Goal: Complete application form: Complete application form

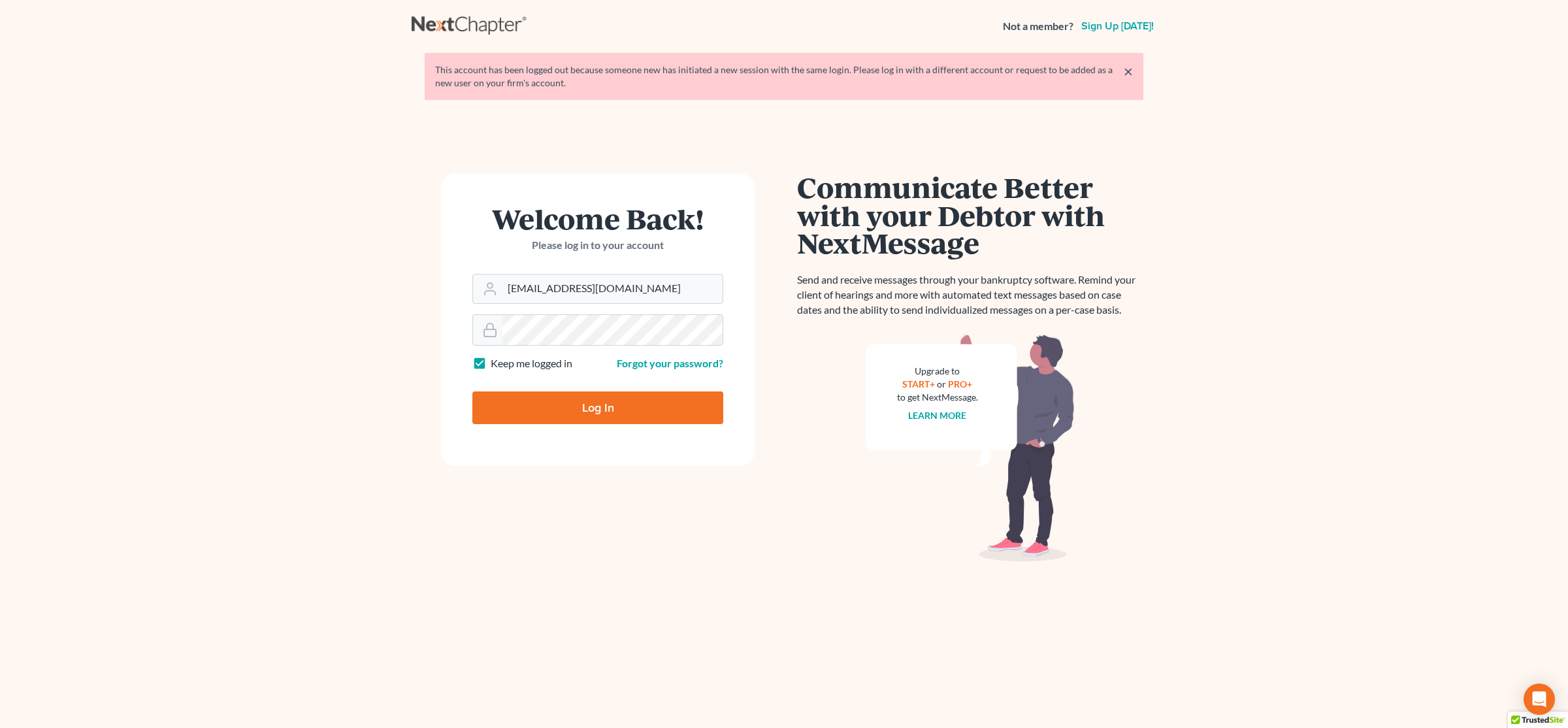
click at [595, 417] on input "Log In" at bounding box center [597, 407] width 251 height 33
type input "Thinking..."
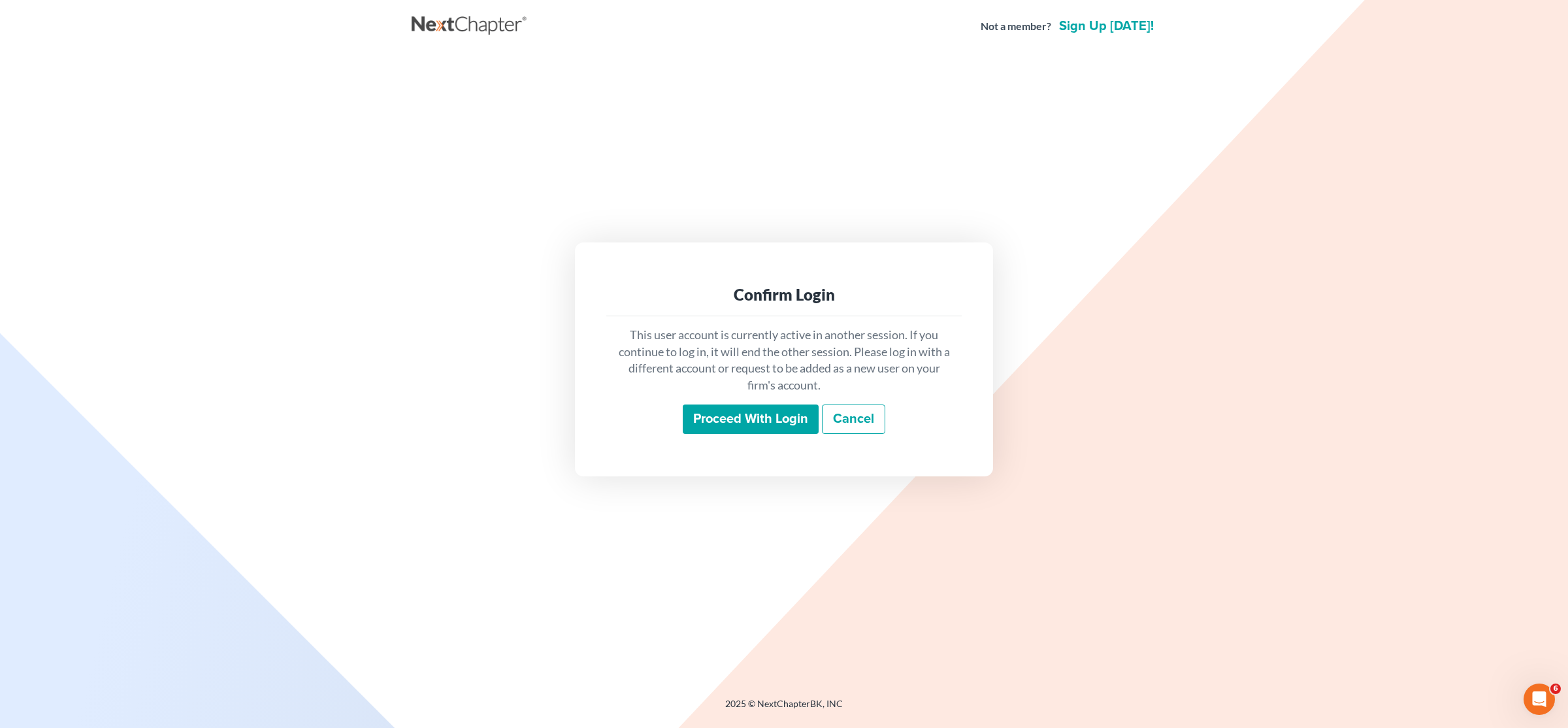
click at [751, 420] on input "Proceed with login" at bounding box center [751, 419] width 136 height 30
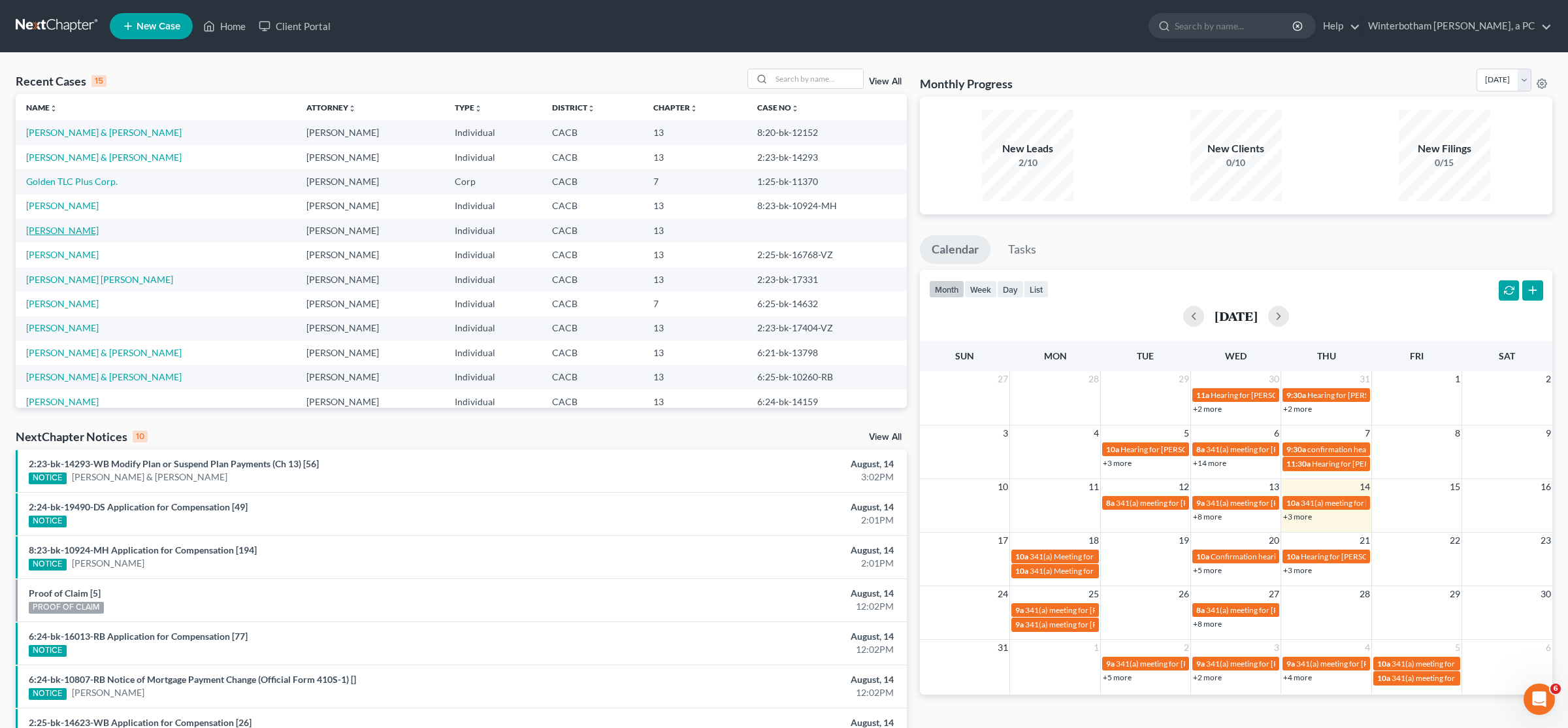
click at [67, 228] on link "[PERSON_NAME]" at bounding box center [62, 230] width 72 height 11
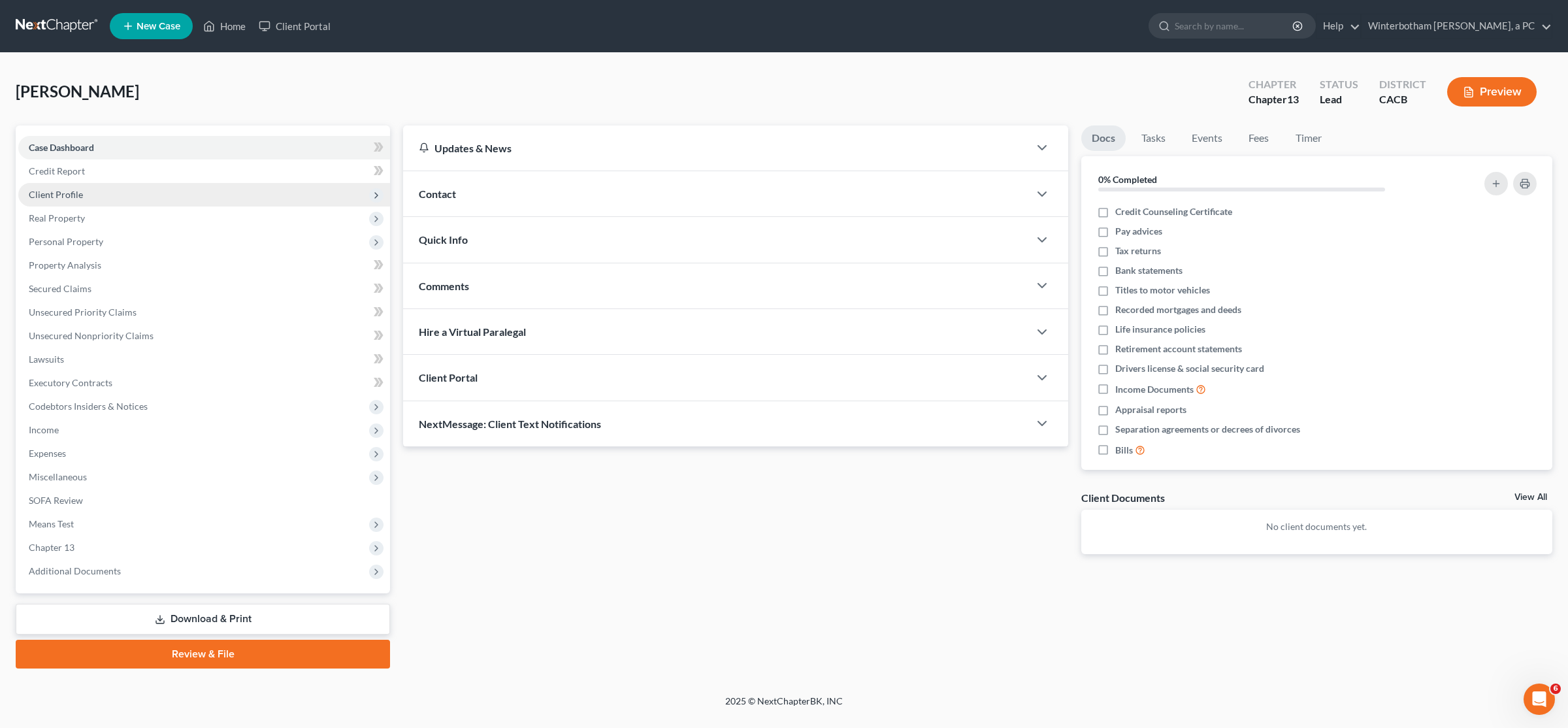
click at [64, 201] on span "Client Profile" at bounding box center [204, 194] width 372 height 24
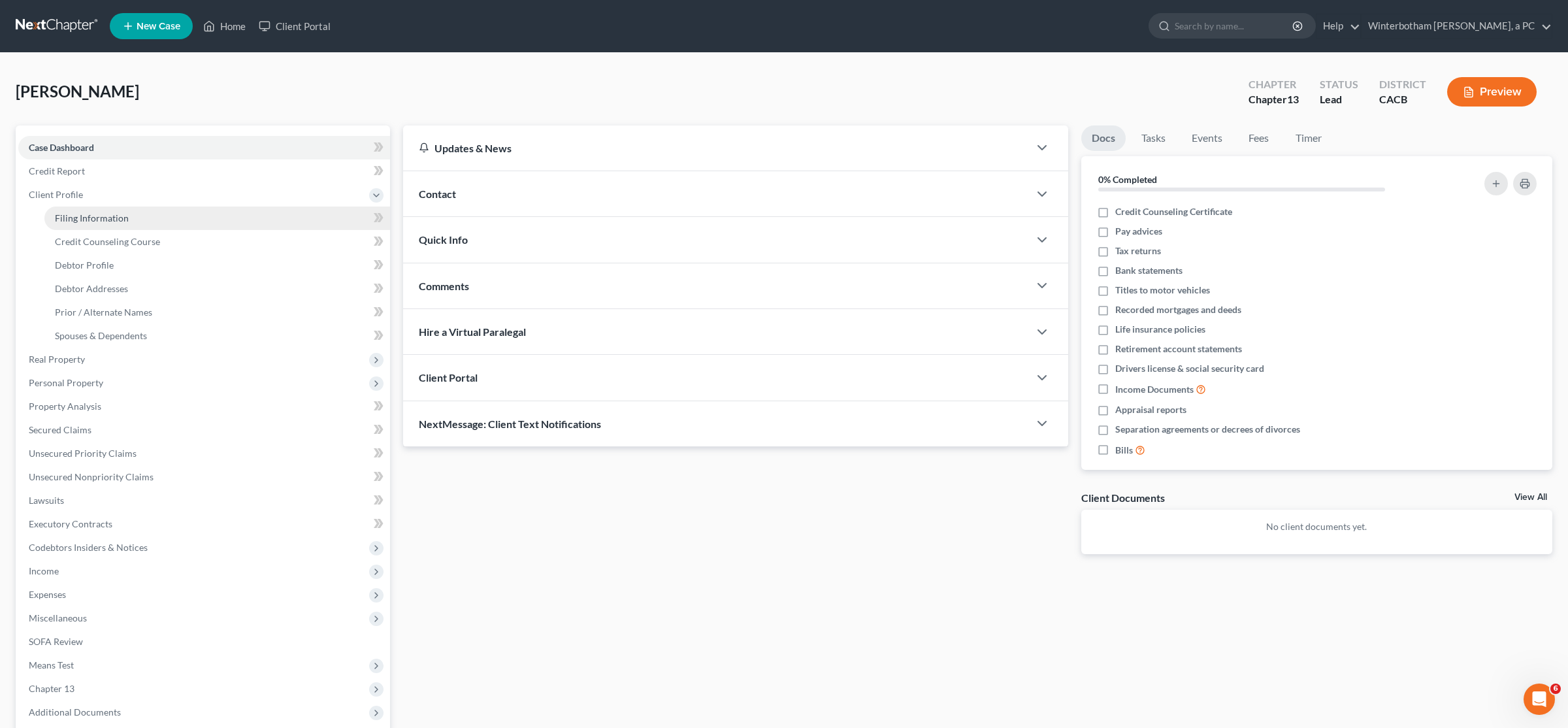
click at [140, 223] on link "Filing Information" at bounding box center [217, 218] width 346 height 24
select select "1"
select select "0"
select select "3"
select select "4"
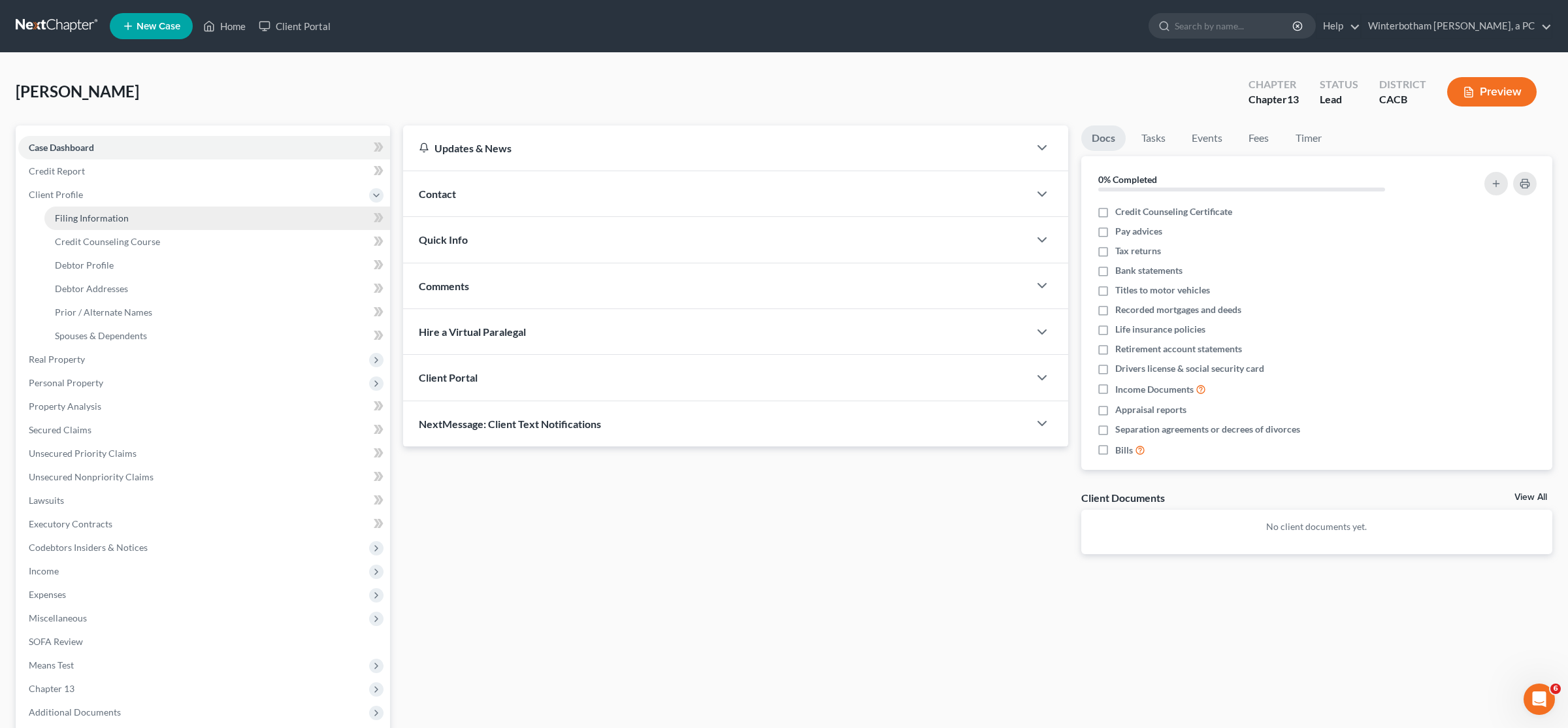
select select "1"
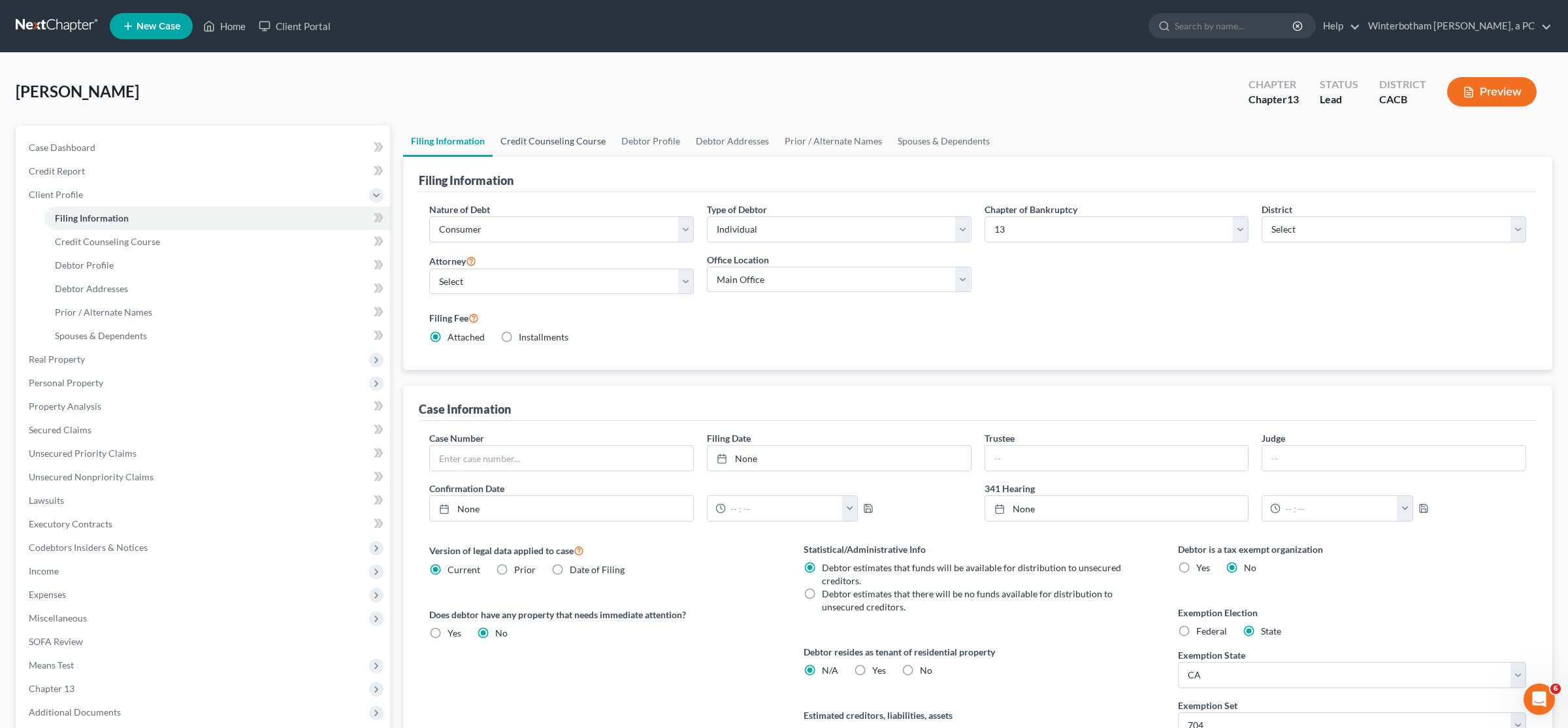
click at [556, 133] on link "Credit Counseling Course" at bounding box center [553, 141] width 121 height 31
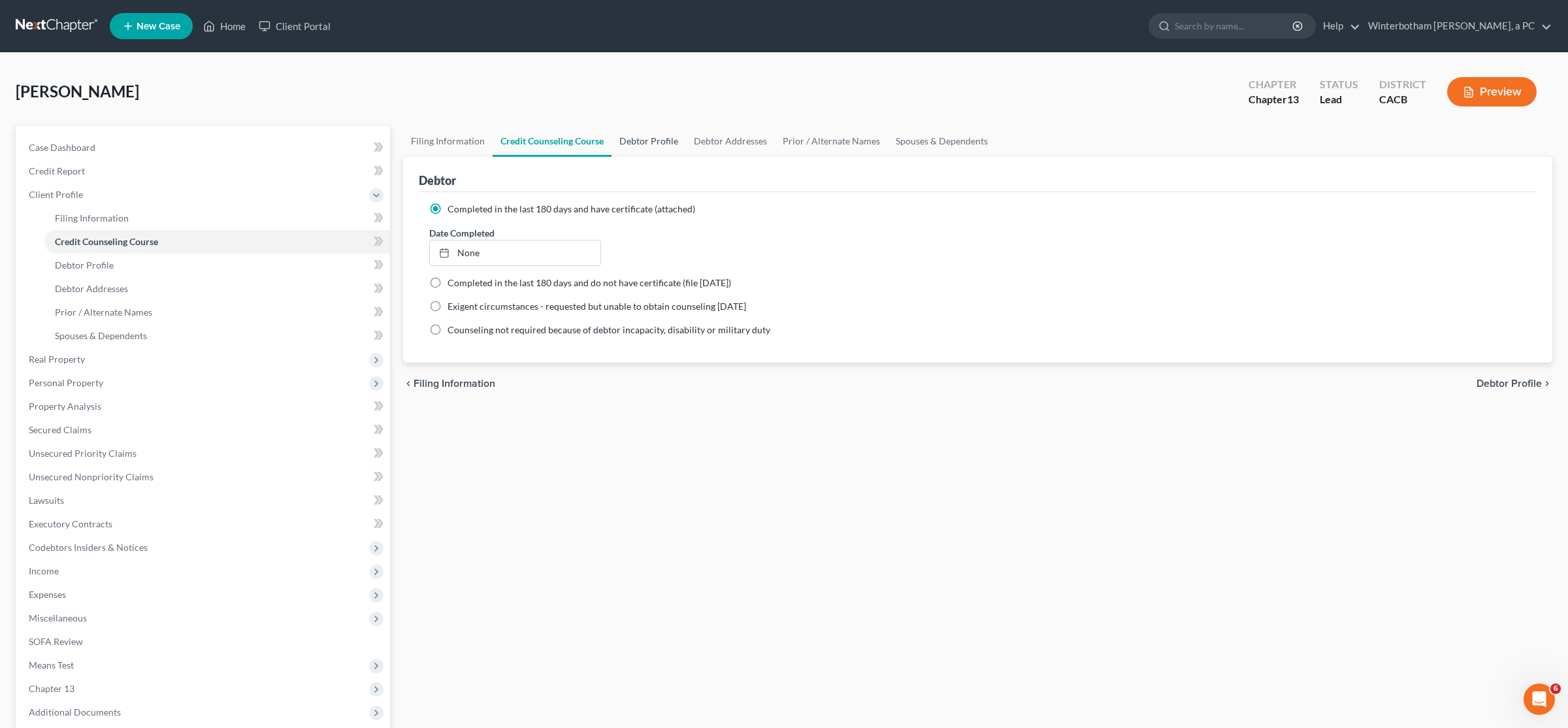
click at [637, 137] on link "Debtor Profile" at bounding box center [649, 141] width 75 height 31
select select "4"
select select "0"
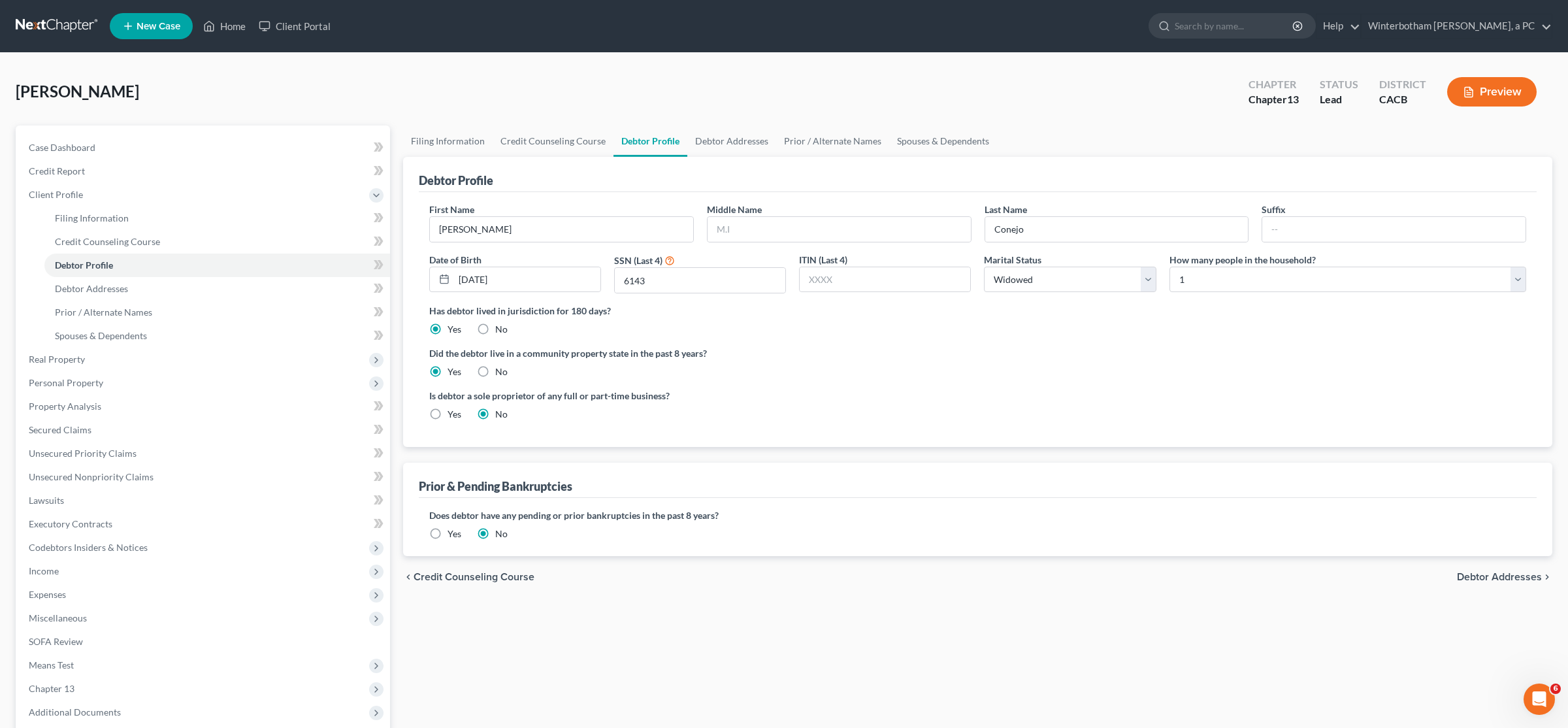
click at [448, 532] on label "Yes" at bounding box center [455, 533] width 14 height 13
click at [453, 532] on input "Yes" at bounding box center [457, 531] width 8 height 8
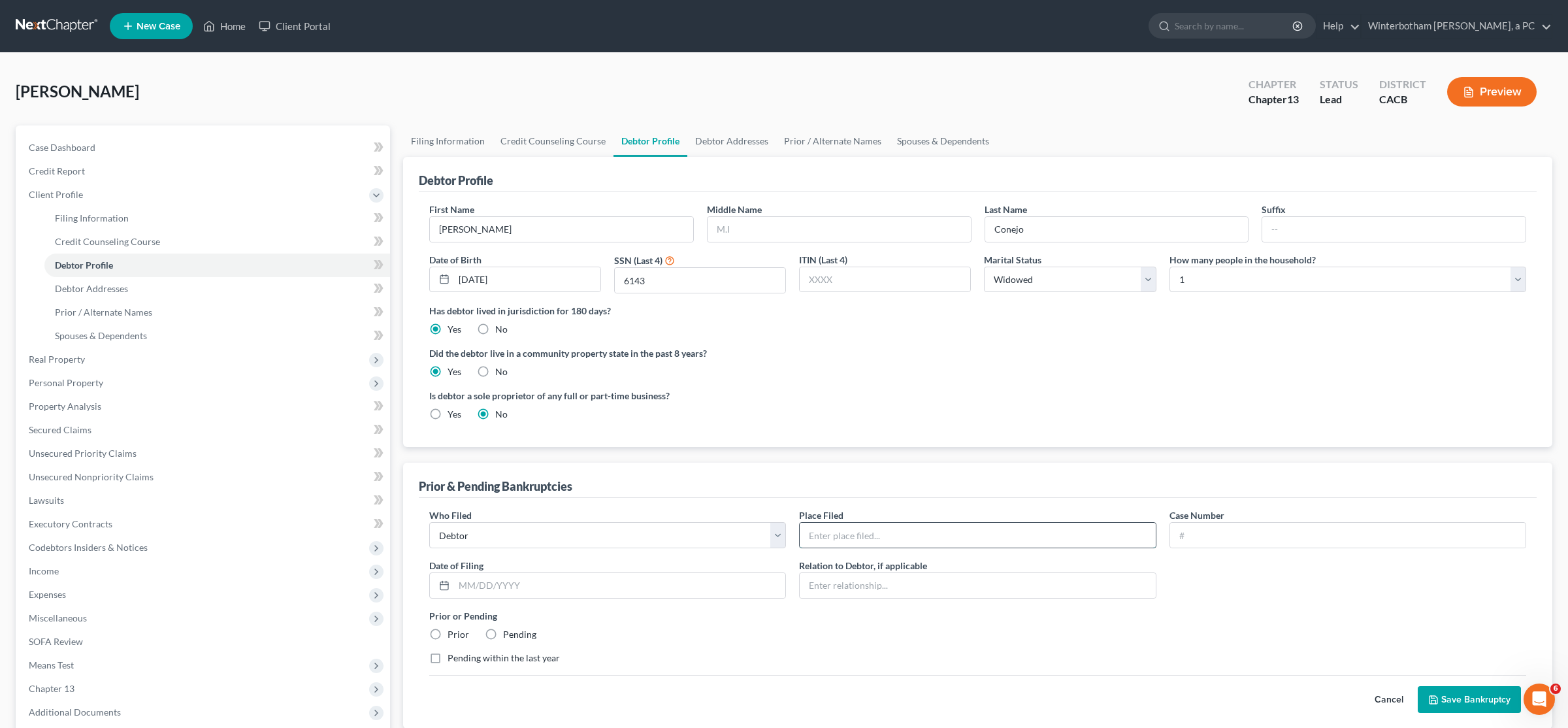
click at [869, 541] on input "text" at bounding box center [977, 535] width 356 height 25
type input "[GEOGRAPHIC_DATA]"
click at [1313, 536] on input "text" at bounding box center [1348, 535] width 356 height 25
paste input "6:25-bk-14968-RB"
type input "6:25-bk-14968-RB"
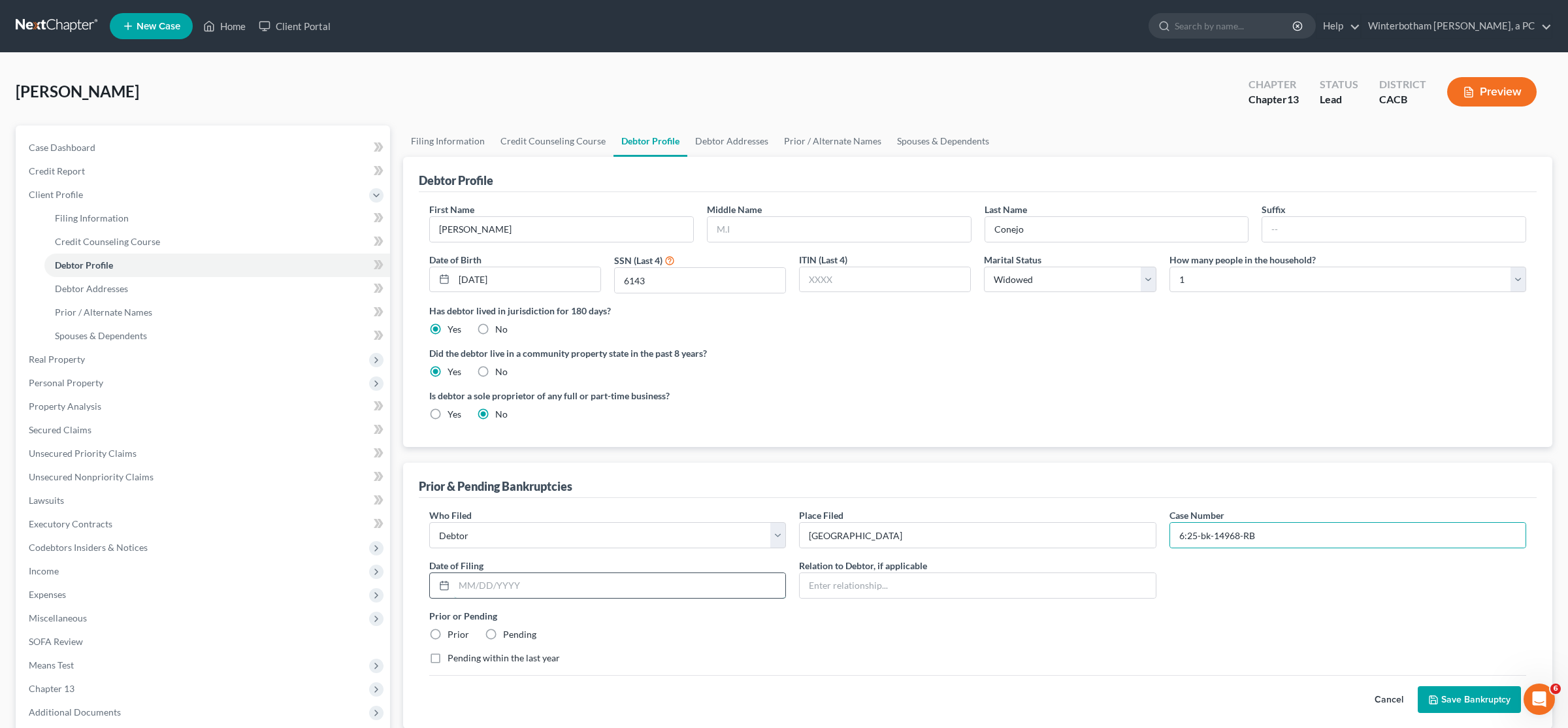
click at [487, 584] on input "text" at bounding box center [619, 585] width 331 height 25
type input "[DATE]"
click at [589, 605] on div "Who Filed * Debtor Other Place Filed * Central District Case Number 6:25-bk-149…" at bounding box center [978, 591] width 1110 height 167
click at [503, 637] on label "Pending" at bounding box center [520, 634] width 34 height 13
click at [508, 637] on input "Pending" at bounding box center [512, 631] width 8 height 8
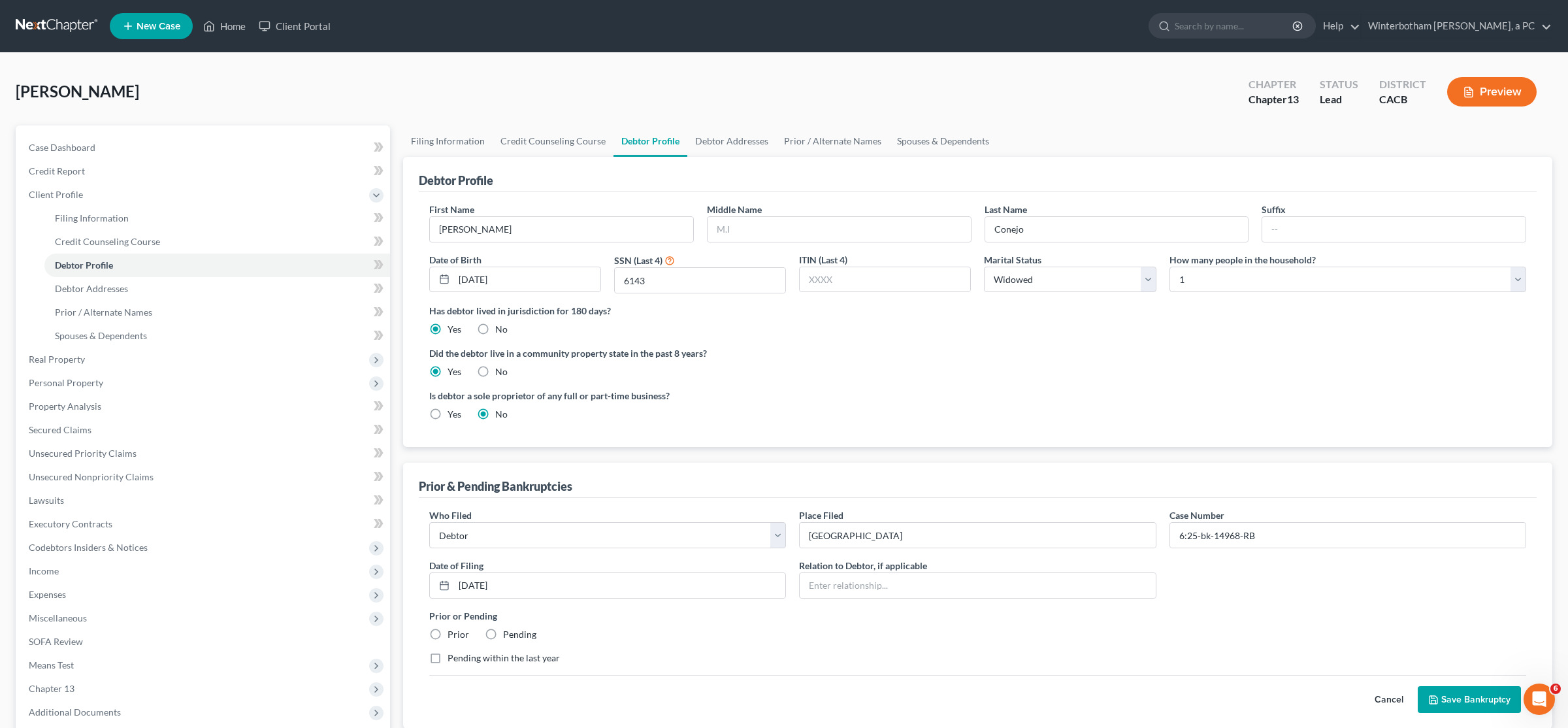
radio input "true"
click at [448, 660] on label "Pending within the last year" at bounding box center [504, 657] width 113 height 13
click at [453, 660] on input "Pending within the last year" at bounding box center [457, 655] width 8 height 8
checkbox input "true"
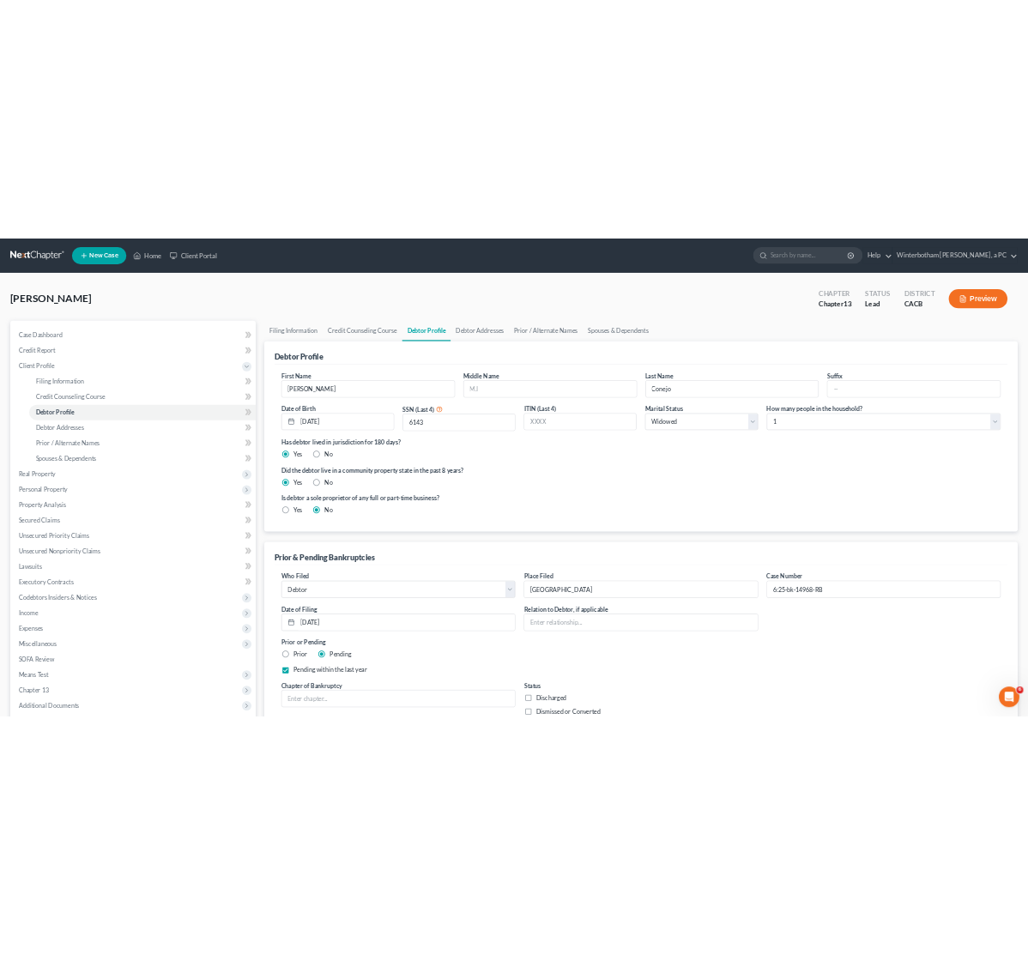
scroll to position [90, 0]
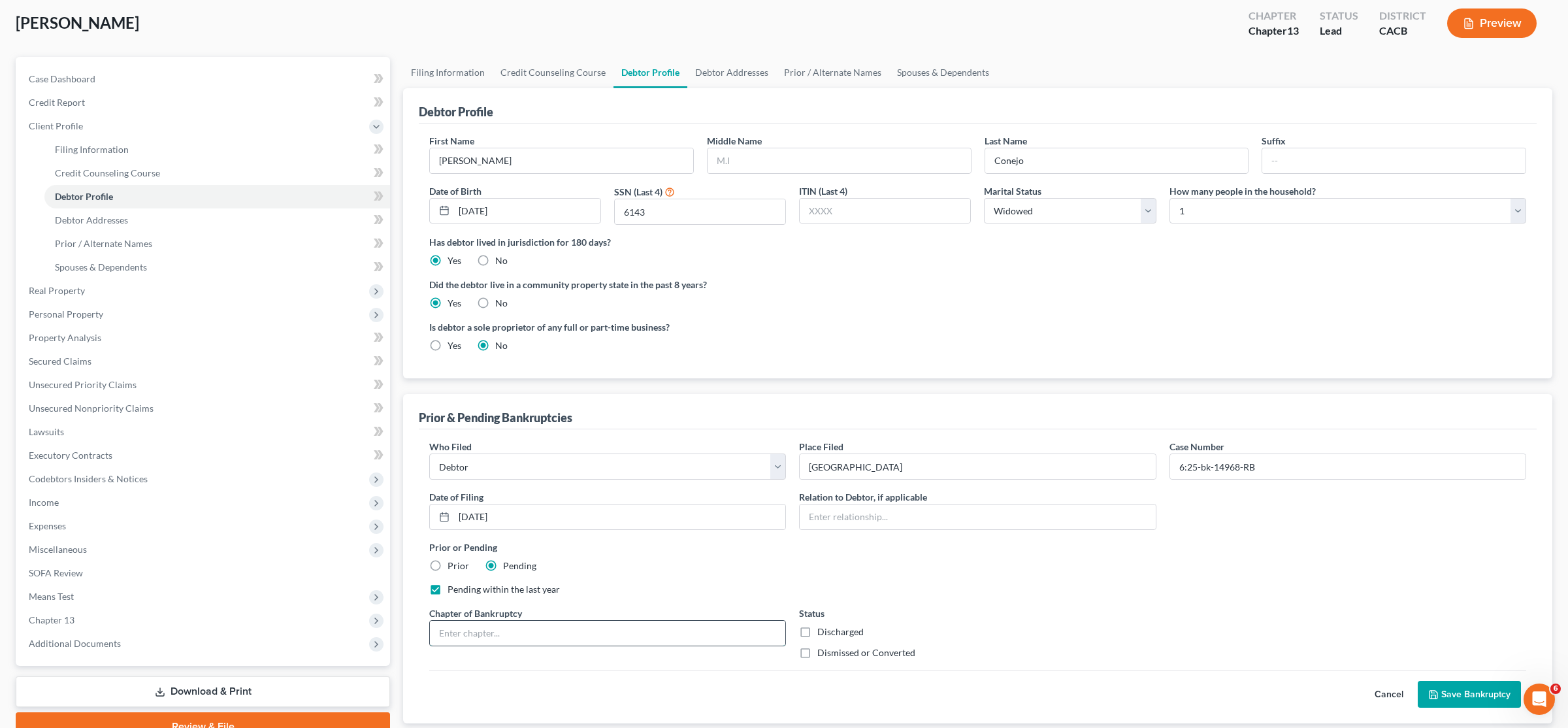
click at [573, 629] on input "text" at bounding box center [608, 633] width 356 height 25
type input "Chapter 13"
click at [817, 656] on label "Dismissed or Converted" at bounding box center [866, 653] width 98 height 13
click at [822, 655] on input "Dismissed or Converted" at bounding box center [826, 650] width 8 height 8
checkbox input "true"
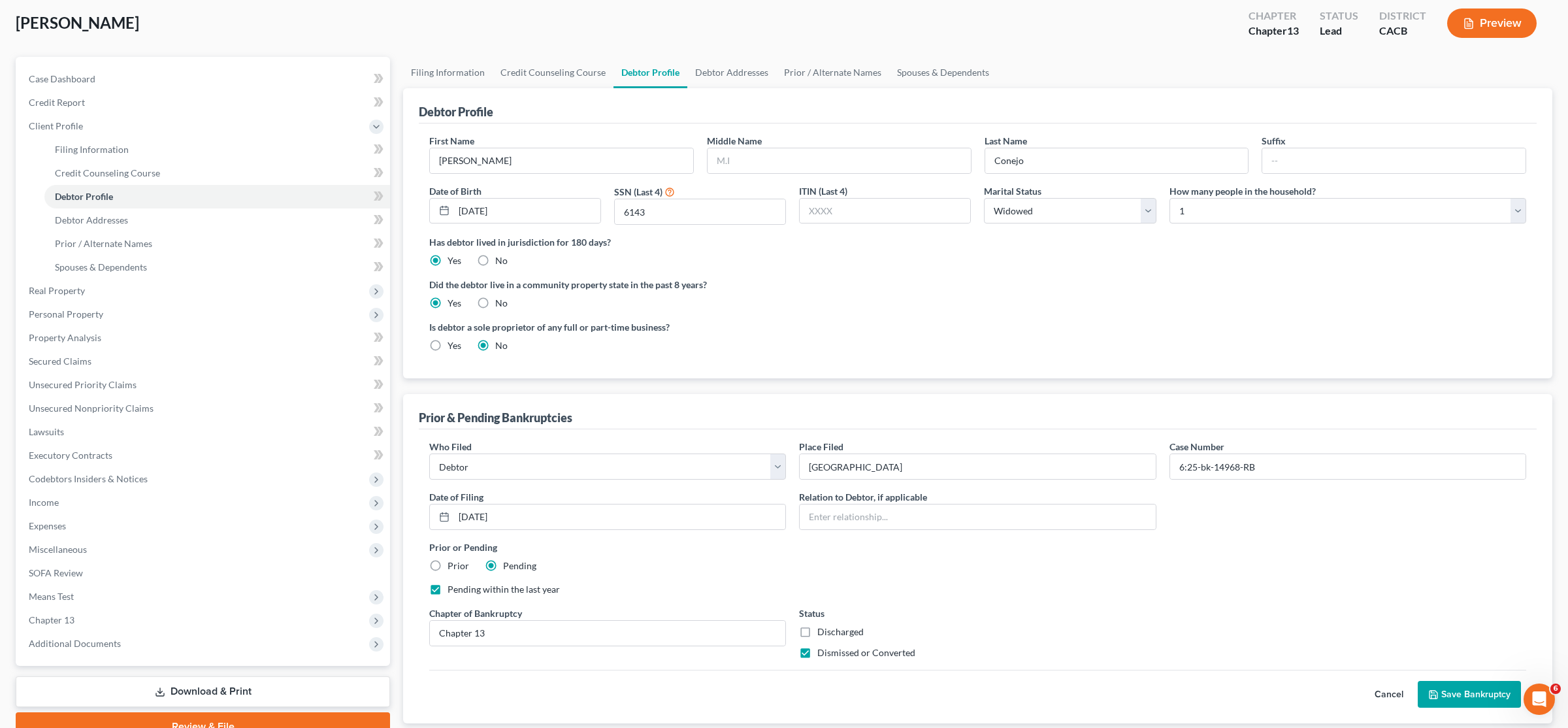
click at [1465, 698] on button "Save Bankruptcy" at bounding box center [1470, 694] width 104 height 27
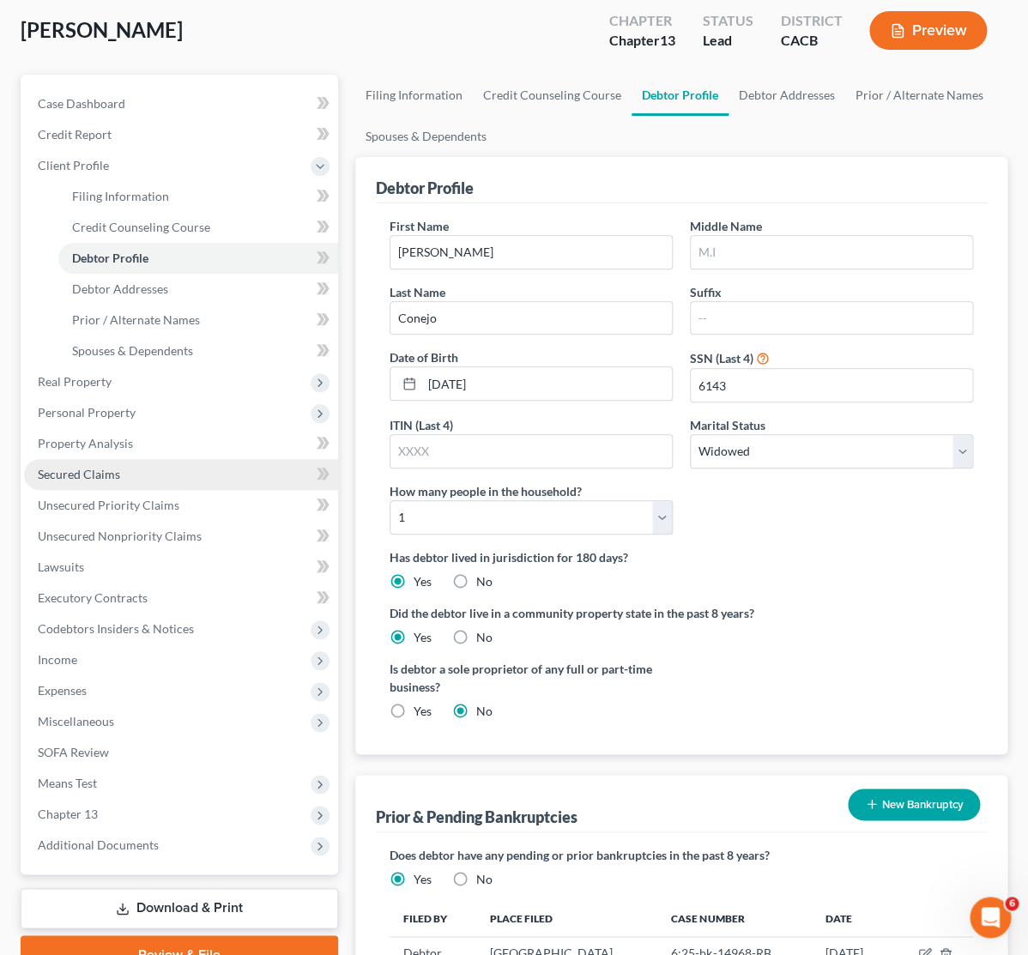
click at [101, 475] on span "Secured Claims" at bounding box center [79, 474] width 82 height 15
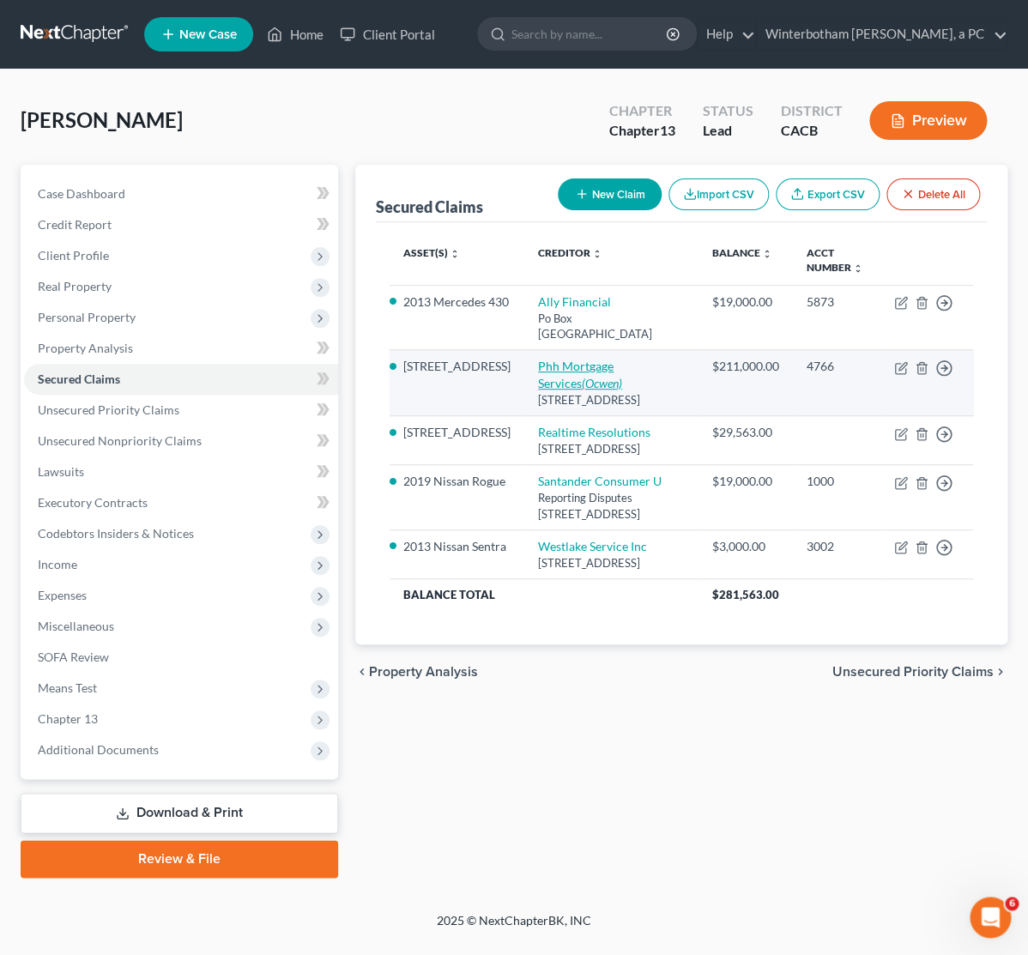
click at [562, 365] on link "Phh Mortgage Services (Ocwen)" at bounding box center [580, 375] width 84 height 32
select select "33"
select select "8"
select select "2"
select select "0"
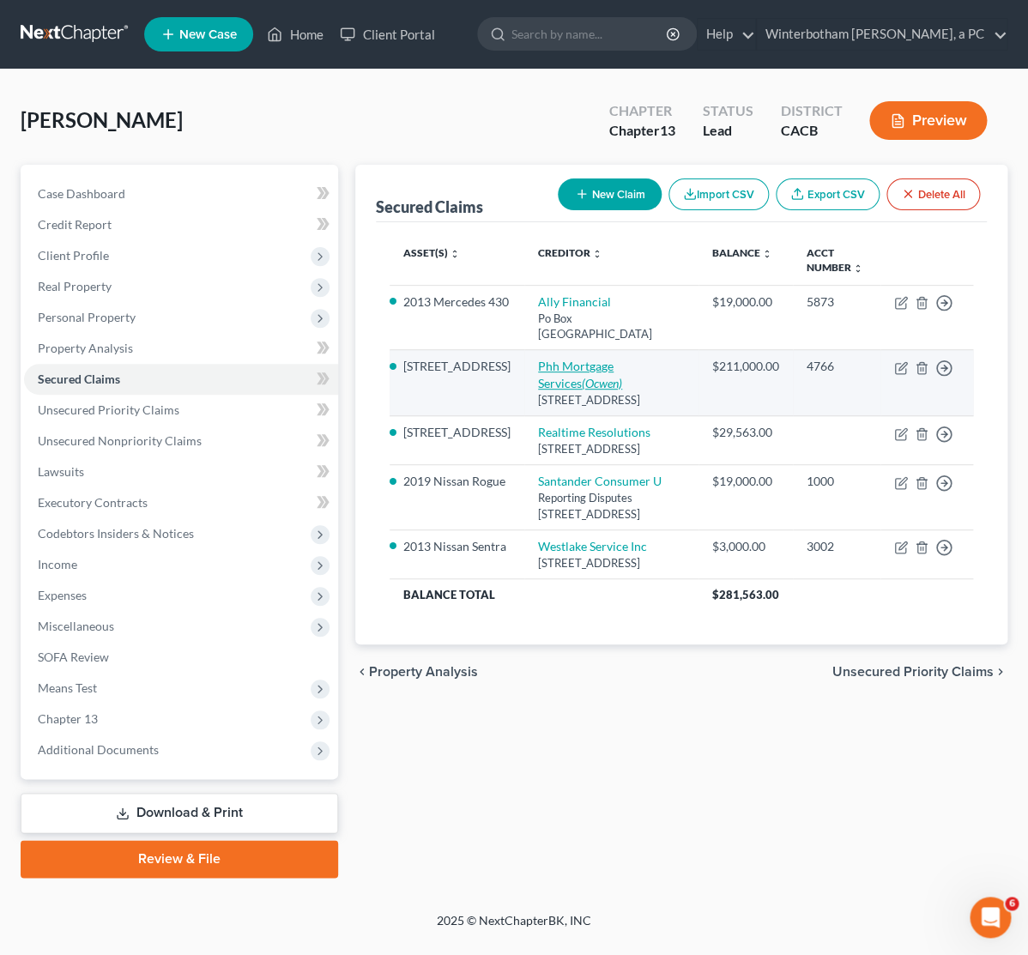
select select "0"
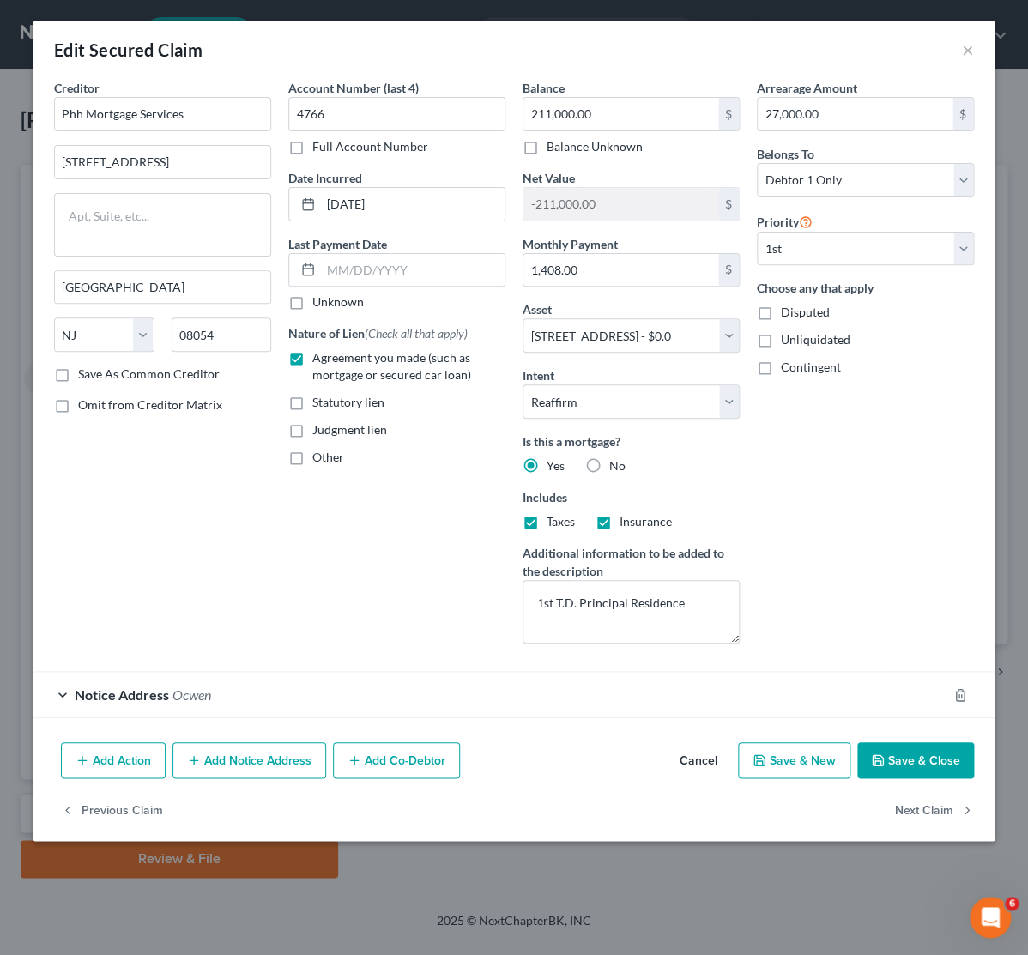
click at [197, 771] on button "Add Notice Address" at bounding box center [249, 760] width 154 height 36
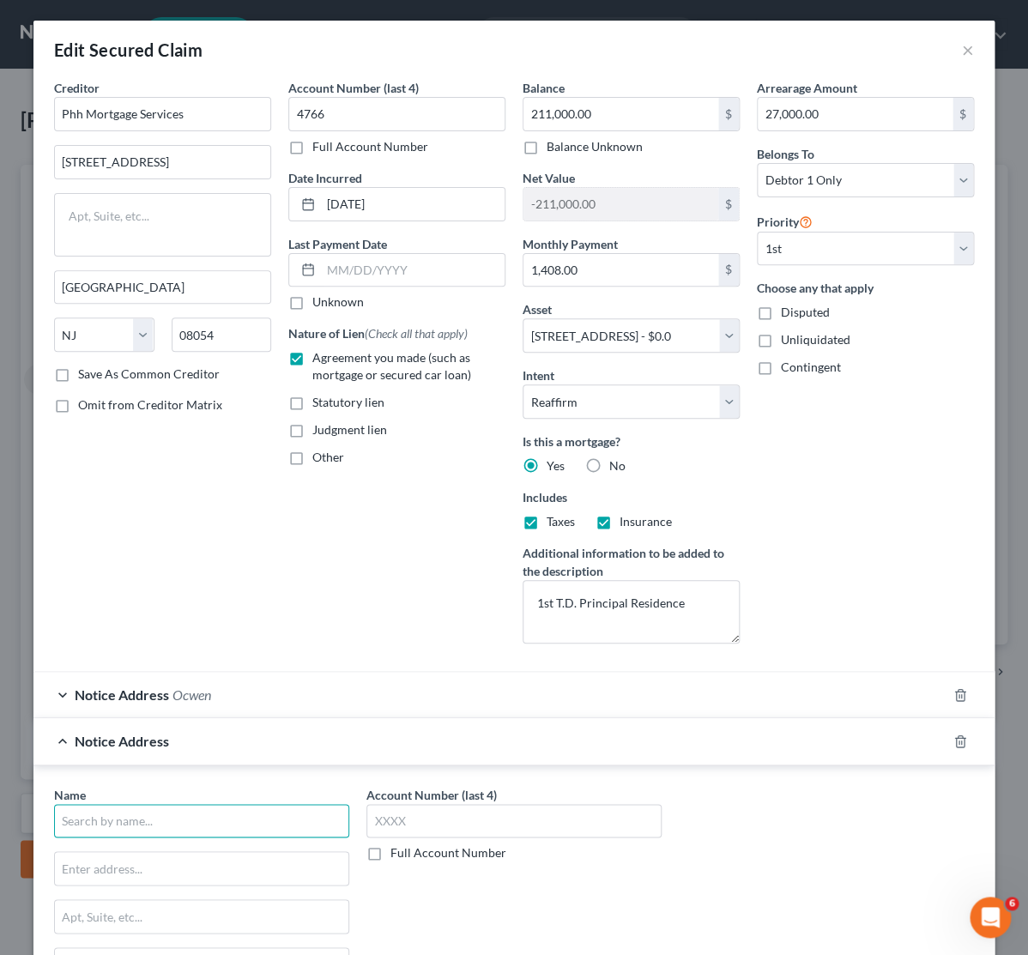
click at [125, 822] on input "text" at bounding box center [201, 821] width 295 height 34
type input "New Rez"
type input "C/O PHH Services"
type input "PO BOX 24738"
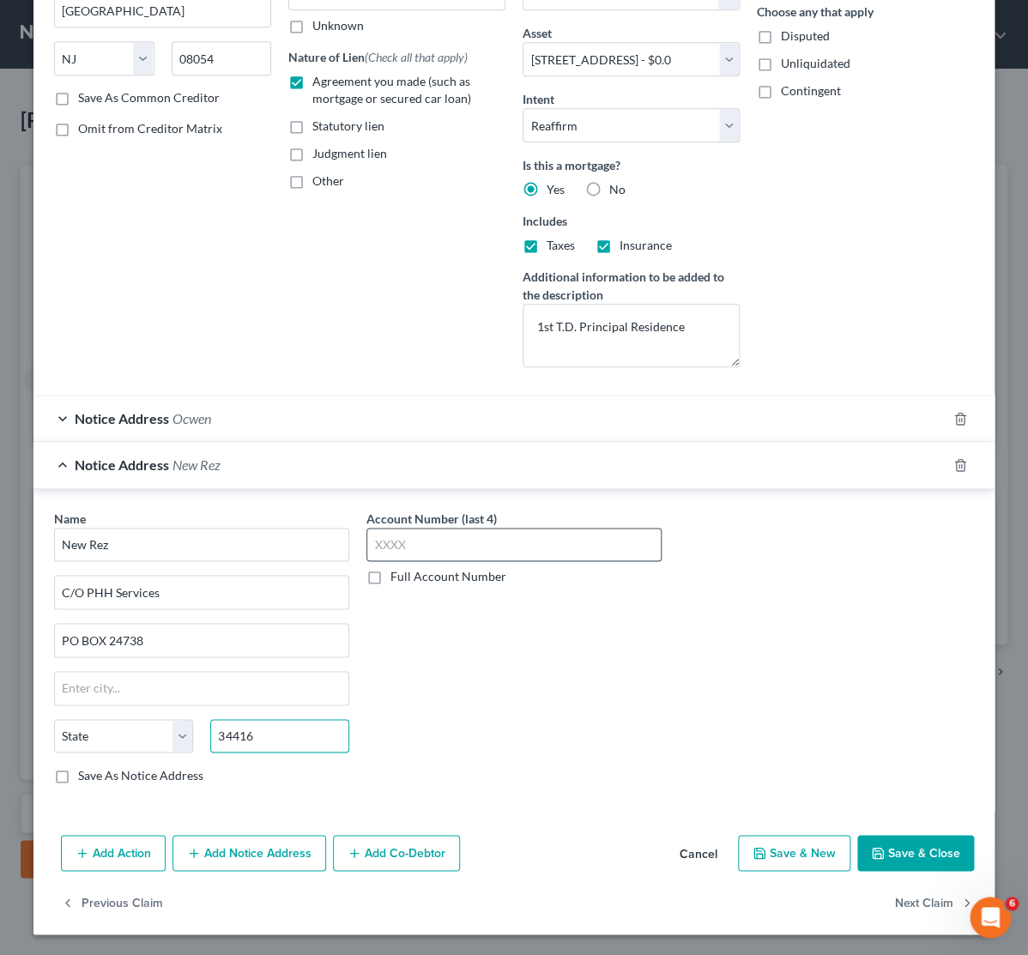
type input "34416"
click at [430, 541] on input "text" at bounding box center [513, 545] width 295 height 34
click at [280, 736] on input "34416" at bounding box center [279, 736] width 139 height 34
drag, startPoint x: 218, startPoint y: 692, endPoint x: 206, endPoint y: 693, distance: 12.1
click at [210, 693] on input "text" at bounding box center [201, 688] width 293 height 33
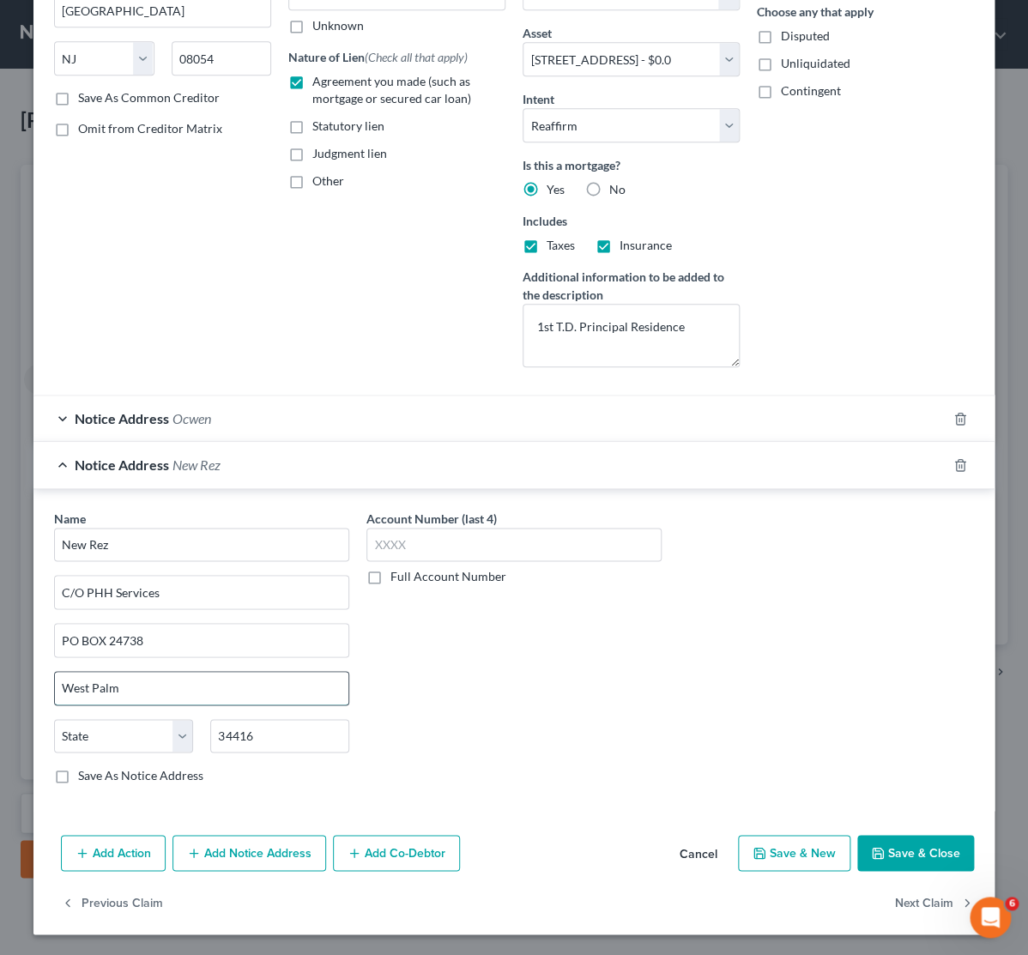
type input "West Palm"
select select "9"
click at [440, 535] on input "text" at bounding box center [513, 545] width 295 height 34
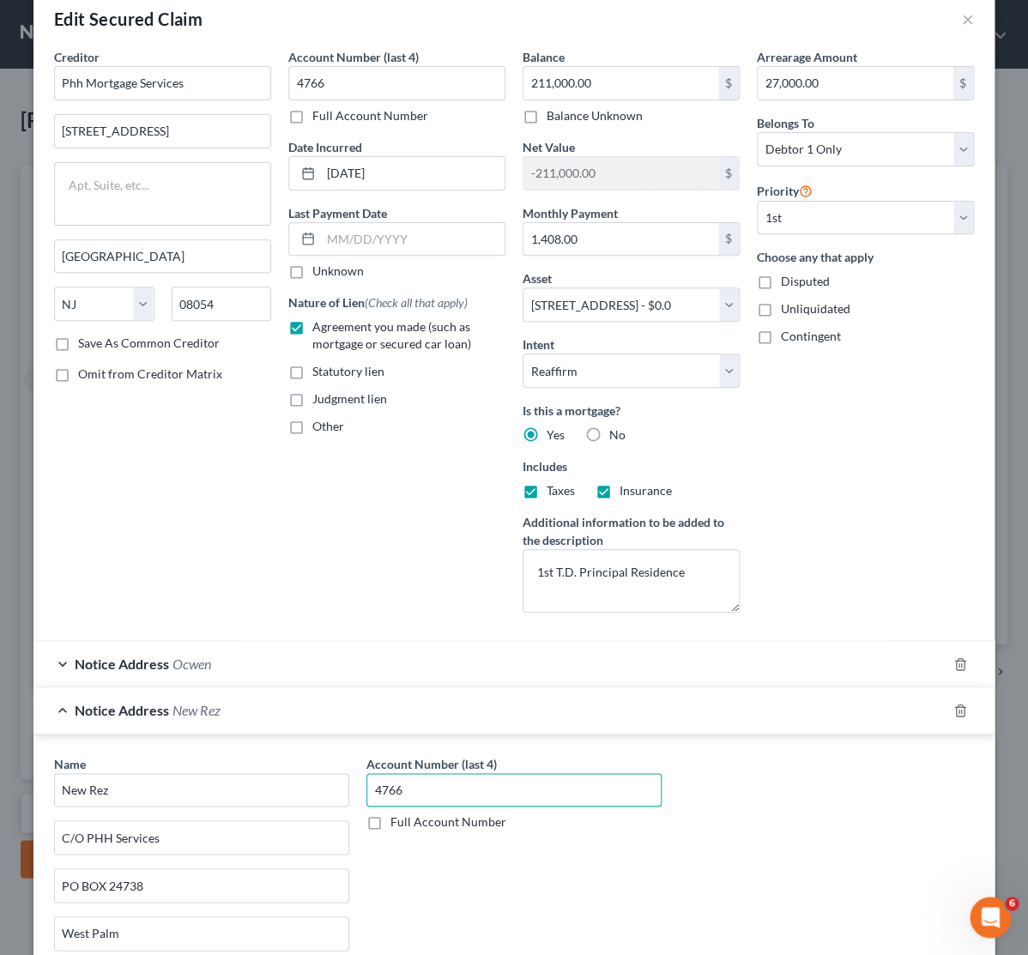
scroll to position [115, 0]
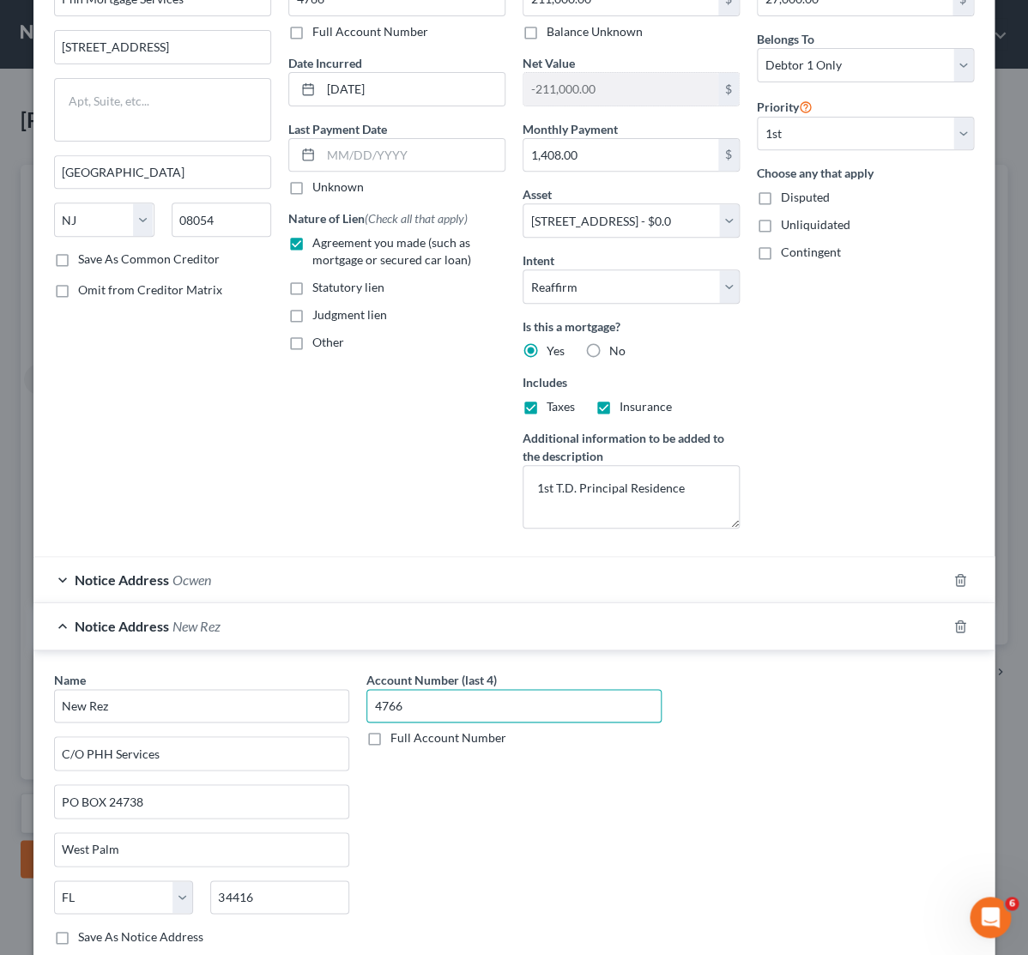
type input "4766"
click at [301, 580] on div "Notice Address Ocwen" at bounding box center [489, 579] width 913 height 45
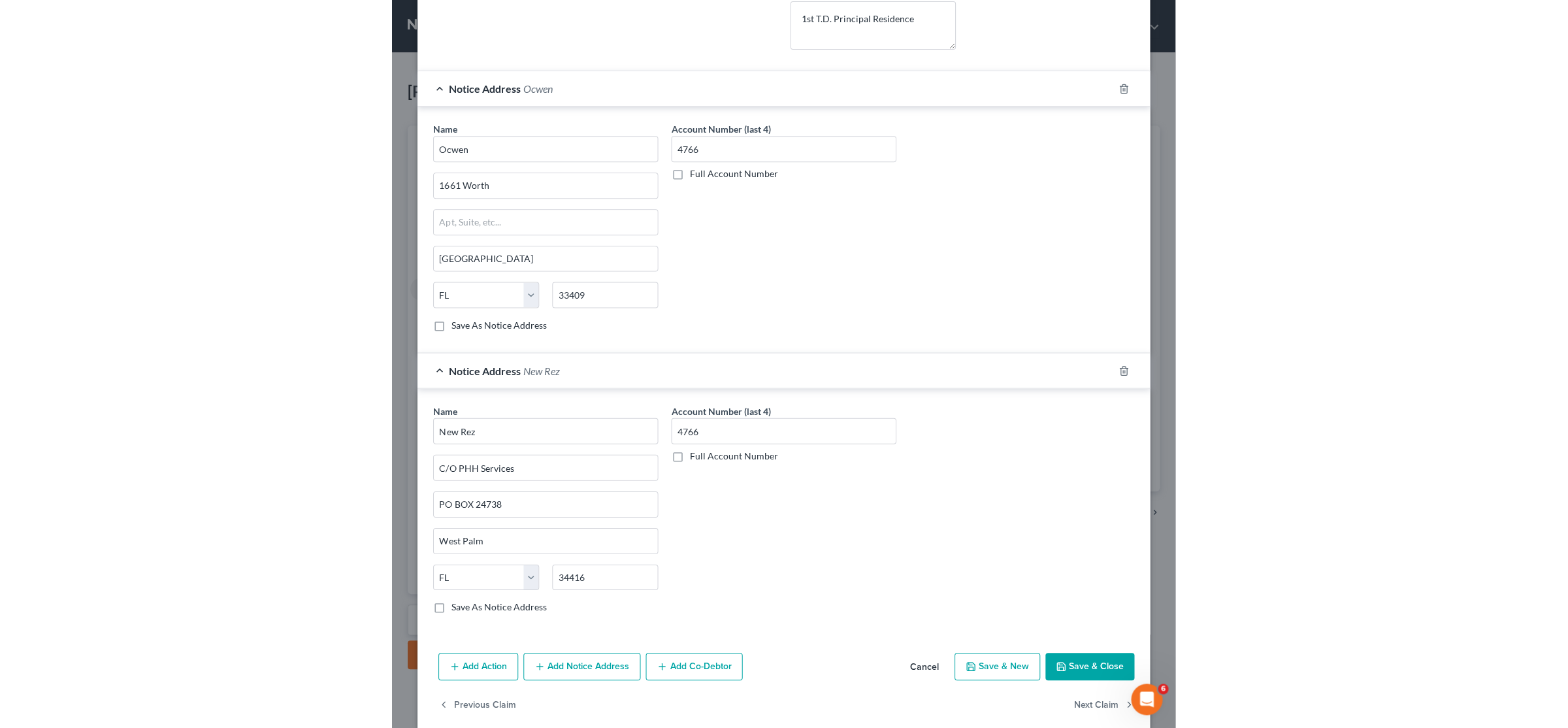
scroll to position [463, 0]
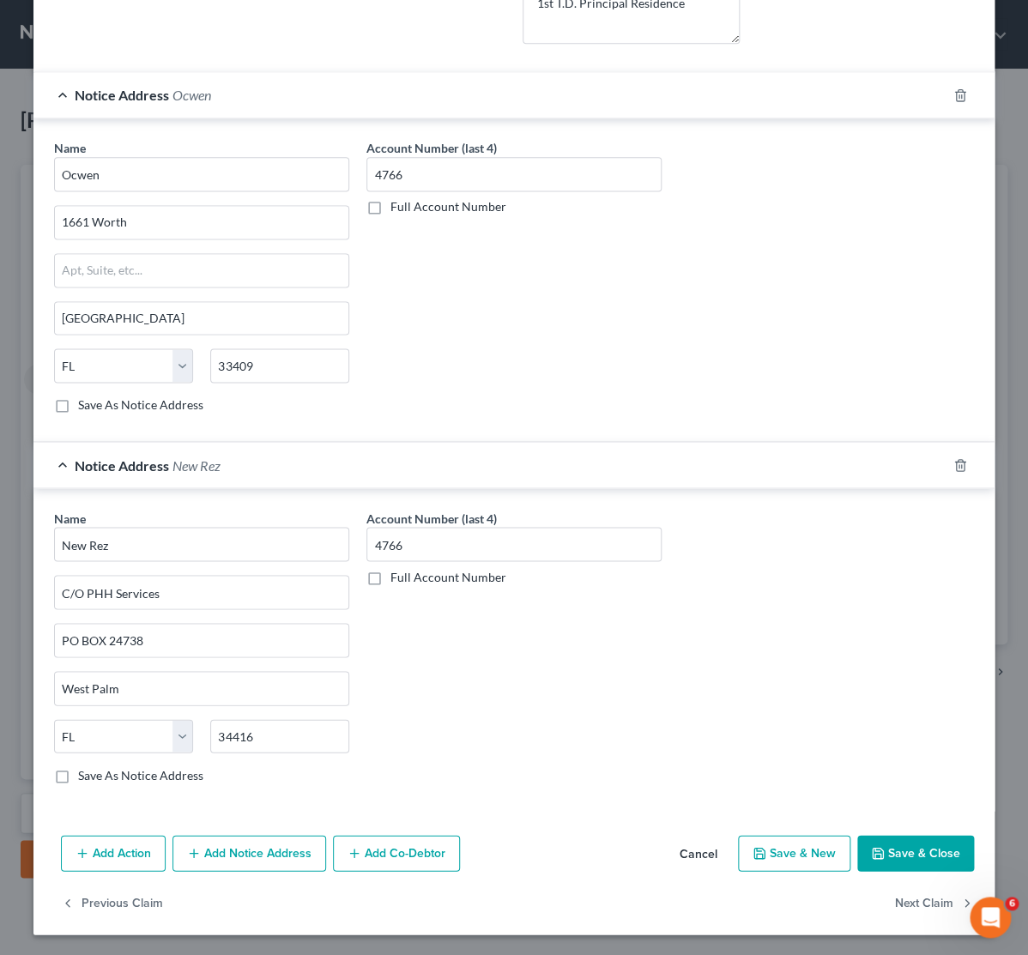
click at [873, 845] on button "Save & Close" at bounding box center [915, 853] width 117 height 36
select select
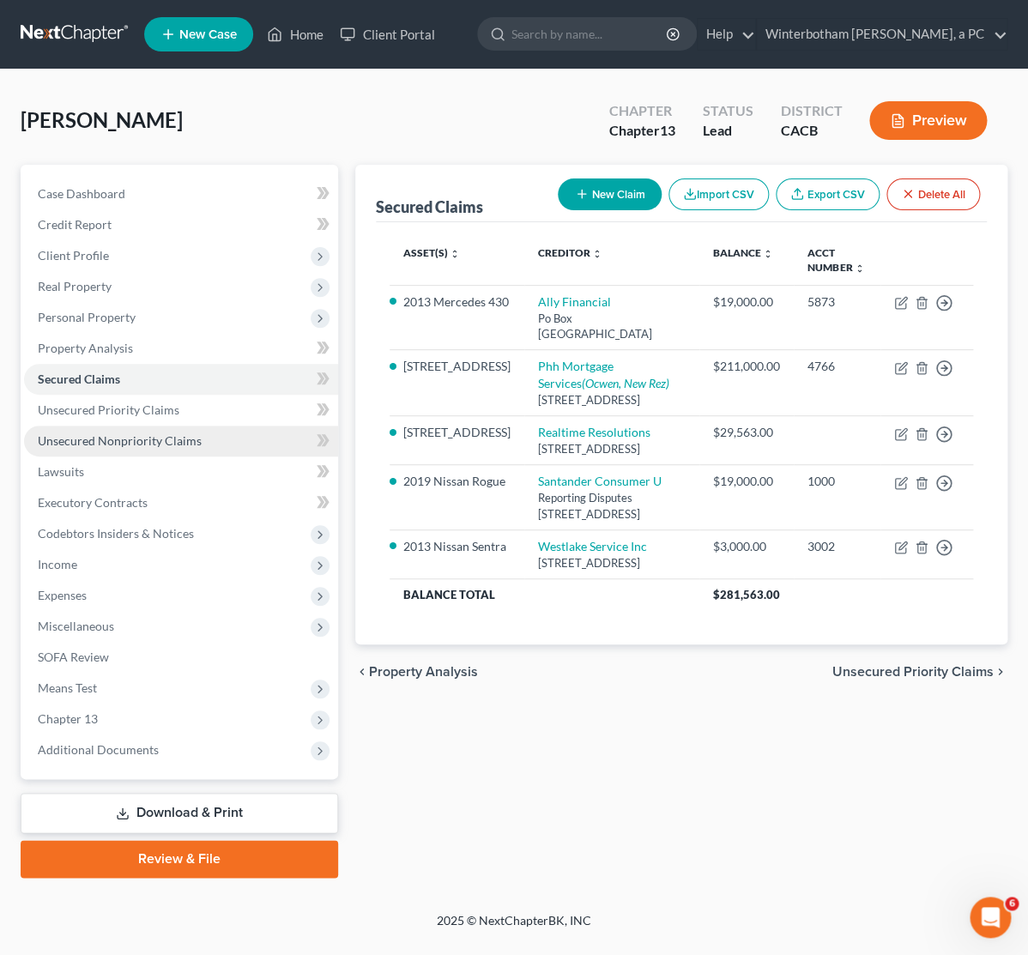
click at [172, 444] on span "Unsecured Nonpriority Claims" at bounding box center [120, 440] width 164 height 15
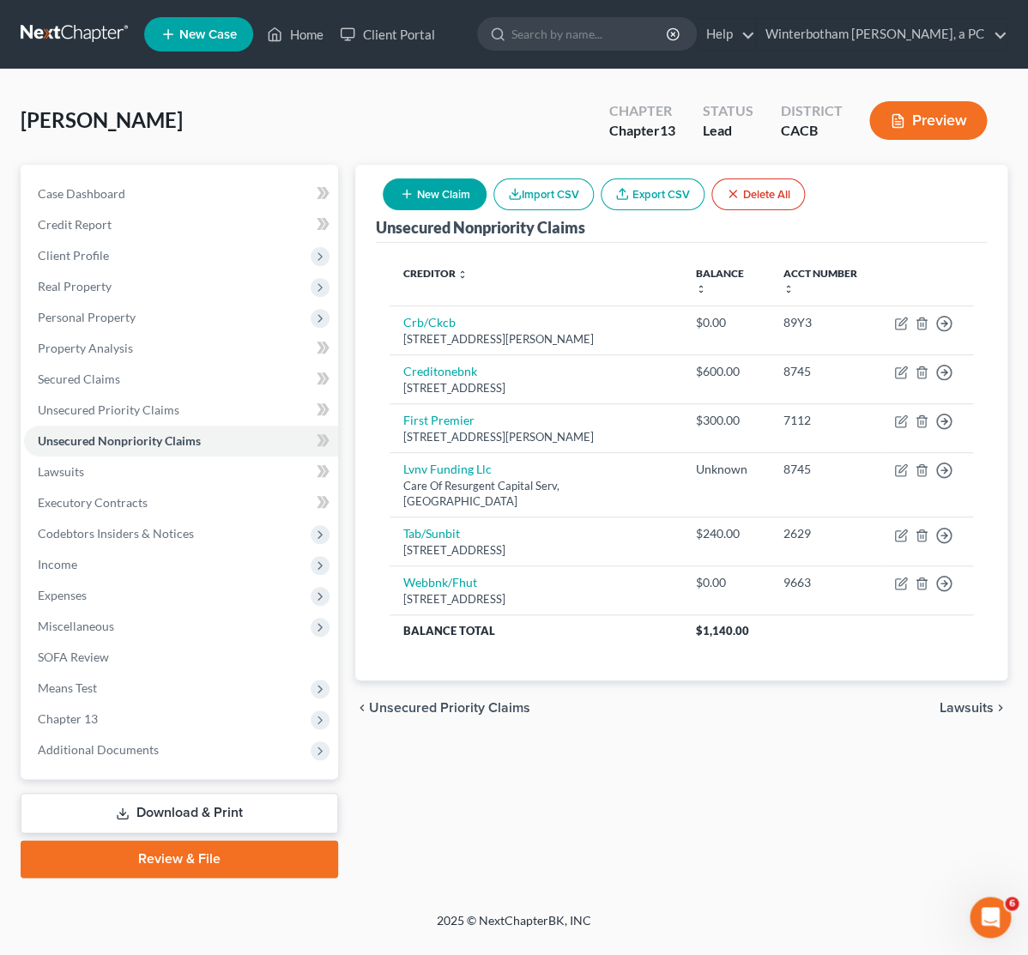
click at [434, 187] on button "New Claim" at bounding box center [435, 194] width 104 height 32
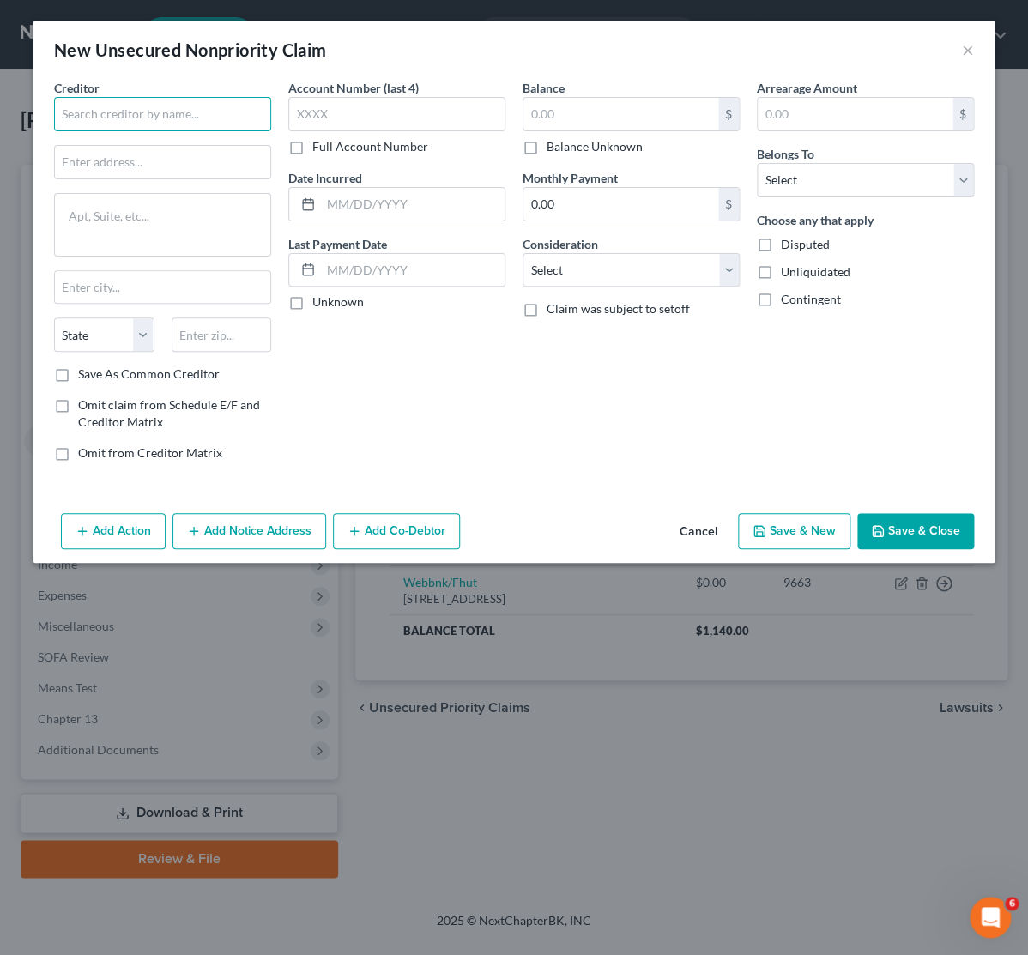
click at [177, 107] on input "text" at bounding box center [162, 114] width 217 height 34
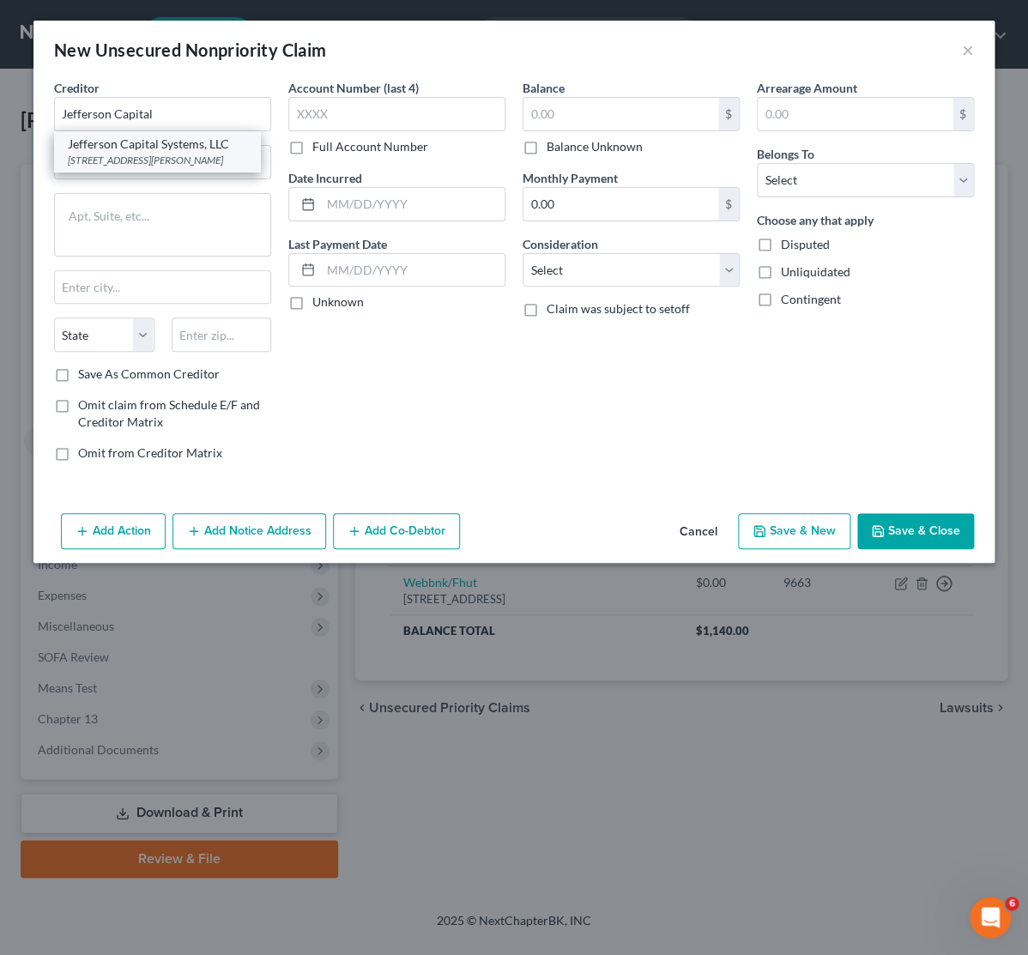
click at [189, 163] on div "[STREET_ADDRESS][PERSON_NAME]" at bounding box center [157, 160] width 178 height 15
type input "Jefferson Capital Systems, LLC"
type input "[STREET_ADDRESS][PERSON_NAME]"
type input "Saint Cloud"
select select "24"
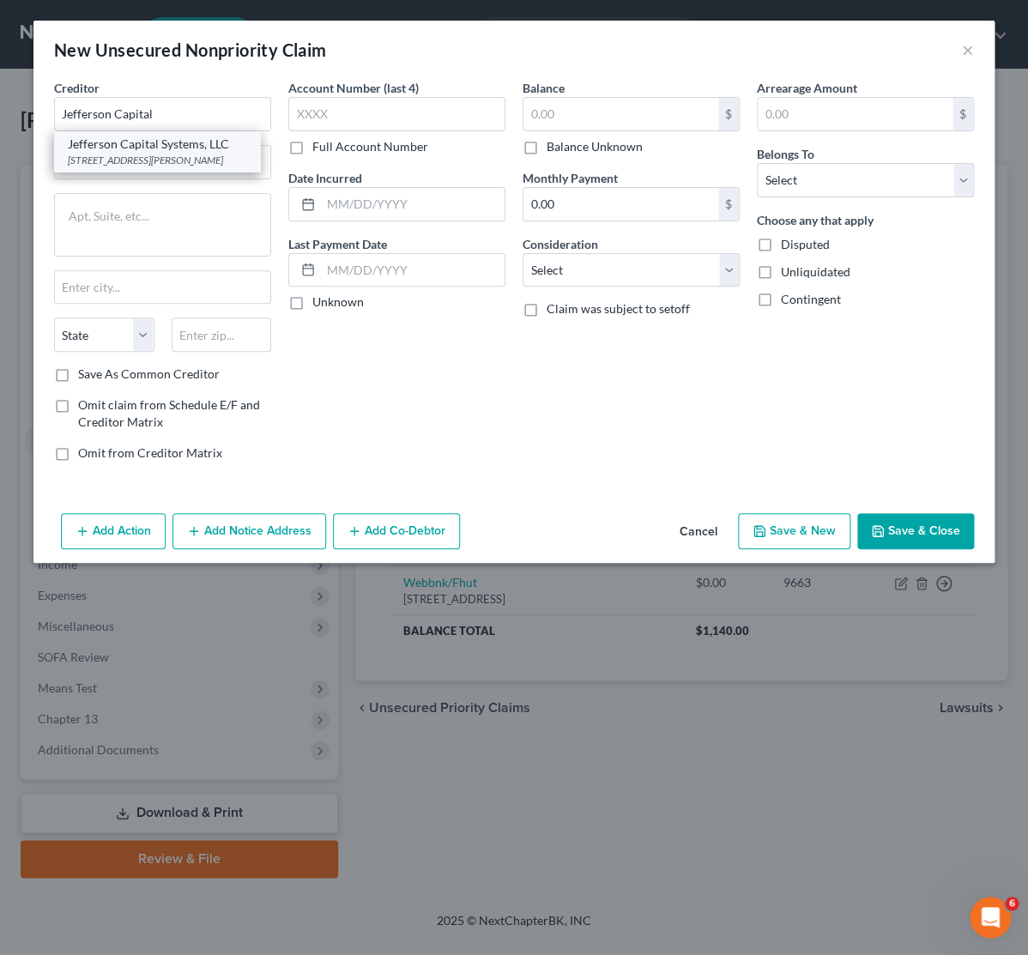
type input "56303"
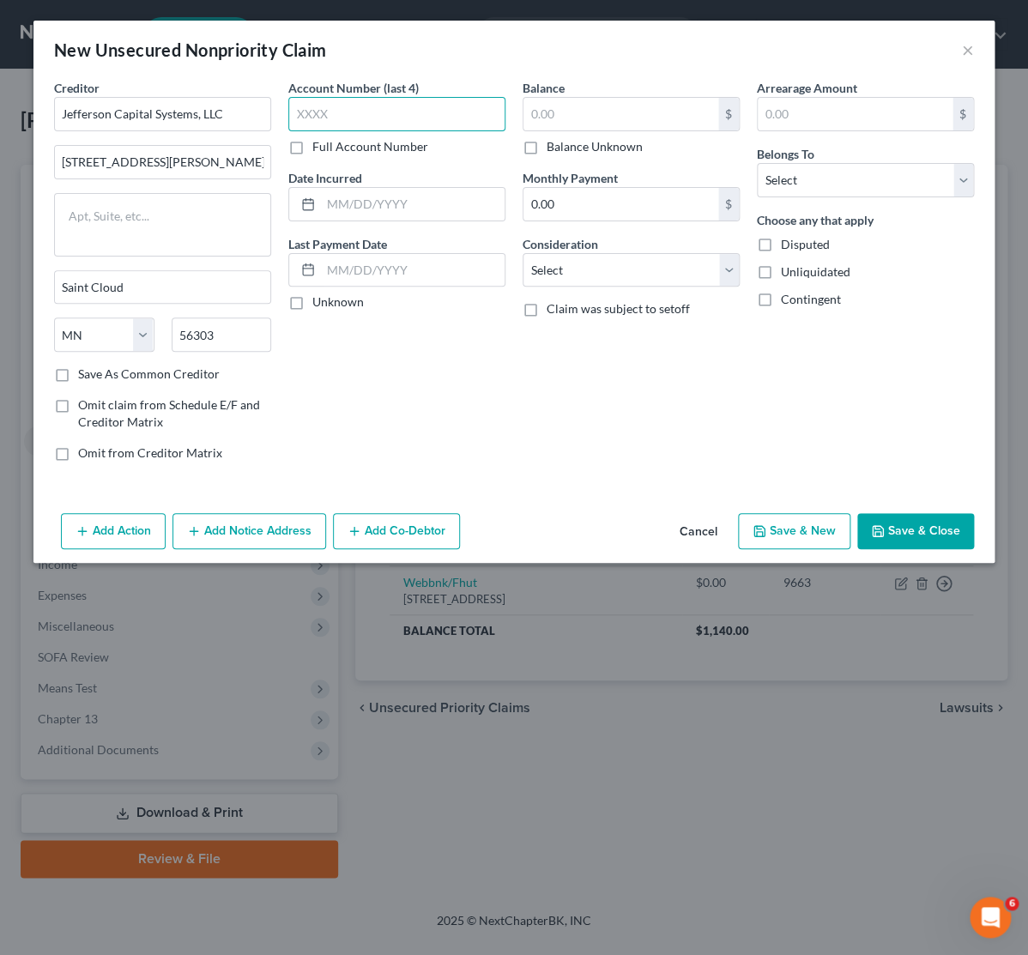
click at [326, 117] on input "text" at bounding box center [396, 114] width 217 height 34
type input "6419"
drag, startPoint x: 157, startPoint y: 167, endPoint x: 33, endPoint y: 171, distance: 123.6
click at [55, 171] on input "[STREET_ADDRESS][PERSON_NAME]" at bounding box center [162, 162] width 215 height 33
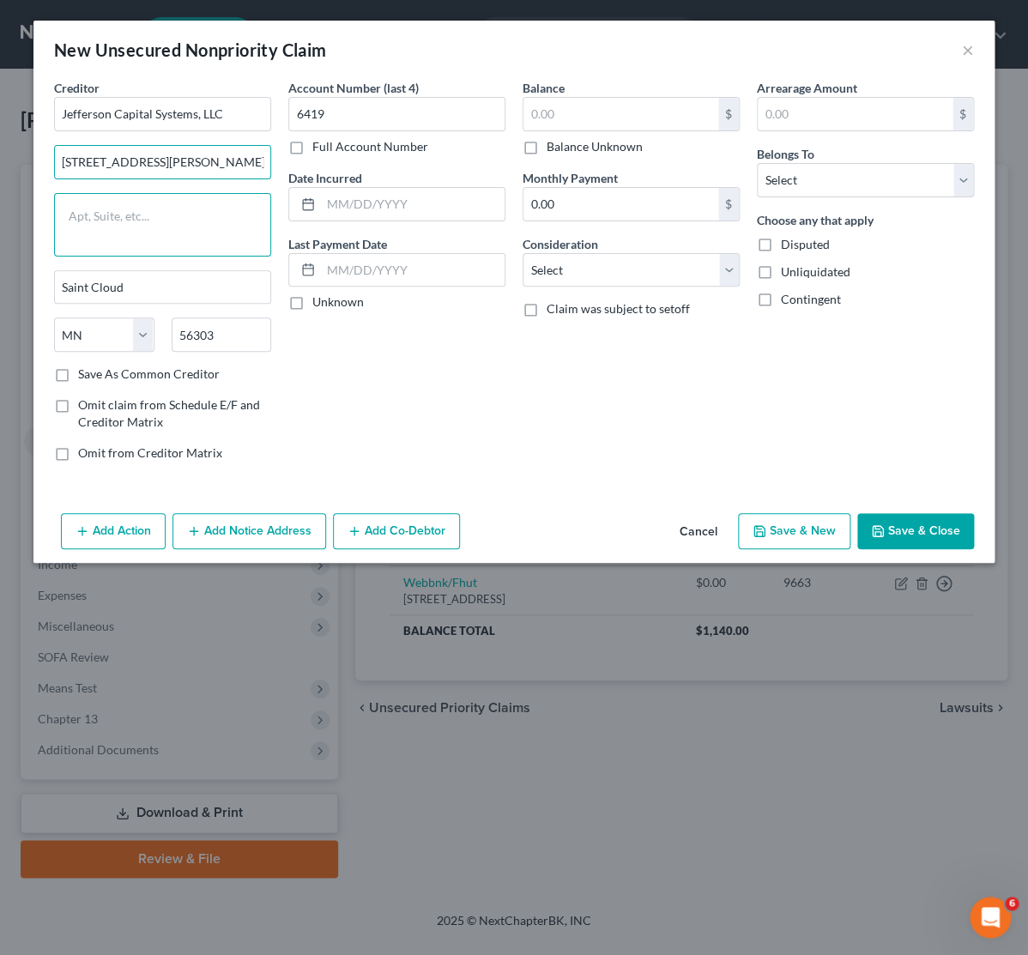
drag, startPoint x: 102, startPoint y: 211, endPoint x: 120, endPoint y: 201, distance: 20.8
click at [103, 211] on textarea at bounding box center [162, 224] width 217 height 63
paste textarea "[STREET_ADDRESS][PERSON_NAME]"
type textarea "[STREET_ADDRESS][PERSON_NAME]"
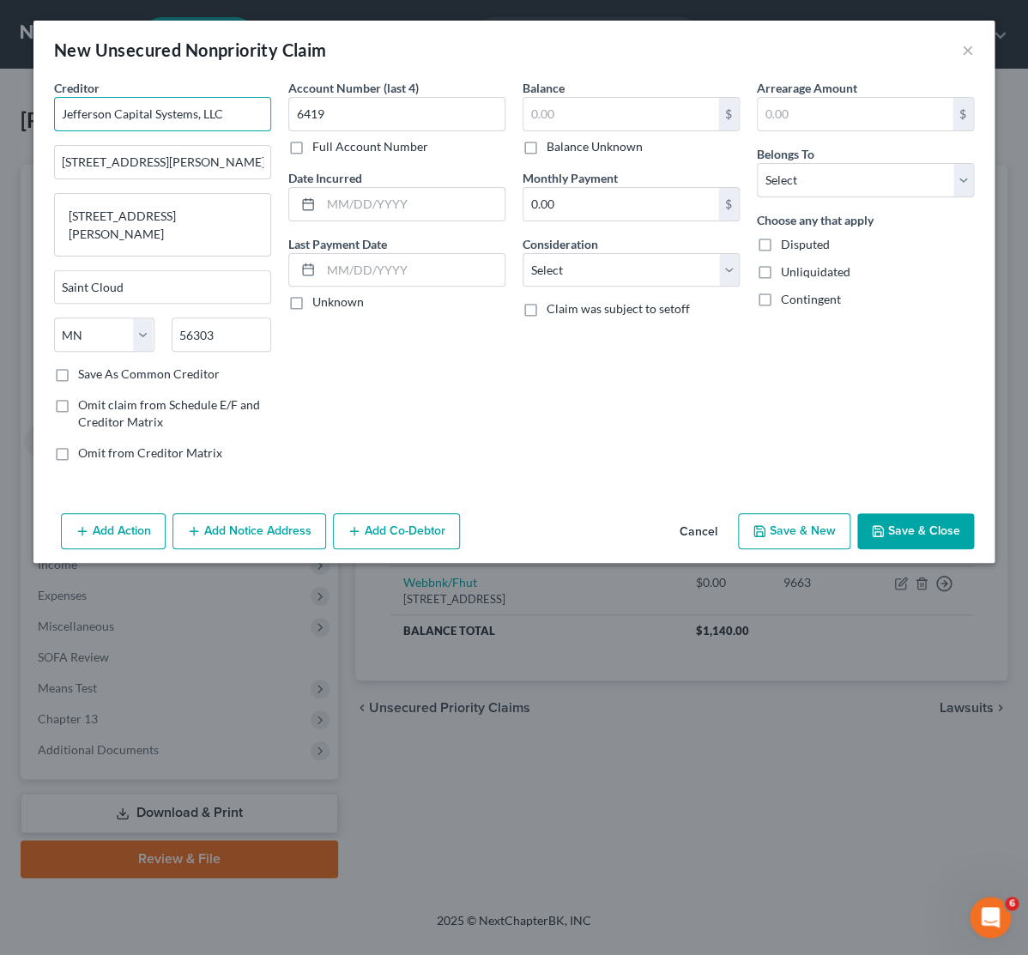
drag, startPoint x: 236, startPoint y: 115, endPoint x: 9, endPoint y: 106, distance: 226.7
click at [54, 106] on input "Jefferson Capital Systems, LLC" at bounding box center [162, 114] width 217 height 34
drag, startPoint x: 188, startPoint y: 160, endPoint x: 16, endPoint y: 151, distance: 171.8
click at [55, 151] on input "[STREET_ADDRESS][PERSON_NAME]" at bounding box center [162, 162] width 215 height 33
paste input "Jefferson Capital Systems, LLC"
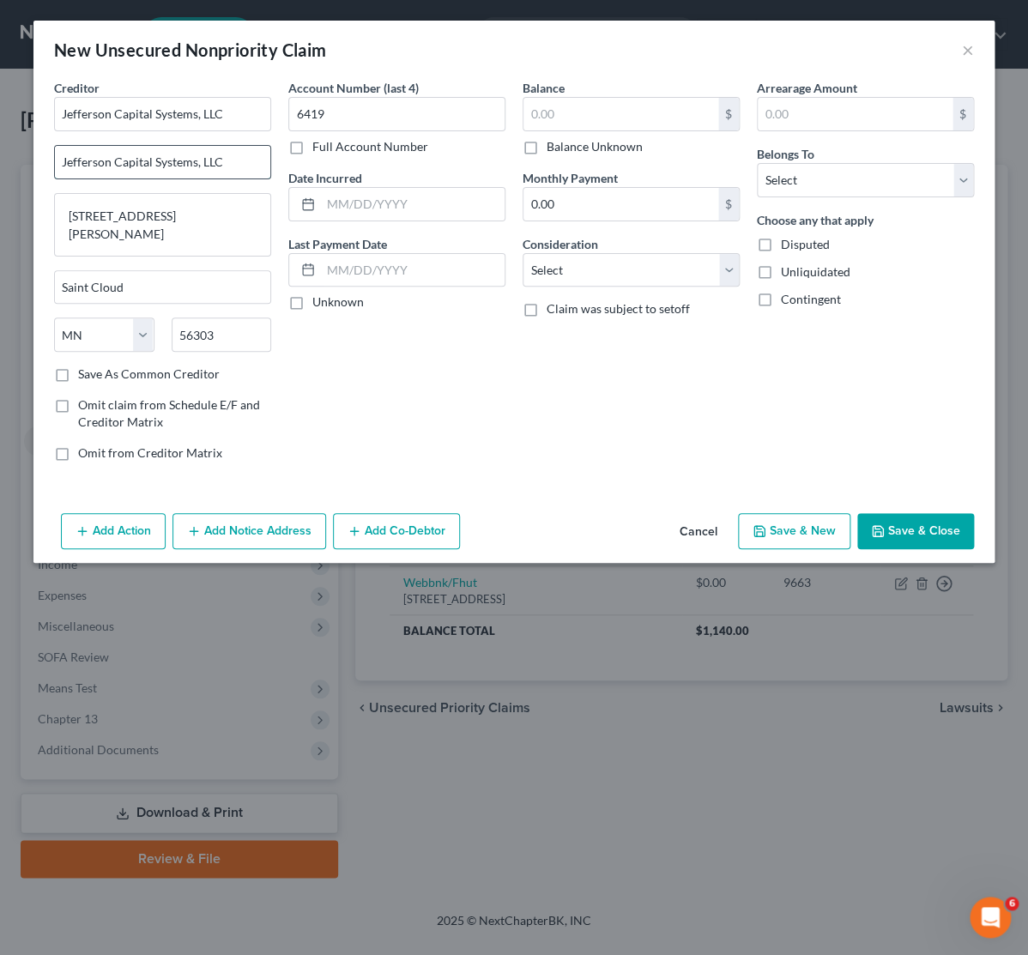
click at [64, 162] on input "Jefferson Capital Systems, LLC" at bounding box center [162, 162] width 215 height 33
type input "C/O Jefferson Capital Systems, LLC"
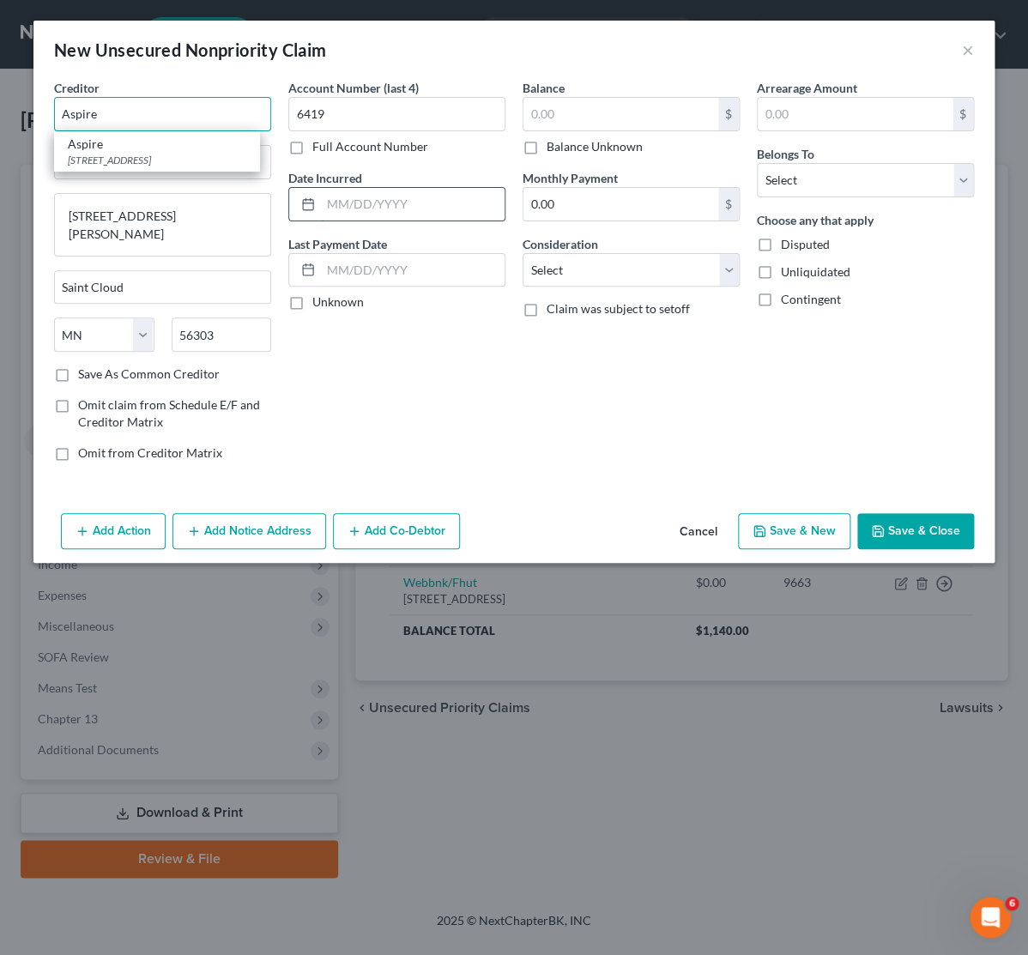
type input "Aspire"
click at [399, 201] on input "text" at bounding box center [413, 204] width 184 height 33
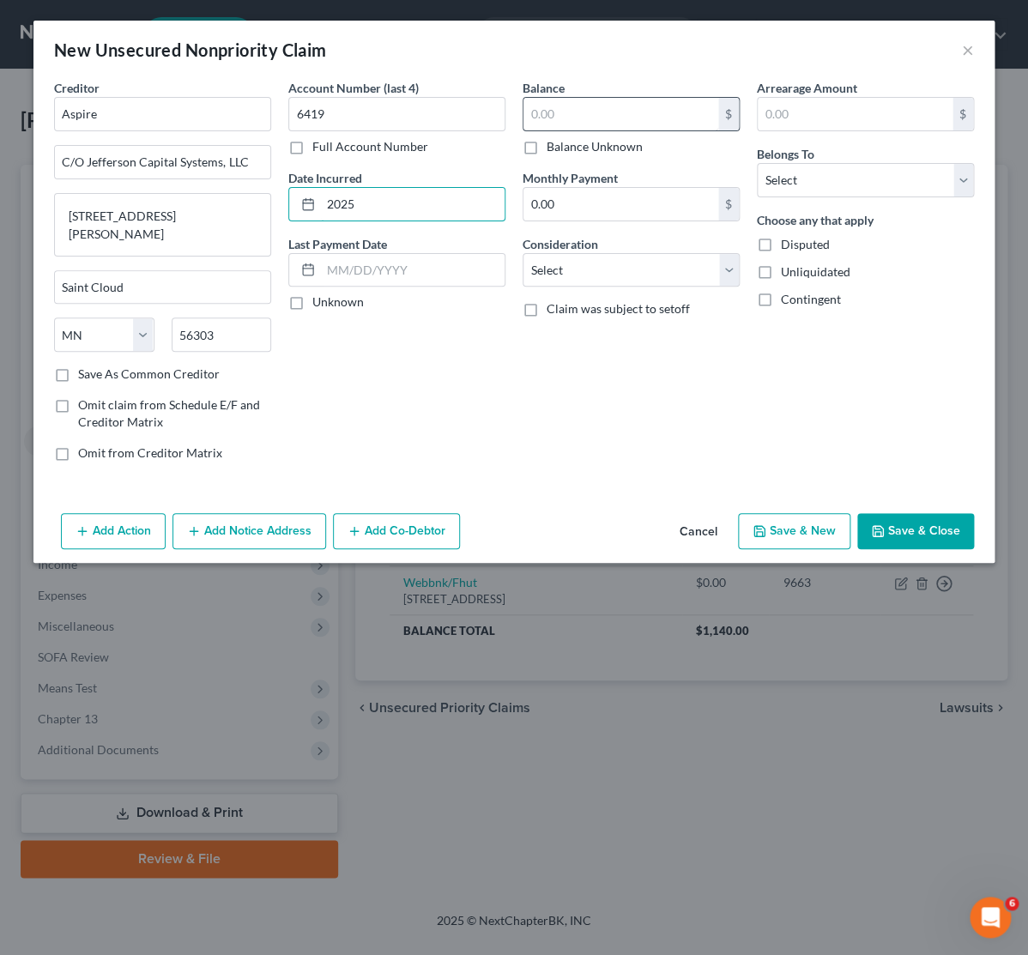
type input "2025"
drag, startPoint x: 637, startPoint y: 99, endPoint x: 616, endPoint y: 111, distance: 24.6
click at [631, 102] on input "text" at bounding box center [620, 114] width 195 height 33
click at [522, 253] on select "Select Cable / Satellite Services Collection Agency Credit Card Debt Debt Couns…" at bounding box center [630, 270] width 217 height 34
select select "1"
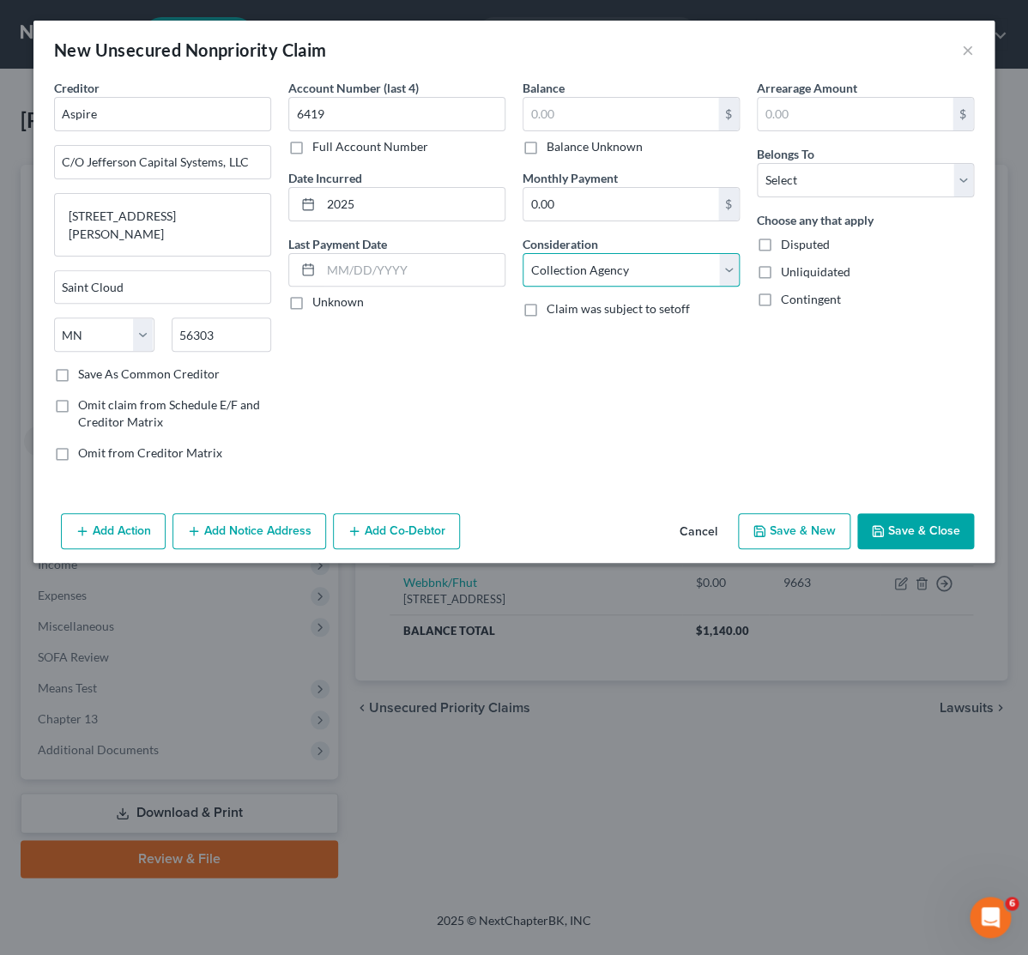
click option "Collection Agency" at bounding box center [0, 0] width 0 height 0
click at [757, 163] on select "Select Debtor 1 Only Debtor 2 Only Debtor 1 And Debtor 2 Only At Least One Of T…" at bounding box center [865, 180] width 217 height 34
select select "0"
click option "Debtor 1 Only" at bounding box center [0, 0] width 0 height 0
drag, startPoint x: 945, startPoint y: 539, endPoint x: 559, endPoint y: 98, distance: 586.1
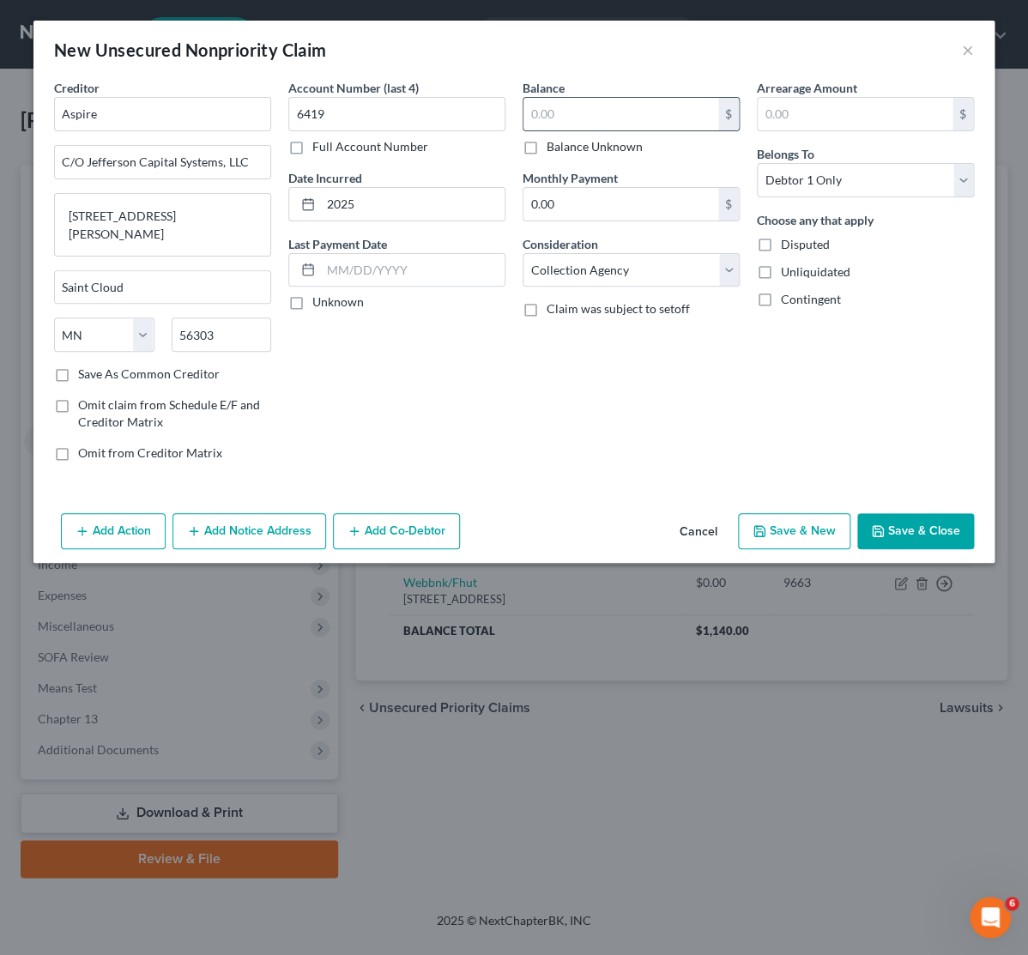
click at [559, 98] on div "New Unsecured Nonpriority Claim × Creditor * Aspire C/O Jefferson Capital Syste…" at bounding box center [513, 292] width 961 height 542
click at [553, 114] on input "text" at bounding box center [620, 114] width 195 height 33
type input "0"
click at [939, 519] on button "Save & Close" at bounding box center [915, 531] width 117 height 36
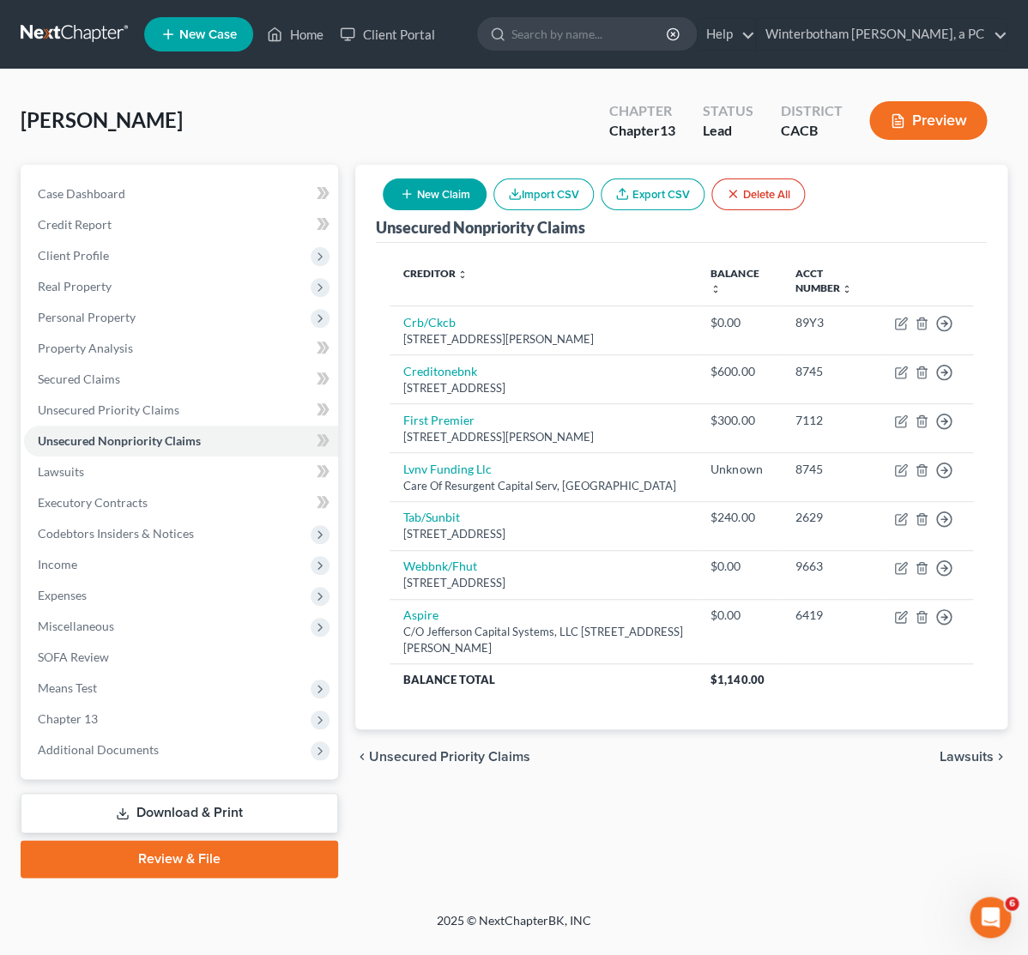
click at [417, 196] on button "New Claim" at bounding box center [435, 194] width 104 height 32
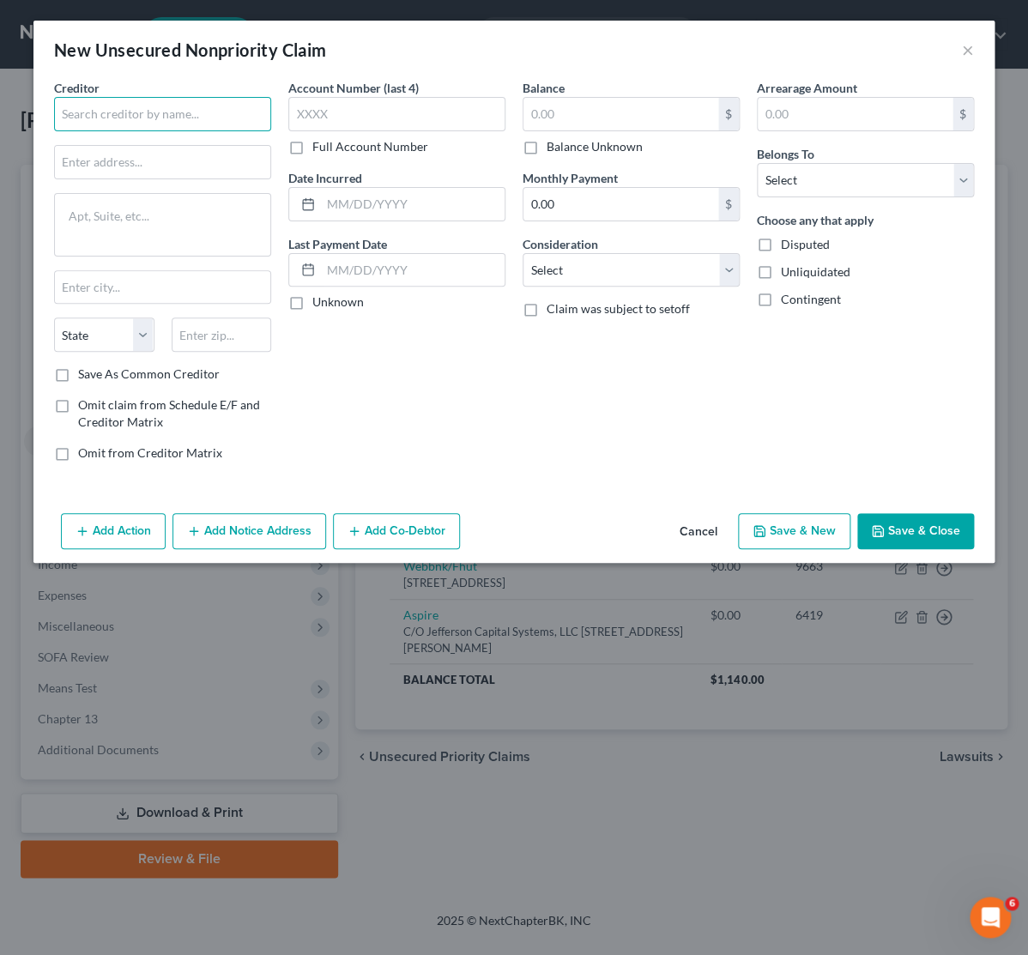
click at [157, 104] on input "text" at bounding box center [162, 114] width 217 height 34
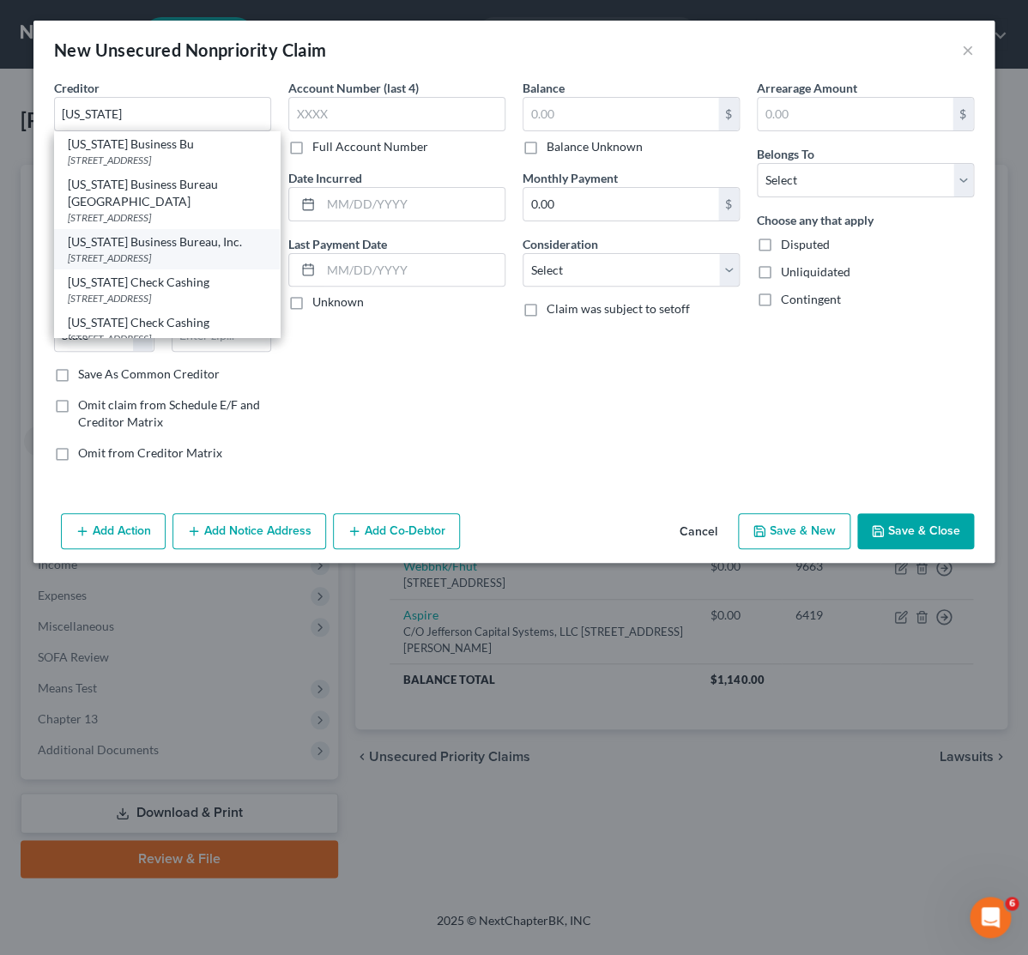
click at [158, 256] on div "[STREET_ADDRESS]" at bounding box center [167, 258] width 198 height 15
type input "[US_STATE] Business Bureau, Inc."
type input "PO Box 5010"
type input "[GEOGRAPHIC_DATA]"
select select "4"
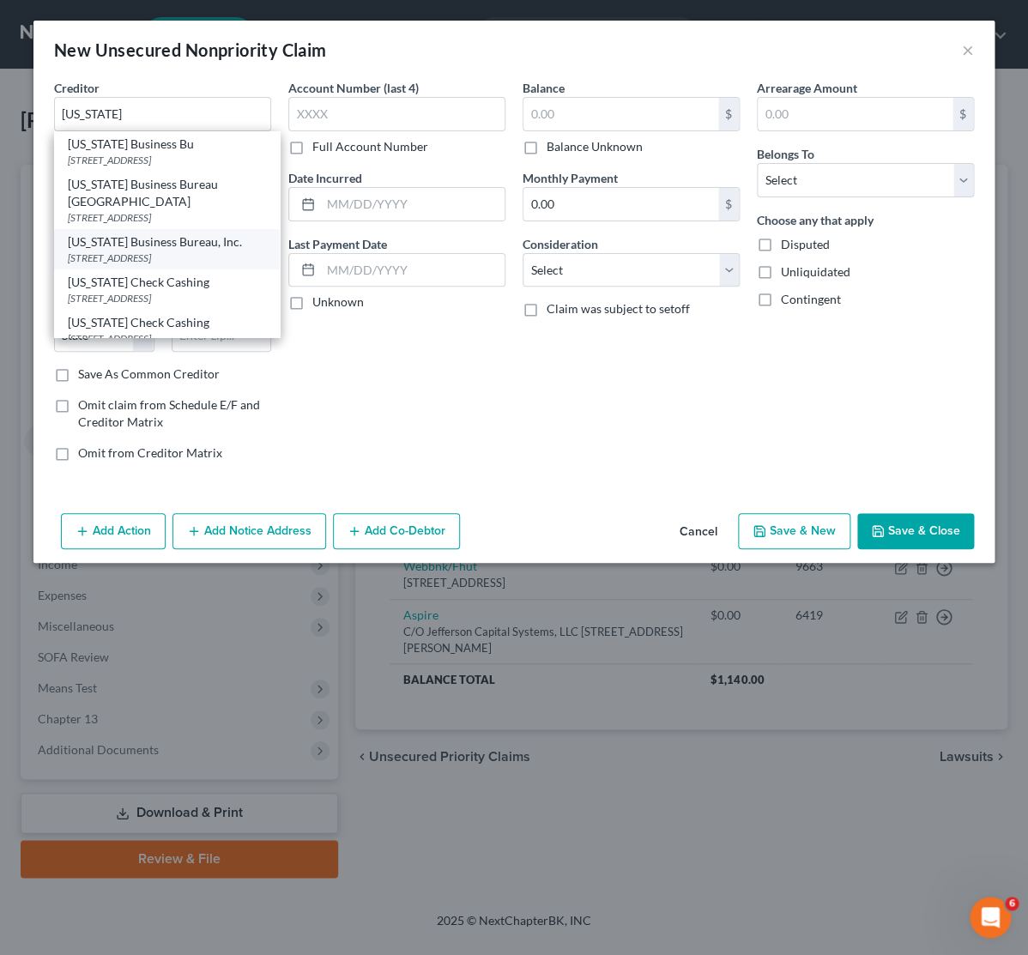
type input "91017"
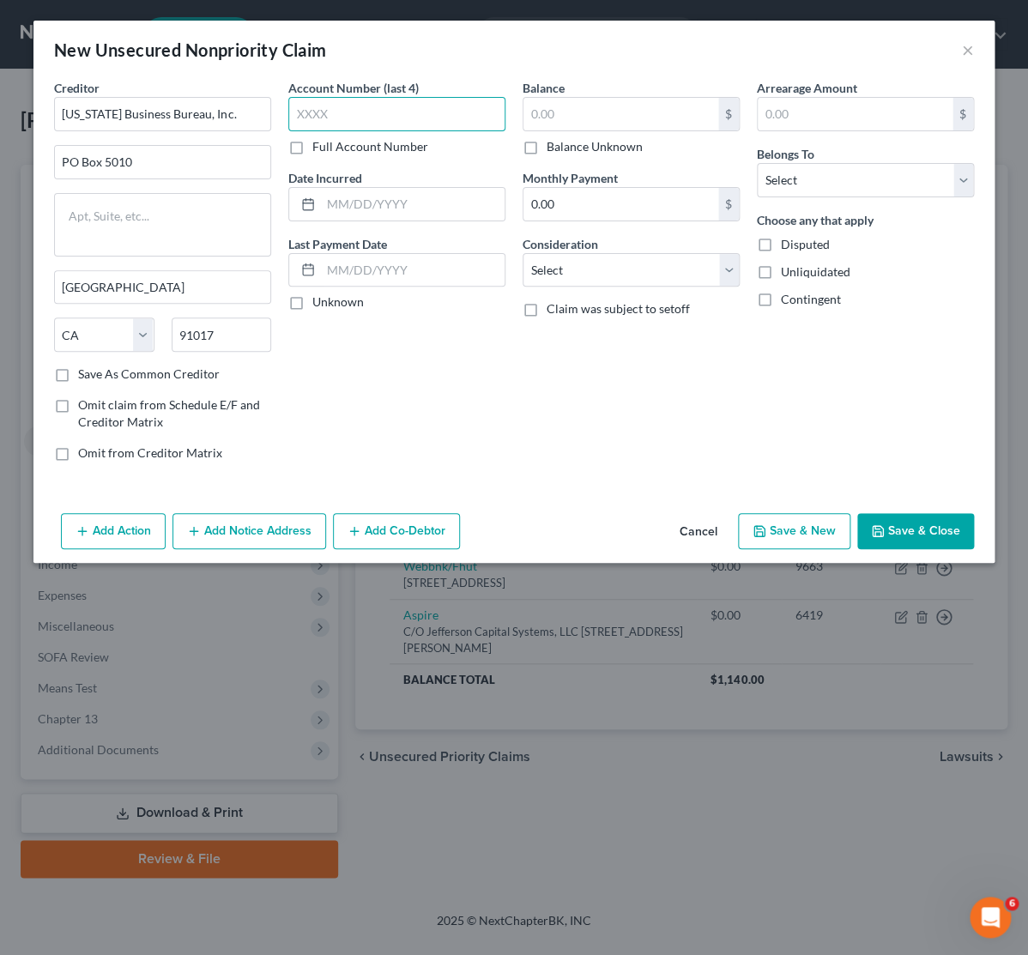
click at [339, 111] on input "text" at bounding box center [396, 114] width 217 height 34
type input "0304"
click at [415, 205] on input "text" at bounding box center [413, 204] width 184 height 33
click at [331, 202] on input "225" at bounding box center [413, 204] width 184 height 33
type input "2025"
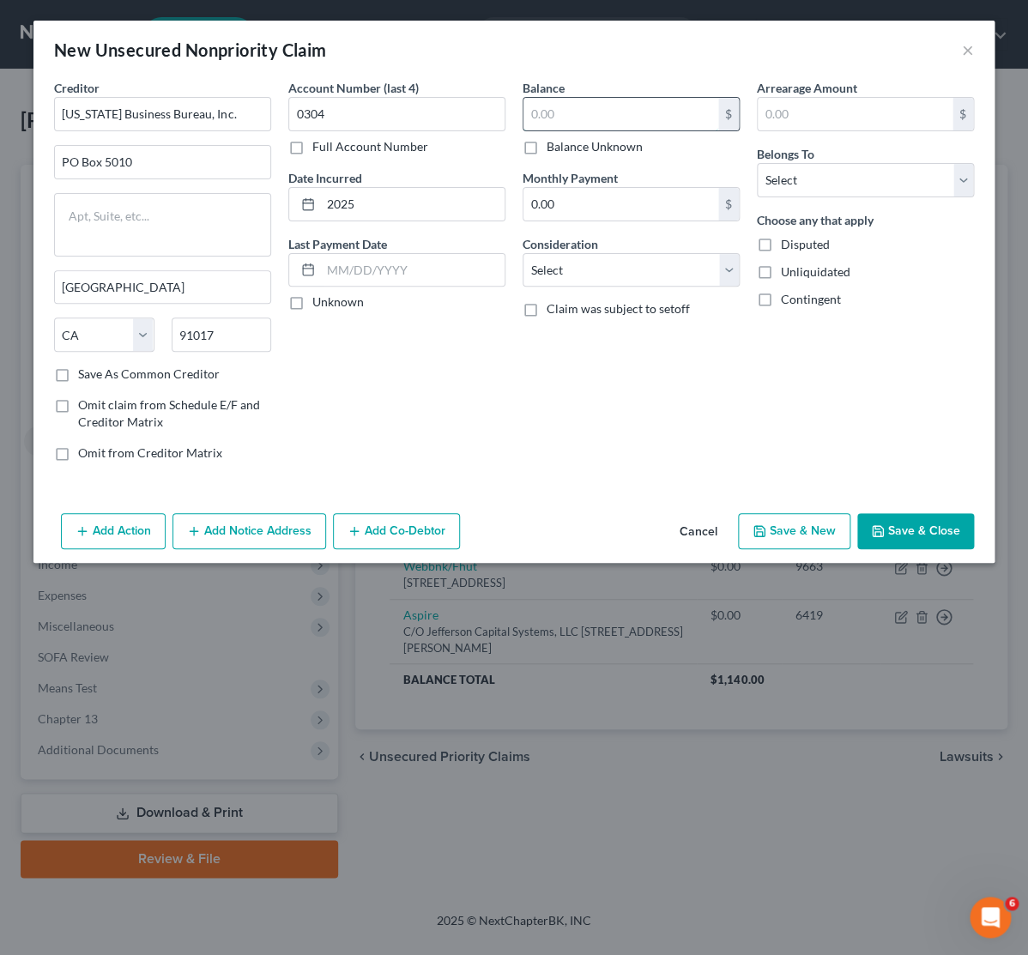
click at [567, 118] on input "text" at bounding box center [620, 114] width 195 height 33
type input "0"
click at [522, 253] on select "Select Cable / Satellite Services Collection Agency Credit Card Debt Debt Couns…" at bounding box center [630, 270] width 217 height 34
select select "1"
click option "Collection Agency" at bounding box center [0, 0] width 0 height 0
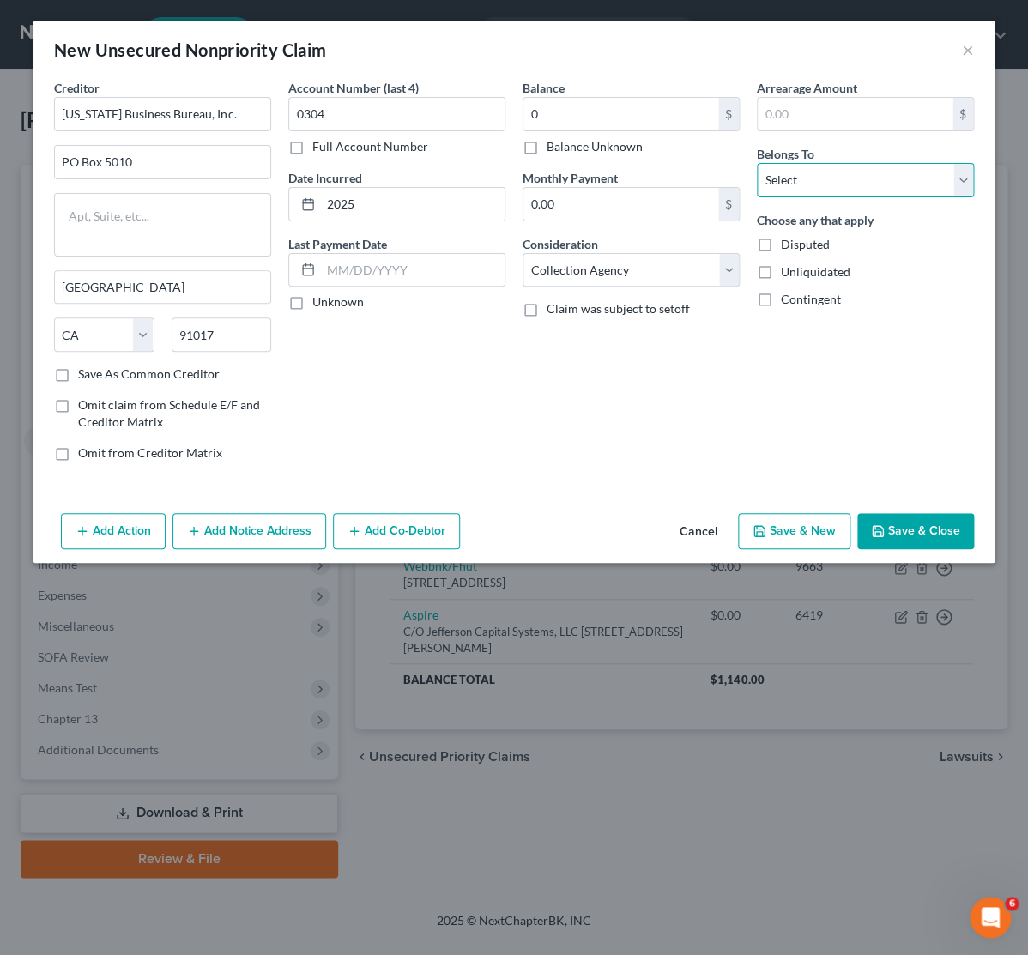
click at [757, 163] on select "Select Debtor 1 Only Debtor 2 Only Debtor 1 And Debtor 2 Only At Least One Of T…" at bounding box center [865, 180] width 217 height 34
select select "0"
click option "Debtor 1 Only" at bounding box center [0, 0] width 0 height 0
click at [912, 543] on button "Save & Close" at bounding box center [915, 531] width 117 height 36
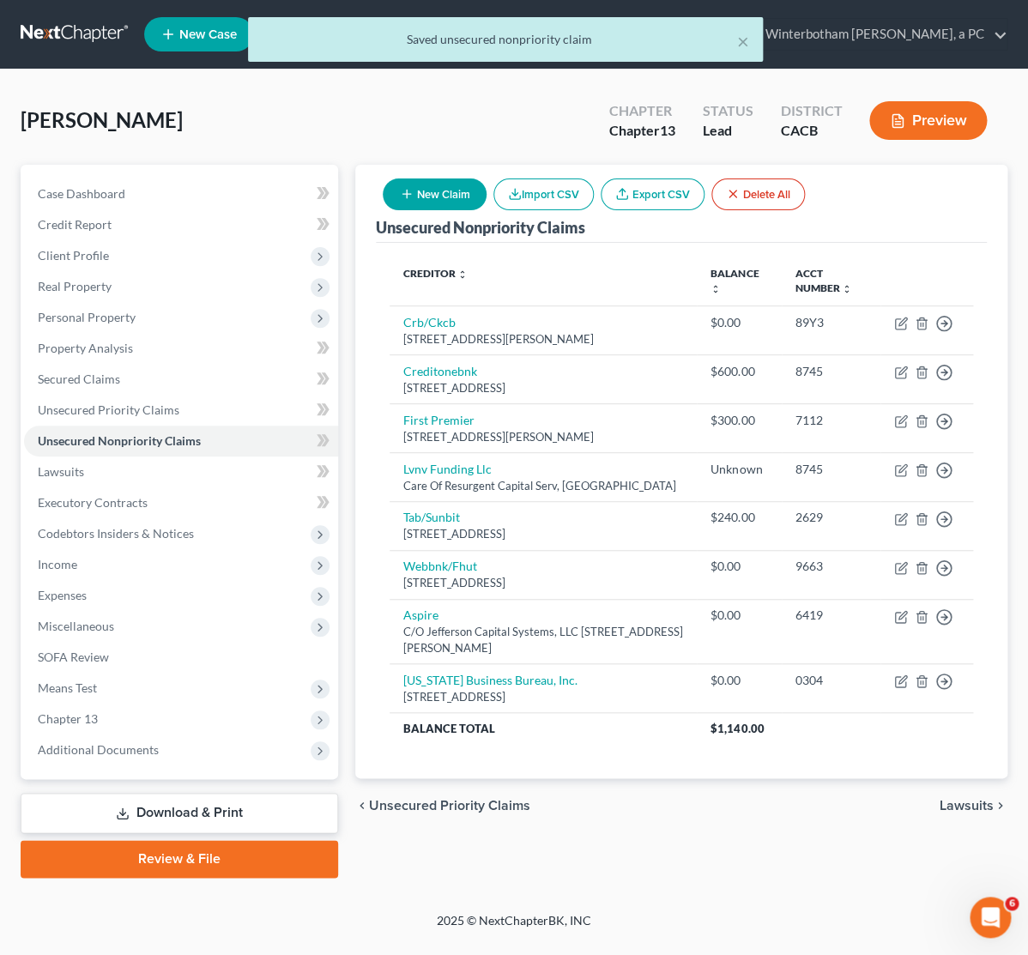
click at [443, 184] on button "New Claim" at bounding box center [435, 194] width 104 height 32
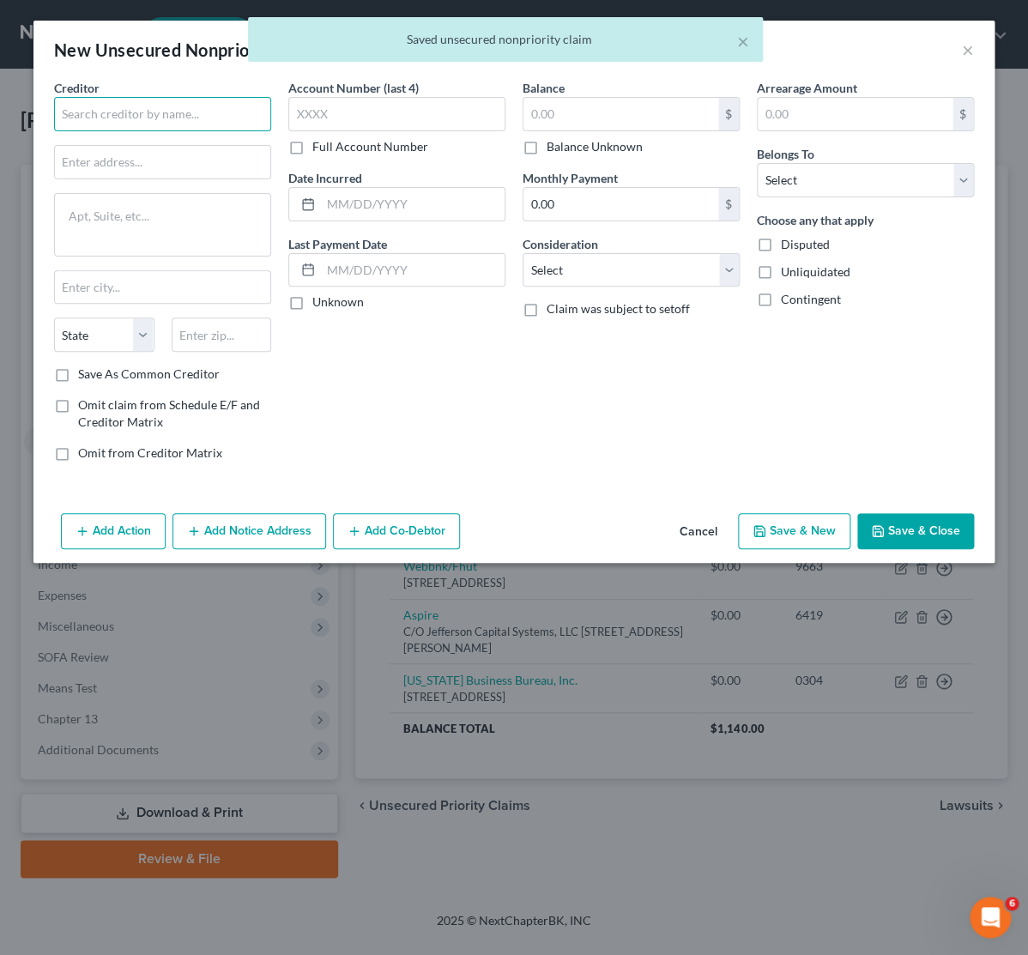
click at [178, 98] on input "text" at bounding box center [162, 114] width 217 height 34
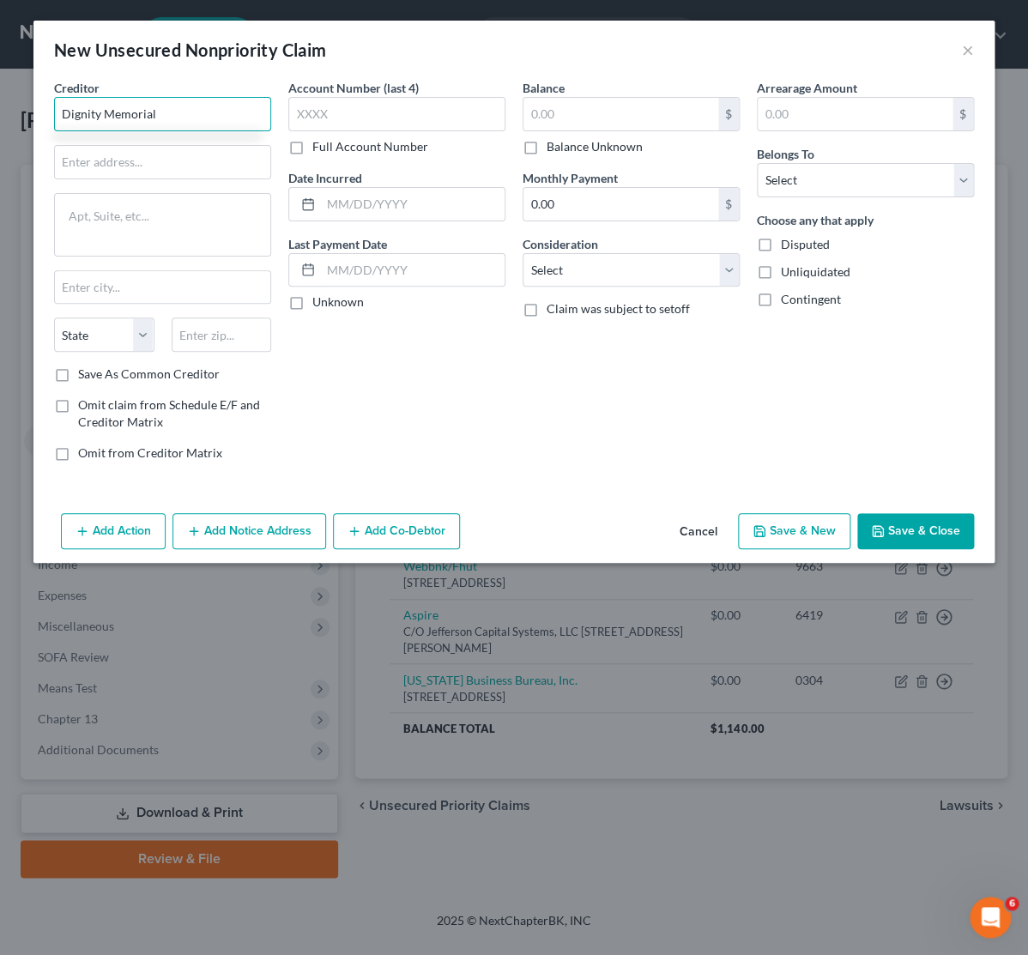
type input "Dignity Memorial"
type input "Desert View Memorial"
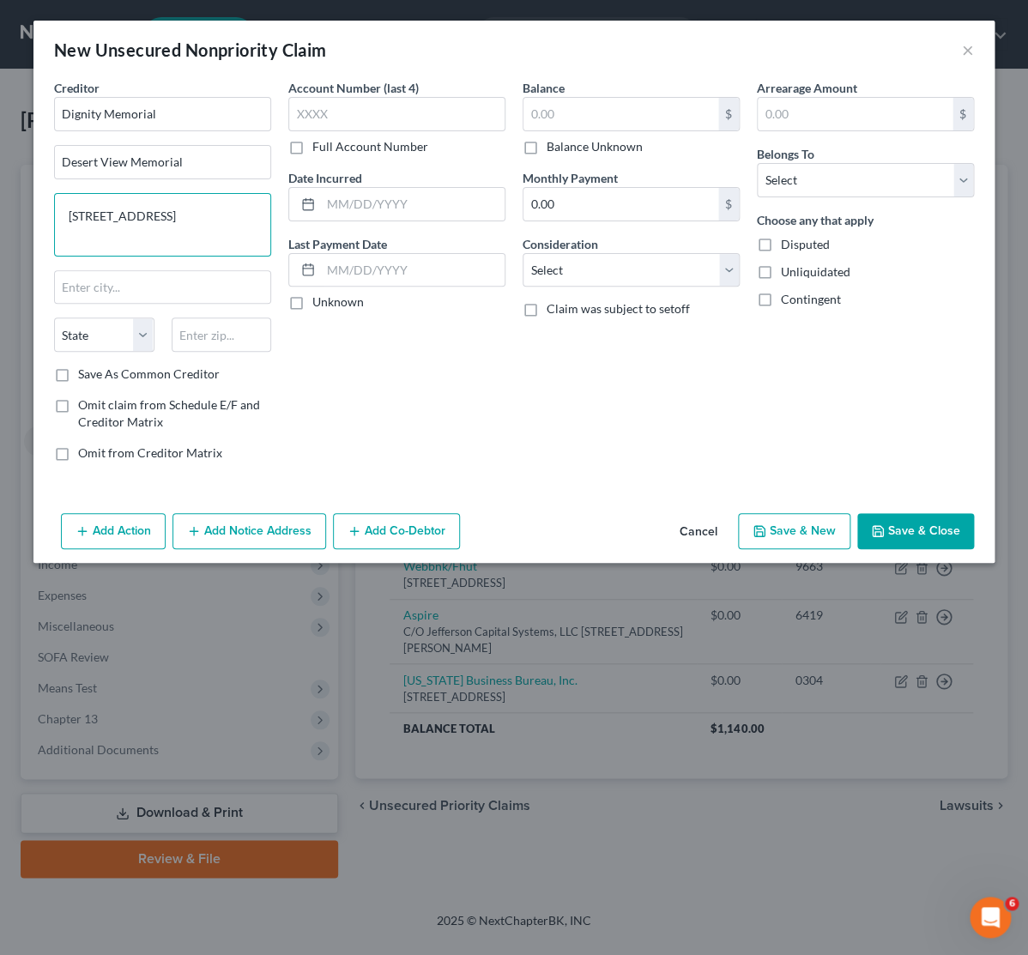
drag, startPoint x: 208, startPoint y: 217, endPoint x: 12, endPoint y: 210, distance: 196.6
click at [54, 210] on textarea "[STREET_ADDRESS]" at bounding box center [162, 224] width 217 height 63
type textarea "[STREET_ADDRESS]"
click at [196, 342] on input "text" at bounding box center [222, 334] width 100 height 34
type input "92392"
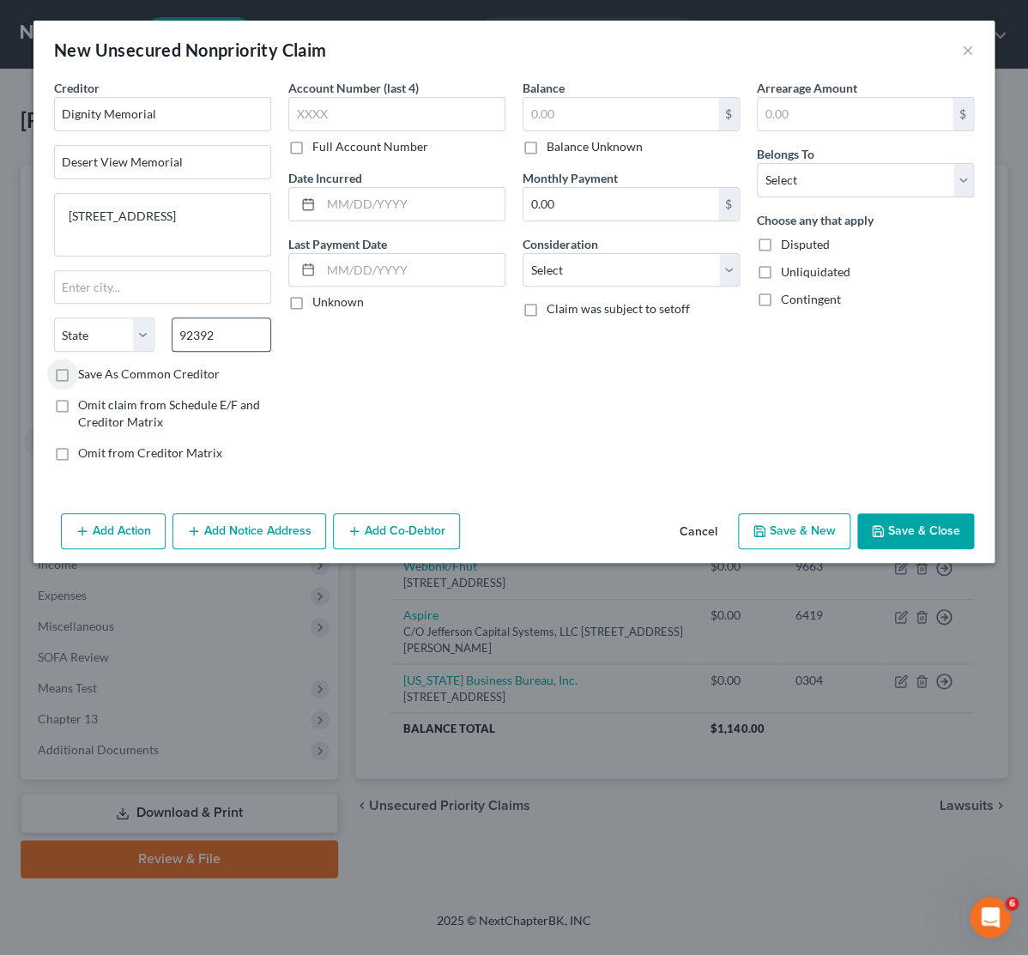
type input "Victorville"
select select "4"
click at [314, 110] on input "text" at bounding box center [396, 114] width 217 height 34
type input "3101"
click at [359, 196] on input "text" at bounding box center [413, 204] width 184 height 33
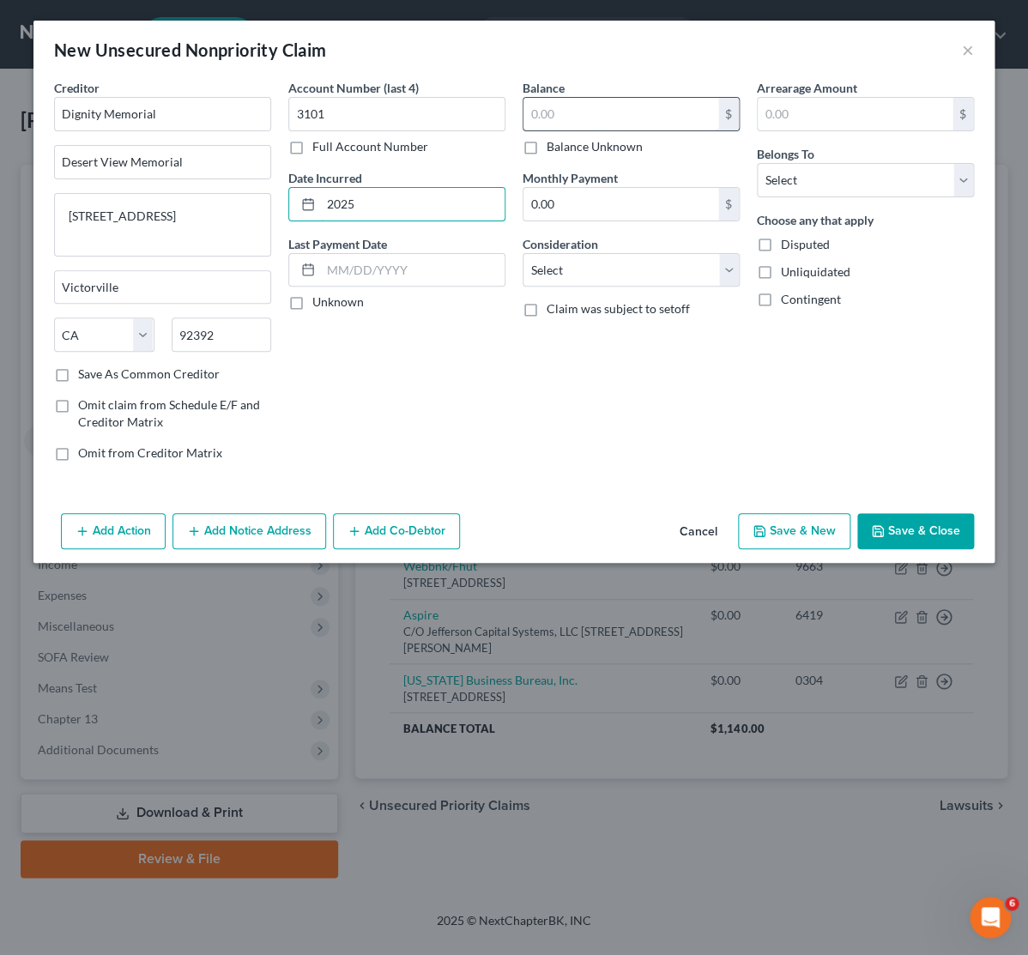
type input "2025"
click at [631, 115] on input "text" at bounding box center [620, 114] width 195 height 33
type input "1,700"
click at [522, 253] on select "Select Cable / Satellite Services Collection Agency Credit Card Debt Debt Couns…" at bounding box center [630, 270] width 217 height 34
select select "9"
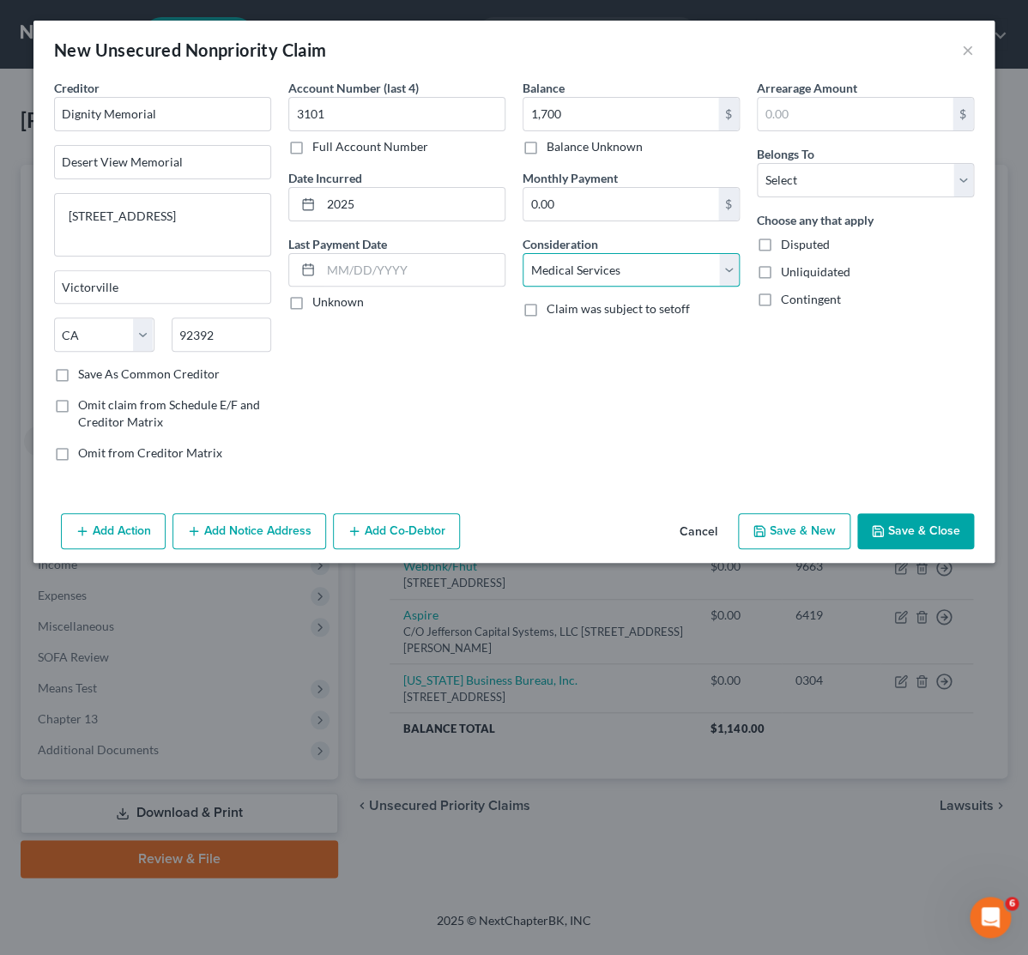
click option "Medical Services" at bounding box center [0, 0] width 0 height 0
click at [757, 163] on select "Select Debtor 1 Only Debtor 2 Only Debtor 1 And Debtor 2 Only At Least One Of T…" at bounding box center [865, 180] width 217 height 34
select select "0"
click option "Debtor 1 Only" at bounding box center [0, 0] width 0 height 0
click at [891, 533] on button "Save & Close" at bounding box center [915, 531] width 117 height 36
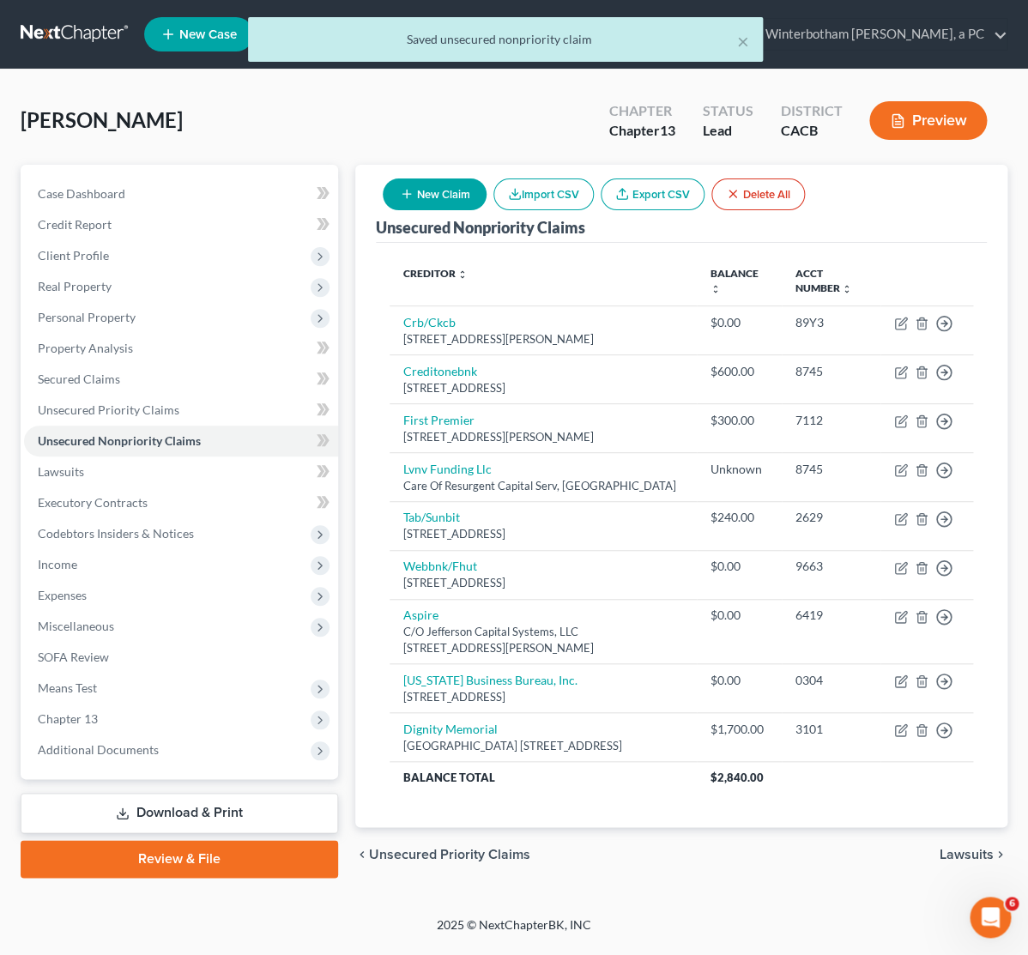
click at [419, 198] on button "New Claim" at bounding box center [435, 194] width 104 height 32
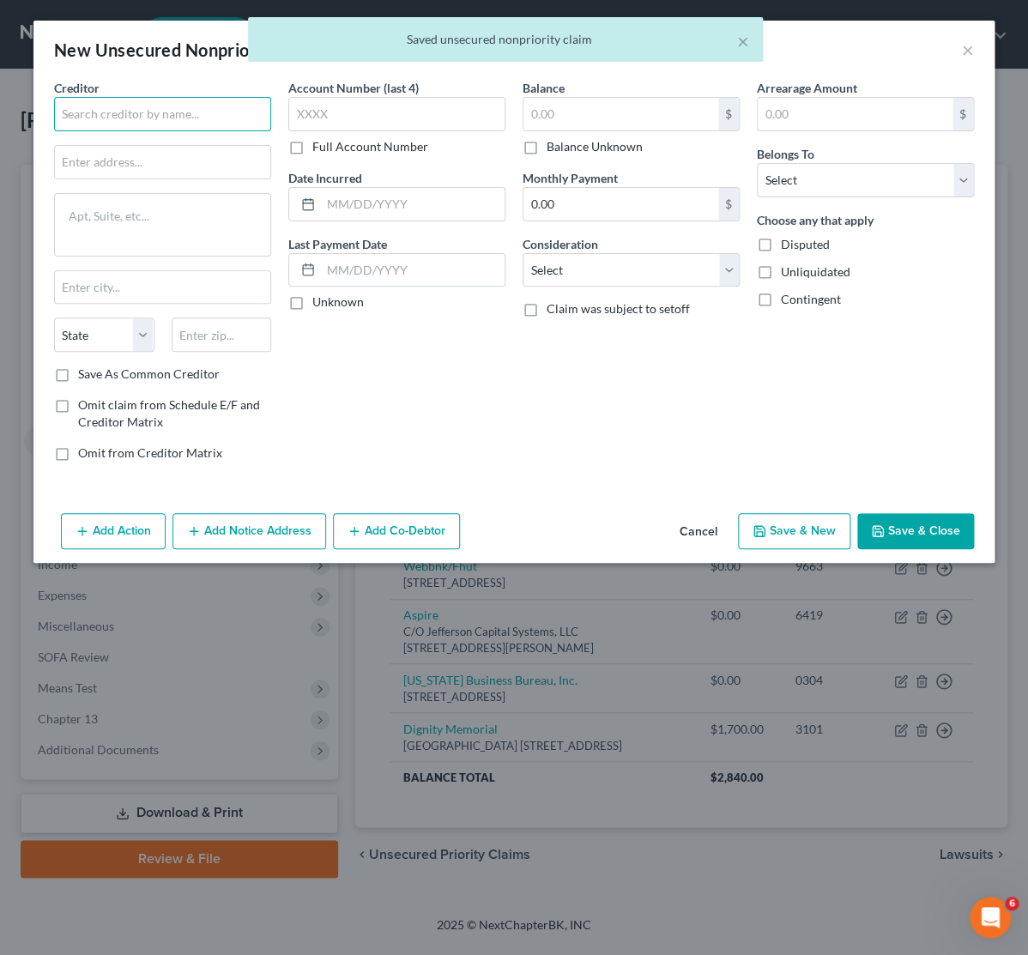
click at [183, 117] on input "text" at bounding box center [162, 114] width 217 height 34
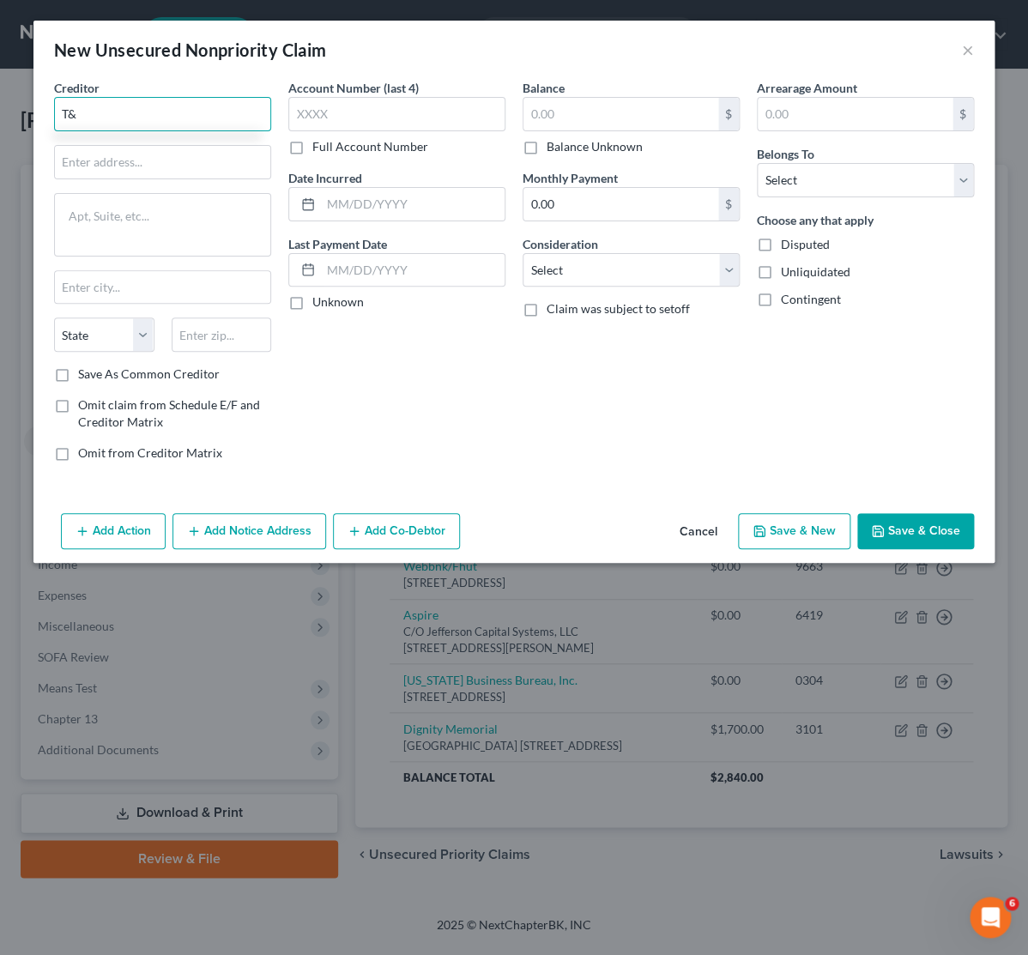
type input "T"
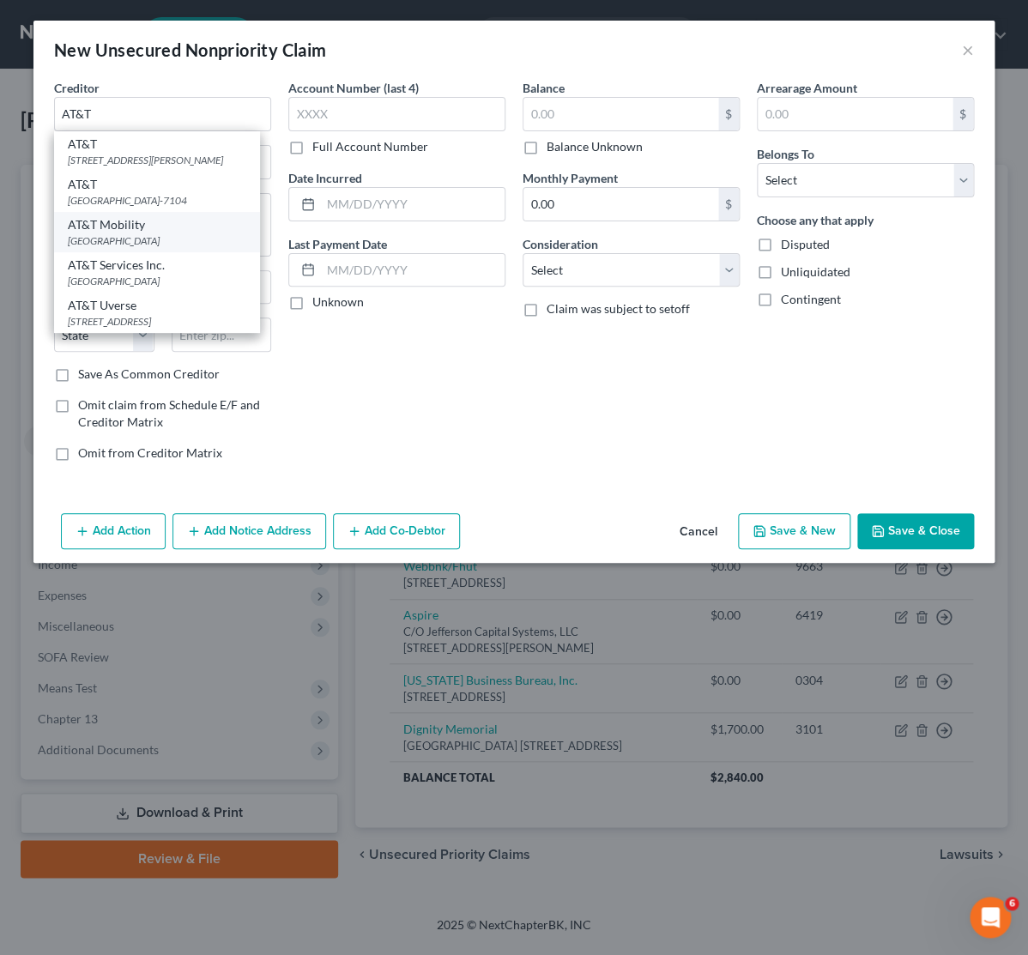
click at [184, 241] on div "[GEOGRAPHIC_DATA]" at bounding box center [157, 240] width 178 height 15
type input "AT&T Mobility"
type input "PO Box 537104"
type input "[GEOGRAPHIC_DATA]"
select select "10"
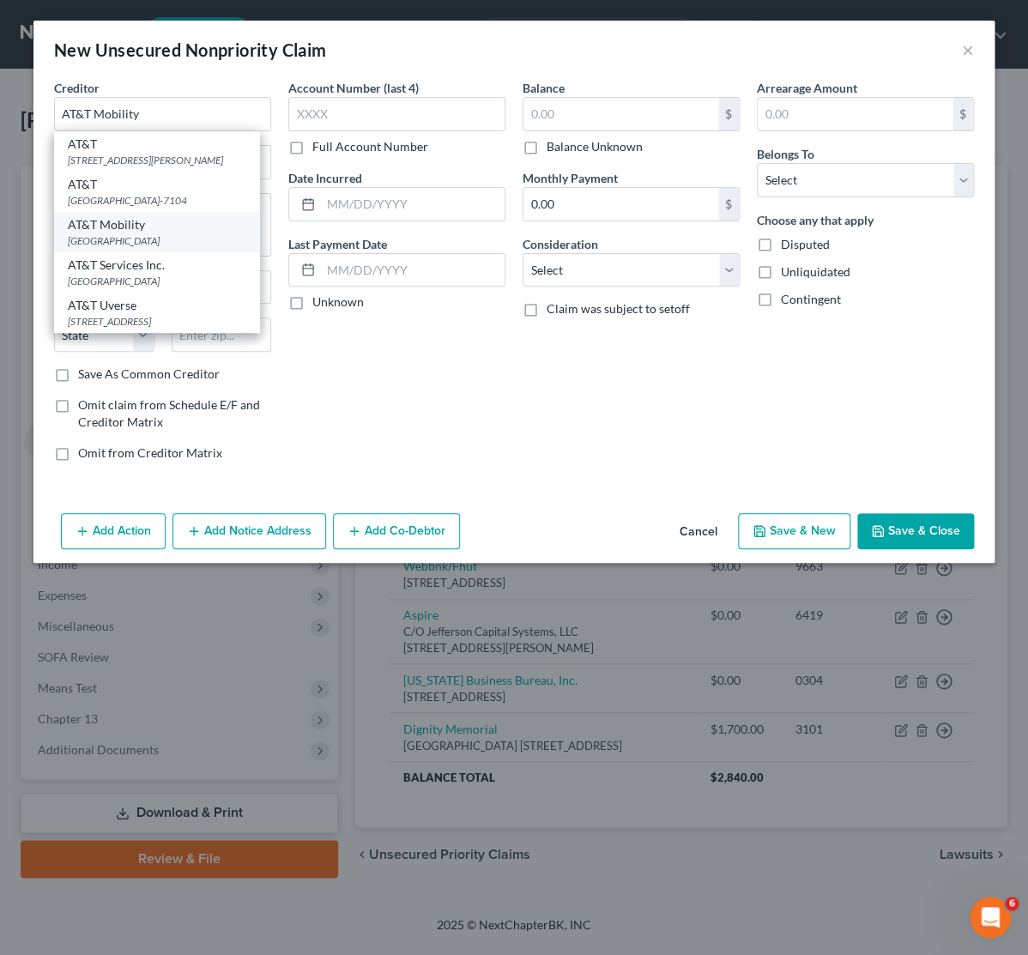
type input "30353"
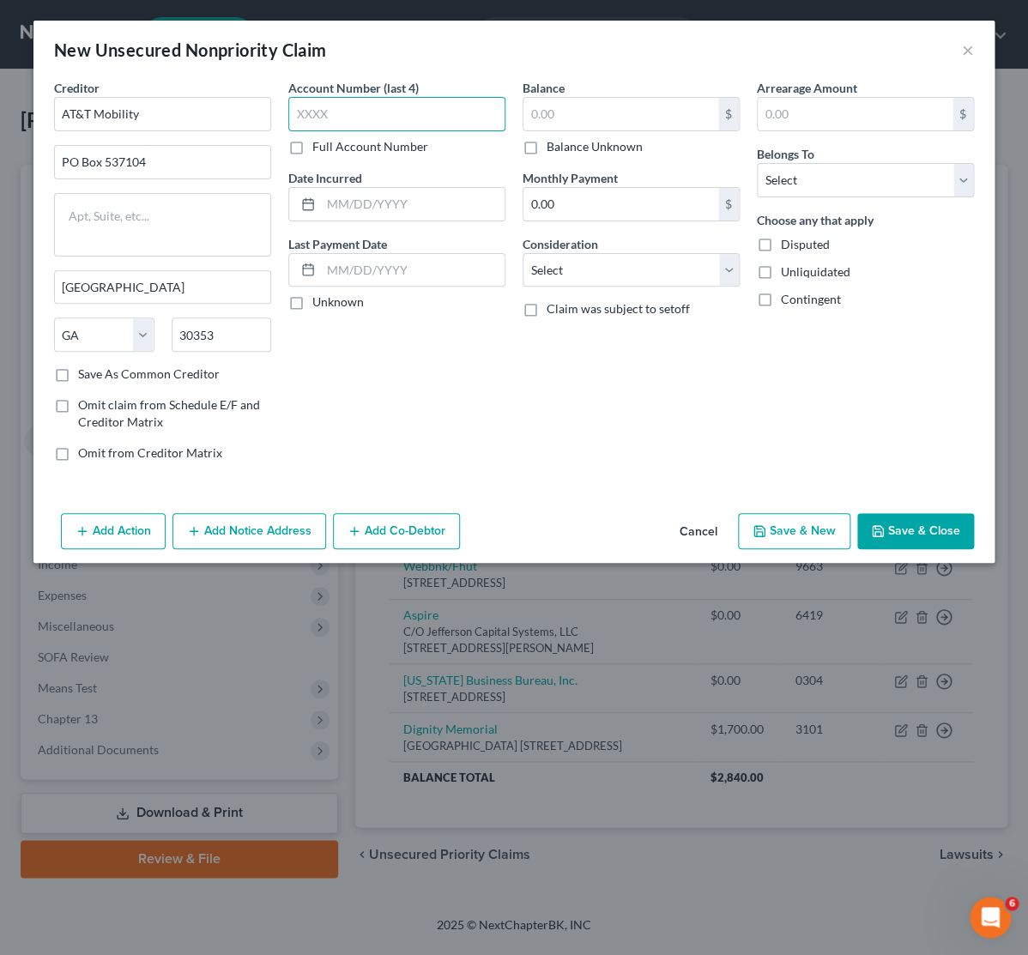
click at [318, 119] on input "text" at bounding box center [396, 114] width 217 height 34
type input "8522"
click at [417, 201] on input "text" at bounding box center [413, 204] width 184 height 33
type input "2025"
click at [674, 101] on input "text" at bounding box center [620, 114] width 195 height 33
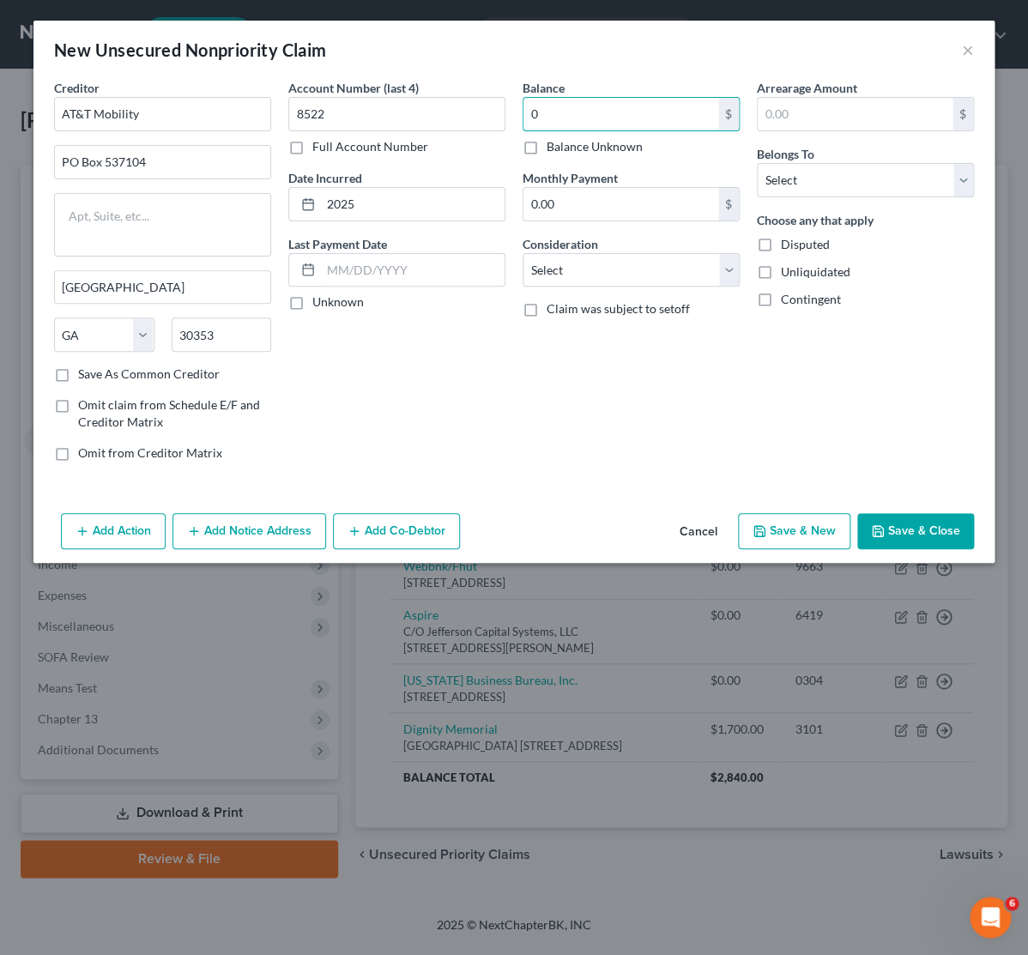
type input "0"
click at [678, 293] on div "Balance 0.00 $ Balance Unknown Balance Undetermined 0 $ Balance Unknown Monthly…" at bounding box center [631, 277] width 234 height 396
click at [522, 253] on select "Select Cable / Satellite Services Collection Agency Credit Card Debt Debt Couns…" at bounding box center [630, 270] width 217 height 34
select select "19"
click option "Telephone / Internet Services" at bounding box center [0, 0] width 0 height 0
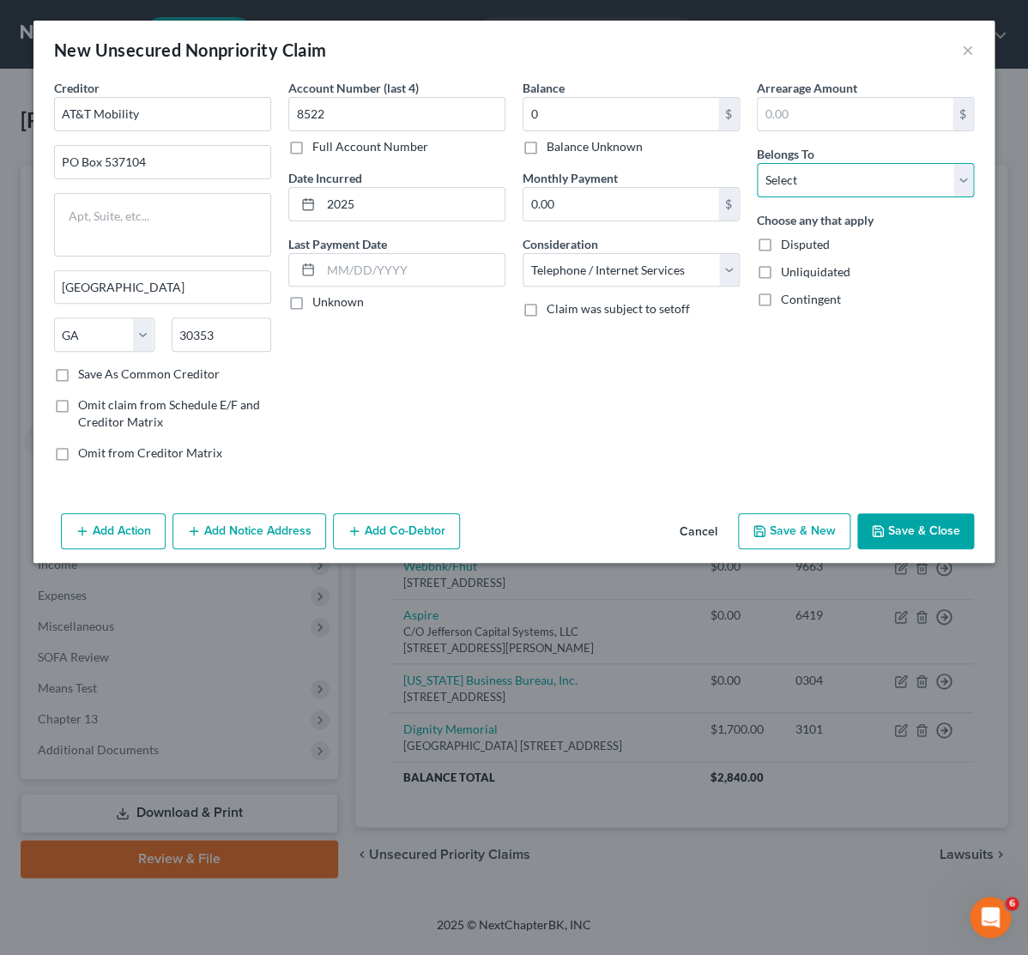
click at [757, 163] on select "Select Debtor 1 Only Debtor 2 Only Debtor 1 And Debtor 2 Only At Least One Of T…" at bounding box center [865, 180] width 217 height 34
select select "0"
click option "Debtor 1 Only" at bounding box center [0, 0] width 0 height 0
click at [921, 545] on button "Save & Close" at bounding box center [915, 531] width 117 height 36
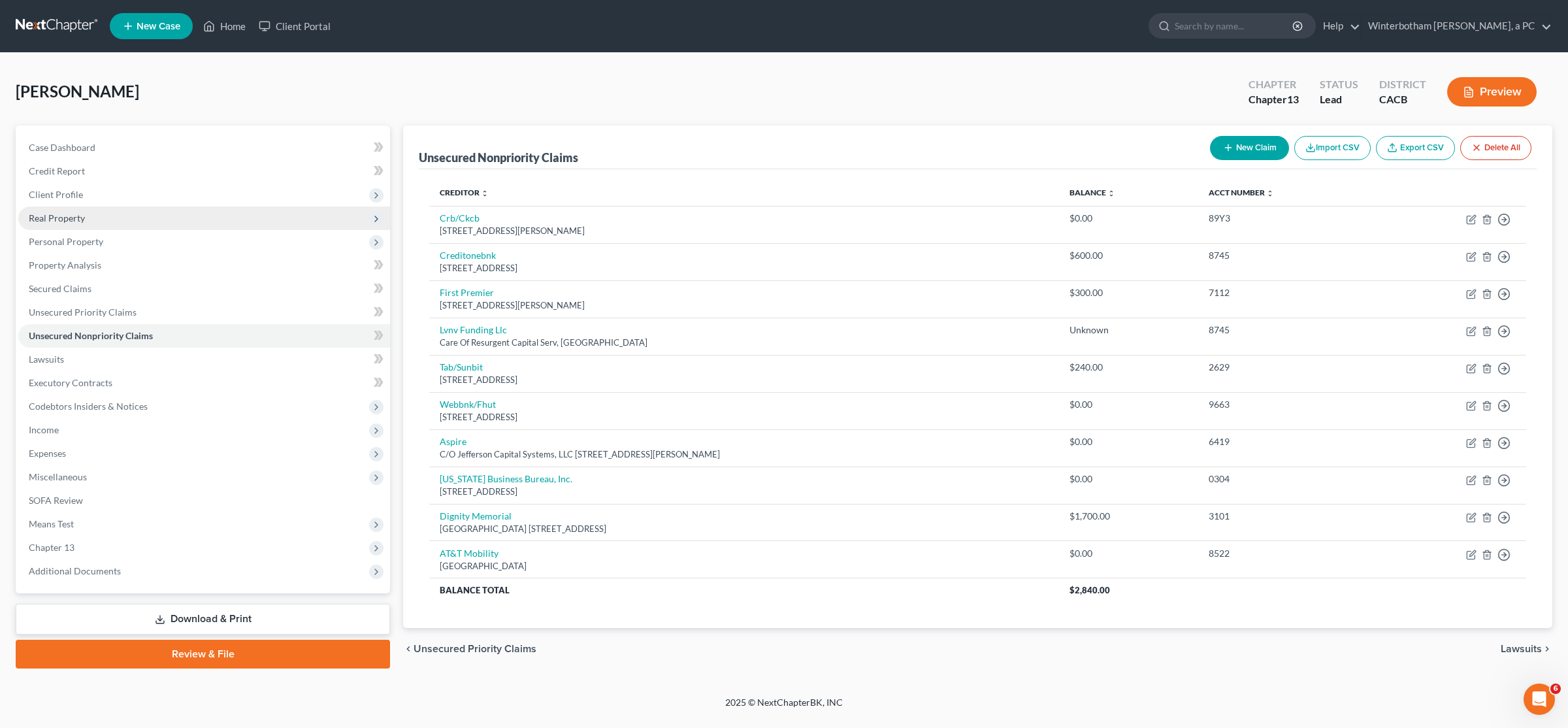
click at [94, 219] on span "Real Property" at bounding box center [204, 218] width 372 height 24
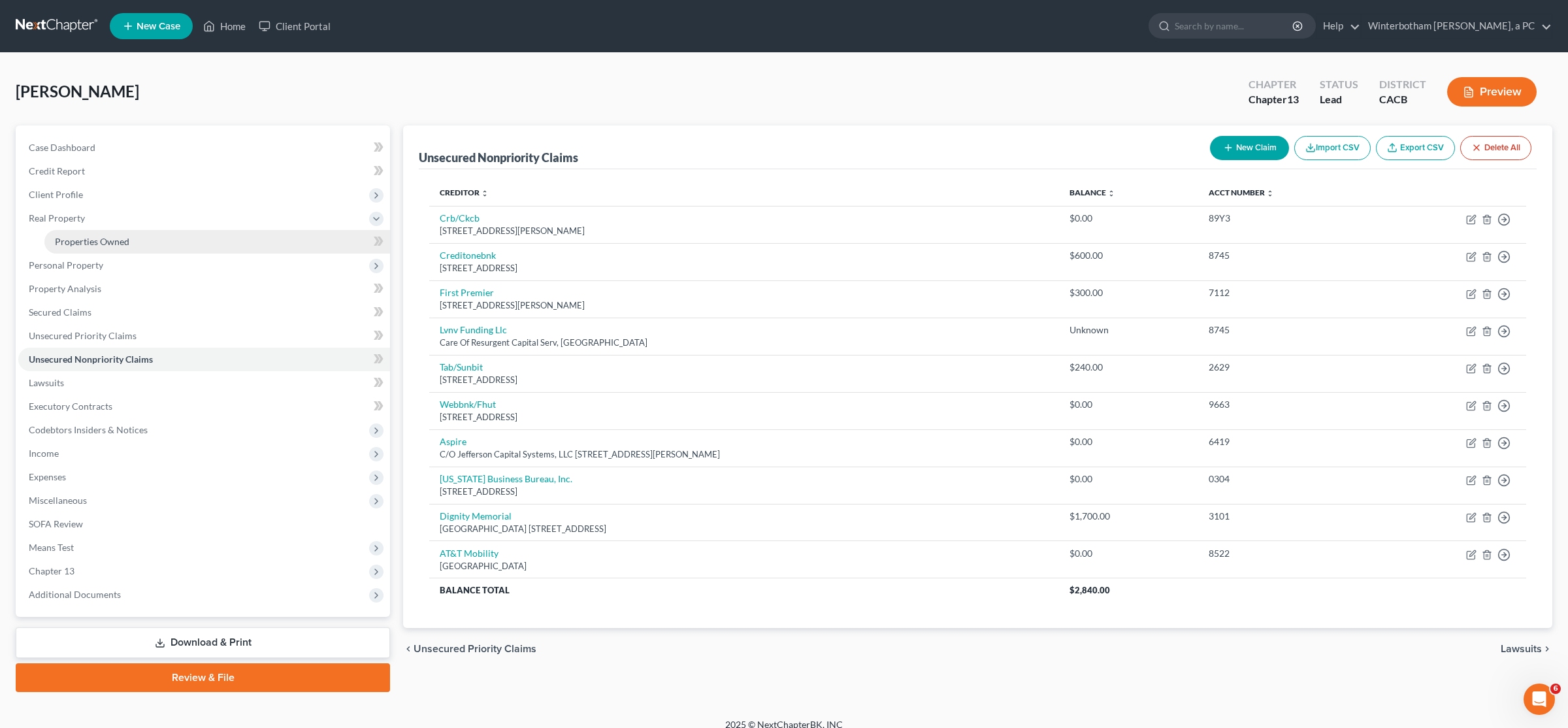
click at [94, 237] on span "Properties Owned" at bounding box center [92, 241] width 75 height 11
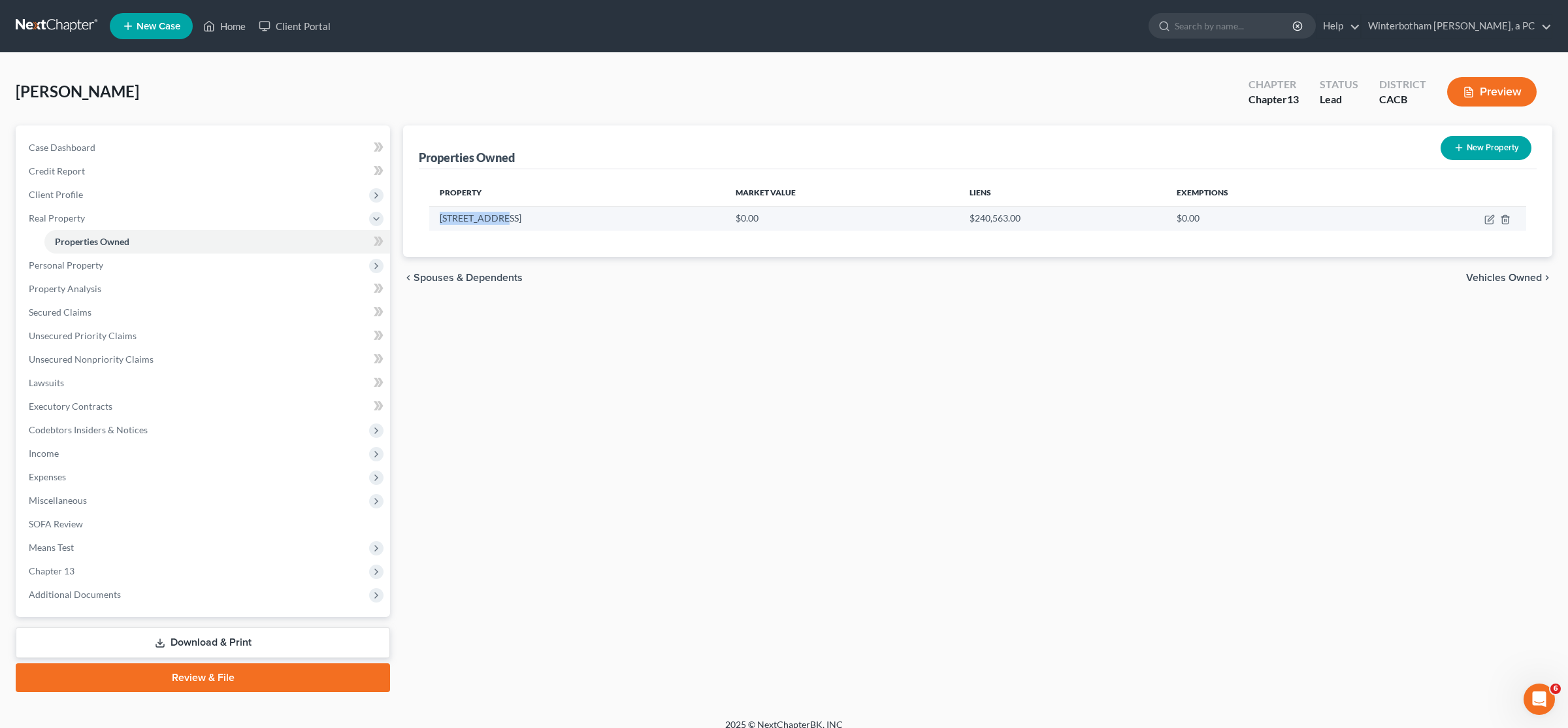
drag, startPoint x: 509, startPoint y: 222, endPoint x: 434, endPoint y: 218, distance: 75.1
click at [434, 218] on td "[STREET_ADDRESS]" at bounding box center [577, 218] width 296 height 25
copy td "[STREET_ADDRESS]"
click at [1489, 219] on icon "button" at bounding box center [1491, 218] width 6 height 6
select select "4"
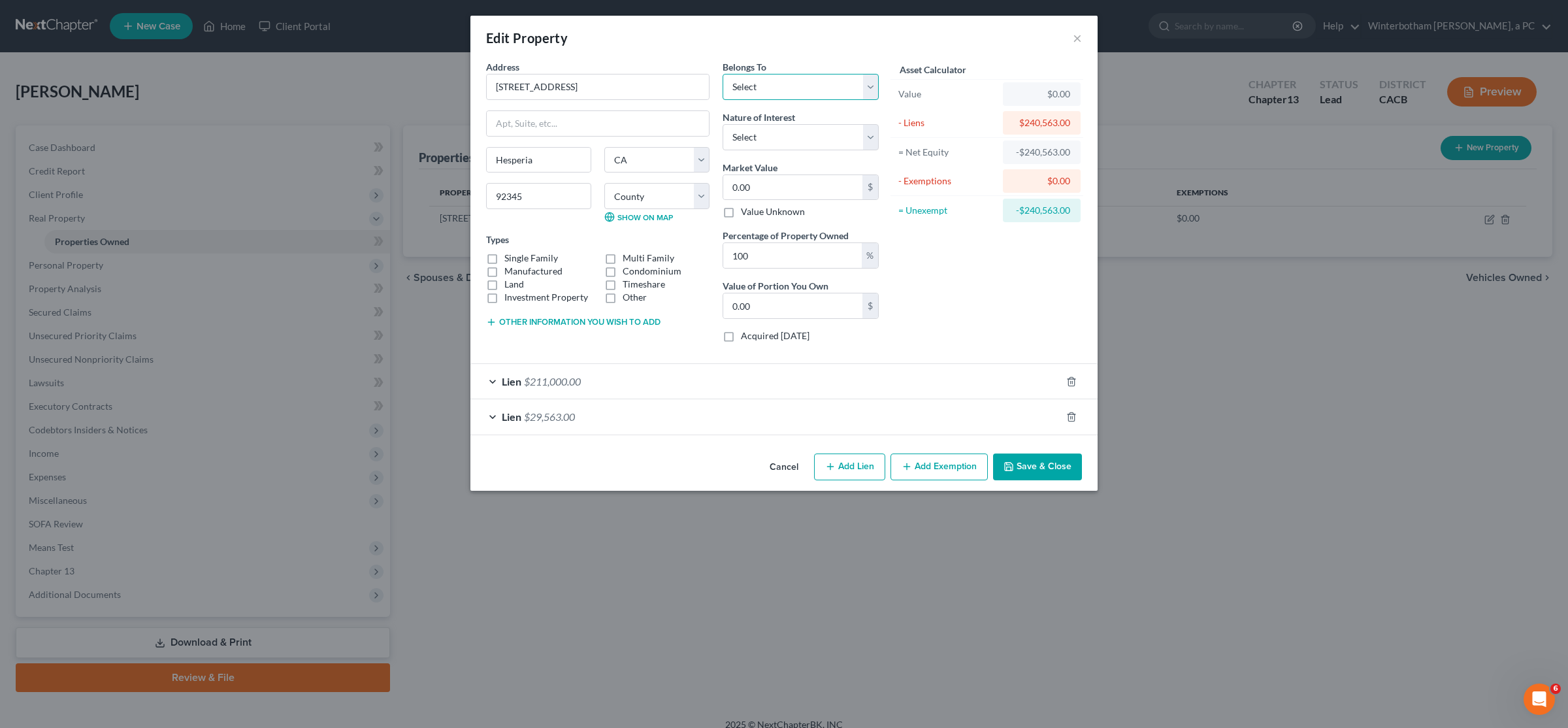
click at [723, 74] on select "Select Debtor 1 Only Debtor 2 Only Debtor 1 And Debtor 2 Only At Least One Of T…" at bounding box center [800, 87] width 156 height 26
select select "0"
click option "Debtor 1 Only" at bounding box center [0, 0] width 0 height 0
click at [538, 382] on span "$211,000.00" at bounding box center [552, 381] width 57 height 12
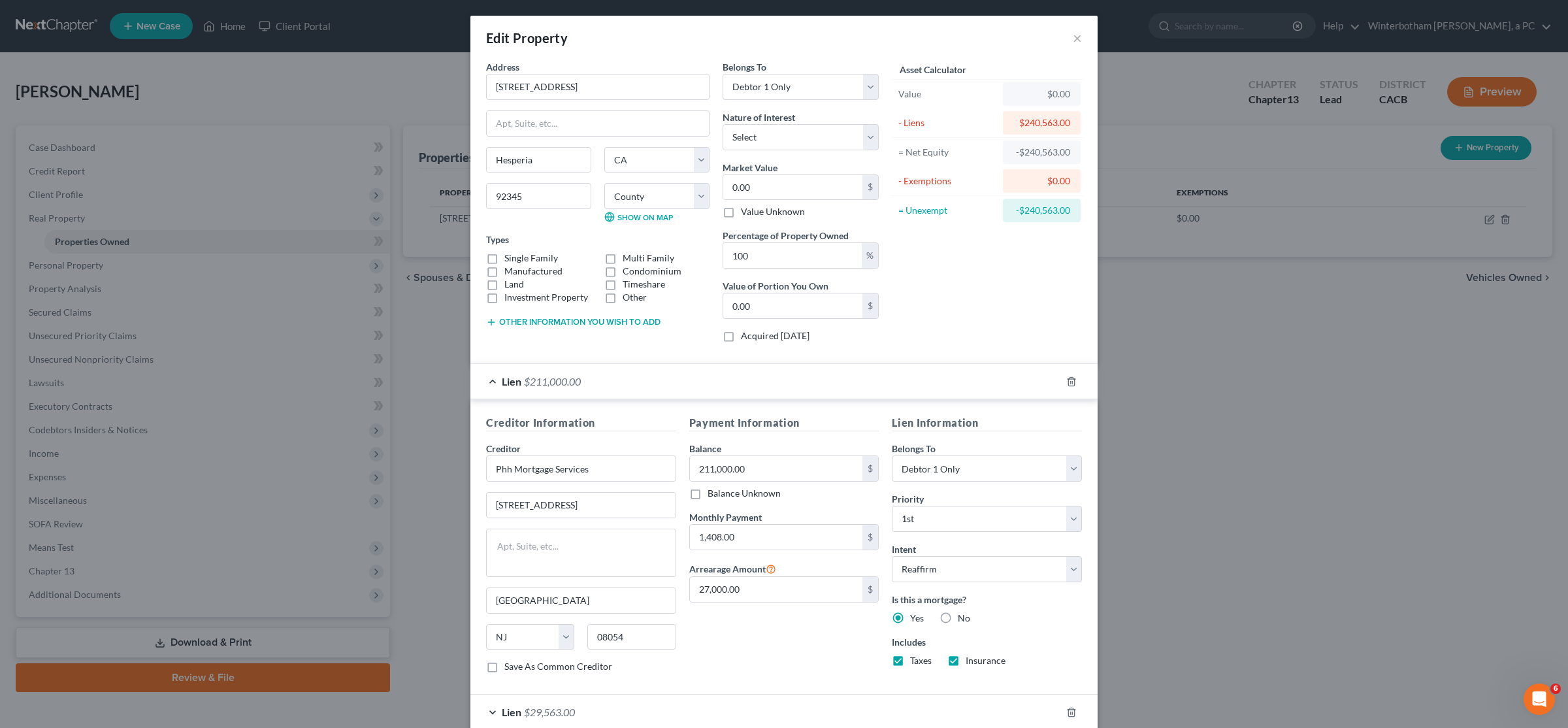
click at [538, 382] on span "$211,000.00" at bounding box center [552, 381] width 57 height 12
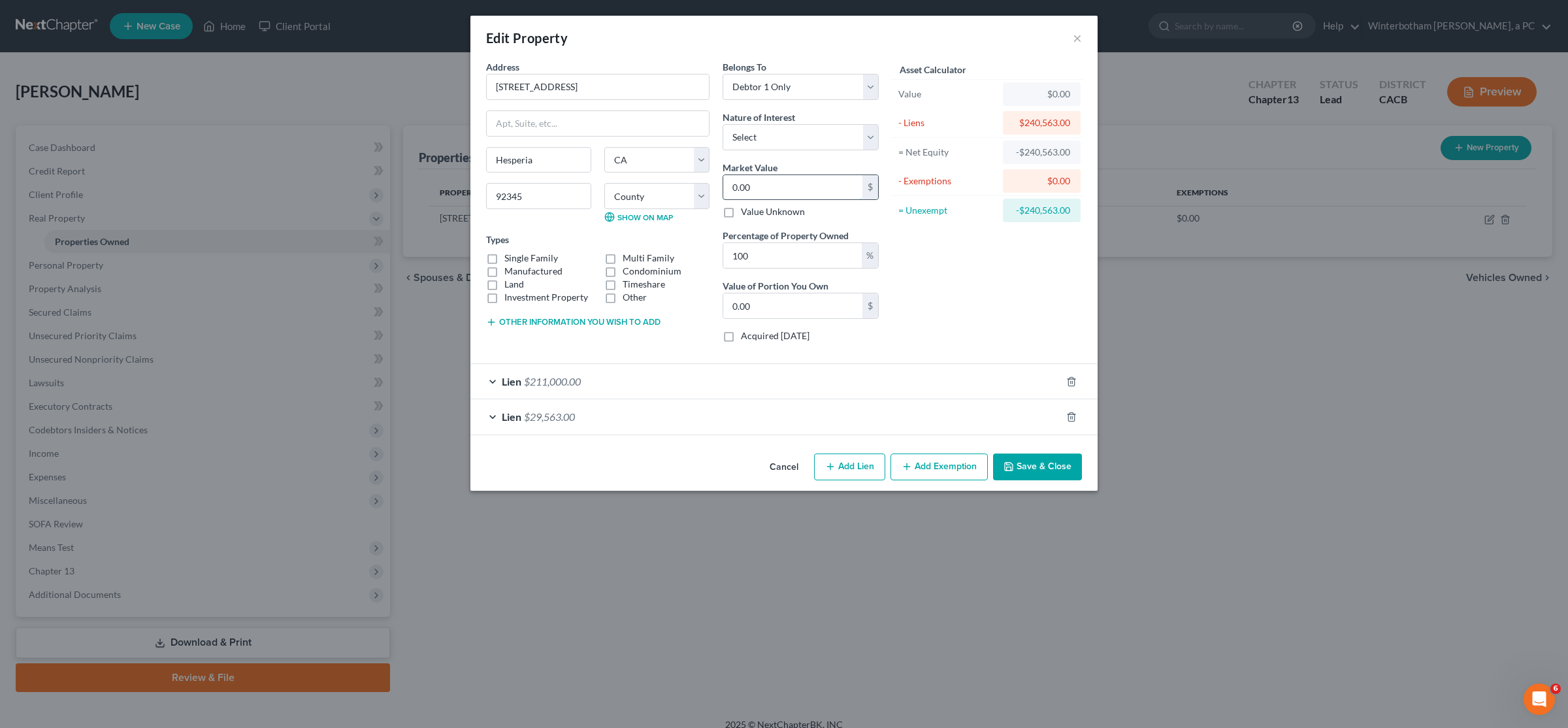
click at [774, 184] on input "0.00" at bounding box center [793, 187] width 139 height 25
paste input "525,733"
type input "525,733"
type input "525,733.00"
type input "525,733"
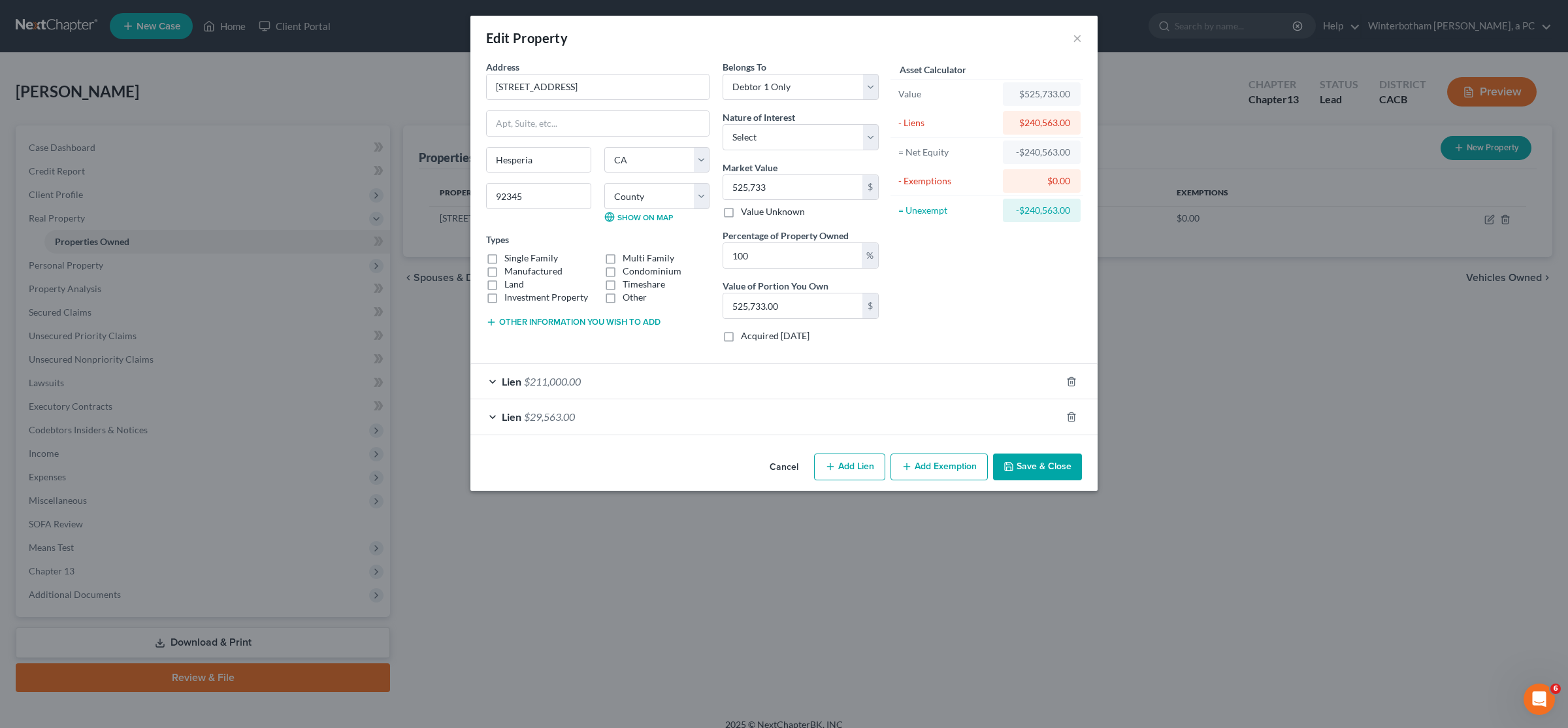
click at [504, 259] on label "Single Family" at bounding box center [531, 257] width 53 height 13
click at [509, 259] on input "Single Family" at bounding box center [513, 255] width 8 height 8
checkbox input "true"
click at [948, 278] on div "Asset Calculator Value $525,733.00 - Liens $240,563.00 = Net Equity -$240,563.0…" at bounding box center [987, 206] width 203 height 292
click at [954, 481] on button "Add Exemption" at bounding box center [939, 467] width 97 height 27
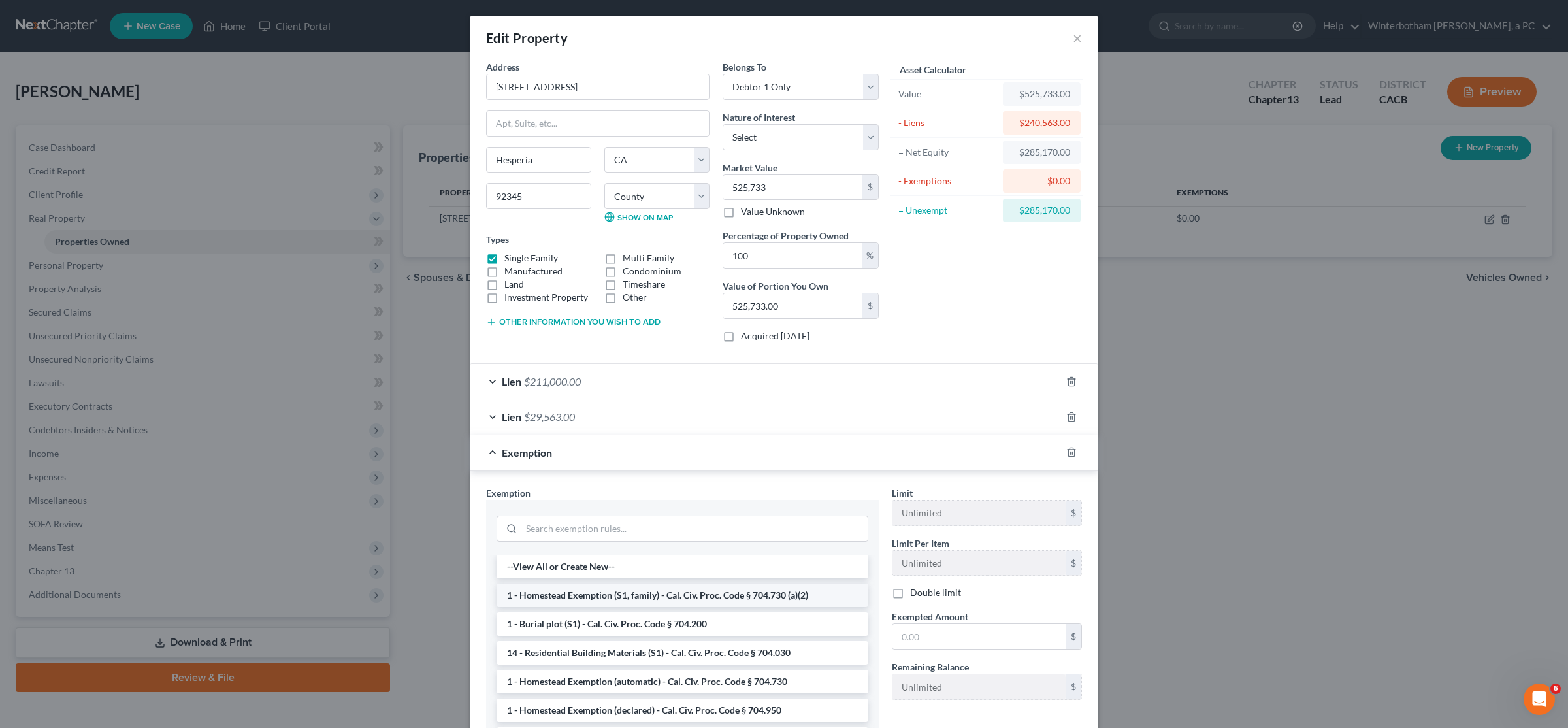
click at [741, 602] on li "1 - Homestead Exemption (S1, family) - Cal. Civ. Proc. Code § 704.730 (a)(2)" at bounding box center [682, 595] width 372 height 24
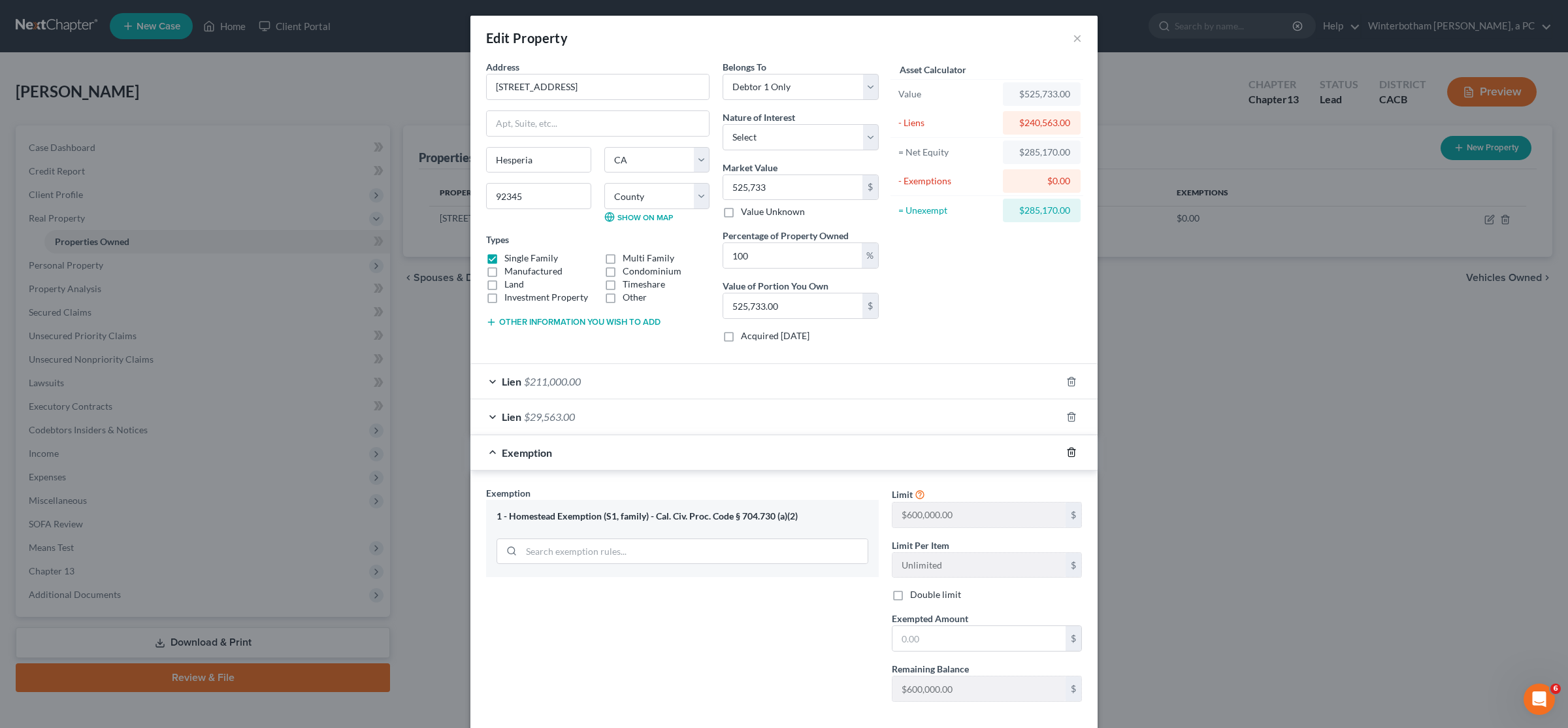
click at [1071, 454] on icon "button" at bounding box center [1071, 452] width 11 height 11
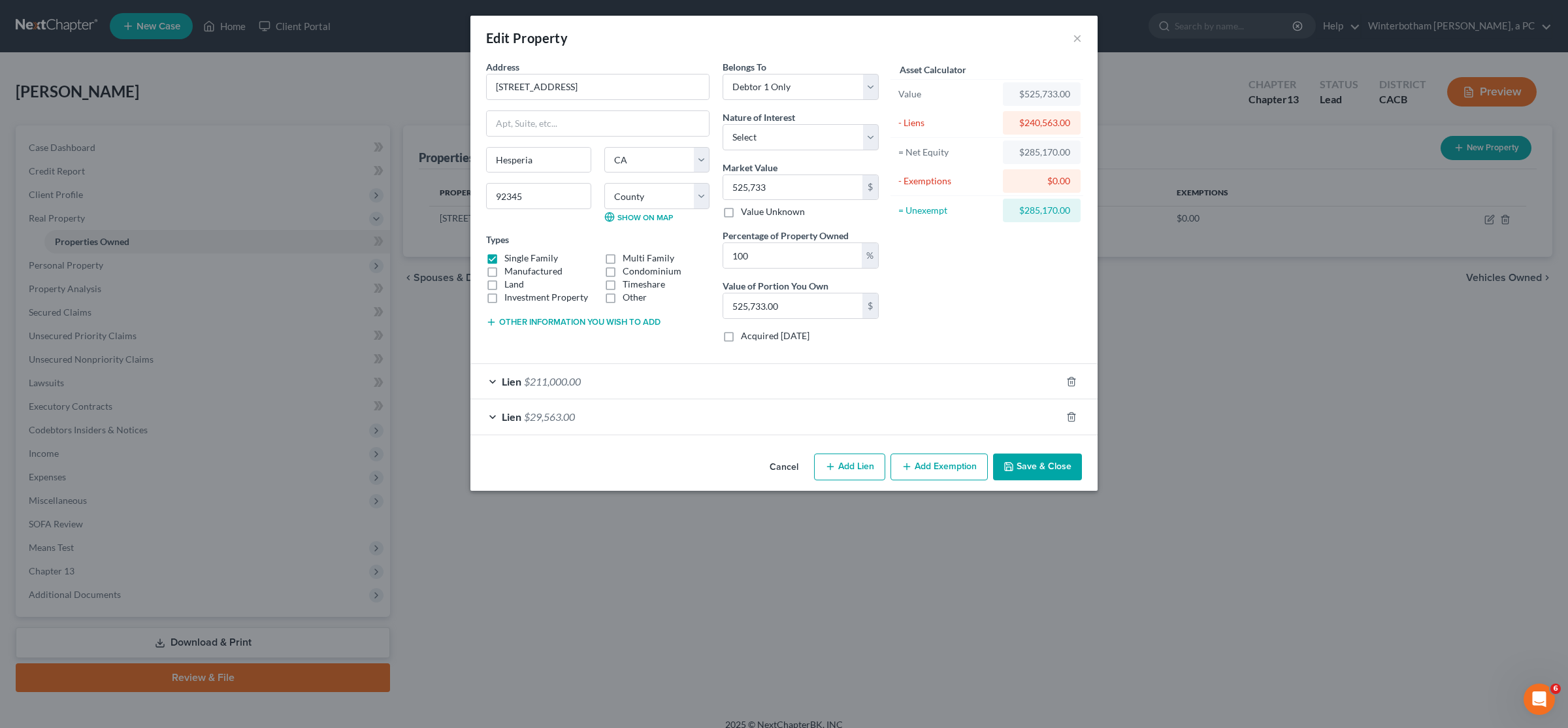
click at [1059, 481] on button "Save & Close" at bounding box center [1037, 467] width 89 height 27
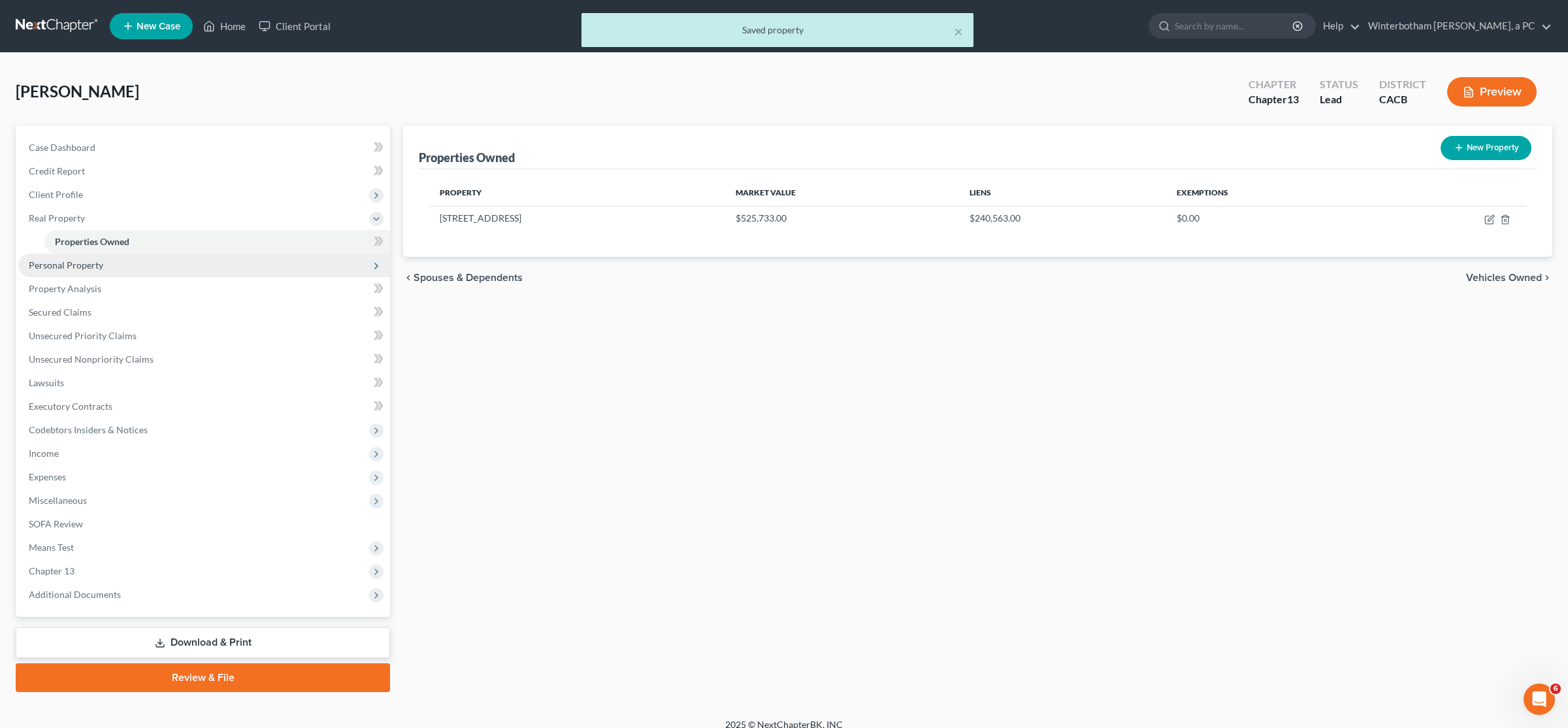
click at [157, 264] on span "Personal Property" at bounding box center [204, 265] width 372 height 24
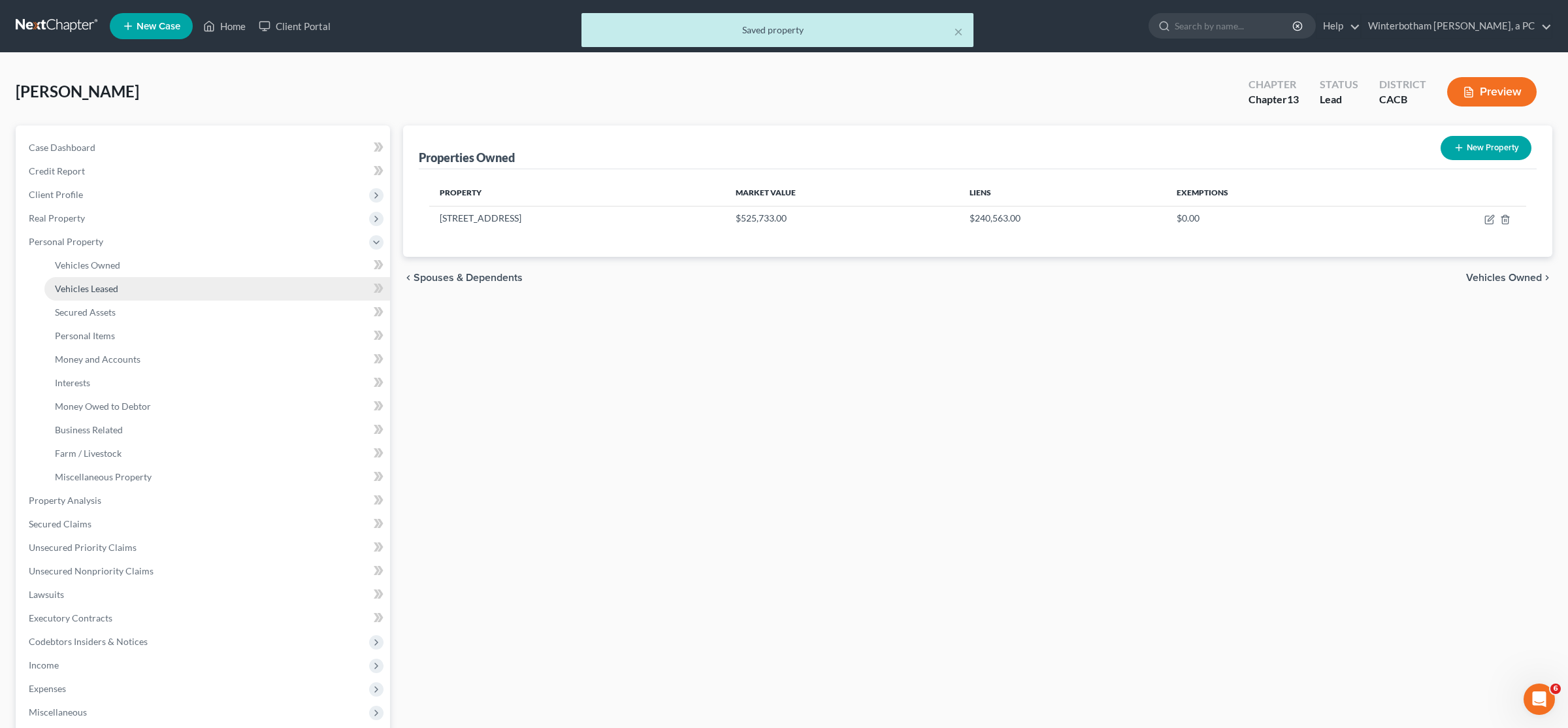
click at [159, 292] on link "Vehicles Leased" at bounding box center [217, 289] width 346 height 24
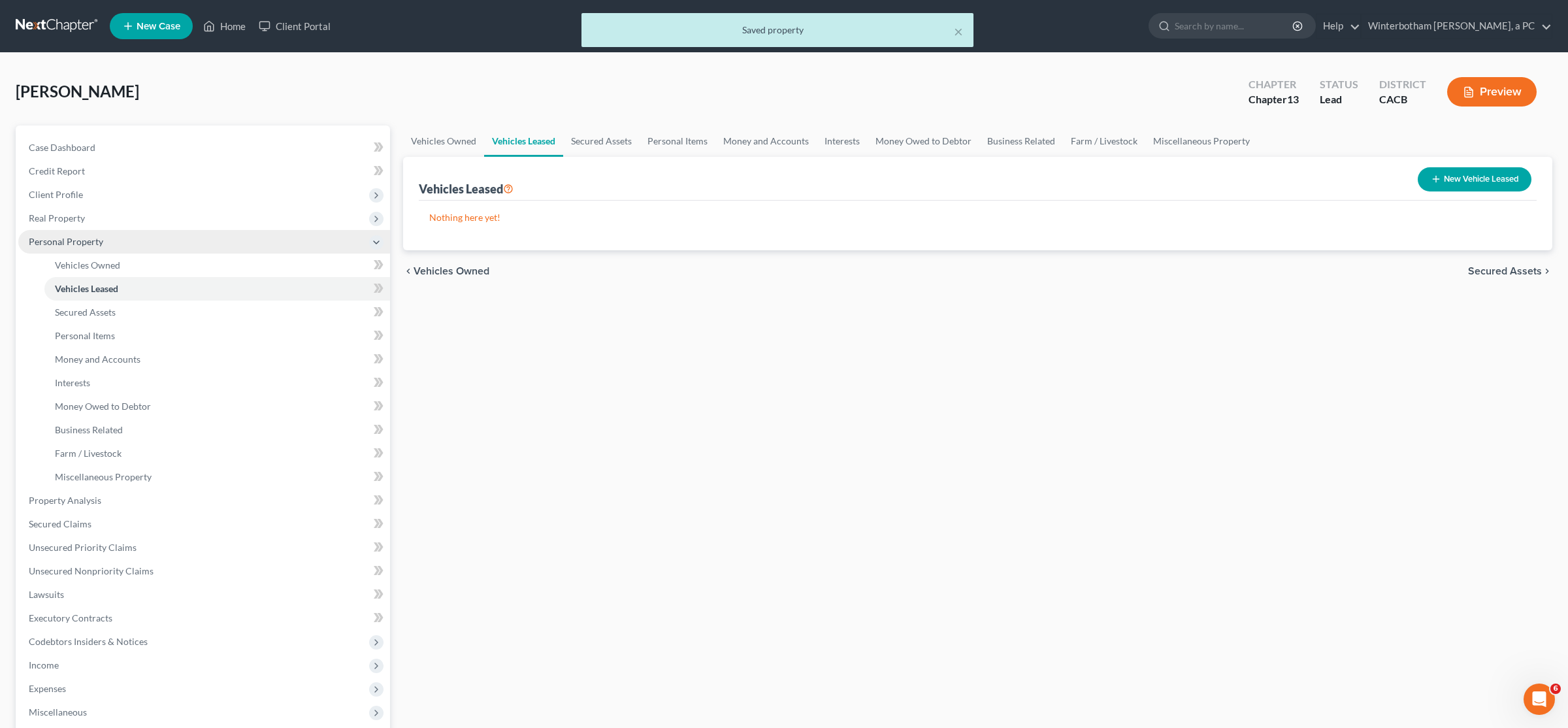
click at [172, 251] on span "Personal Property" at bounding box center [204, 241] width 372 height 24
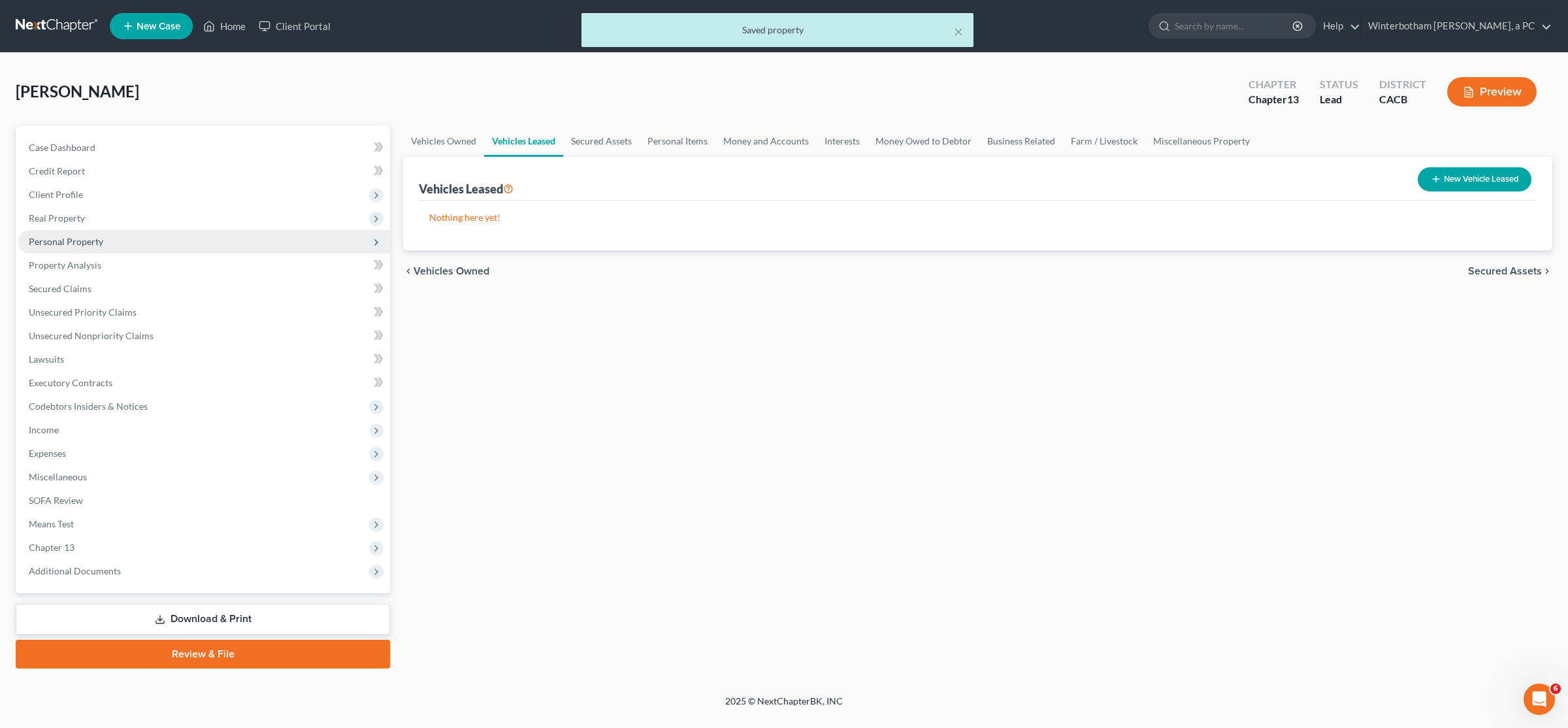
click at [172, 251] on span "Personal Property" at bounding box center [204, 241] width 372 height 24
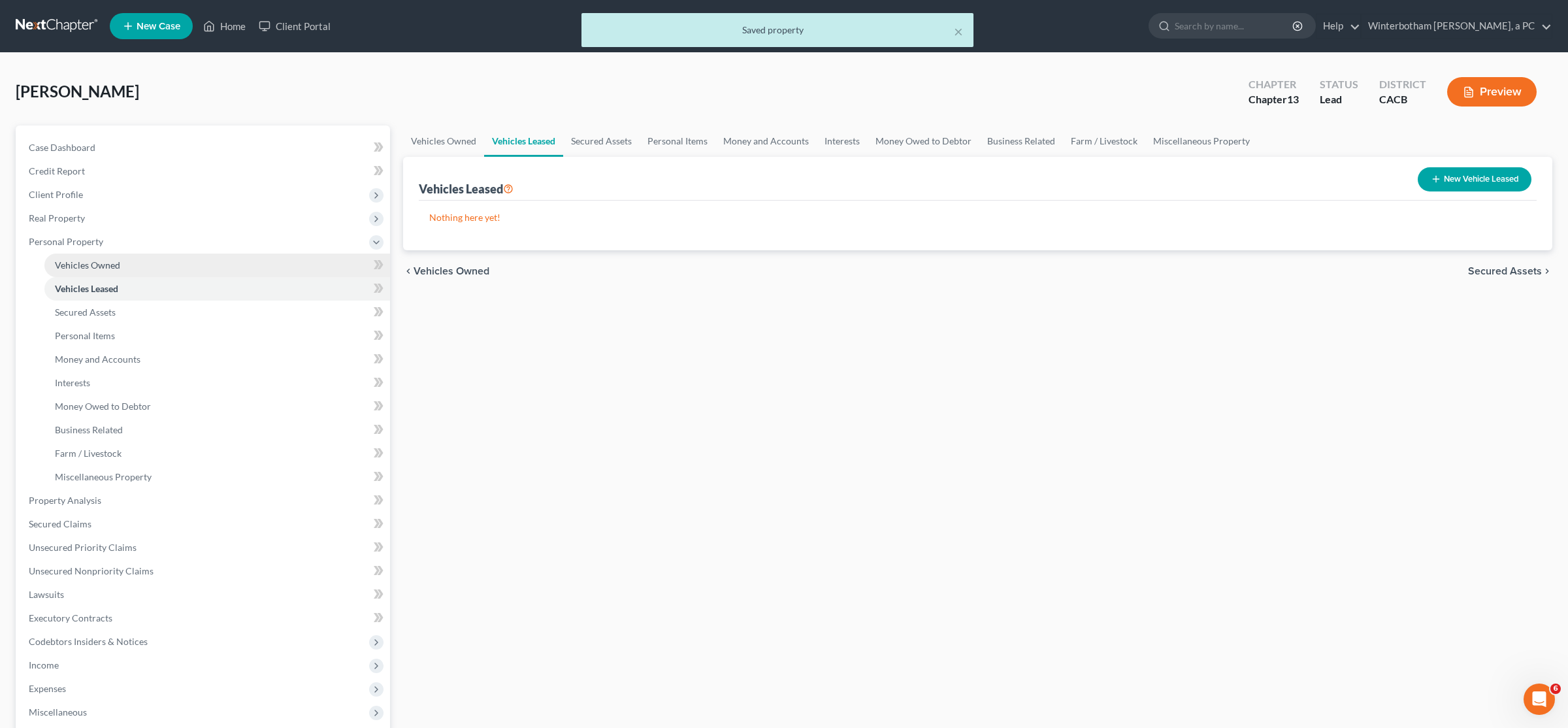
click at [170, 267] on link "Vehicles Owned" at bounding box center [217, 265] width 346 height 24
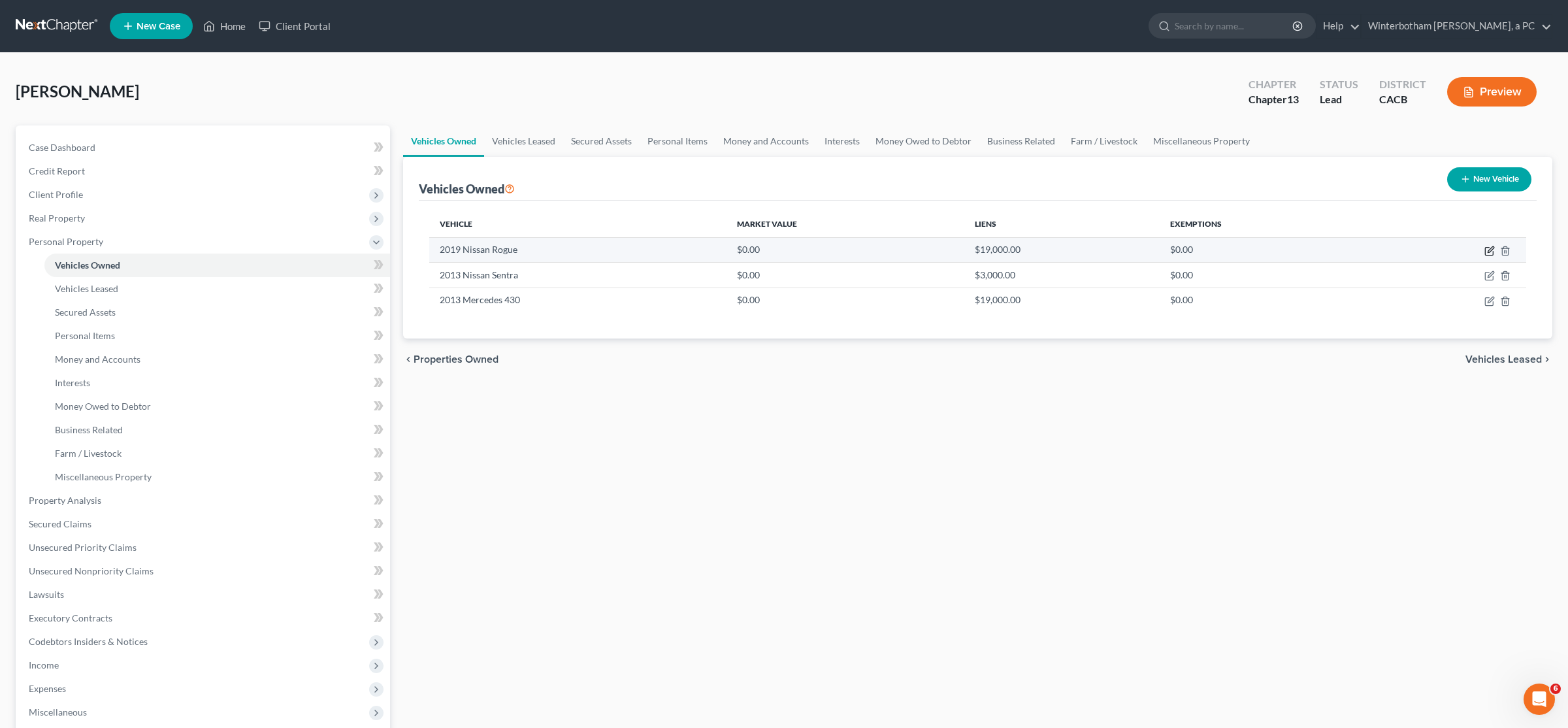
click at [1487, 248] on icon "button" at bounding box center [1490, 251] width 11 height 11
select select "0"
select select "7"
select select "3"
select select "0"
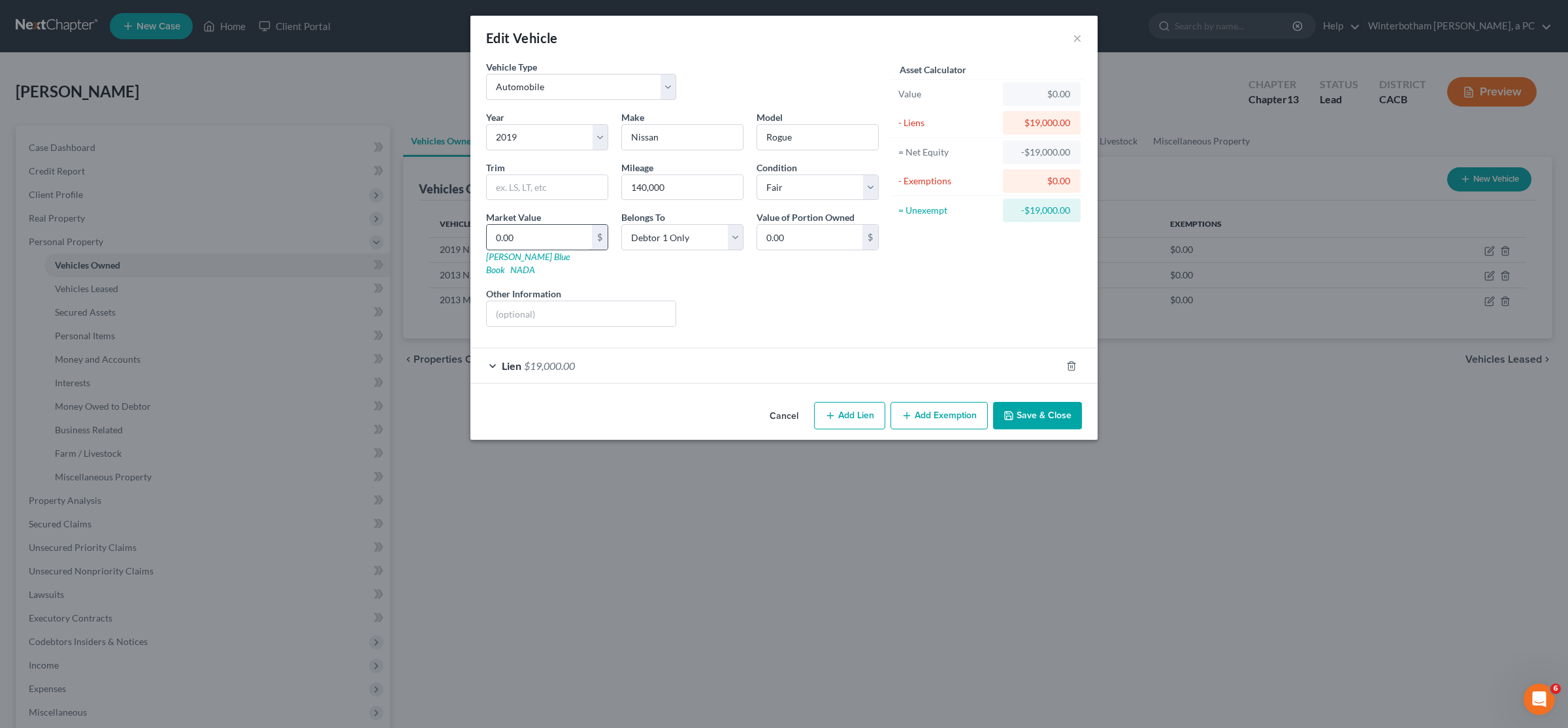
click at [532, 239] on input "0.00" at bounding box center [539, 237] width 105 height 25
type input "1"
type input "1.00"
type input "18"
type input "18.00"
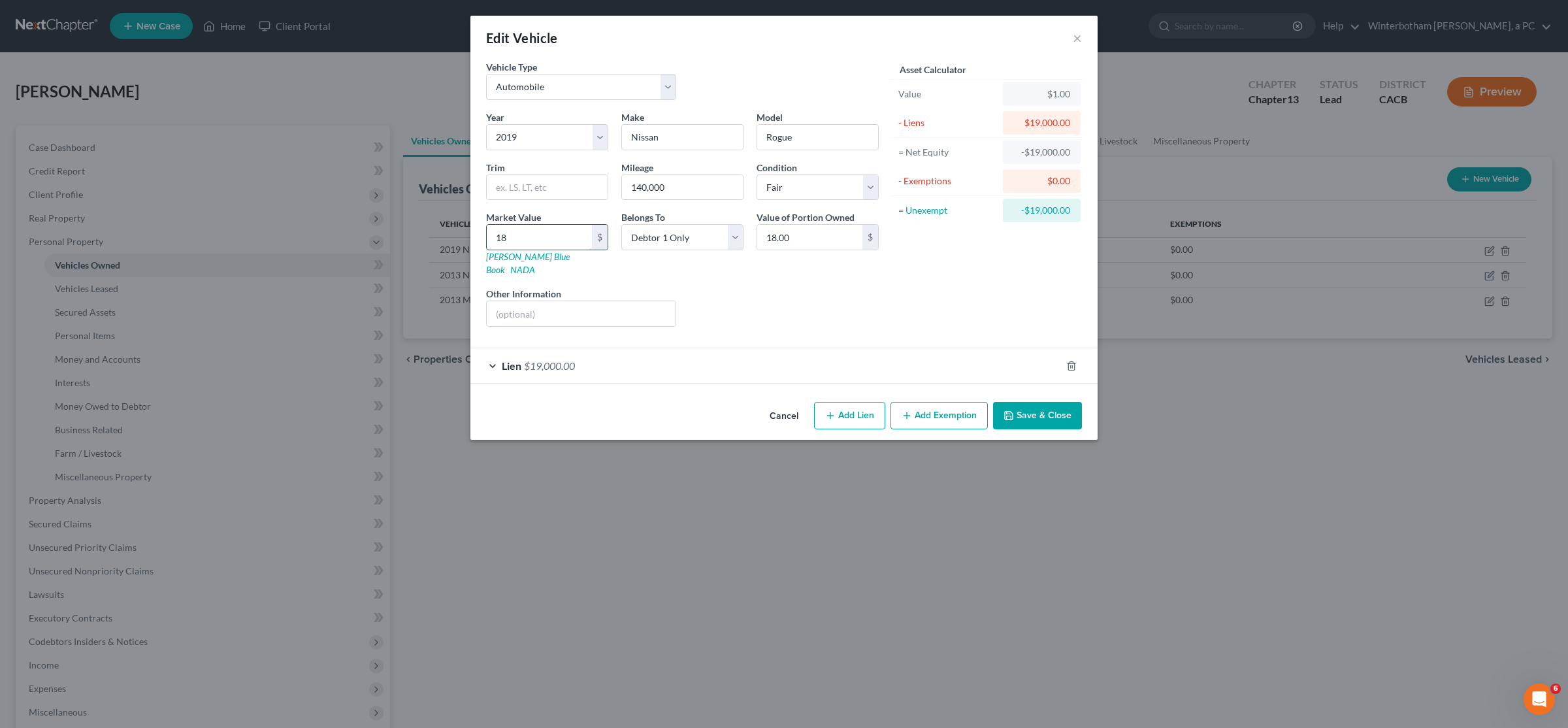
type input "186"
type input "186.00"
type input "1862"
type input "1,862.00"
type input "1,8624"
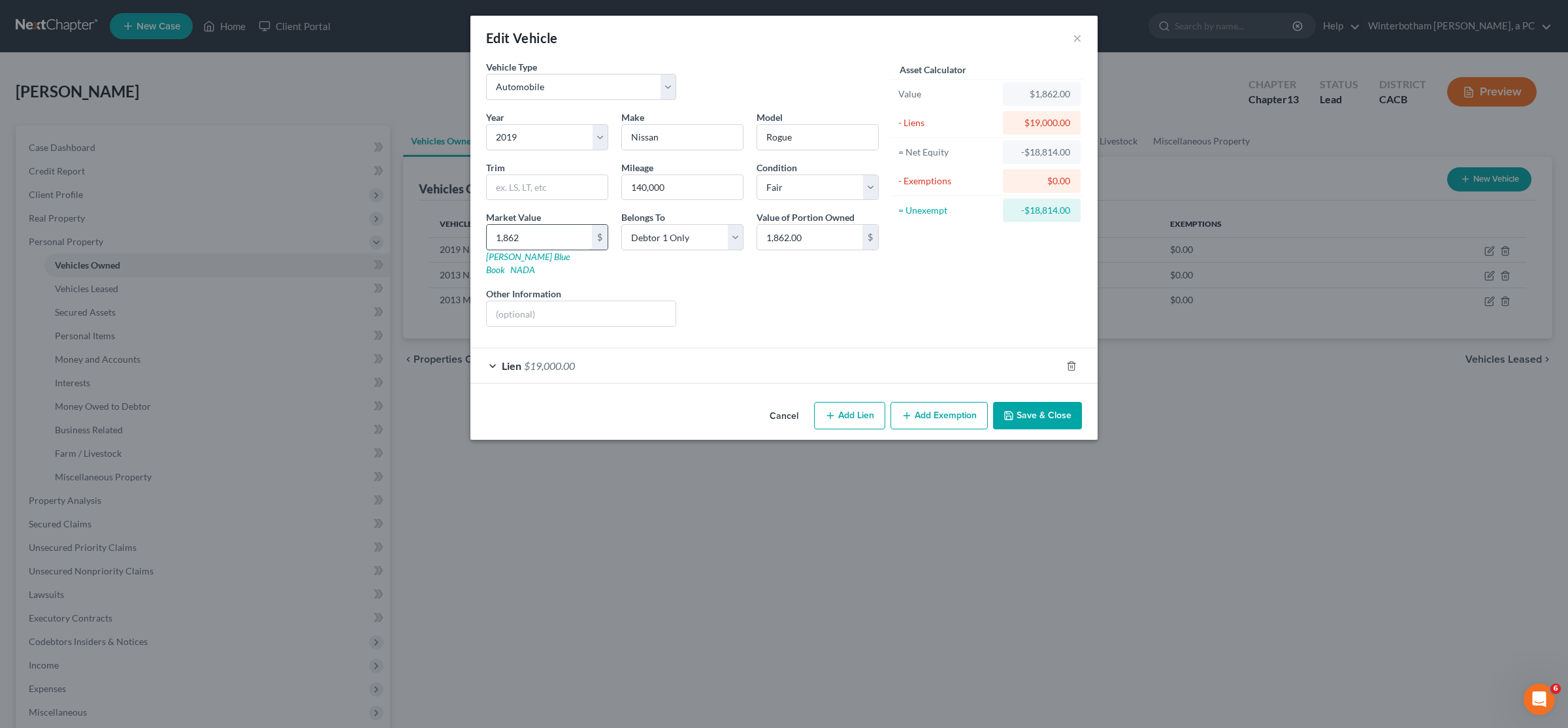
type input "18,624.00"
type input "18,624"
click at [1019, 402] on button "Save & Close" at bounding box center [1037, 416] width 89 height 27
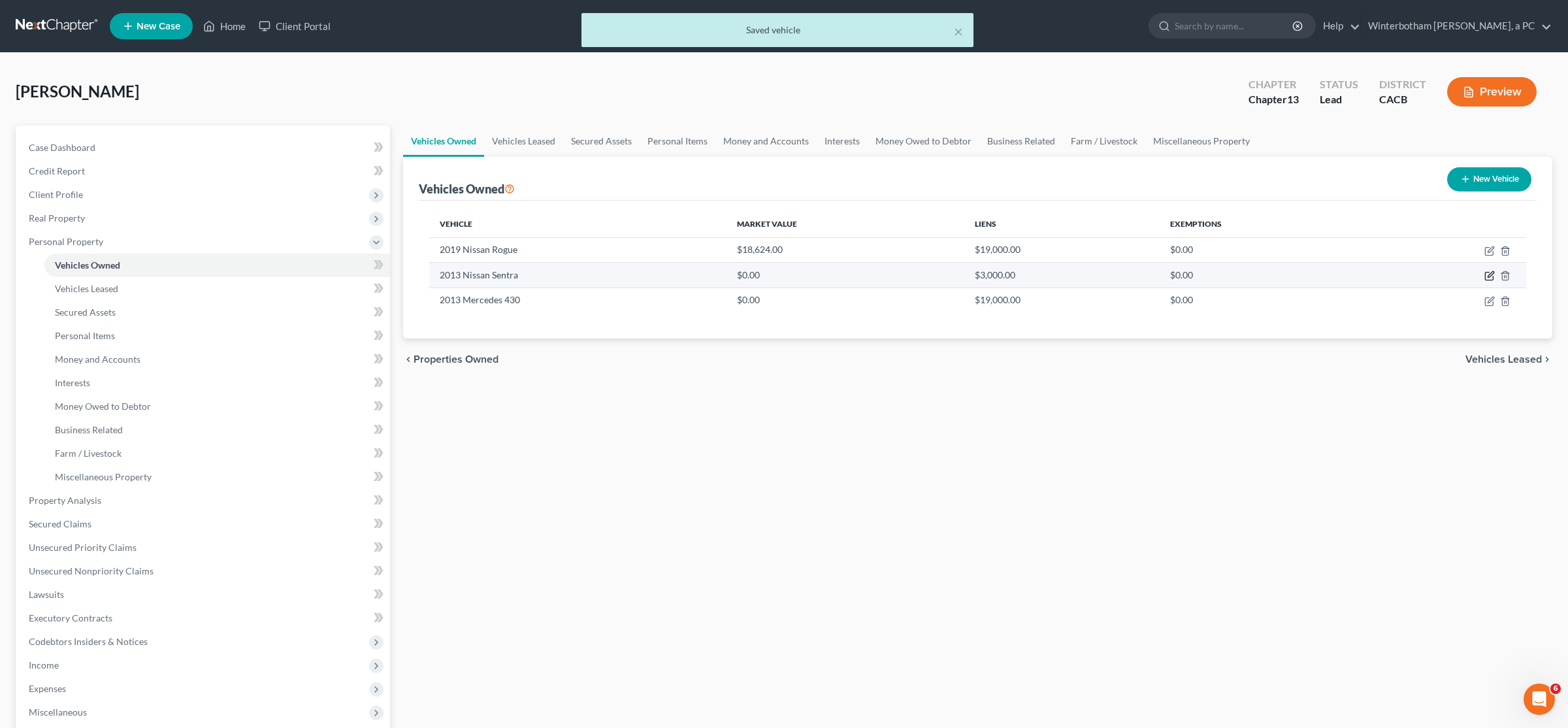
click at [1489, 276] on icon "button" at bounding box center [1491, 275] width 6 height 6
select select "0"
select select "13"
select select "3"
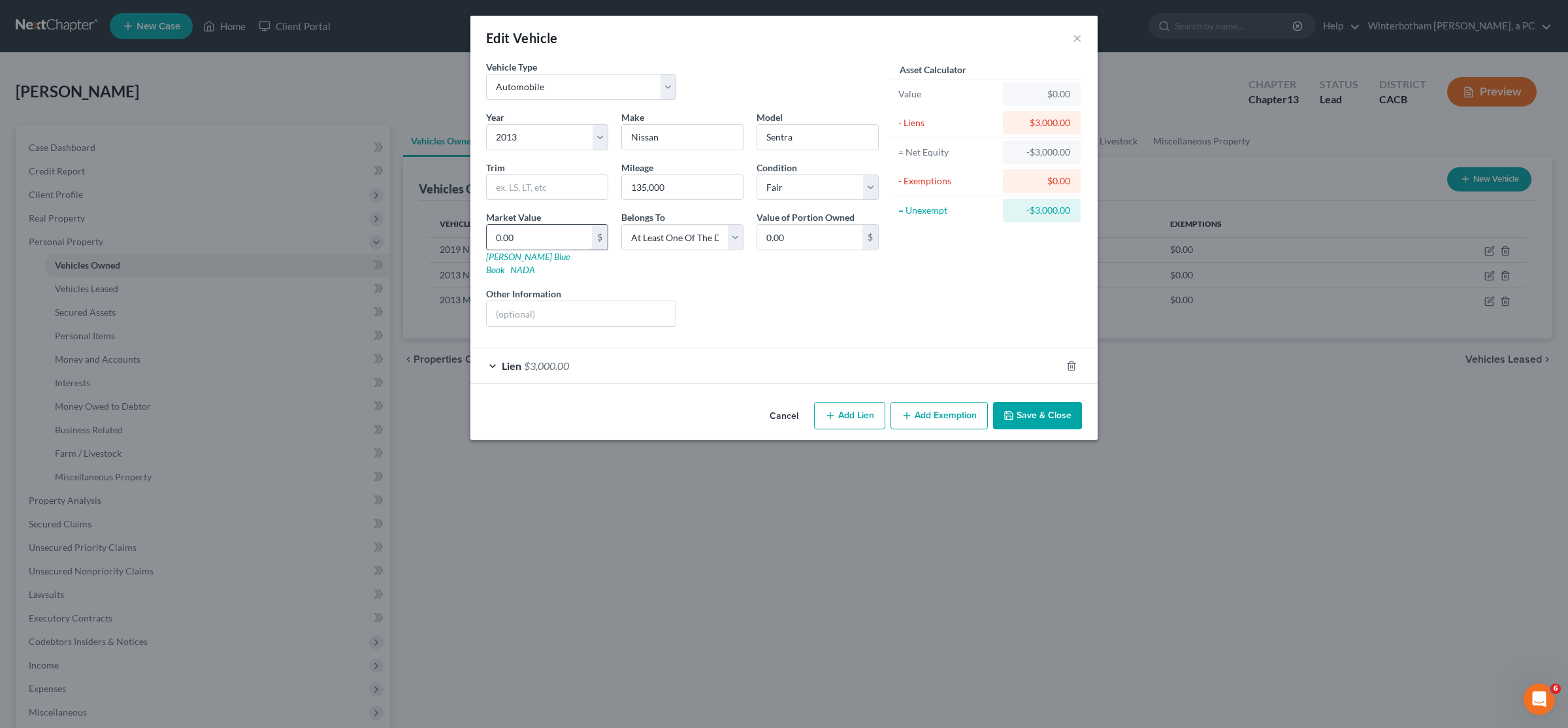
click at [523, 235] on input "0.00" at bounding box center [539, 237] width 105 height 25
type input "3"
type input "3.00"
type input "35"
type input "35.00"
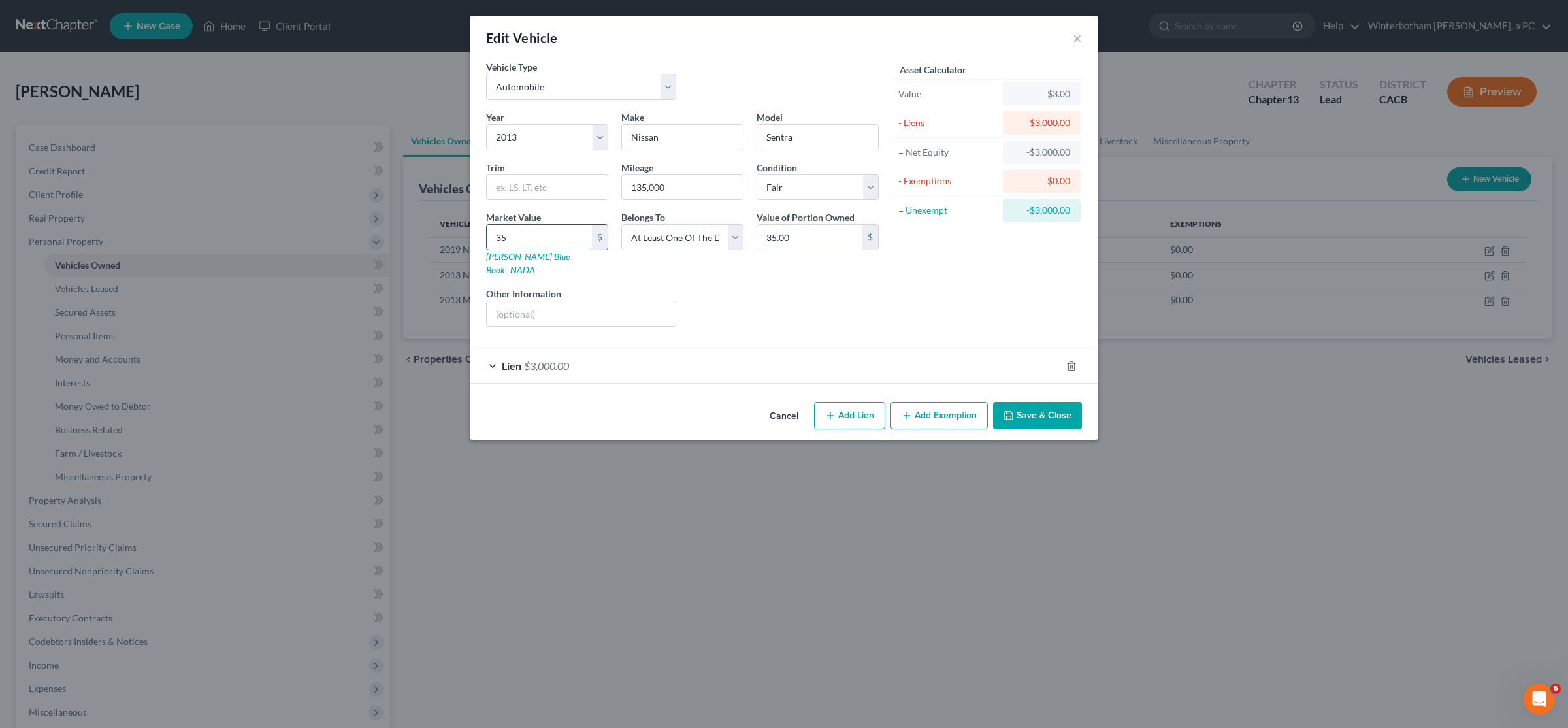
type input "350"
type input "350.00"
type input "3500"
type input "3,500.00"
type input "3,500"
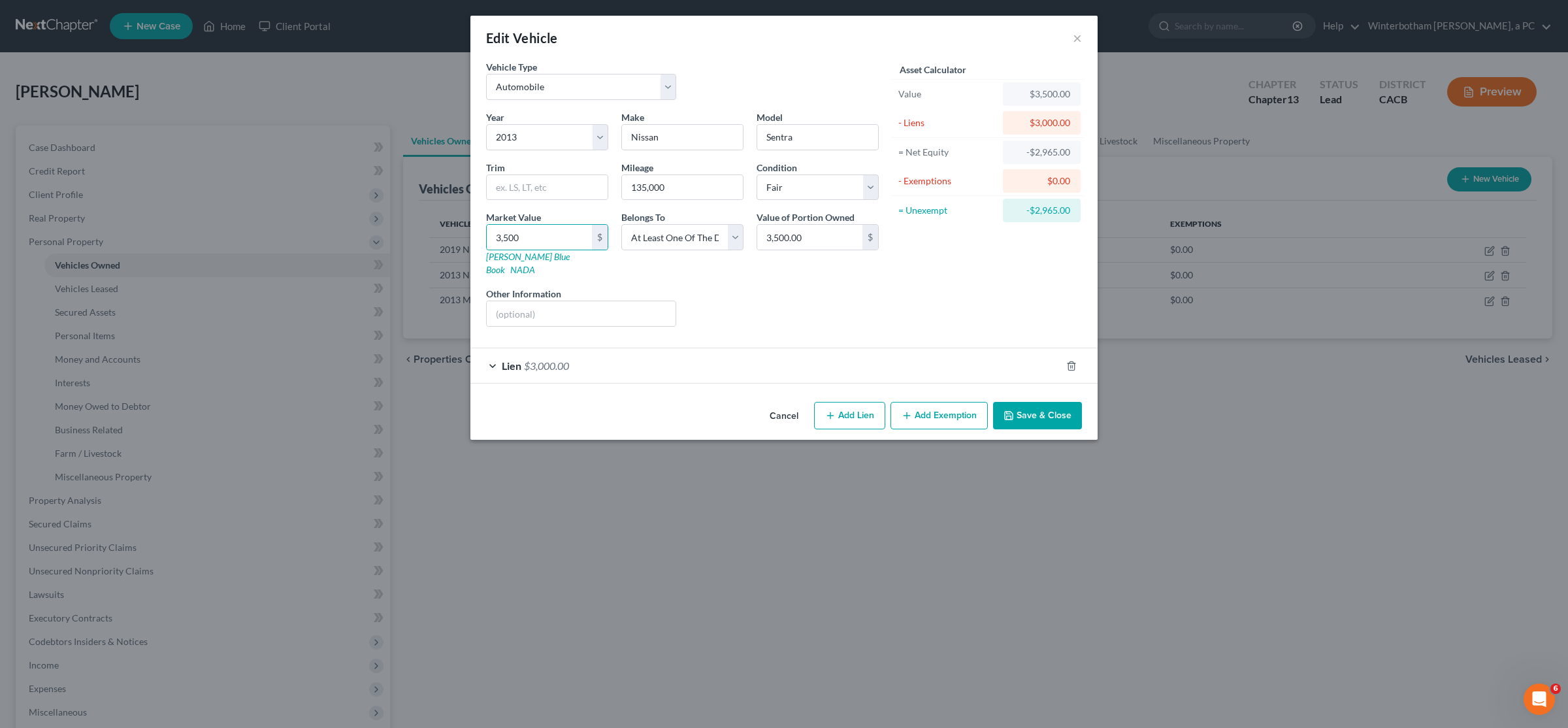
click at [1052, 416] on button "Save & Close" at bounding box center [1037, 416] width 89 height 27
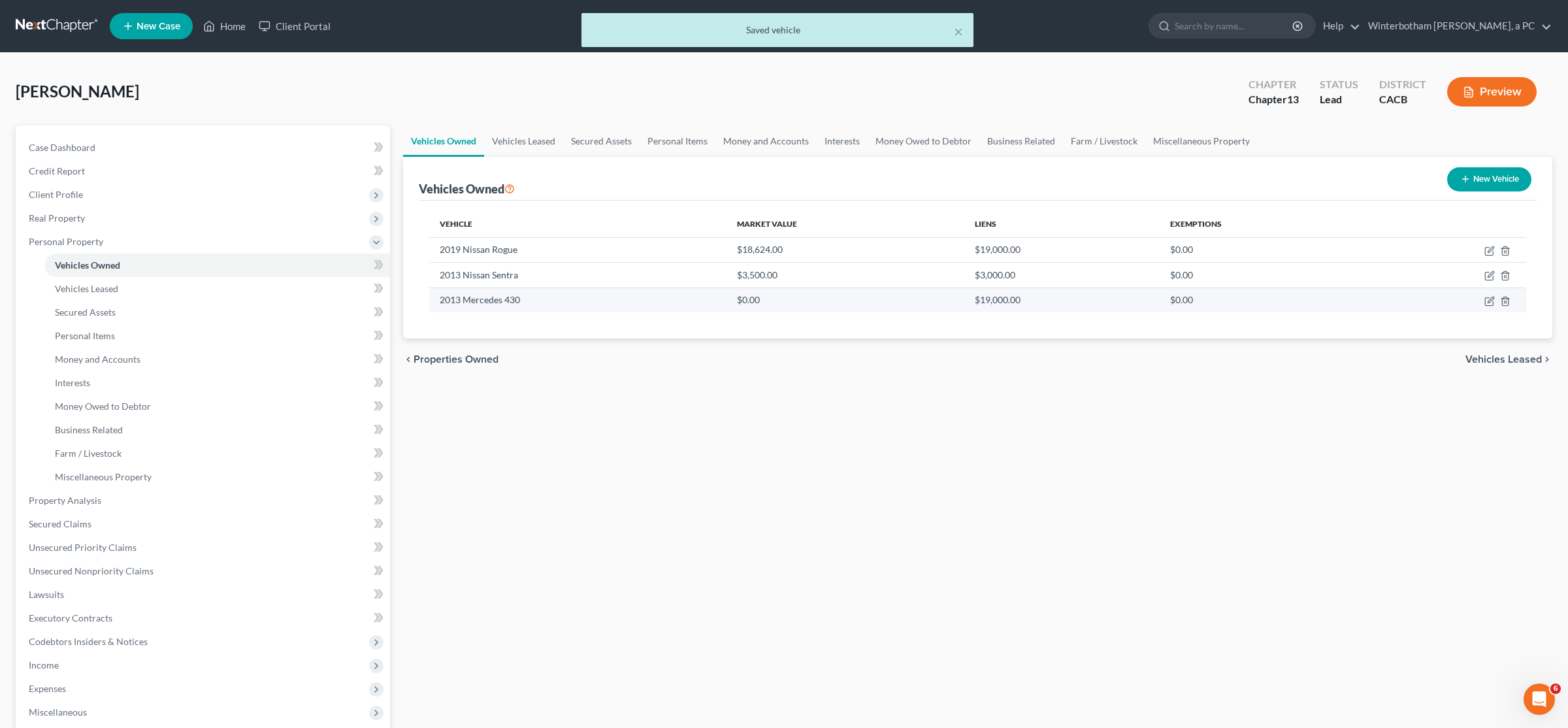
click at [1490, 309] on td at bounding box center [1450, 299] width 154 height 25
click at [1489, 301] on icon "button" at bounding box center [1490, 302] width 11 height 11
select select "0"
select select "13"
select select "2"
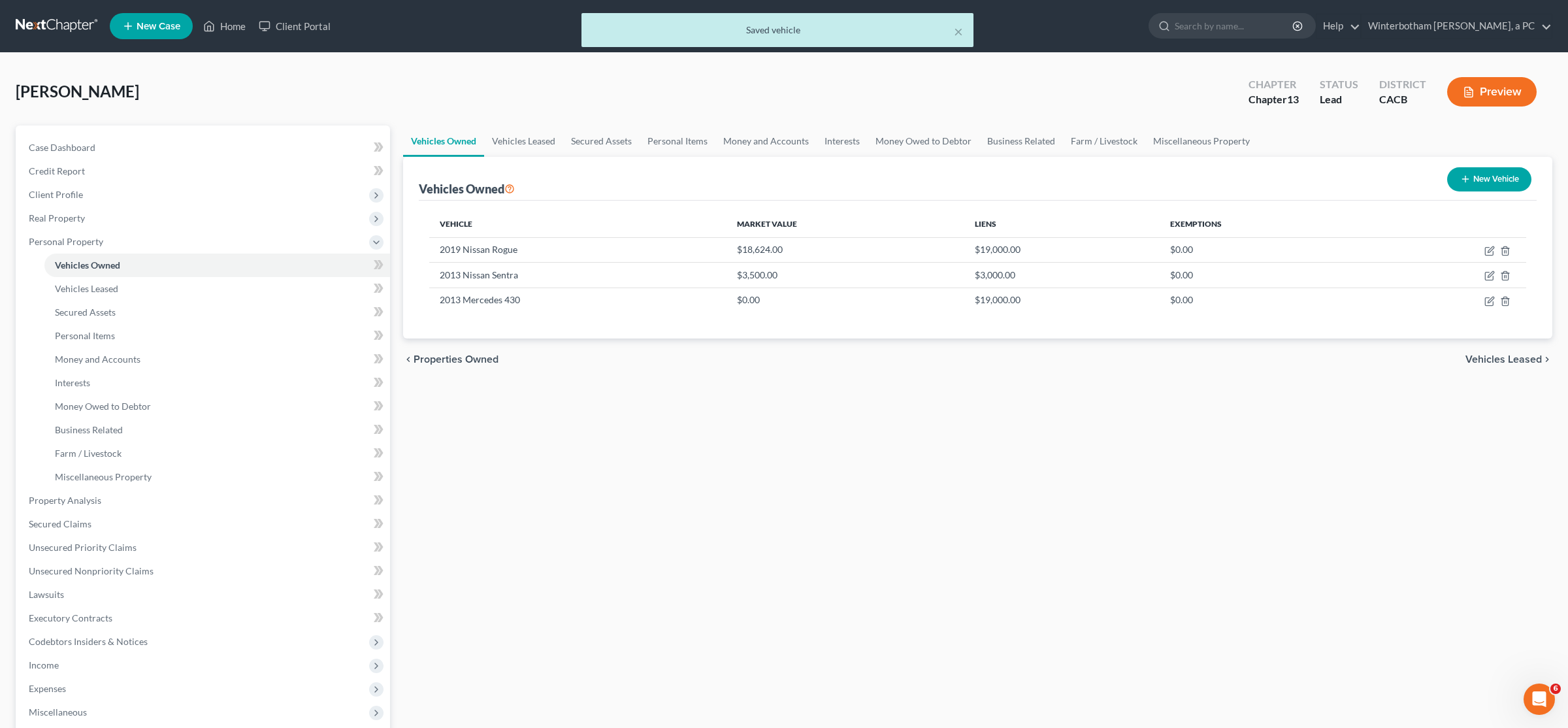
select select "3"
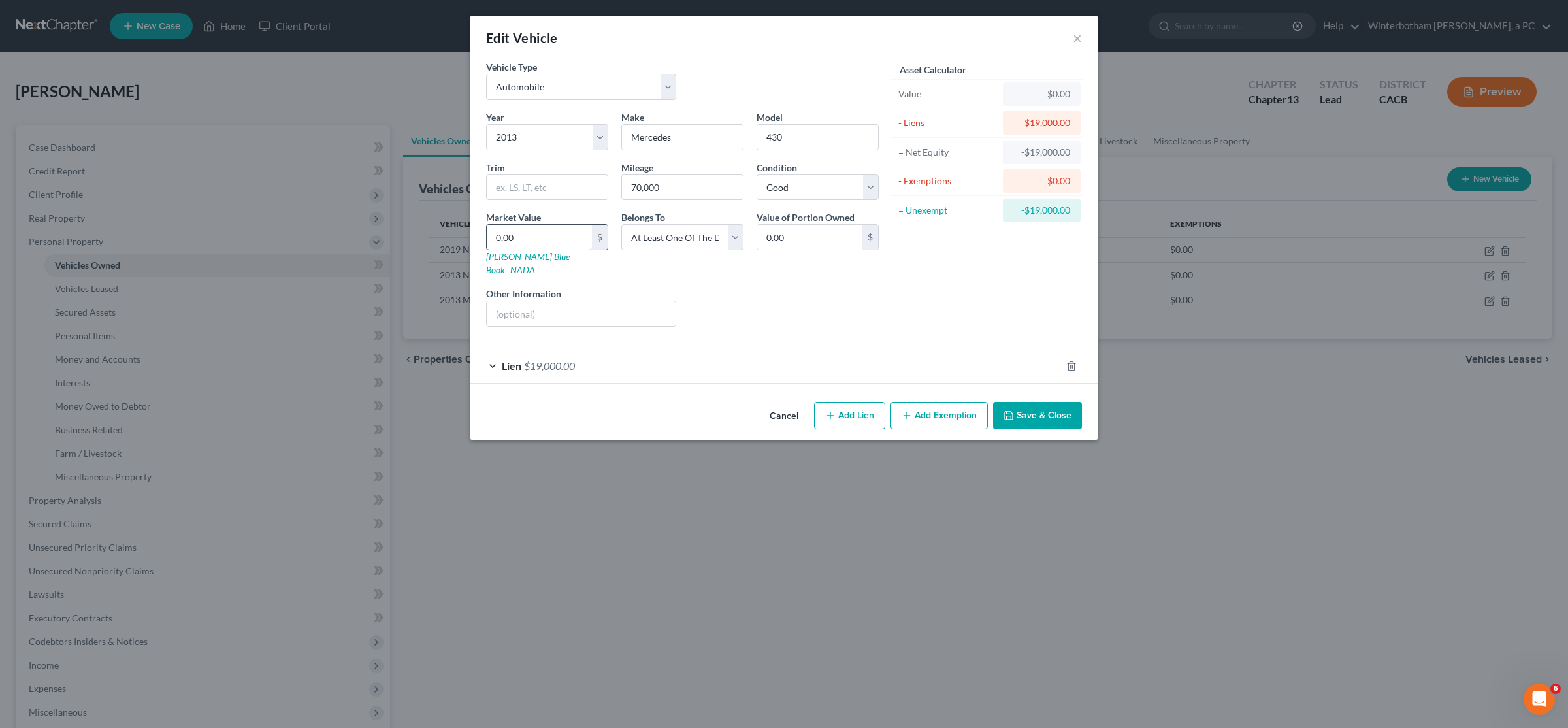
click at [512, 231] on input "0.00" at bounding box center [539, 237] width 105 height 25
type input "1"
type input "1.00"
type input "12"
type input "12.00"
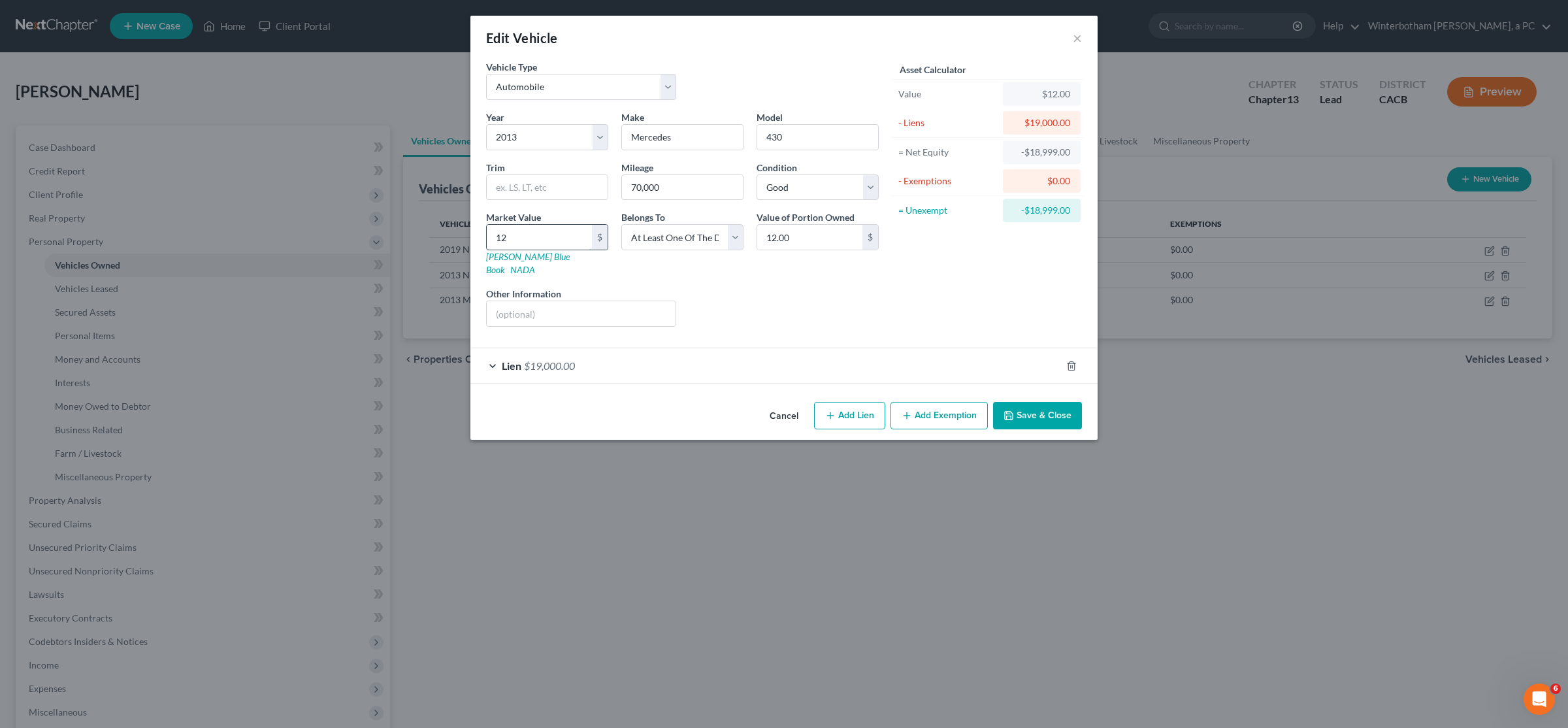
type input "129"
type input "129.00"
type input "1299"
type input "1,299.00"
type input "1,2999"
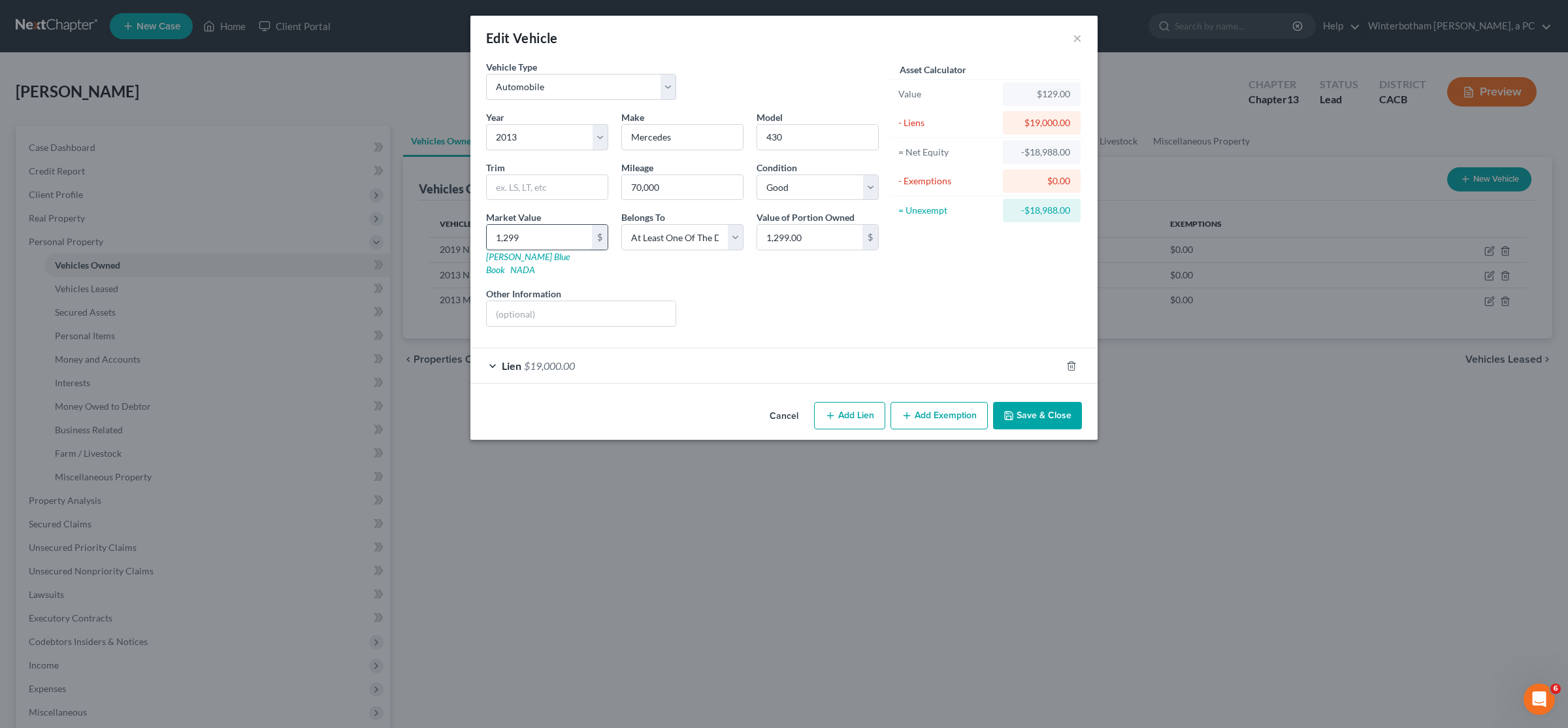
type input "12,999.00"
type input "12,999"
click at [1052, 402] on button "Save & Close" at bounding box center [1037, 416] width 89 height 27
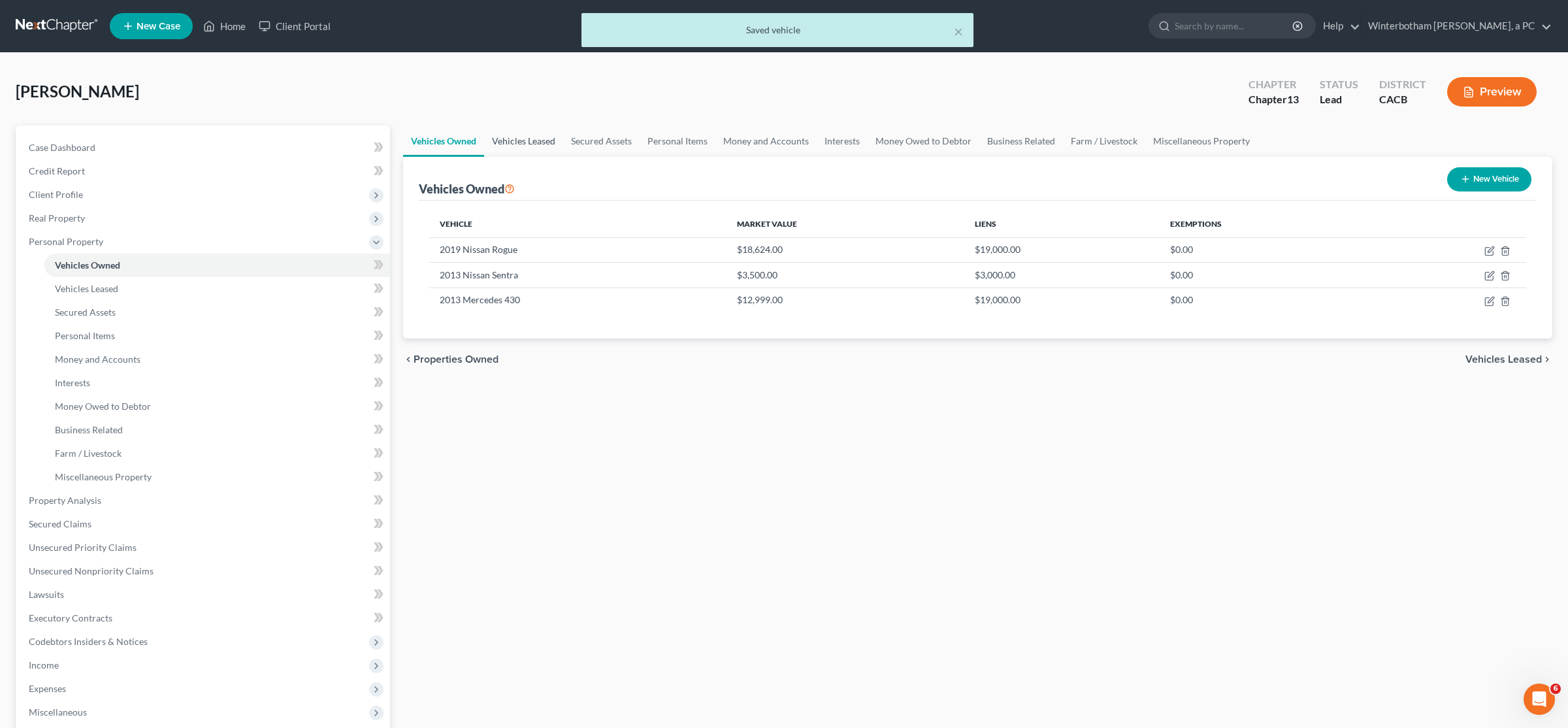
click at [515, 136] on link "Vehicles Leased" at bounding box center [524, 141] width 79 height 31
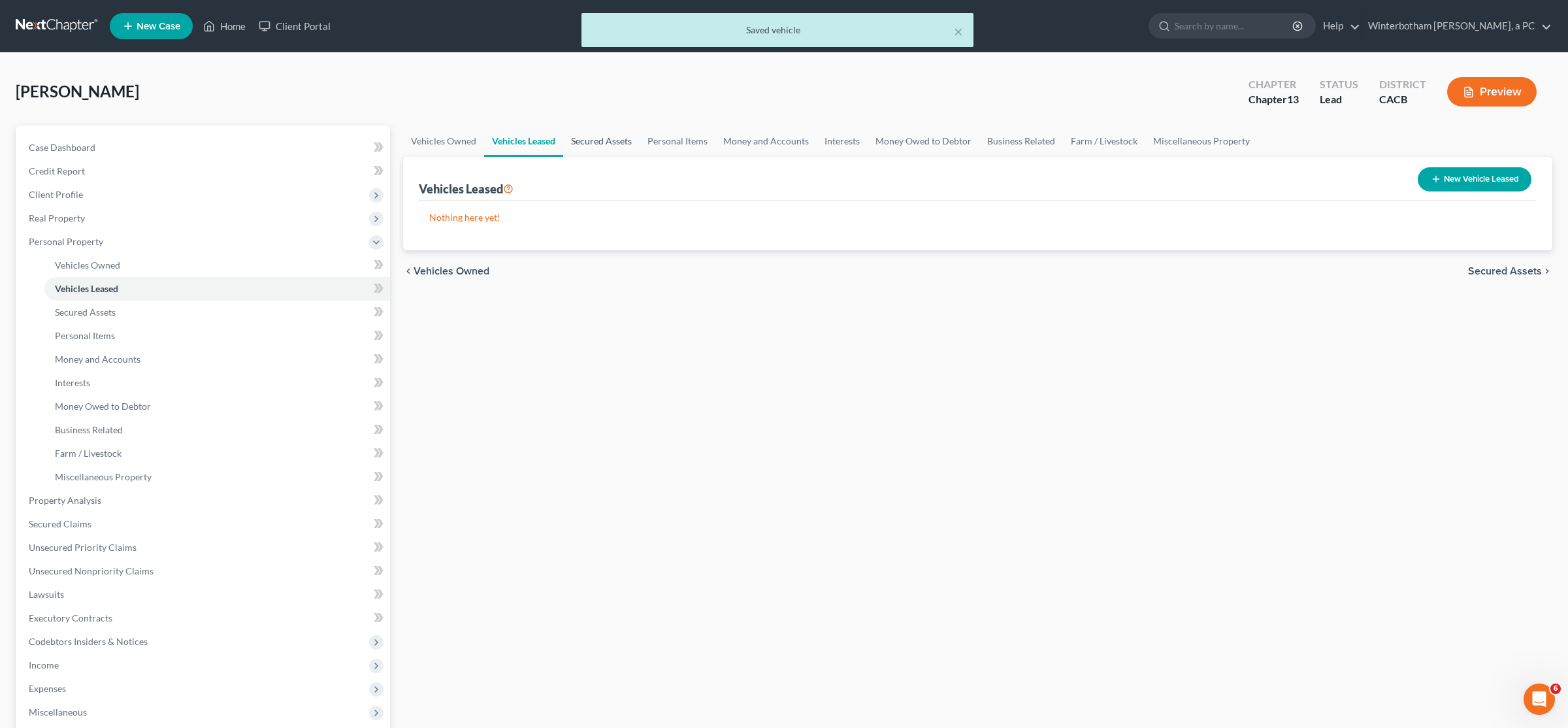
click at [601, 144] on link "Secured Assets" at bounding box center [602, 141] width 76 height 31
click at [695, 145] on link "Personal Items" at bounding box center [679, 141] width 76 height 31
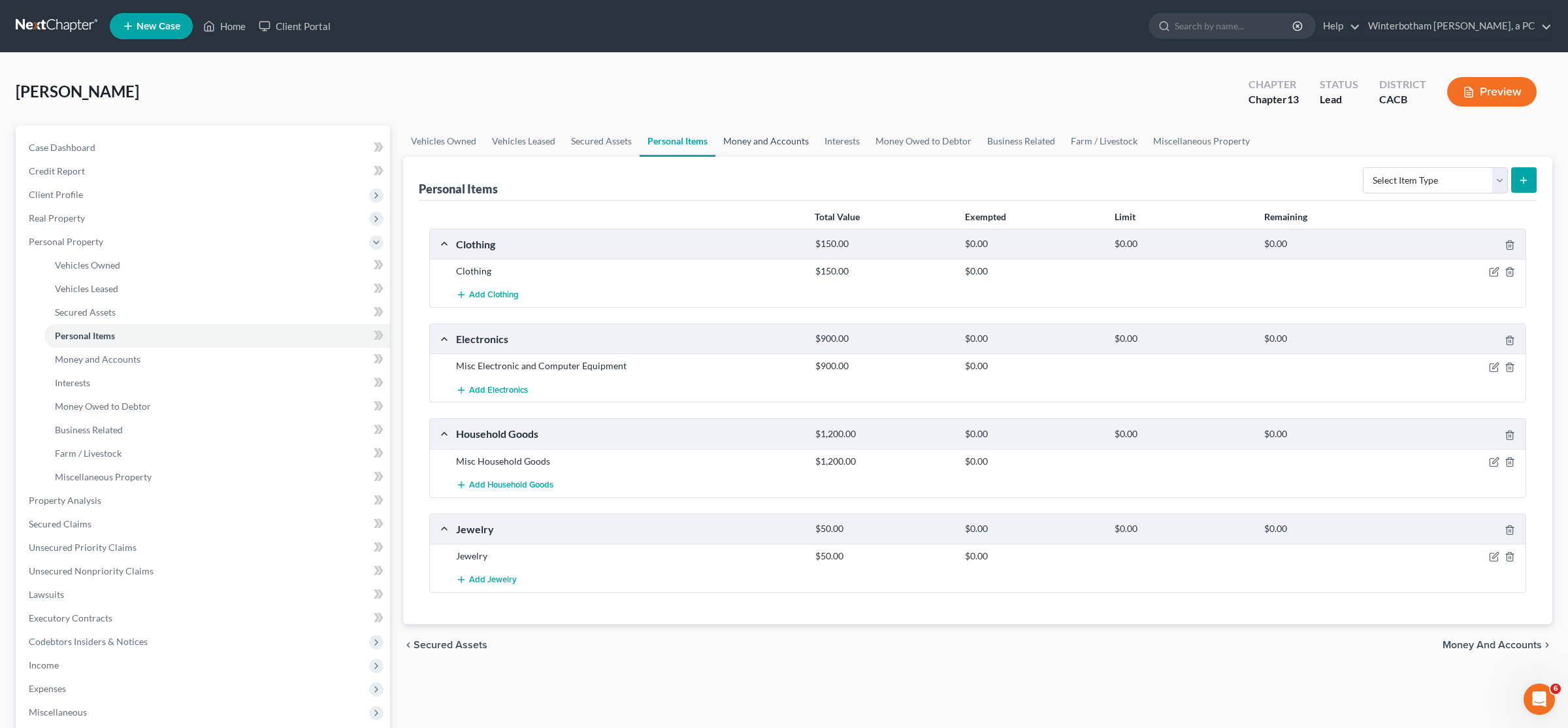
click at [776, 137] on link "Money and Accounts" at bounding box center [765, 141] width 101 height 31
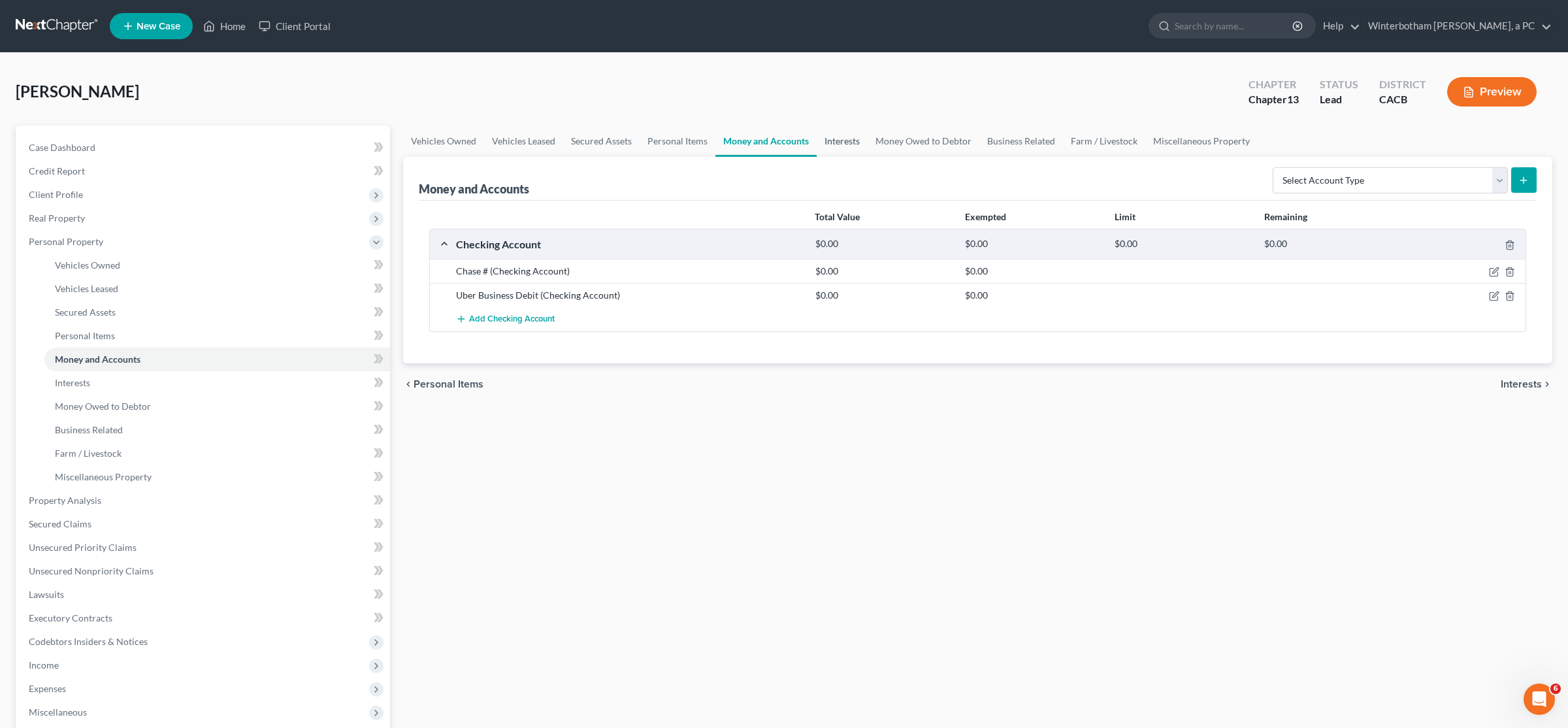
click at [857, 140] on link "Interests" at bounding box center [841, 141] width 51 height 31
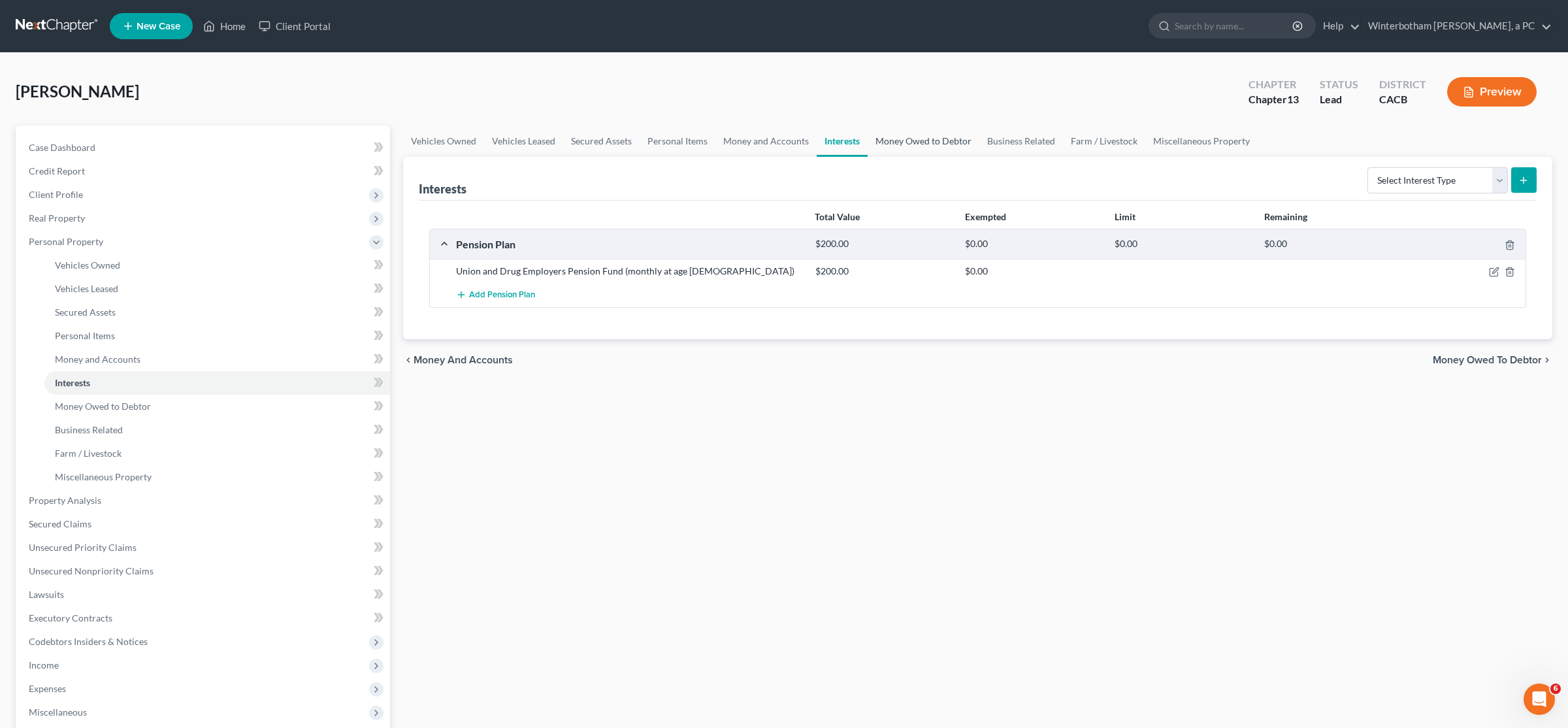
click at [918, 139] on link "Money Owed to Debtor" at bounding box center [923, 141] width 112 height 31
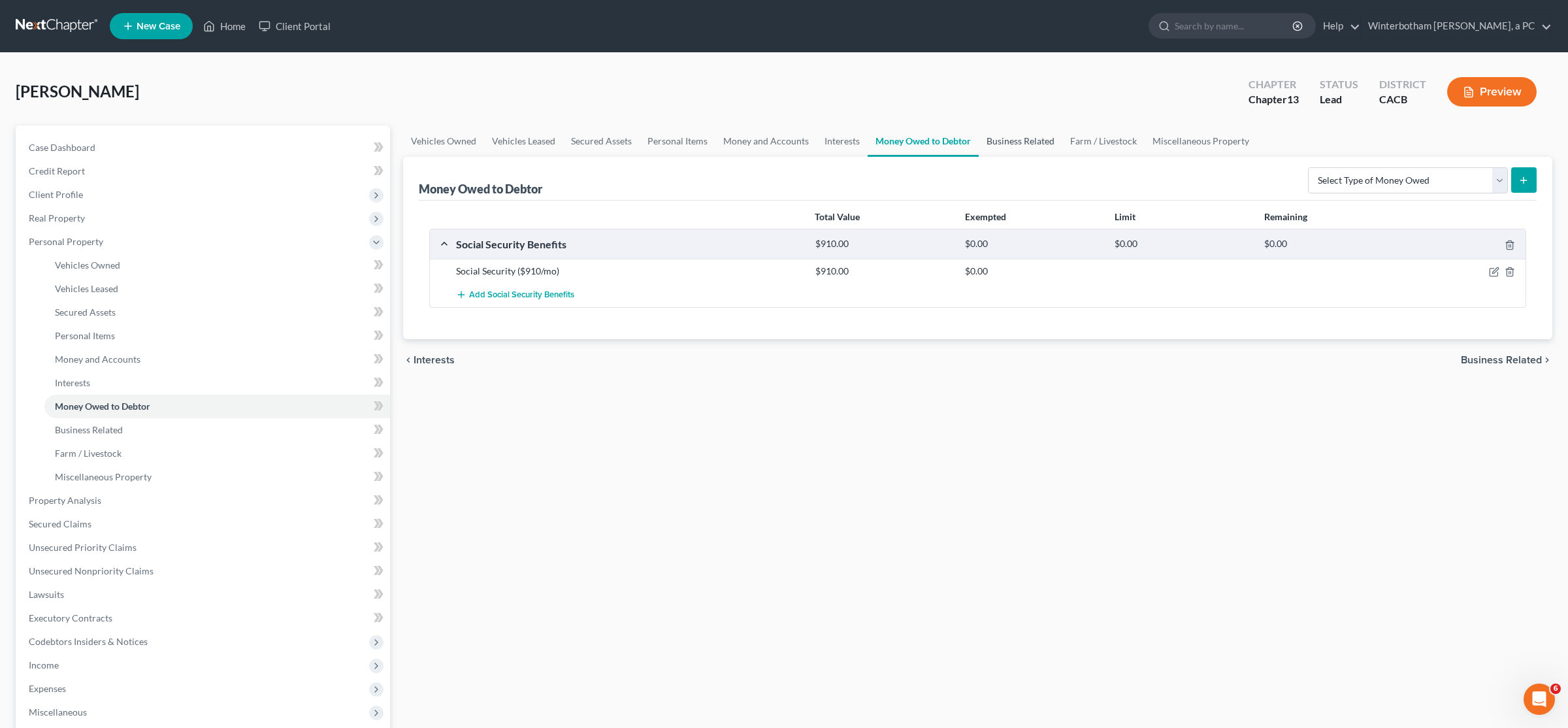
click at [1000, 143] on link "Business Related" at bounding box center [1020, 141] width 84 height 31
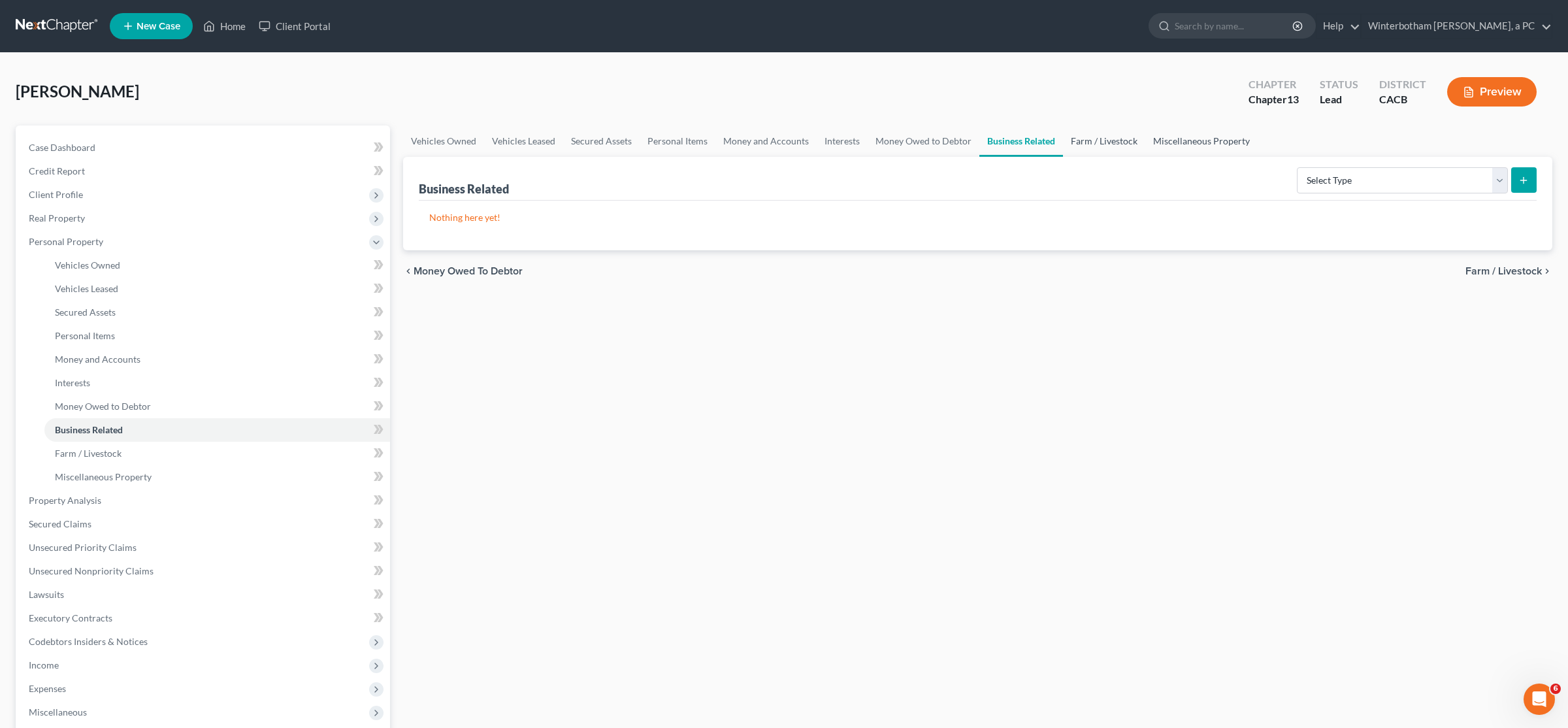
drag, startPoint x: 1094, startPoint y: 140, endPoint x: 1159, endPoint y: 149, distance: 65.6
click at [1095, 140] on link "Farm / Livestock" at bounding box center [1104, 141] width 82 height 31
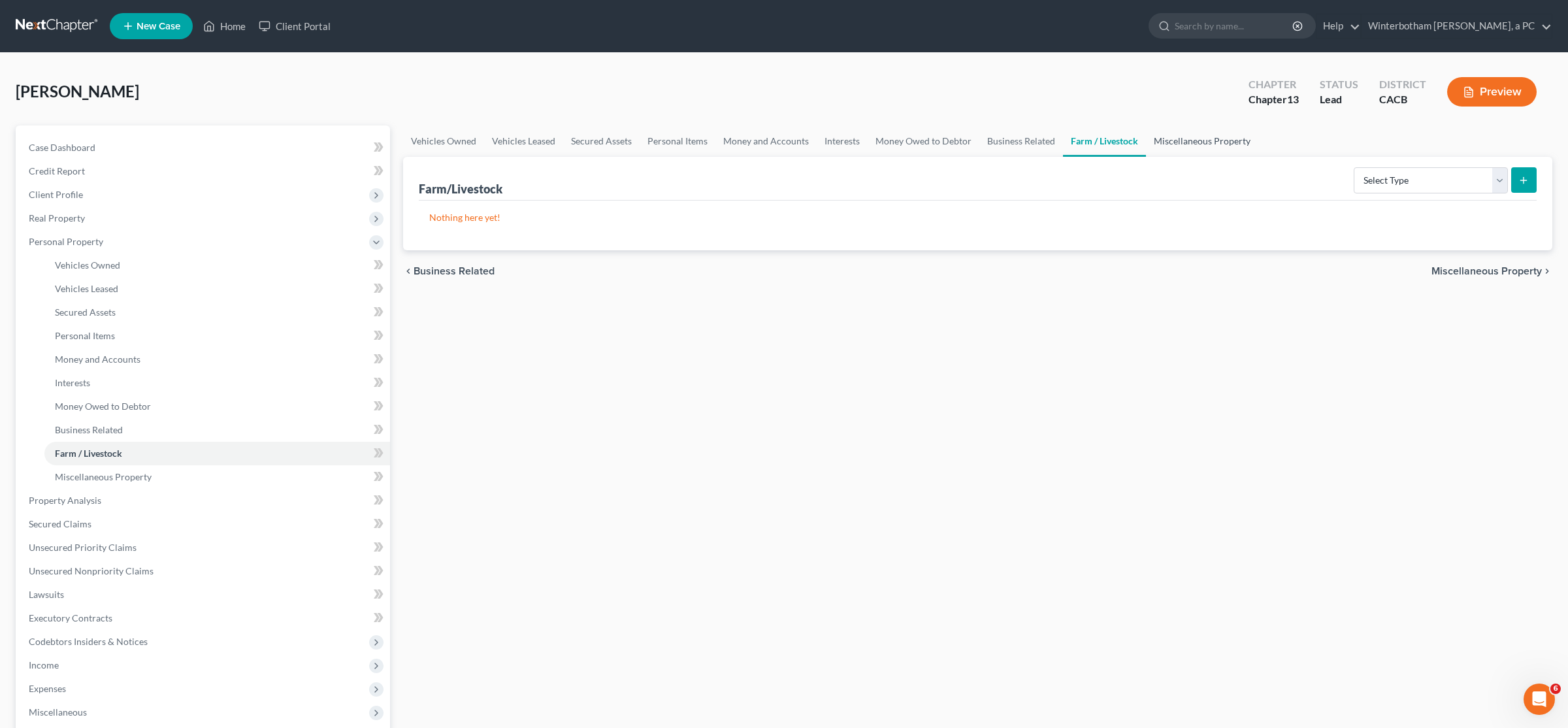
click at [1176, 151] on link "Miscellaneous Property" at bounding box center [1202, 141] width 113 height 31
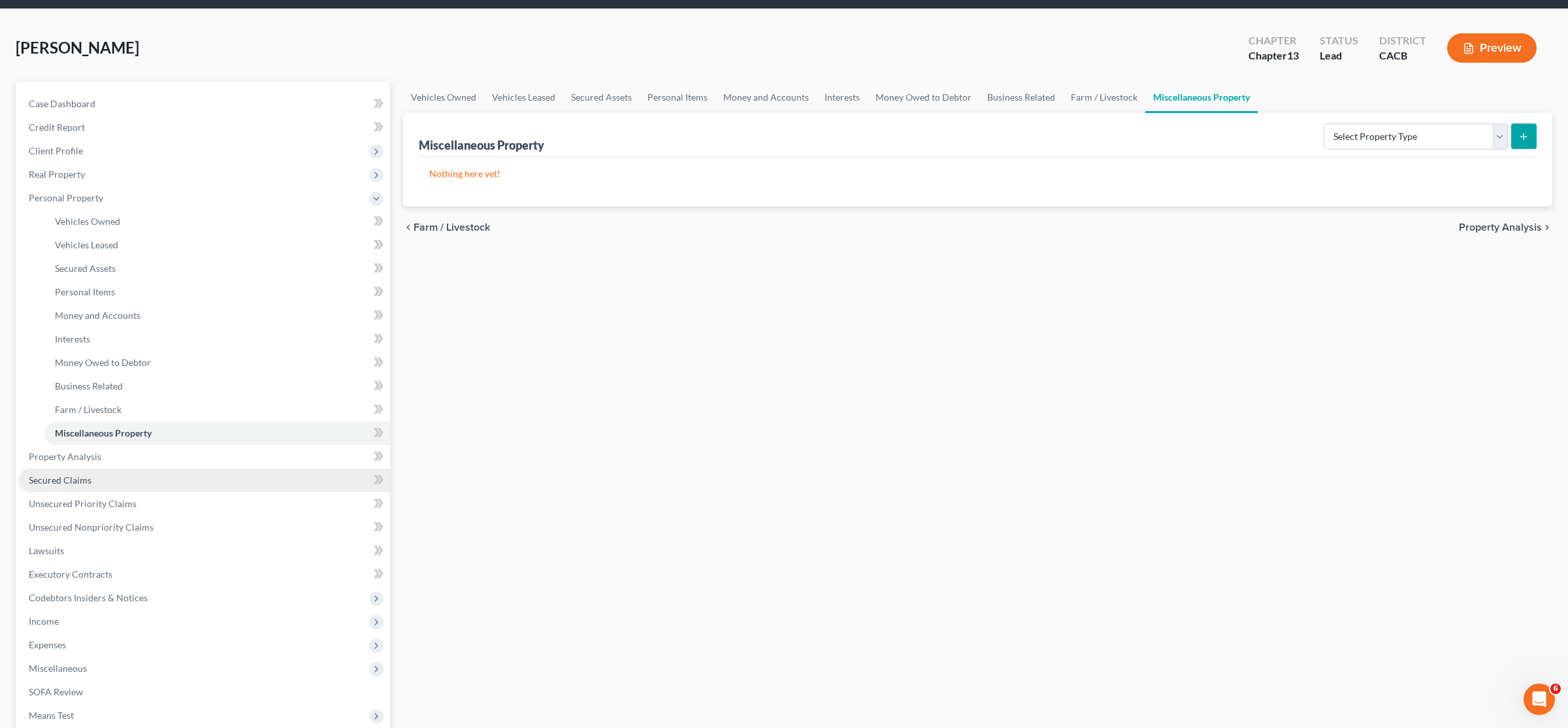
scroll to position [69, 0]
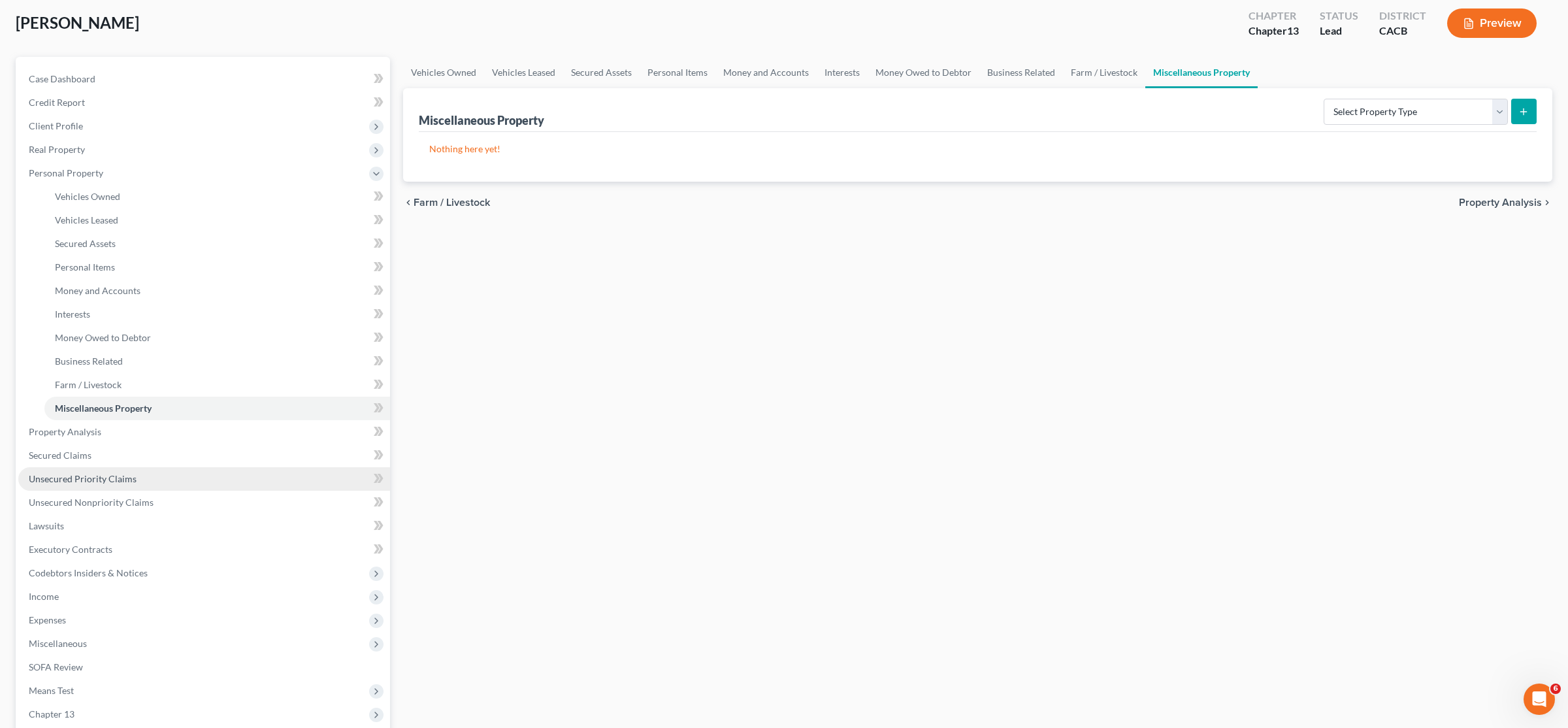
click at [97, 484] on link "Unsecured Priority Claims" at bounding box center [204, 478] width 372 height 24
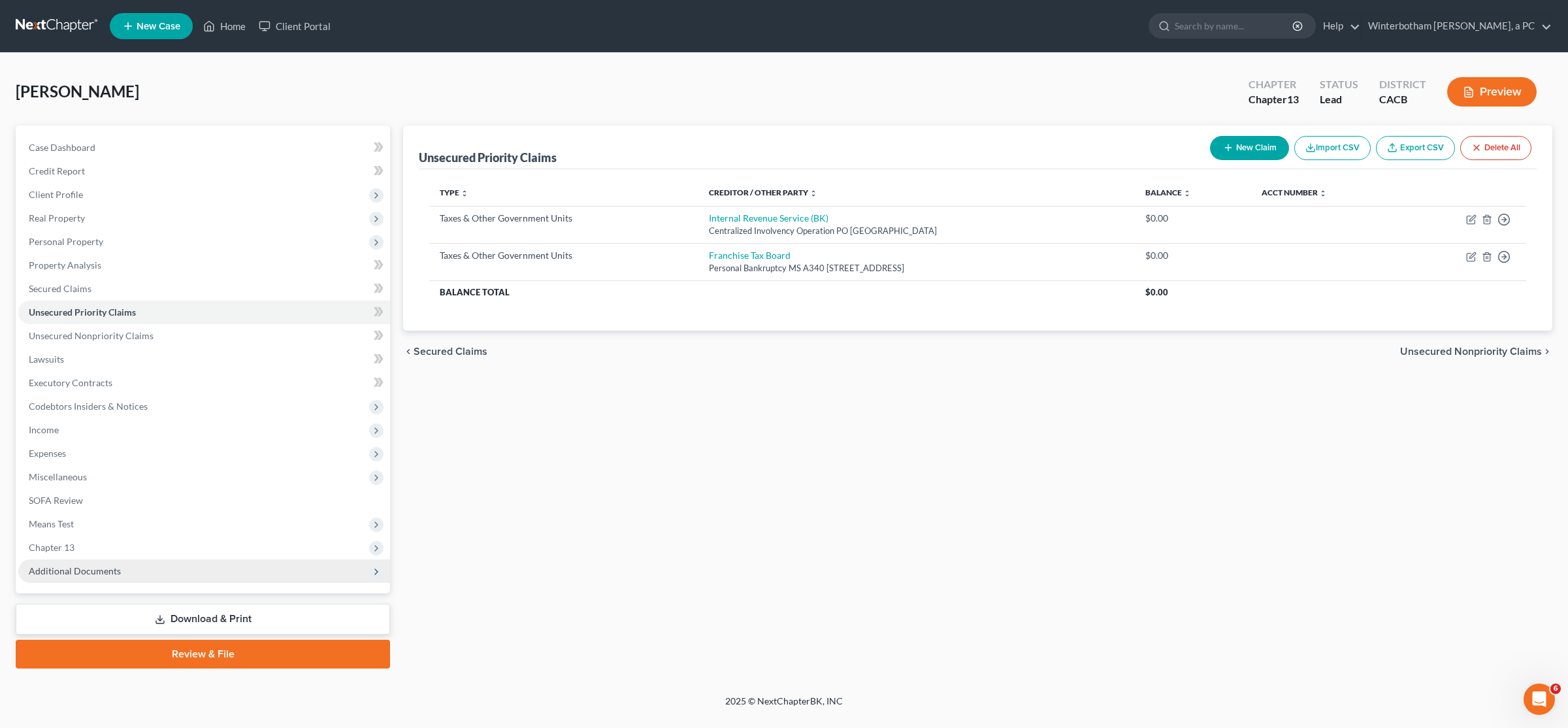
click at [117, 580] on span "Additional Documents" at bounding box center [204, 570] width 372 height 24
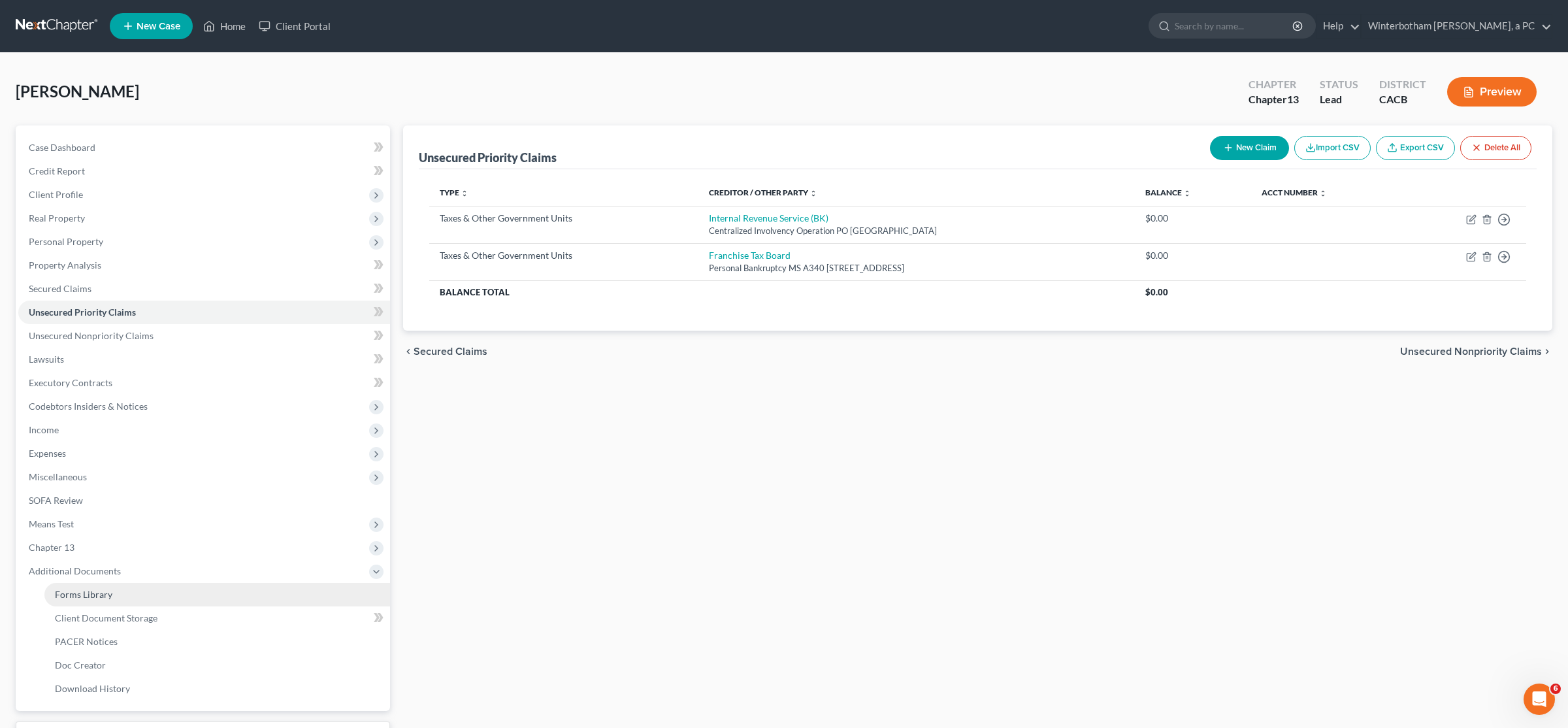
click at [123, 600] on link "Forms Library" at bounding box center [217, 594] width 346 height 24
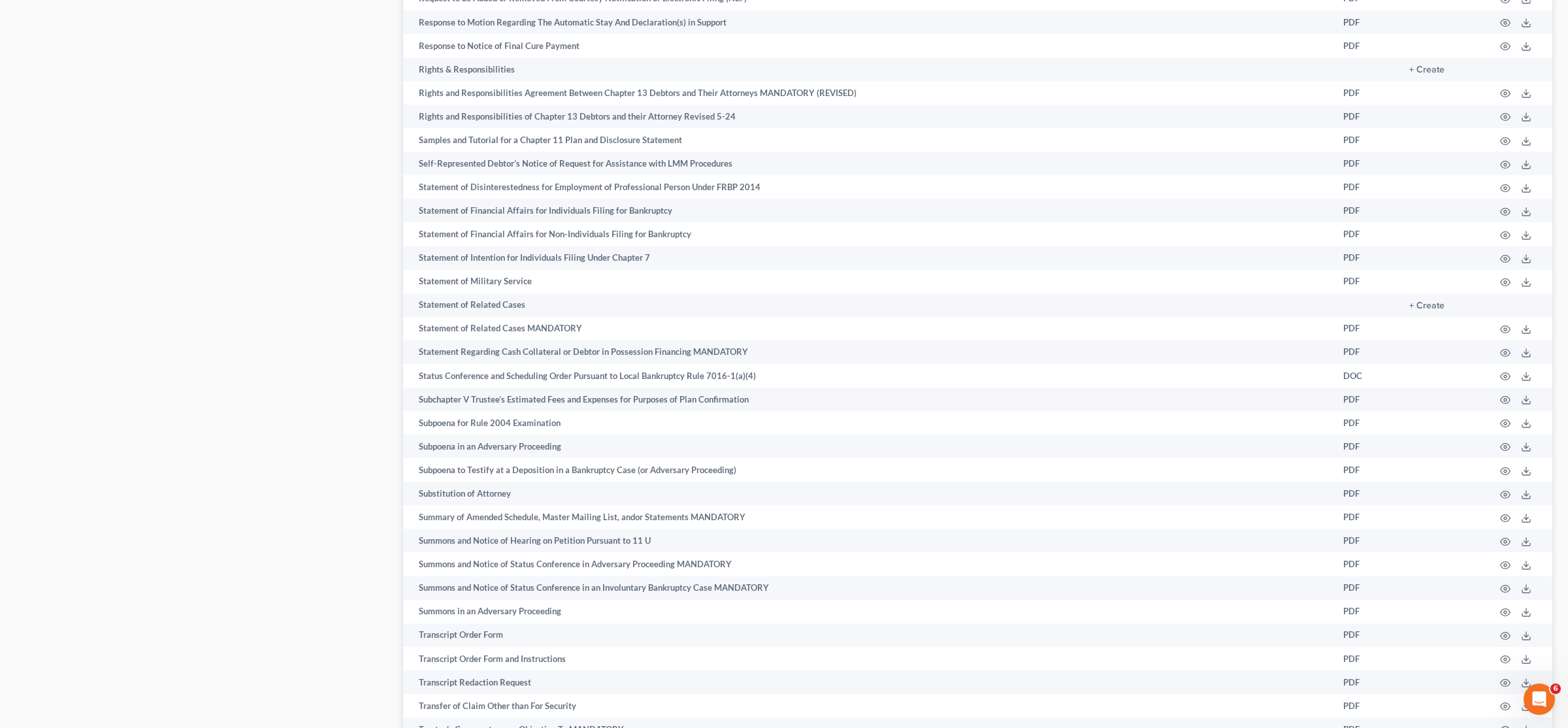
scroll to position [6593, 0]
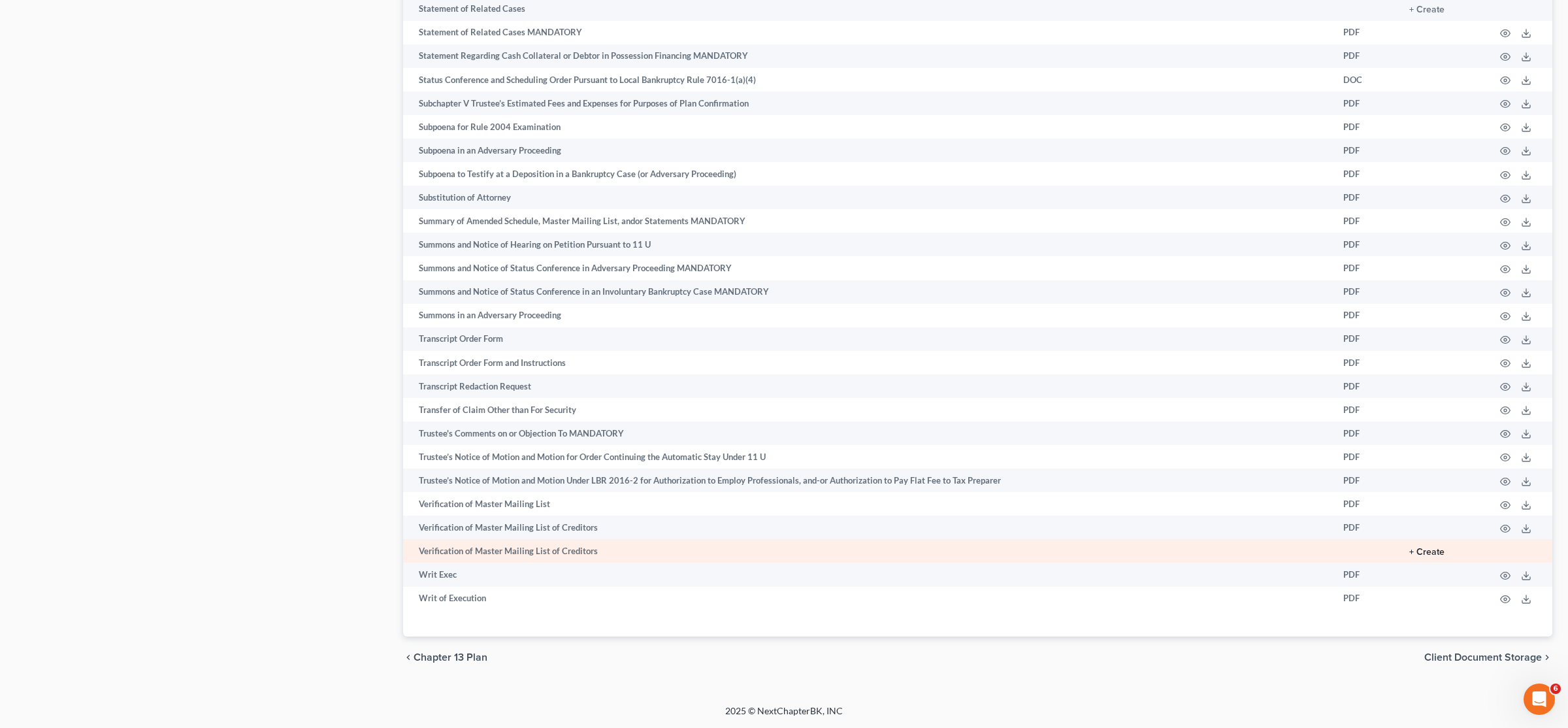
click at [1437, 549] on button "+ Create" at bounding box center [1427, 552] width 35 height 9
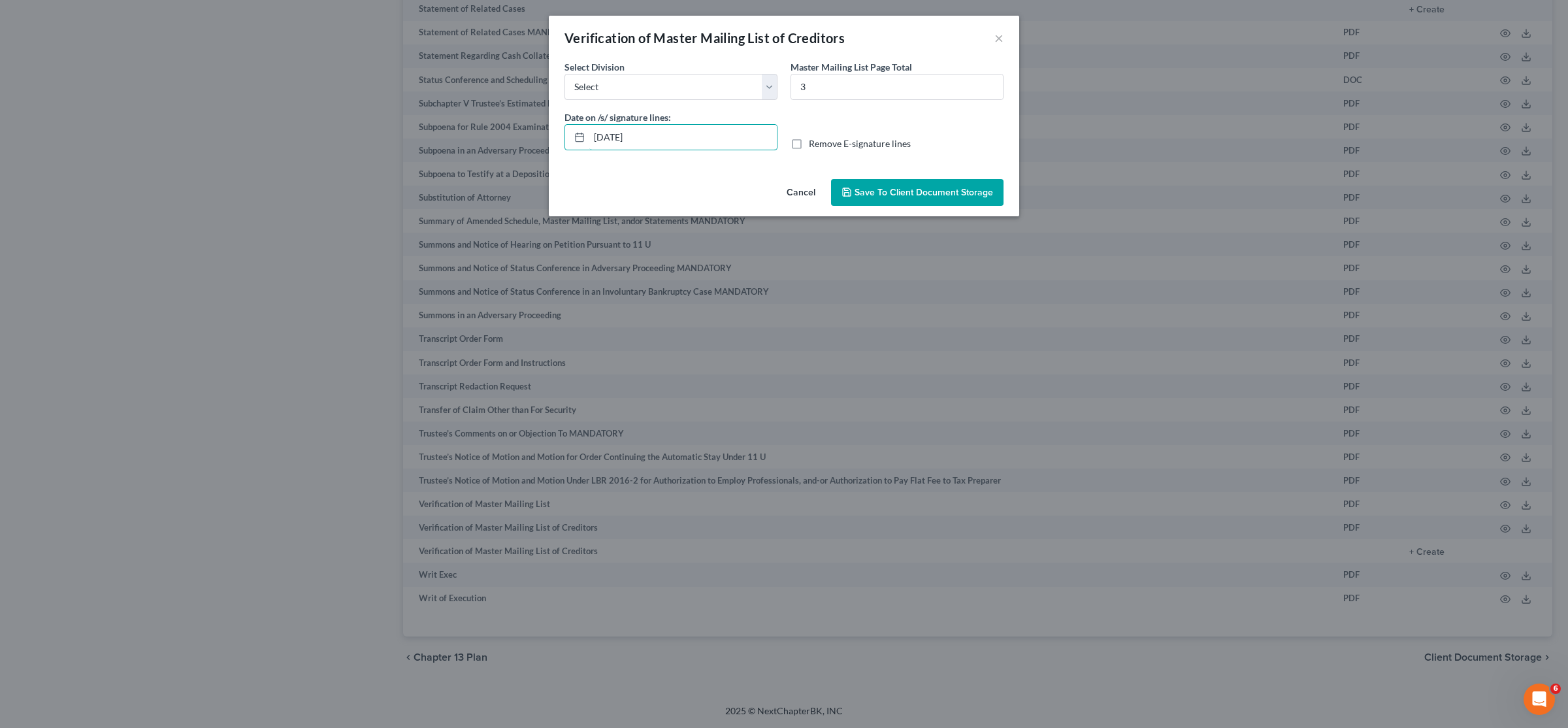
drag, startPoint x: 685, startPoint y: 131, endPoint x: 470, endPoint y: 121, distance: 215.2
click at [589, 125] on input "[DATE]" at bounding box center [683, 137] width 187 height 25
click at [809, 145] on label "Remove E-signature lines" at bounding box center [860, 143] width 102 height 13
click at [814, 145] on input "Remove E-signature lines" at bounding box center [818, 141] width 8 height 8
checkbox input "true"
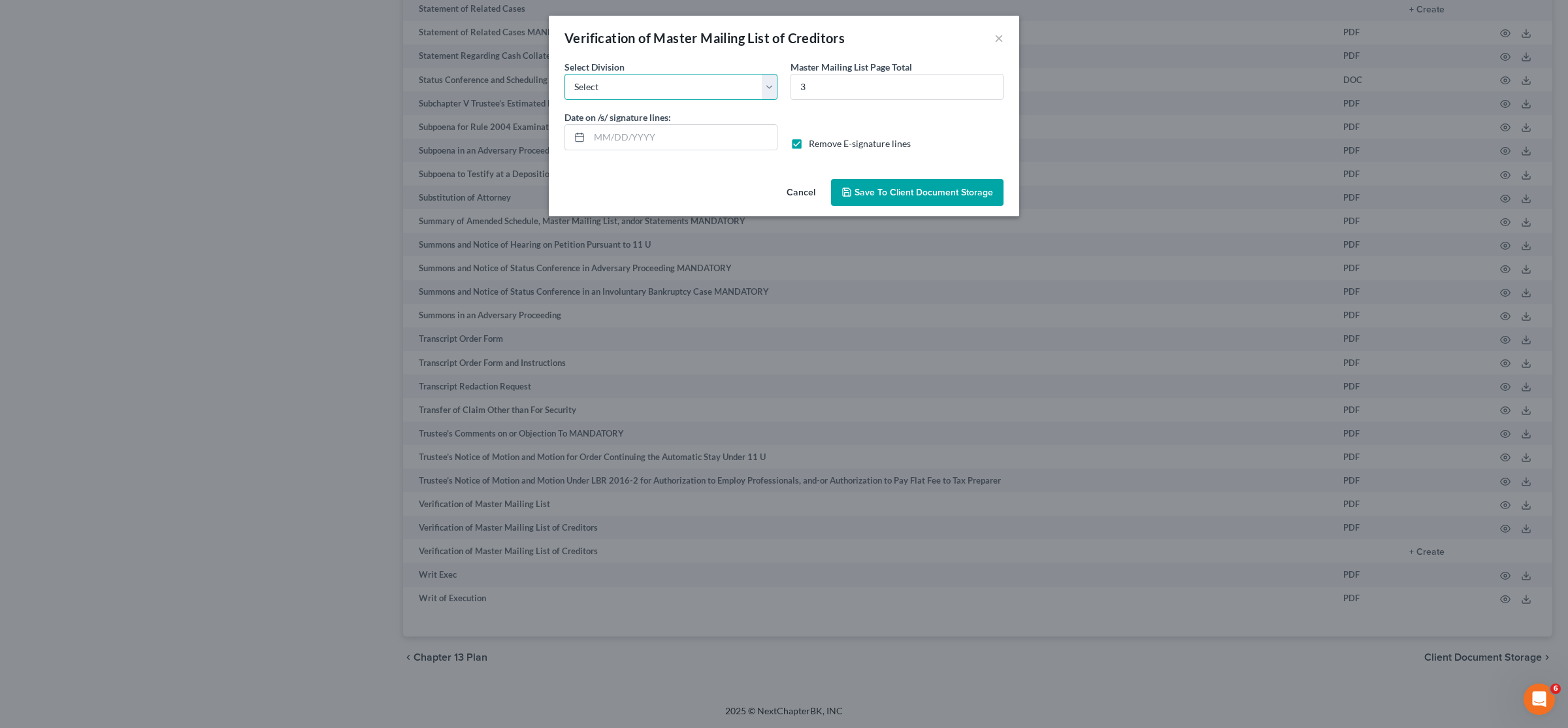
click at [564, 74] on select "Select [GEOGRAPHIC_DATA] [GEOGRAPHIC_DATA] [GEOGRAPHIC_DATA][PERSON_NAME] [GEOG…" at bounding box center [671, 87] width 213 height 26
select select "1"
click option "[GEOGRAPHIC_DATA]" at bounding box center [0, 0] width 0 height 0
click at [675, 149] on input "text" at bounding box center [683, 137] width 187 height 25
click at [888, 192] on span "Save to Client Document Storage" at bounding box center [924, 192] width 139 height 11
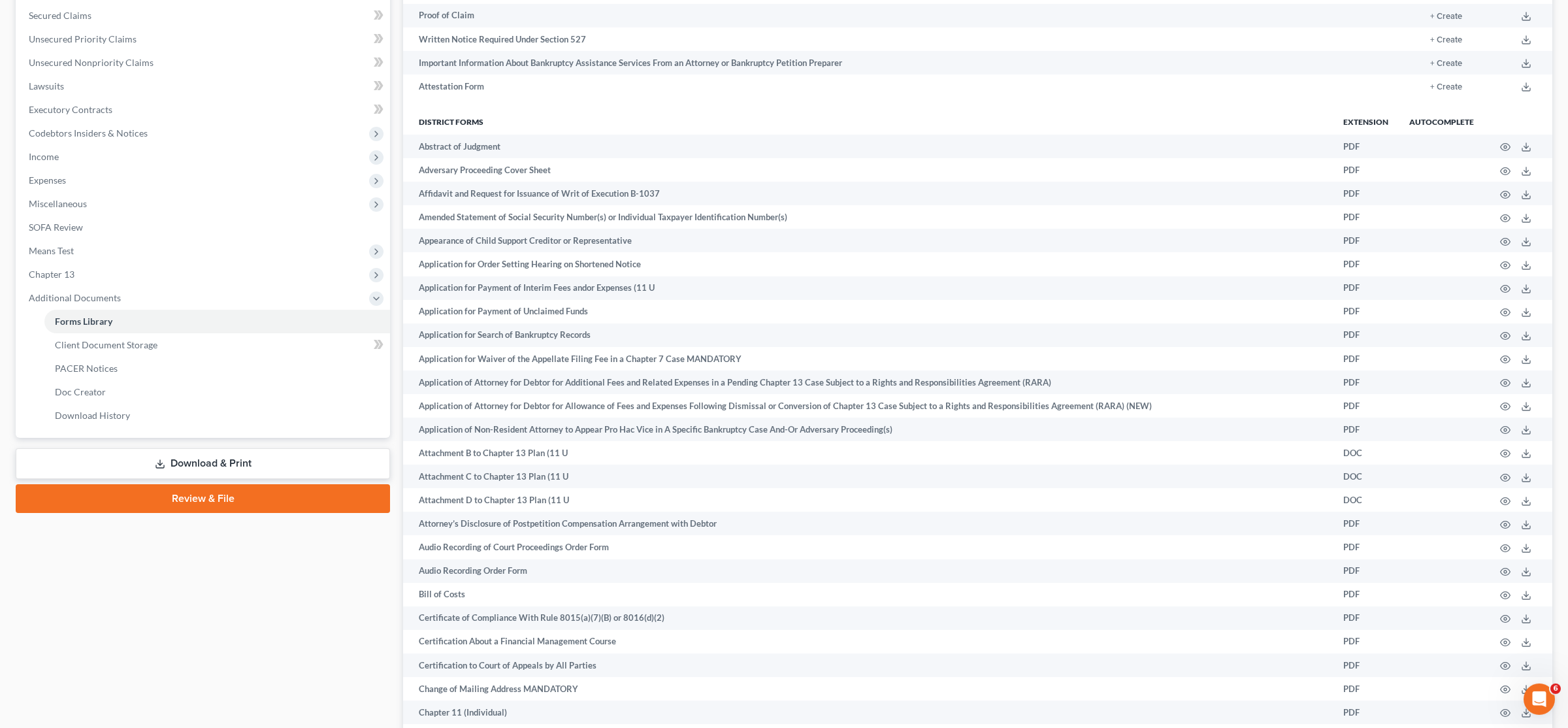
scroll to position [274, 0]
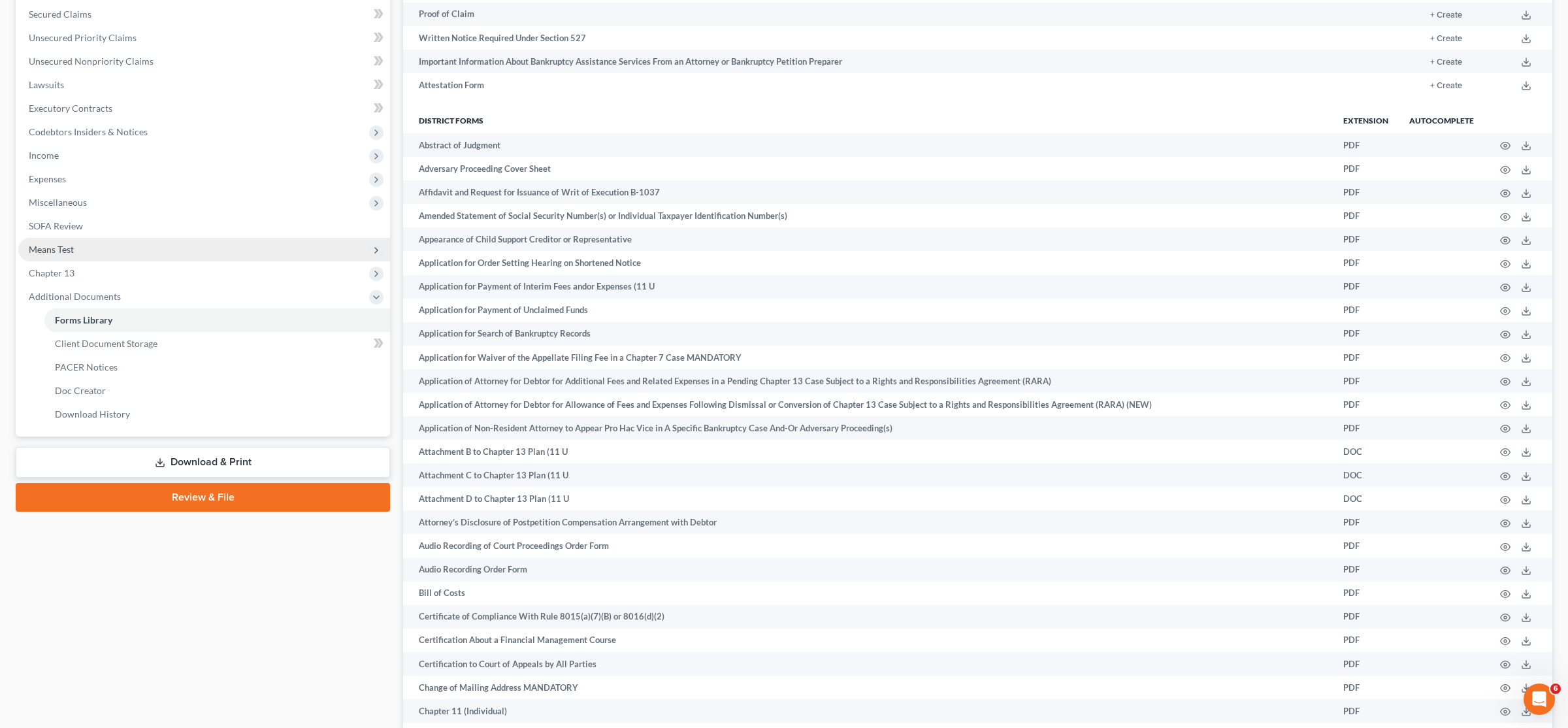
click at [48, 251] on span "Means Test" at bounding box center [51, 249] width 45 height 11
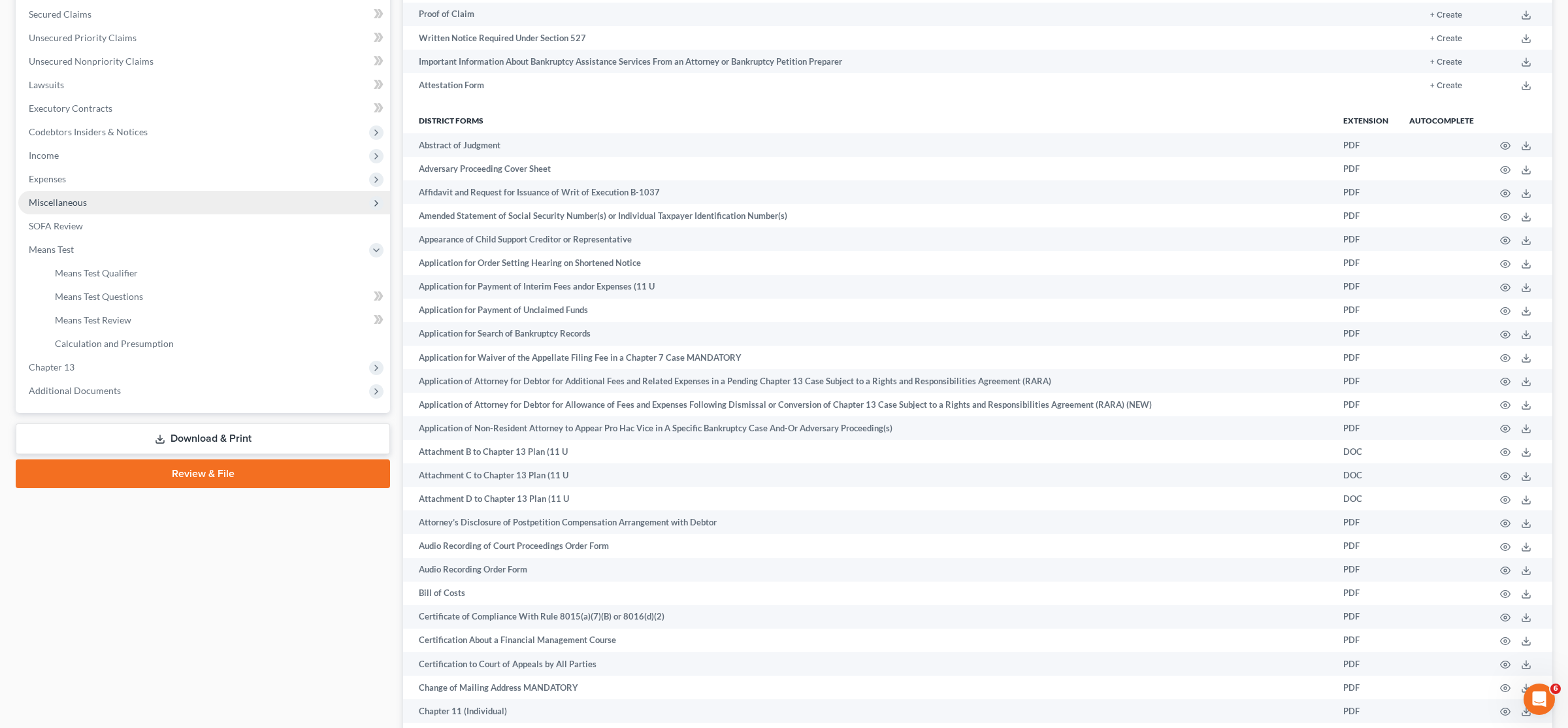
click at [79, 198] on span "Miscellaneous" at bounding box center [58, 202] width 58 height 11
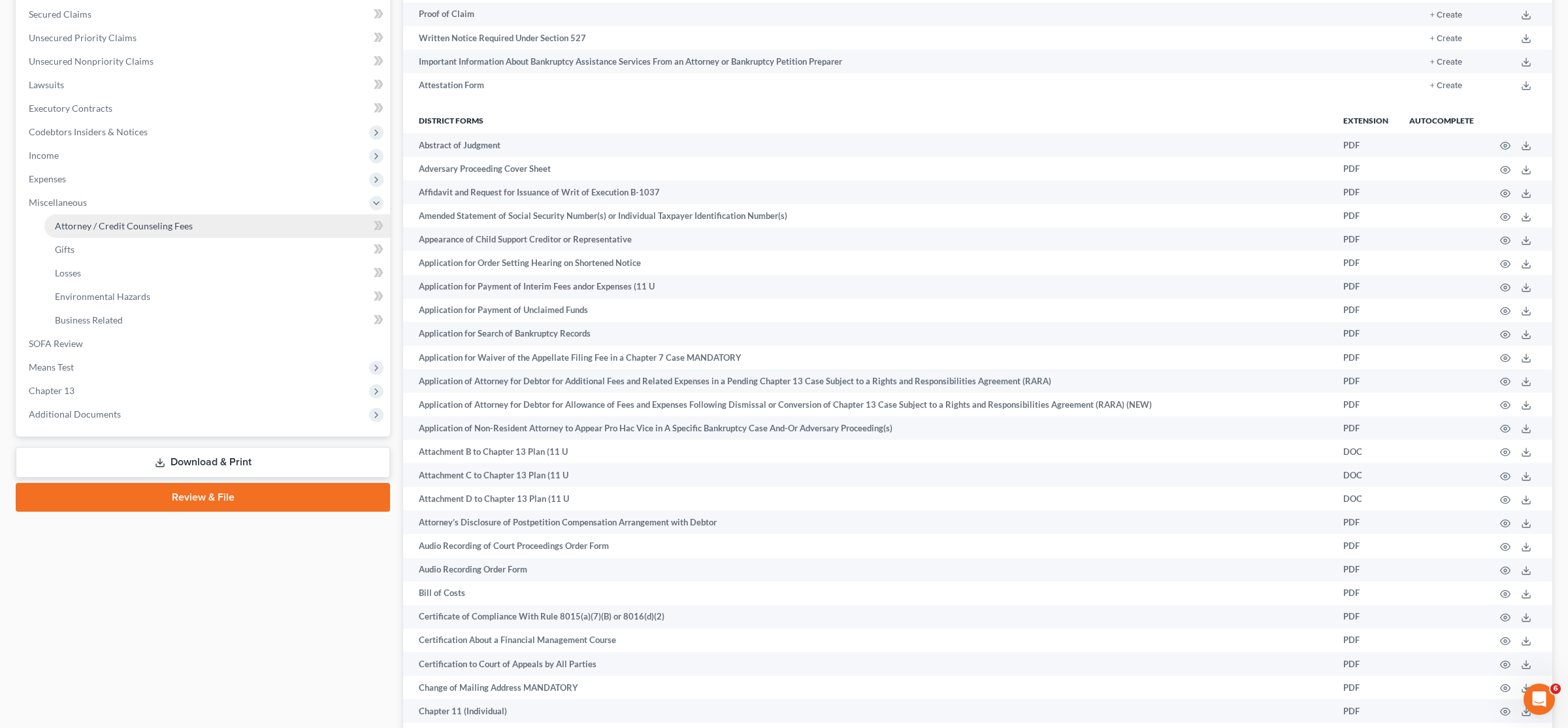
click at [88, 221] on span "Attorney / Credit Counseling Fees" at bounding box center [123, 225] width 138 height 11
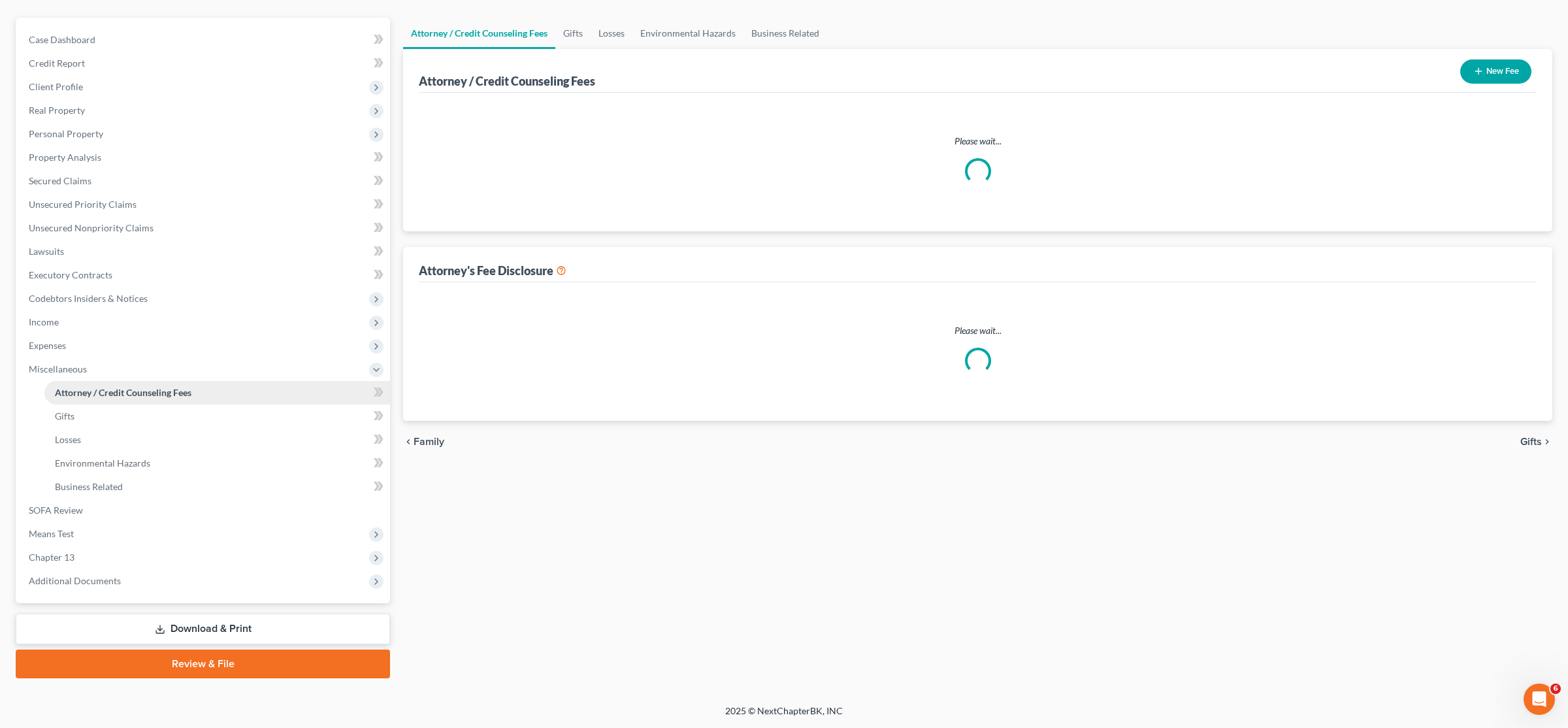
scroll to position [107, 0]
select select "0"
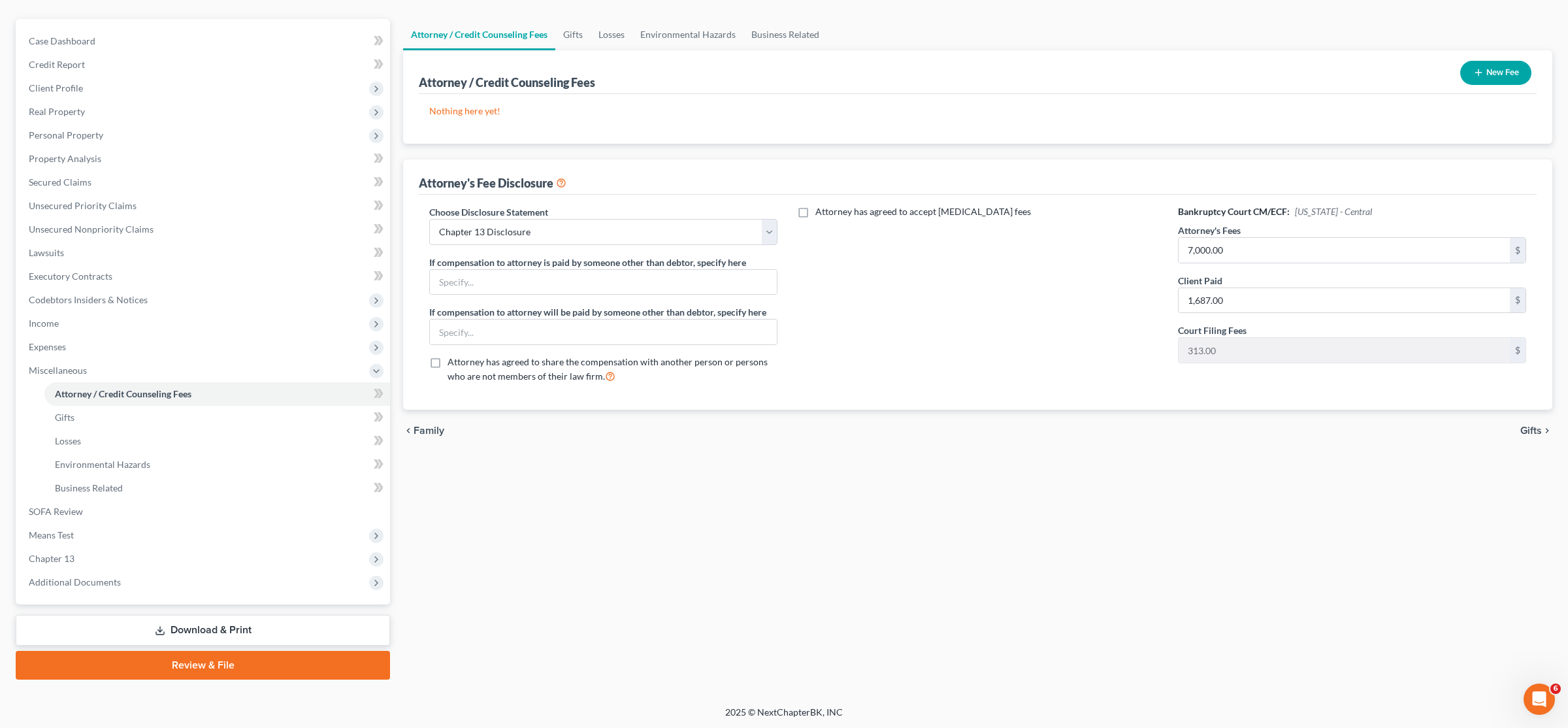
click at [1493, 72] on button "New Fee" at bounding box center [1496, 73] width 72 height 24
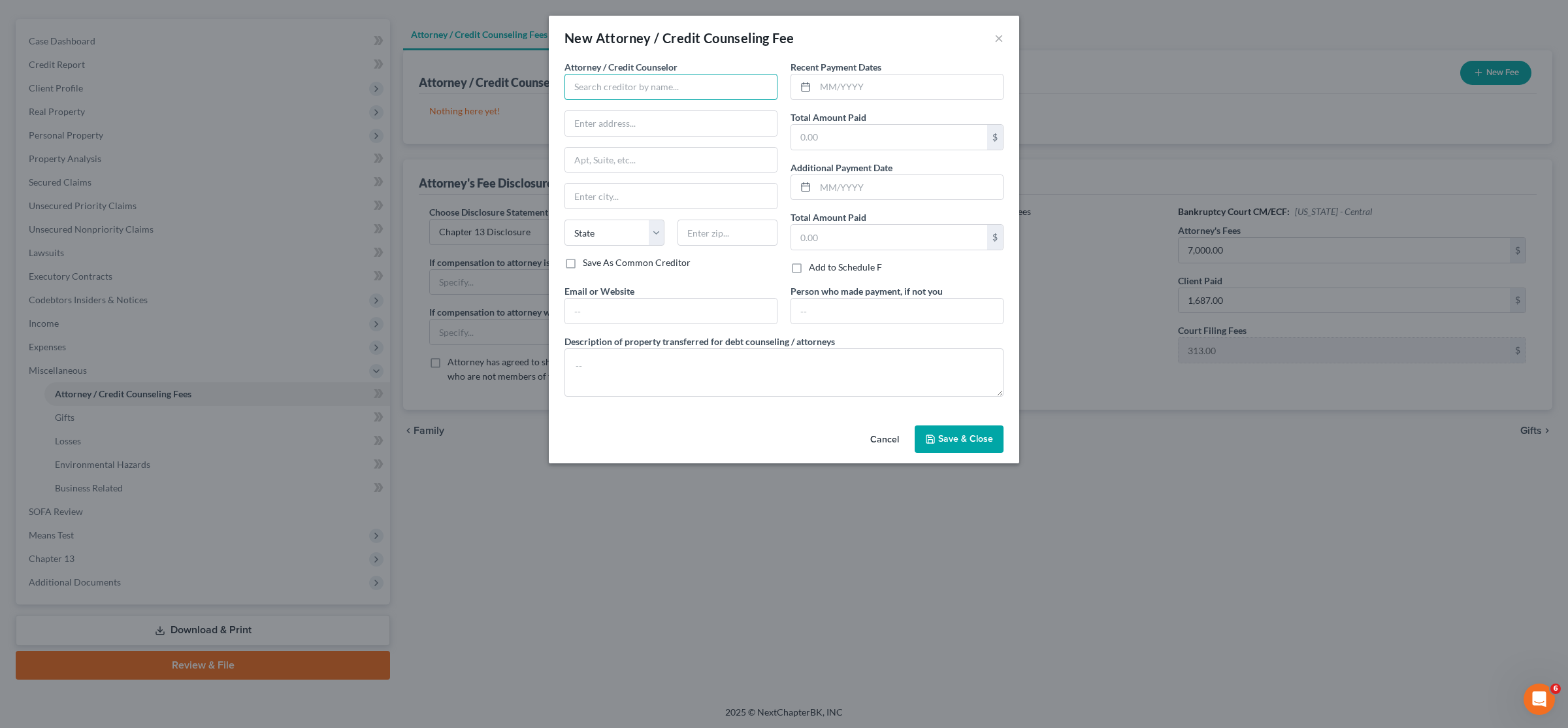
click at [637, 79] on input "text" at bounding box center [671, 87] width 213 height 26
click at [675, 107] on div "Winterbotham [PERSON_NAME] a PC" at bounding box center [653, 110] width 155 height 13
type input "Winterbotham [PERSON_NAME] a PC"
type input "[STREET_ADDRESS]"
type input "[GEOGRAPHIC_DATA]"
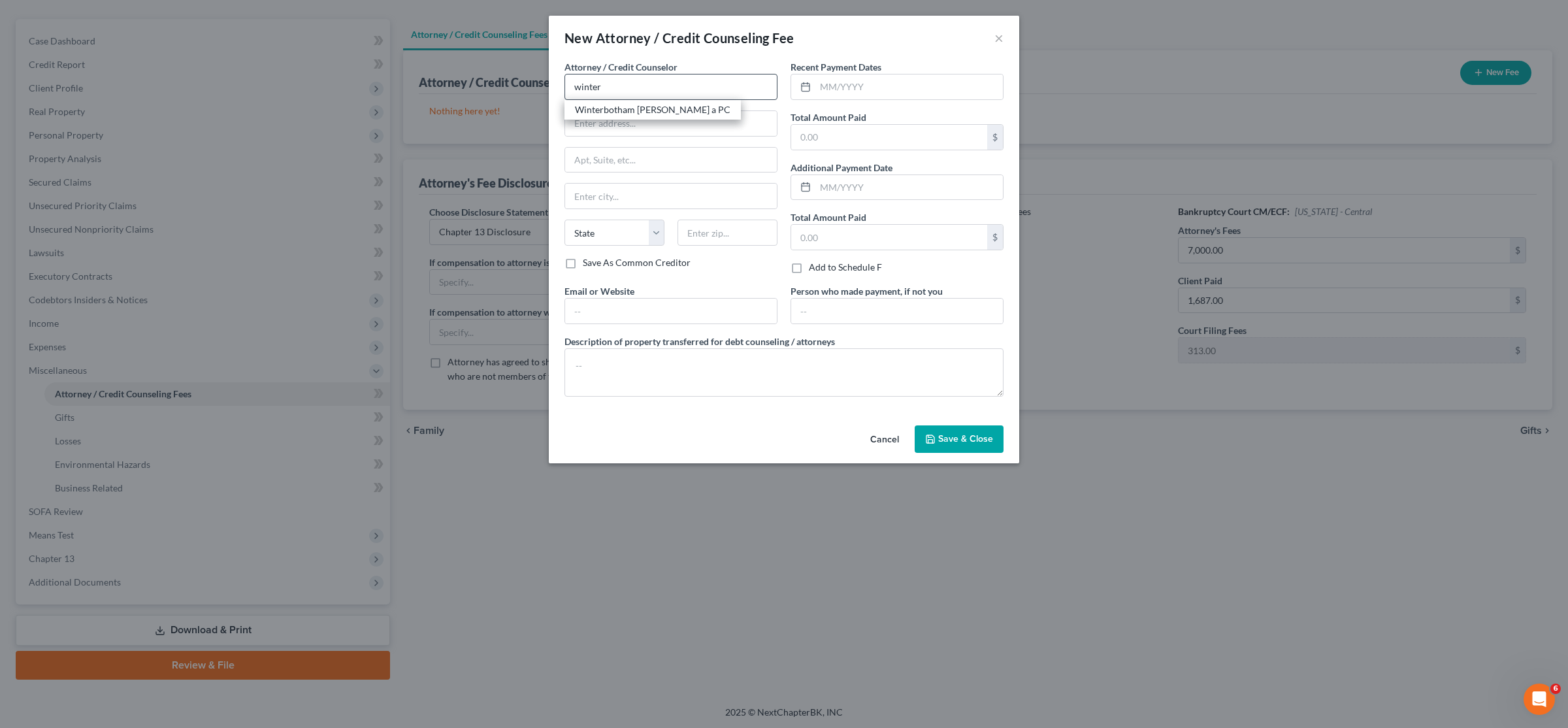
select select "4"
type input "92805"
click at [826, 91] on input "text" at bounding box center [909, 87] width 187 height 25
type input "08/2025"
click at [848, 141] on input "text" at bounding box center [889, 137] width 196 height 25
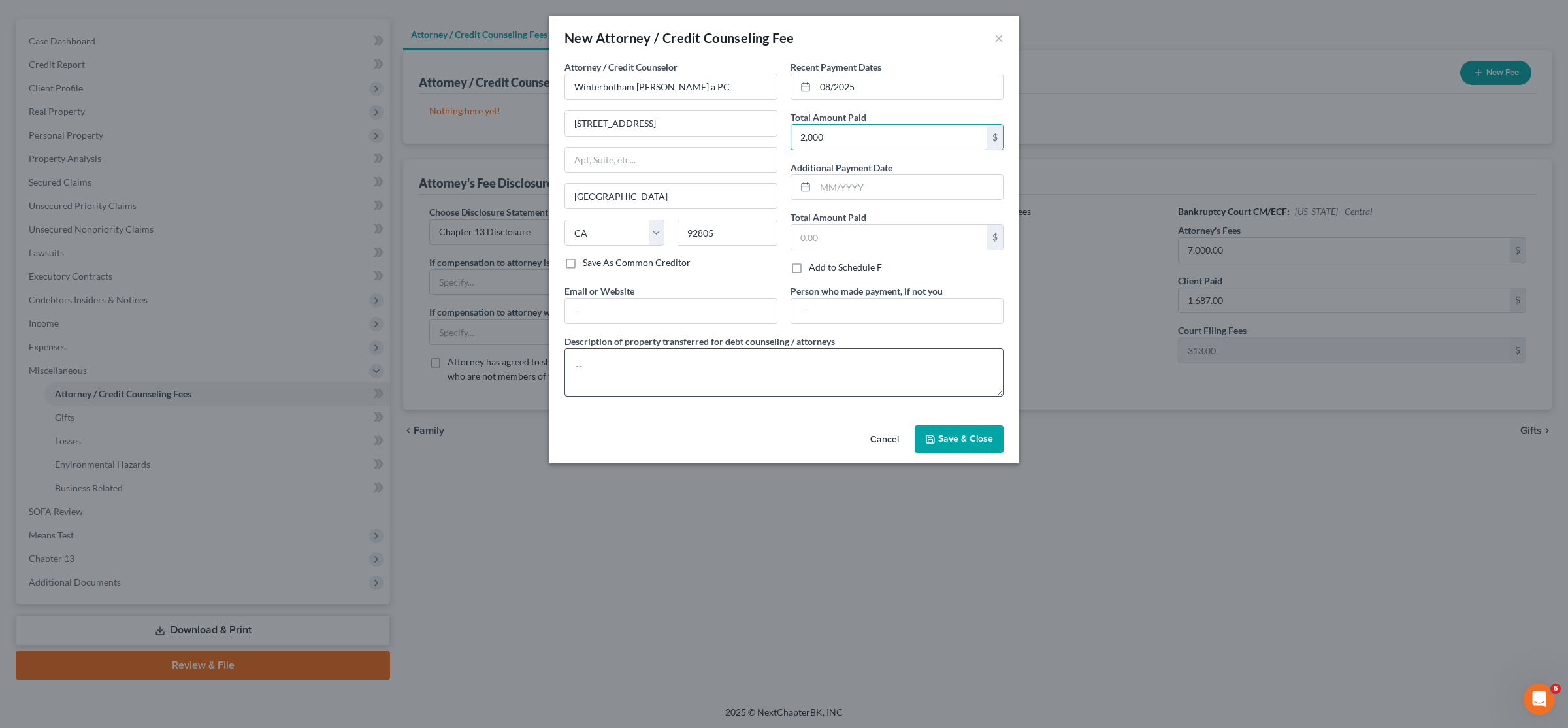
type input "2,000"
click at [717, 359] on textarea at bounding box center [784, 372] width 439 height 48
type textarea "Attorney's Fee (including court filing fee)"
drag, startPoint x: 959, startPoint y: 444, endPoint x: 889, endPoint y: 494, distance: 86.0
click at [960, 444] on span "Save & Close" at bounding box center [966, 439] width 55 height 11
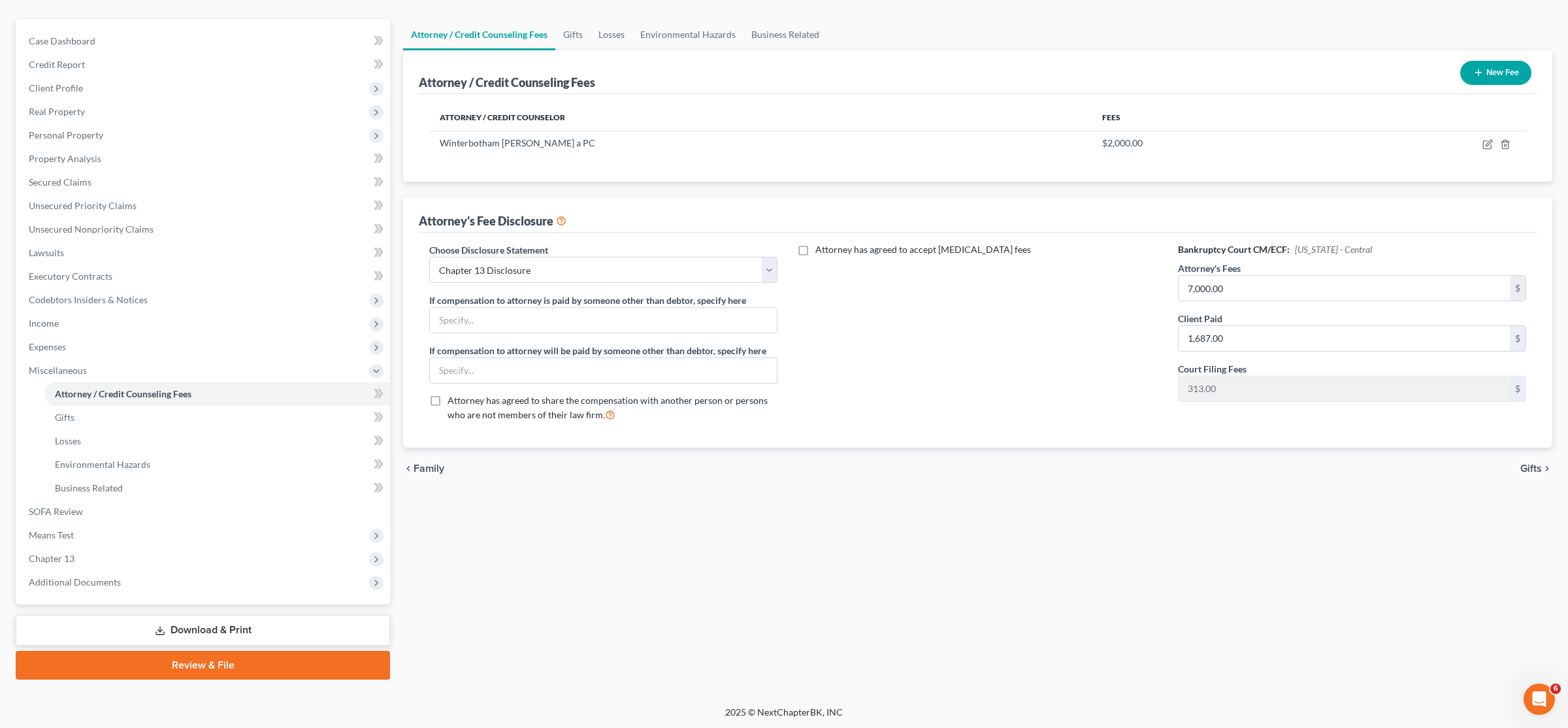
drag, startPoint x: 1477, startPoint y: 68, endPoint x: 778, endPoint y: 97, distance: 699.6
click at [1477, 67] on icon "button" at bounding box center [1479, 72] width 11 height 11
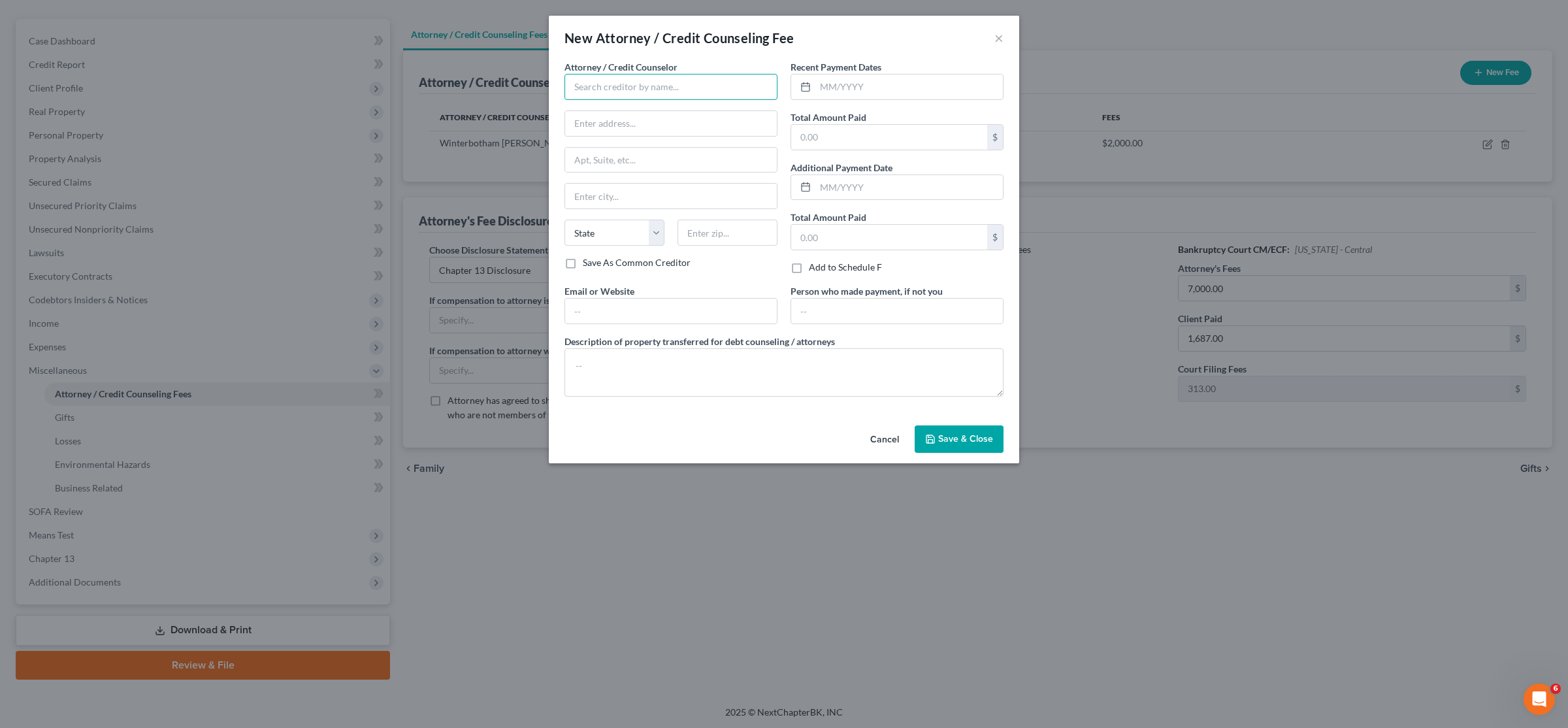
click at [618, 88] on input "text" at bounding box center [671, 87] width 213 height 26
click at [994, 34] on div "New Attorney / Credit Counseling Fee ×" at bounding box center [784, 38] width 471 height 44
click at [1003, 36] on button "×" at bounding box center [999, 37] width 9 height 16
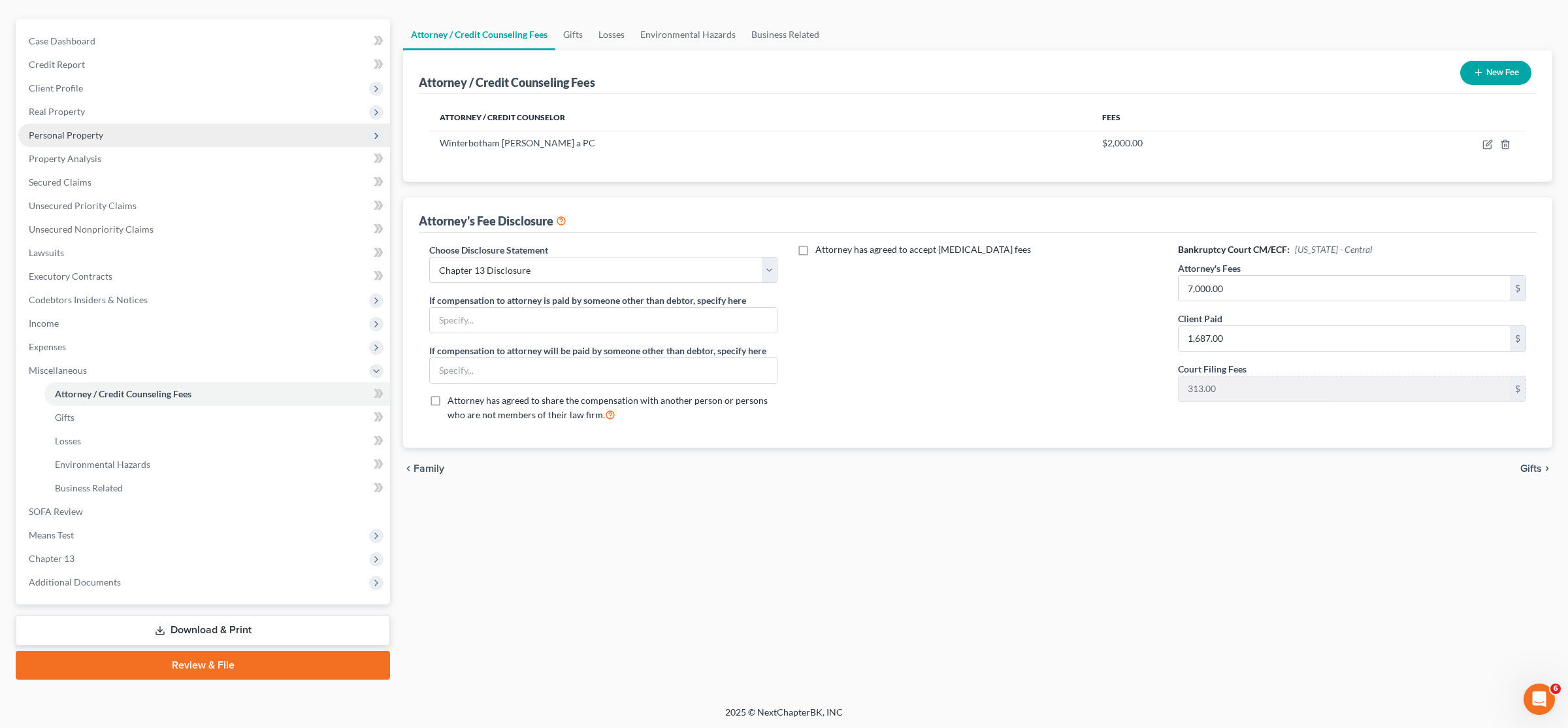
click at [46, 134] on span "Personal Property" at bounding box center [66, 135] width 75 height 11
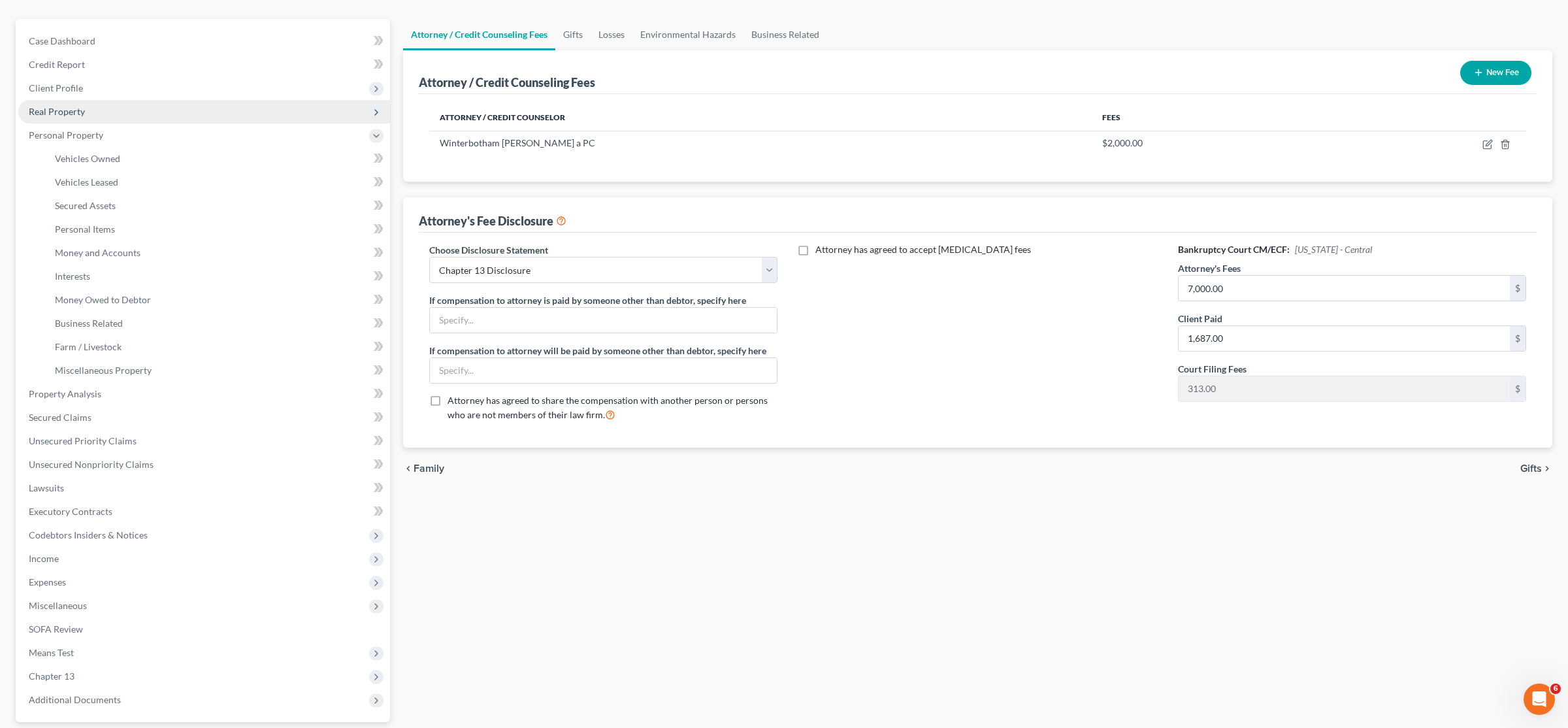
click at [56, 112] on span "Real Property" at bounding box center [57, 111] width 56 height 11
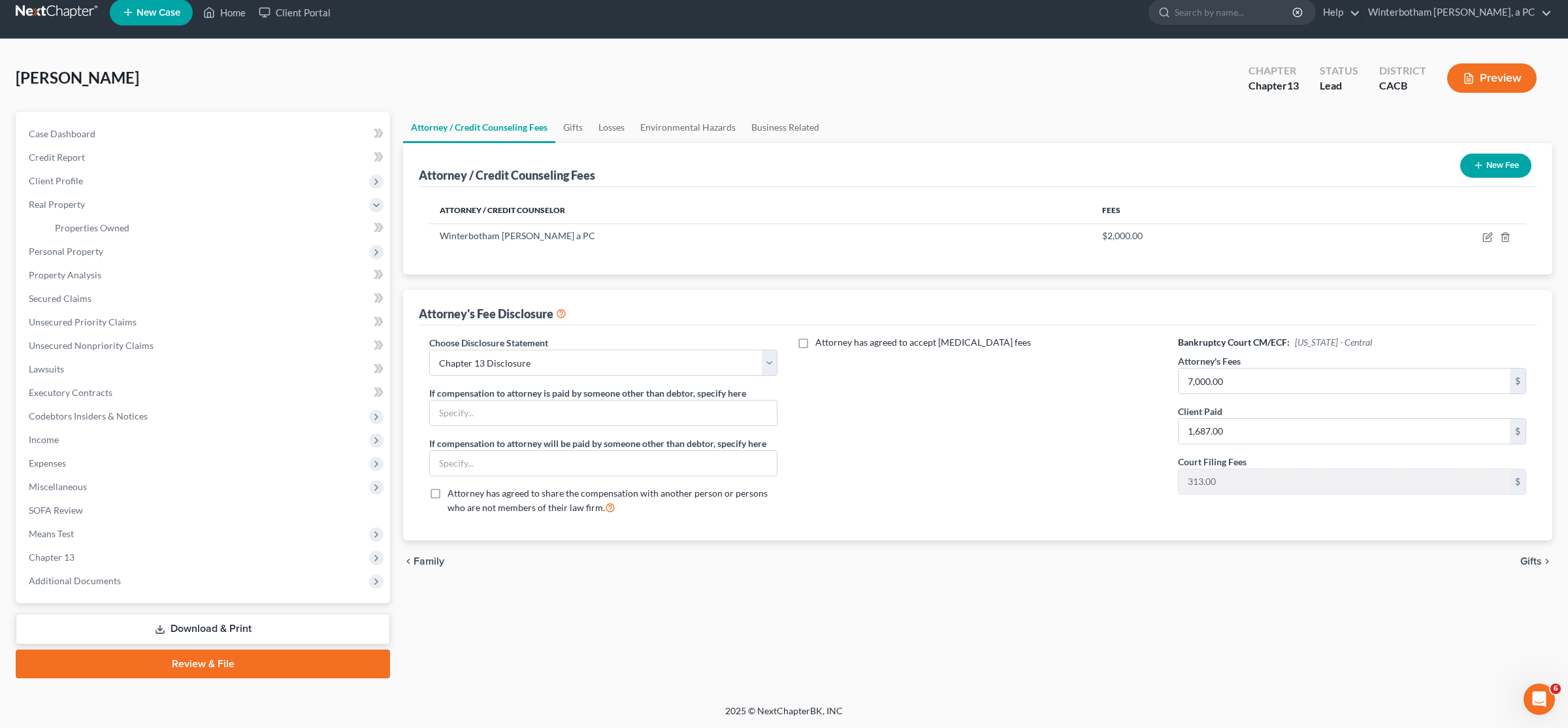
scroll to position [13, 0]
click at [126, 225] on span "Properties Owned" at bounding box center [92, 228] width 75 height 11
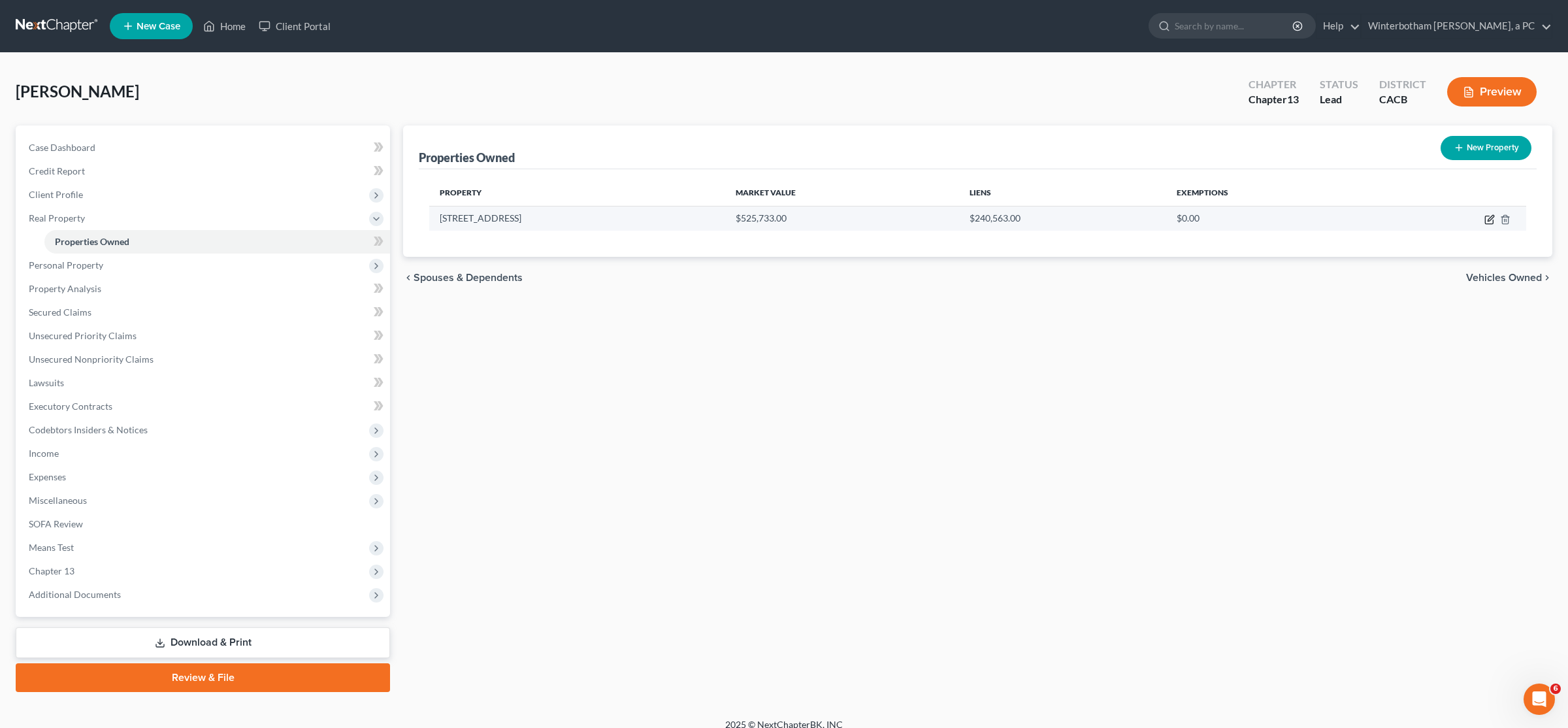
click at [1489, 219] on icon "button" at bounding box center [1491, 218] width 6 height 6
select select "4"
select select "35"
select select "0"
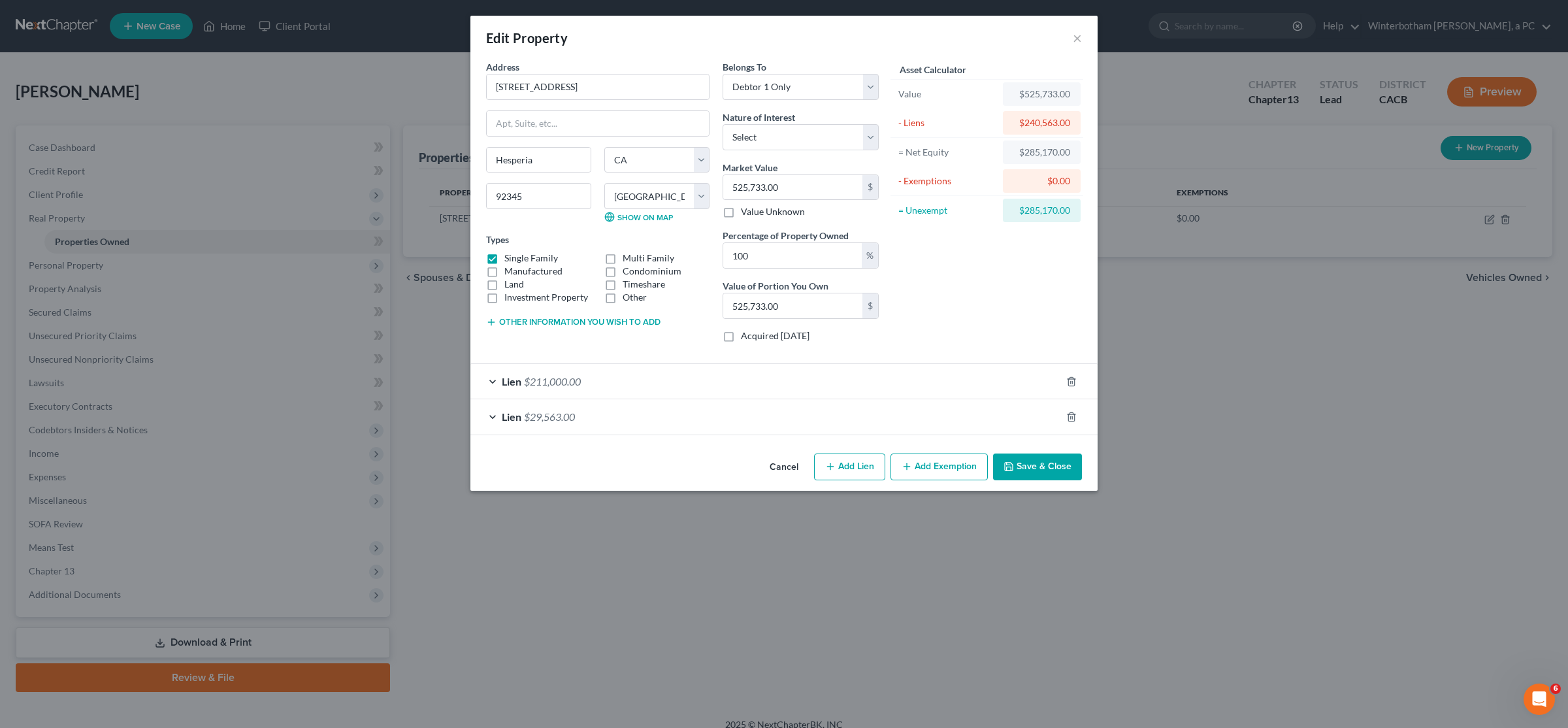
click at [564, 324] on button "Other information you wish to add" at bounding box center [573, 322] width 174 height 11
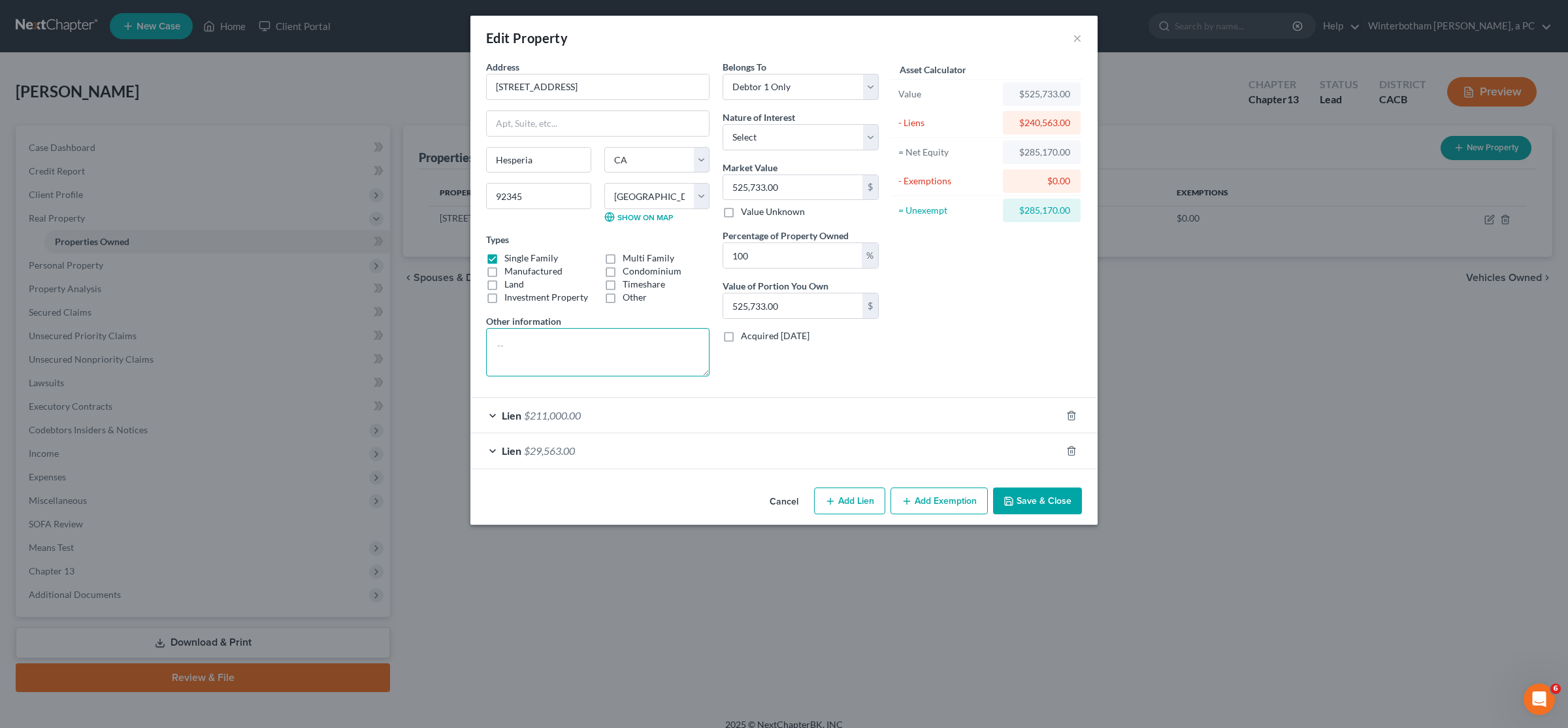
click at [552, 360] on textarea at bounding box center [597, 352] width 223 height 48
type textarea "Acquired: 2005"
click at [1065, 512] on button "Save & Close" at bounding box center [1037, 501] width 89 height 27
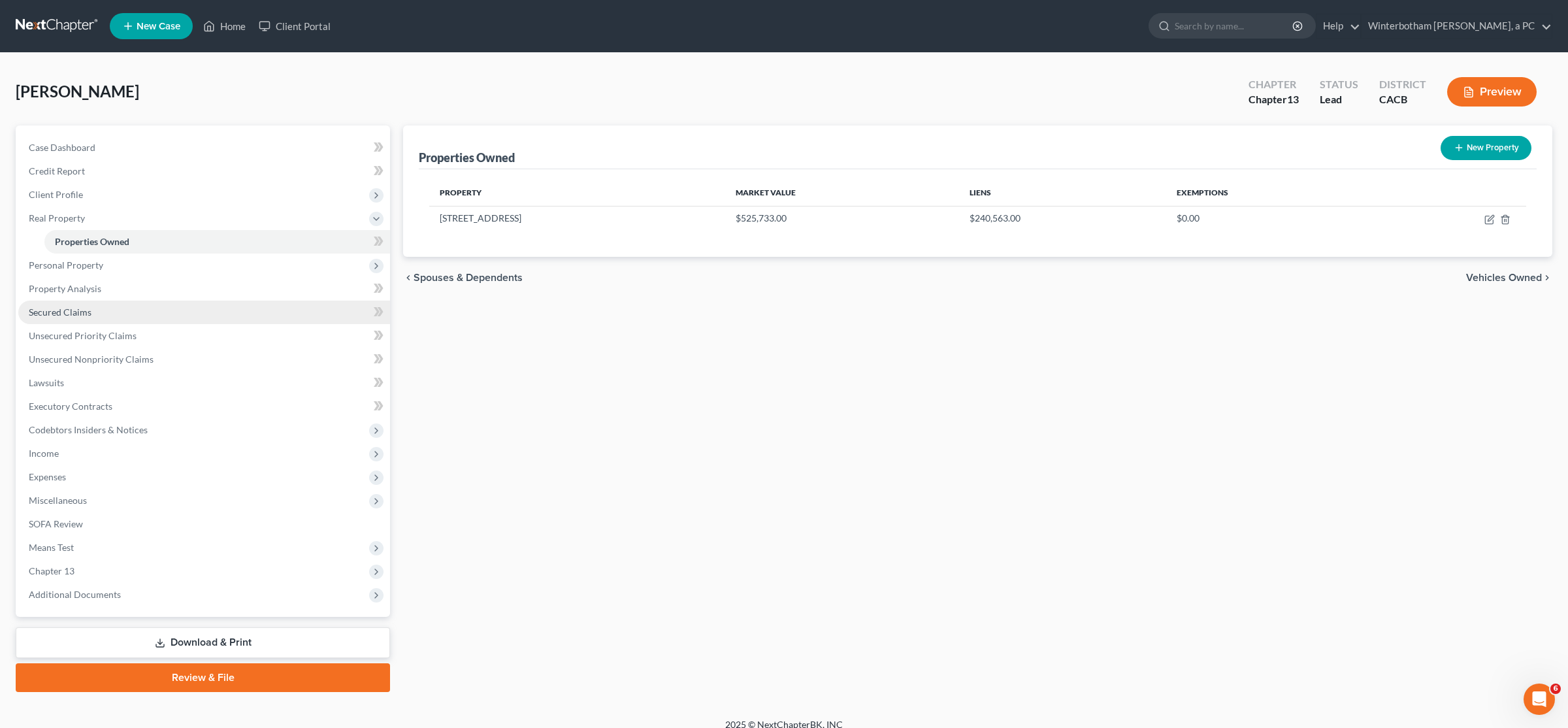
click at [102, 319] on link "Secured Claims" at bounding box center [204, 312] width 372 height 24
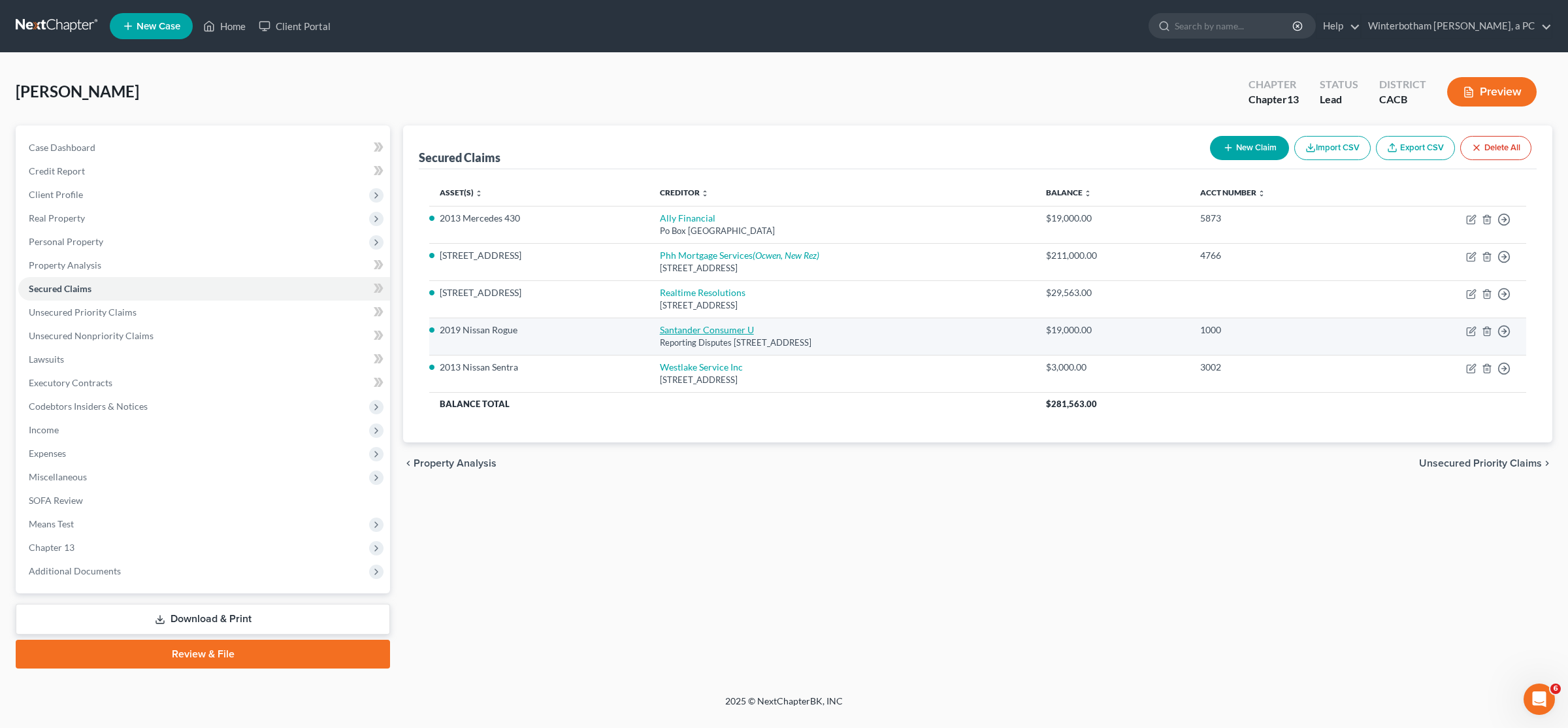
click at [672, 334] on link "Santander Consumer U" at bounding box center [707, 330] width 94 height 11
select select "45"
select select "2"
select select "0"
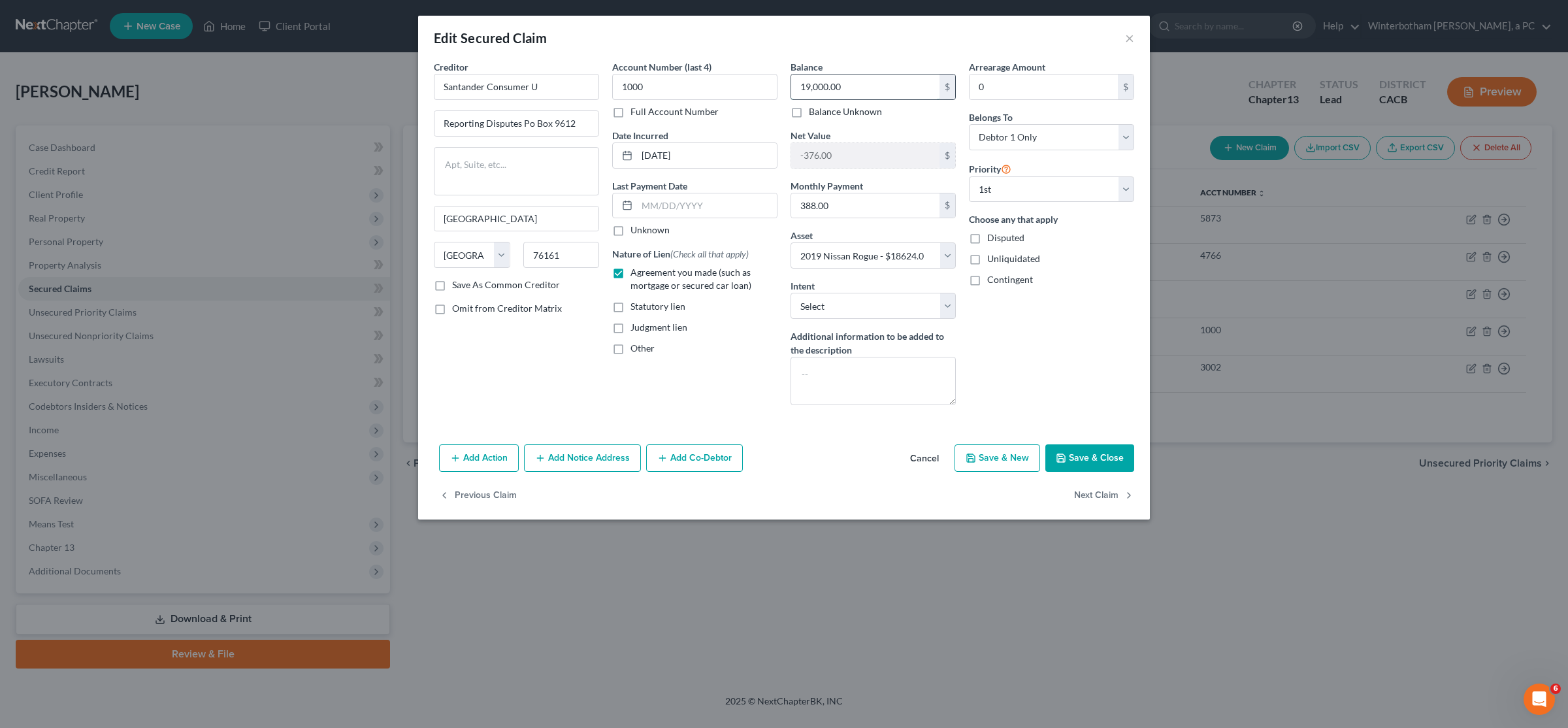
click at [853, 81] on input "19,000.00" at bounding box center [865, 87] width 148 height 25
paste input "20606"
click at [1033, 330] on div "Arrearage Amount 0 $ Belongs To * Select Debtor 1 Only Debtor 2 Only Debtor 1 A…" at bounding box center [1052, 238] width 178 height 356
click at [841, 88] on input "20606" at bounding box center [865, 87] width 148 height 25
click at [823, 85] on input "20606" at bounding box center [865, 87] width 148 height 25
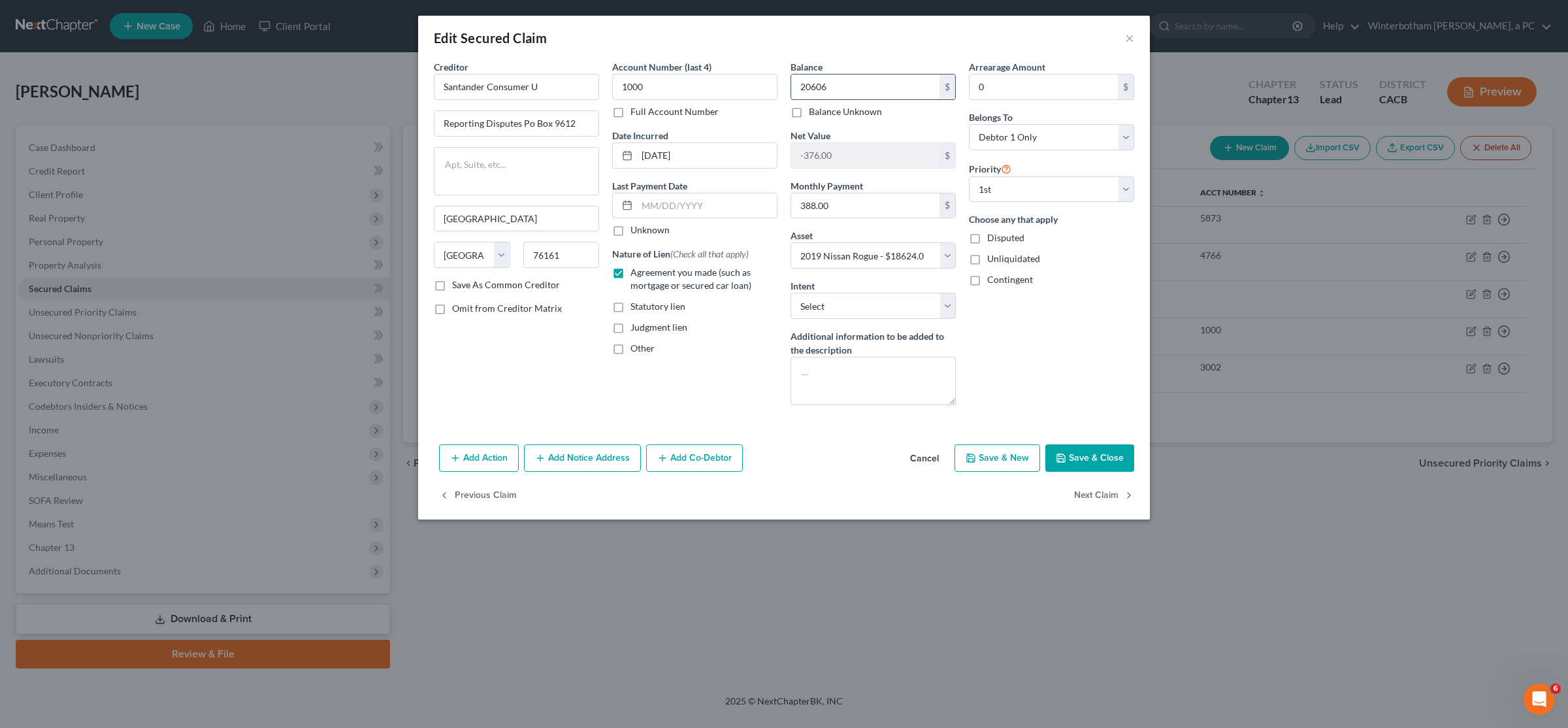
click at [823, 85] on input "20606" at bounding box center [865, 87] width 148 height 25
type input "20,607"
click at [1114, 471] on button "Save & Close" at bounding box center [1090, 458] width 89 height 27
select select
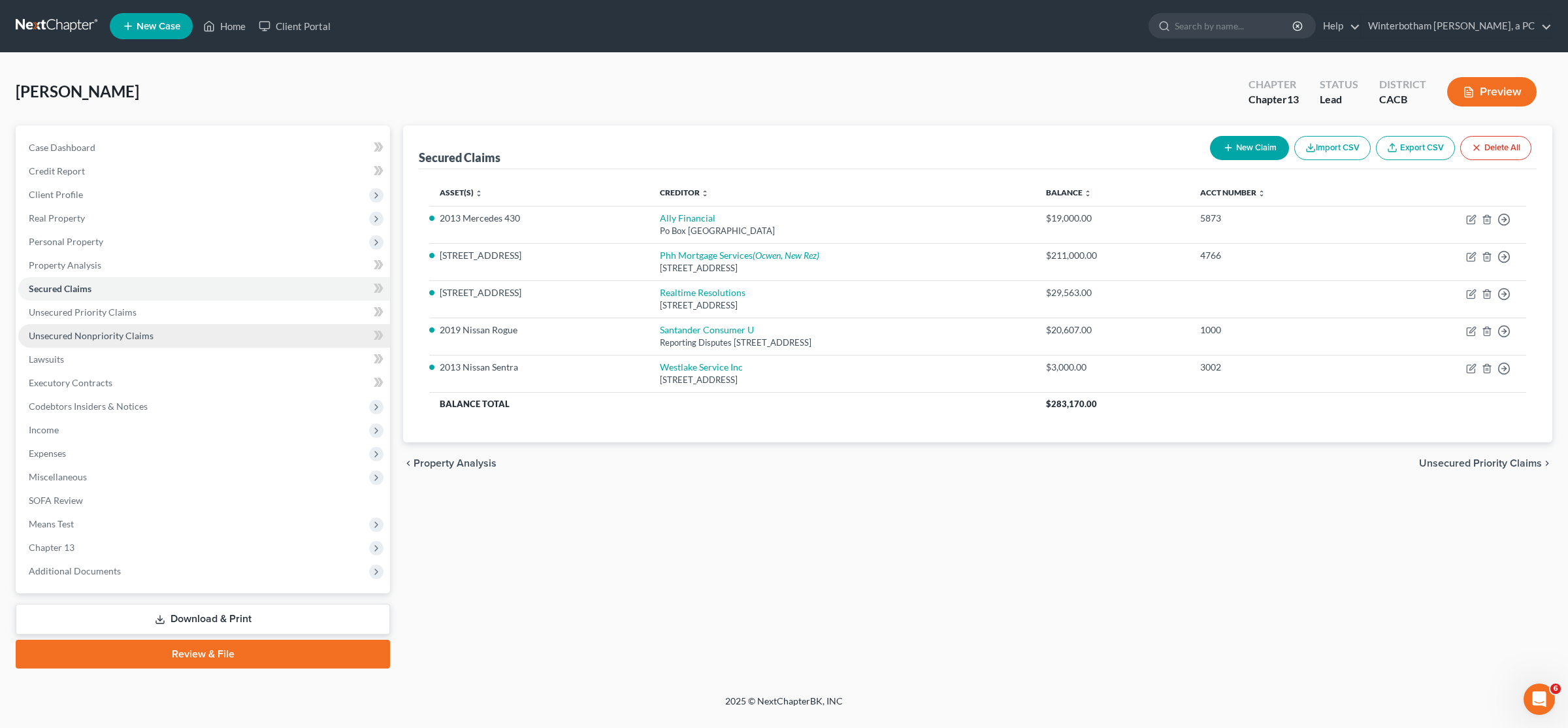
click at [128, 336] on span "Unsecured Nonpriority Claims" at bounding box center [91, 335] width 125 height 11
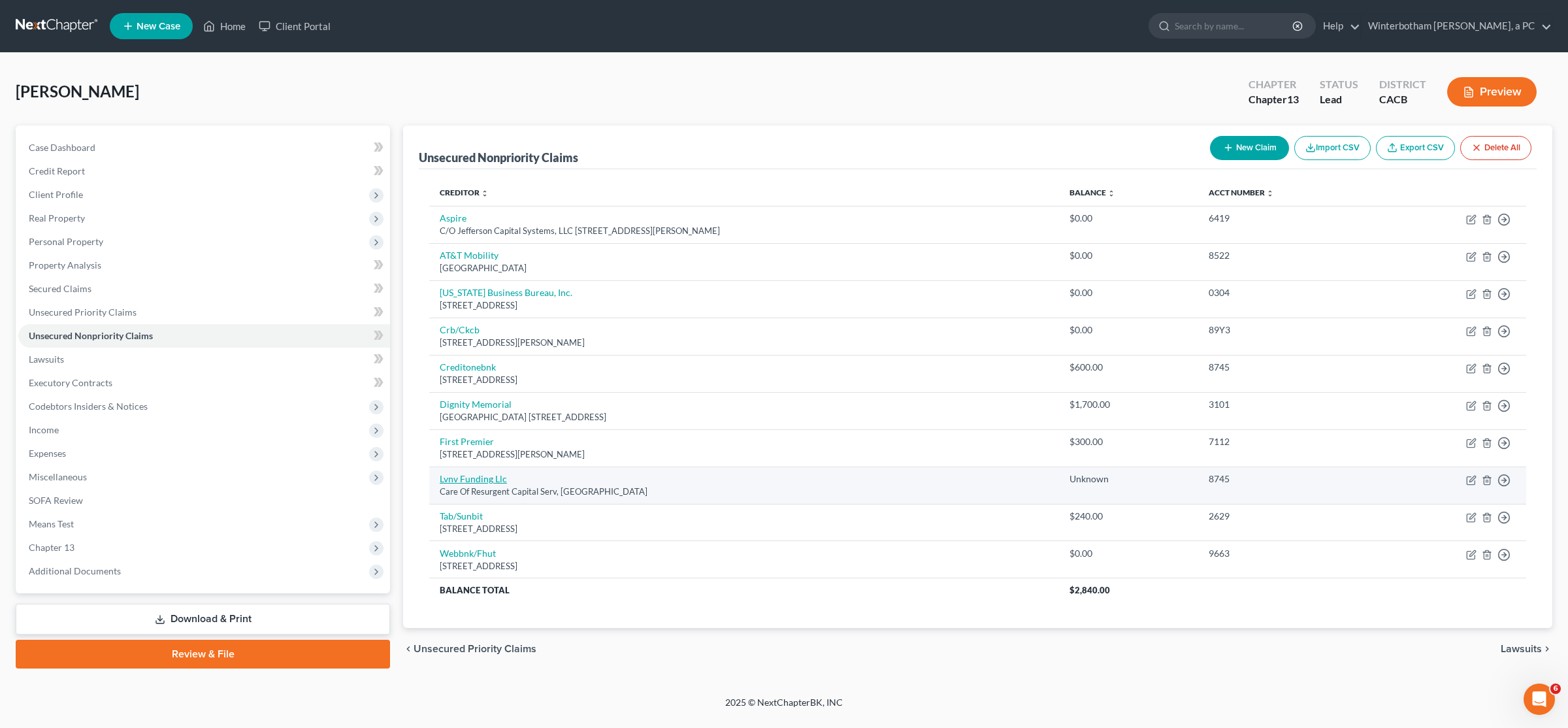
click at [477, 482] on link "Lvnv Funding Llc" at bounding box center [473, 478] width 67 height 11
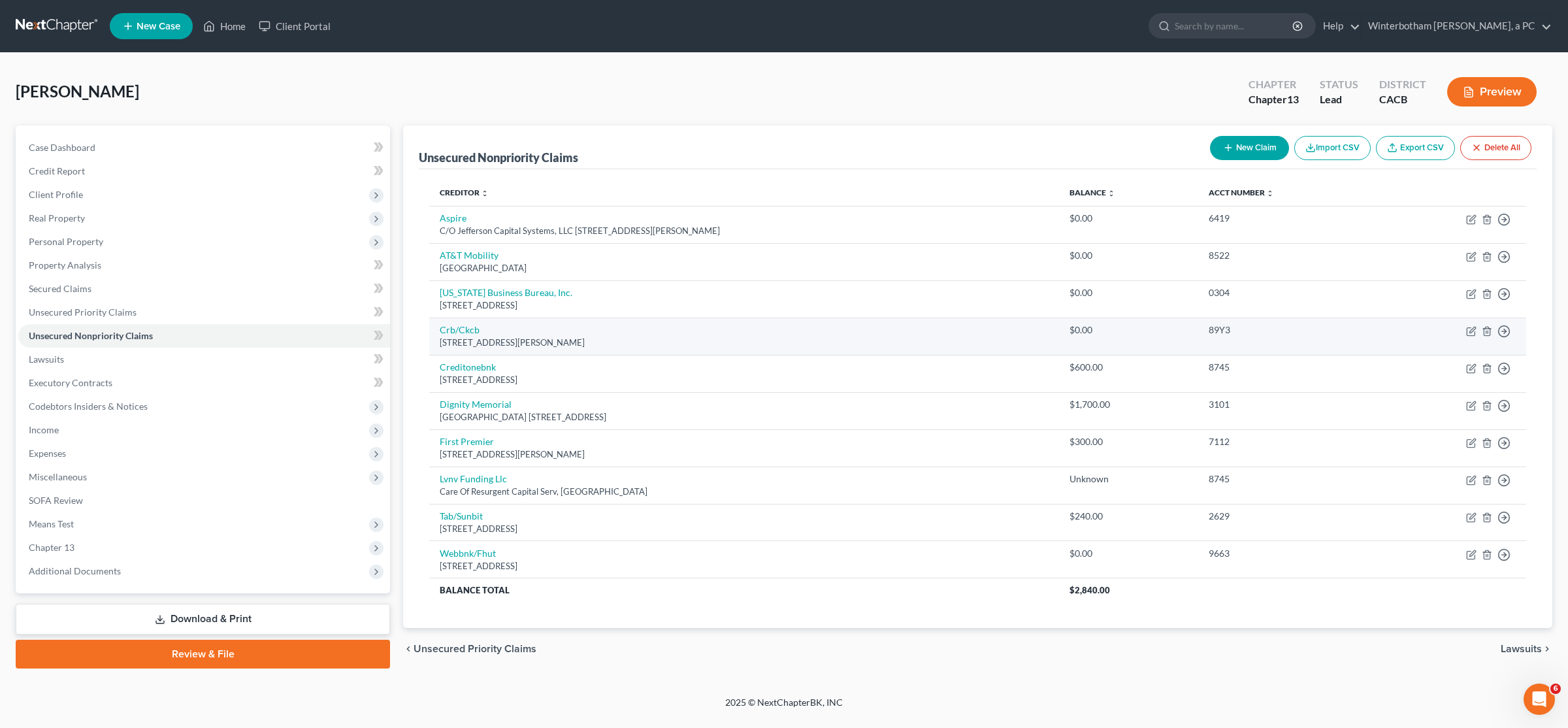
select select "42"
select select "2"
select select "0"
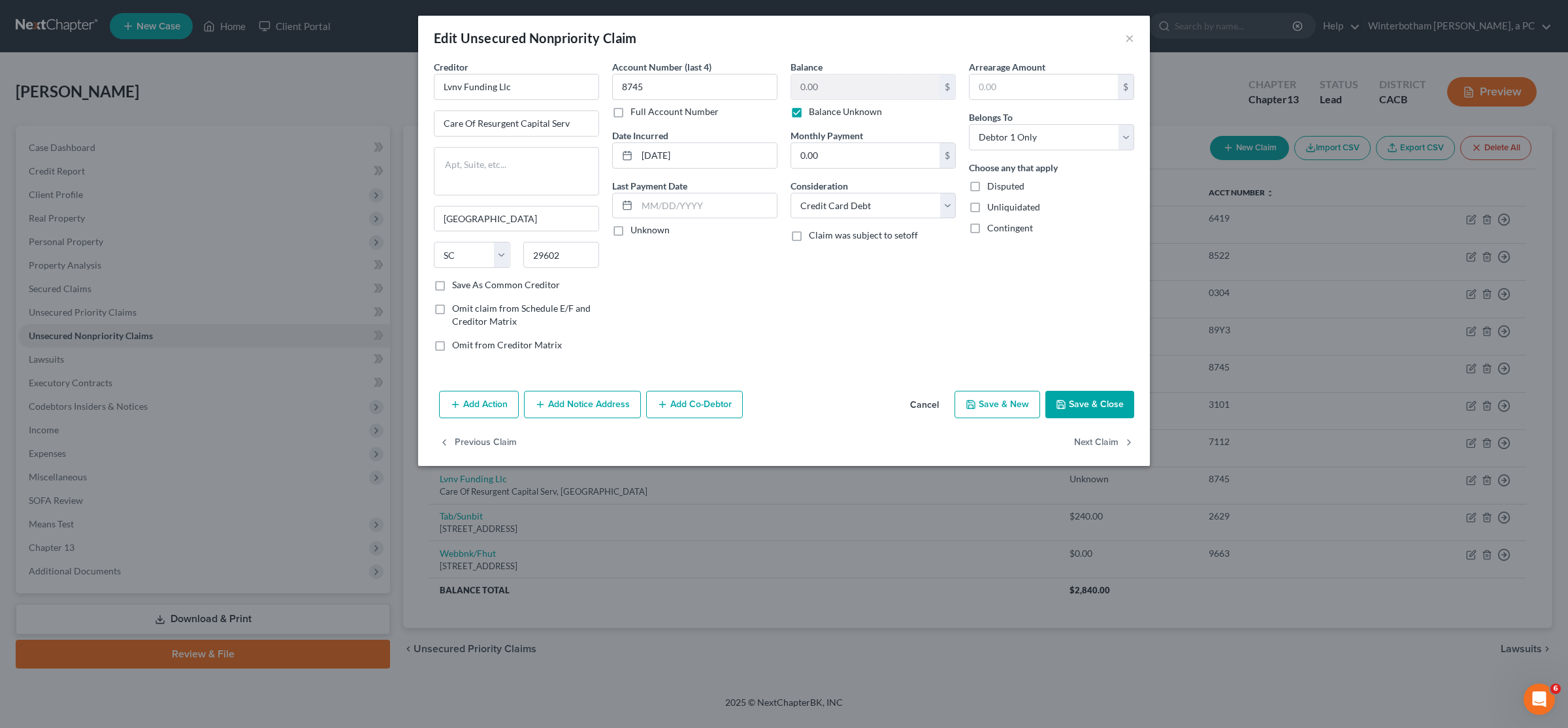
drag, startPoint x: 797, startPoint y: 114, endPoint x: 829, endPoint y: 90, distance: 40.0
click at [809, 114] on label "Balance Unknown" at bounding box center [845, 111] width 73 height 13
click at [814, 113] on input "Balance Unknown" at bounding box center [818, 109] width 8 height 8
checkbox input "false"
click at [830, 88] on input "0.00" at bounding box center [865, 87] width 148 height 25
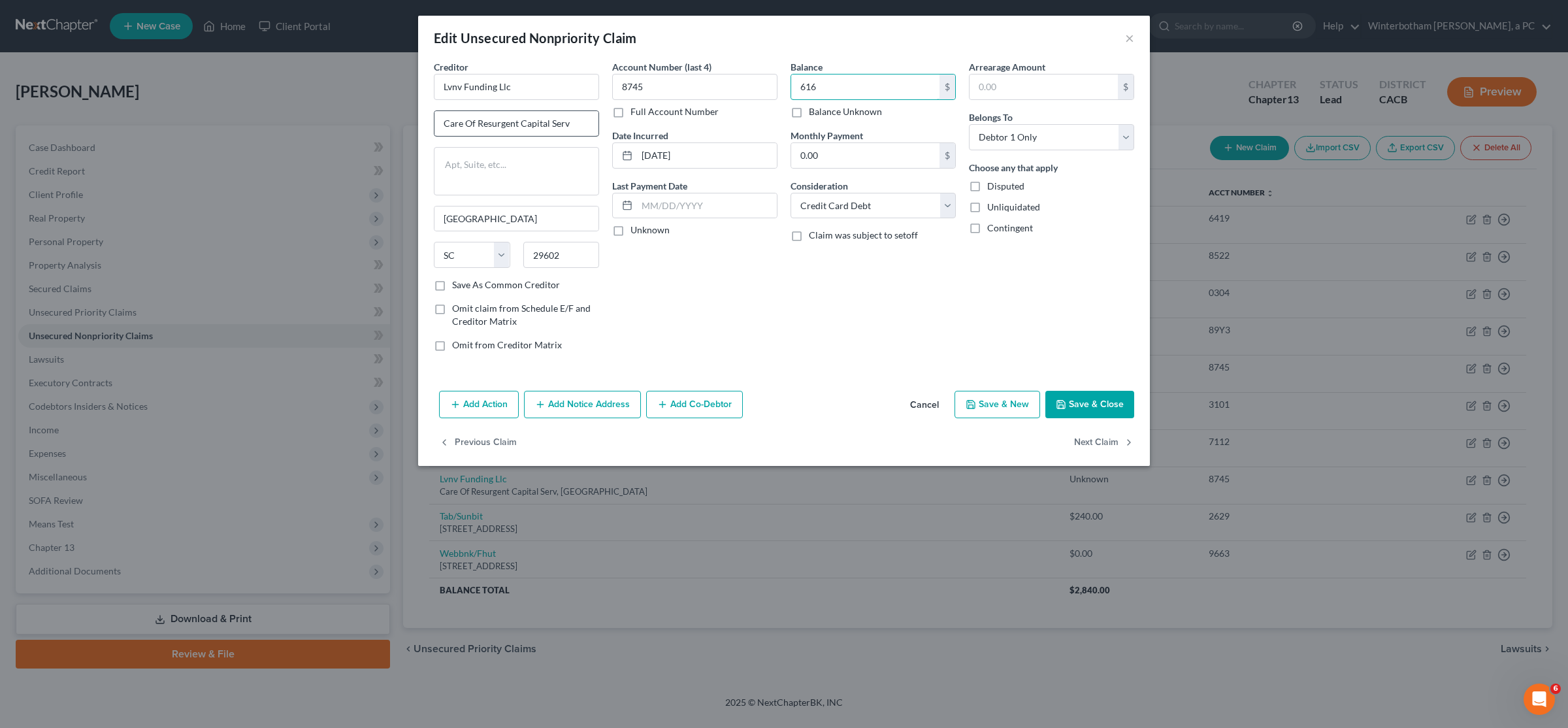
type input "616"
click at [522, 117] on input "Care Of Resurgent Capital Serv" at bounding box center [516, 123] width 164 height 25
drag, startPoint x: 575, startPoint y: 122, endPoint x: 512, endPoint y: 90, distance: 70.7
click at [444, 118] on input "Care Of Resurgent Capital Serv" at bounding box center [516, 123] width 164 height 25
click at [515, 89] on input "Lvnv Funding Llc" at bounding box center [516, 87] width 165 height 26
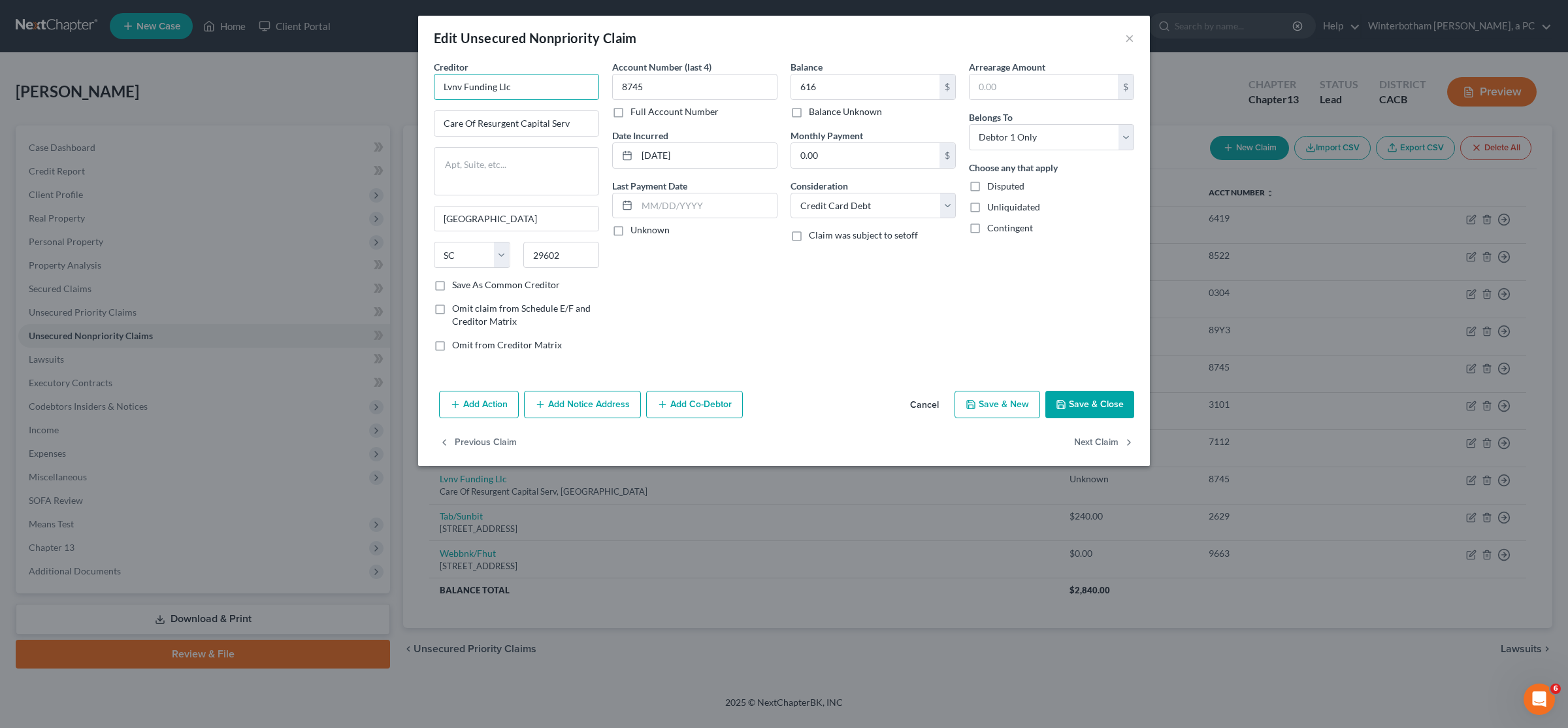
click at [515, 89] on input "Lvnv Funding Llc" at bounding box center [516, 87] width 165 height 26
click at [518, 123] on div "[STREET_ADDRESS]" at bounding box center [512, 122] width 136 height 11
type input "Po Box 1269"
click at [1091, 402] on button "Save & Close" at bounding box center [1090, 404] width 89 height 27
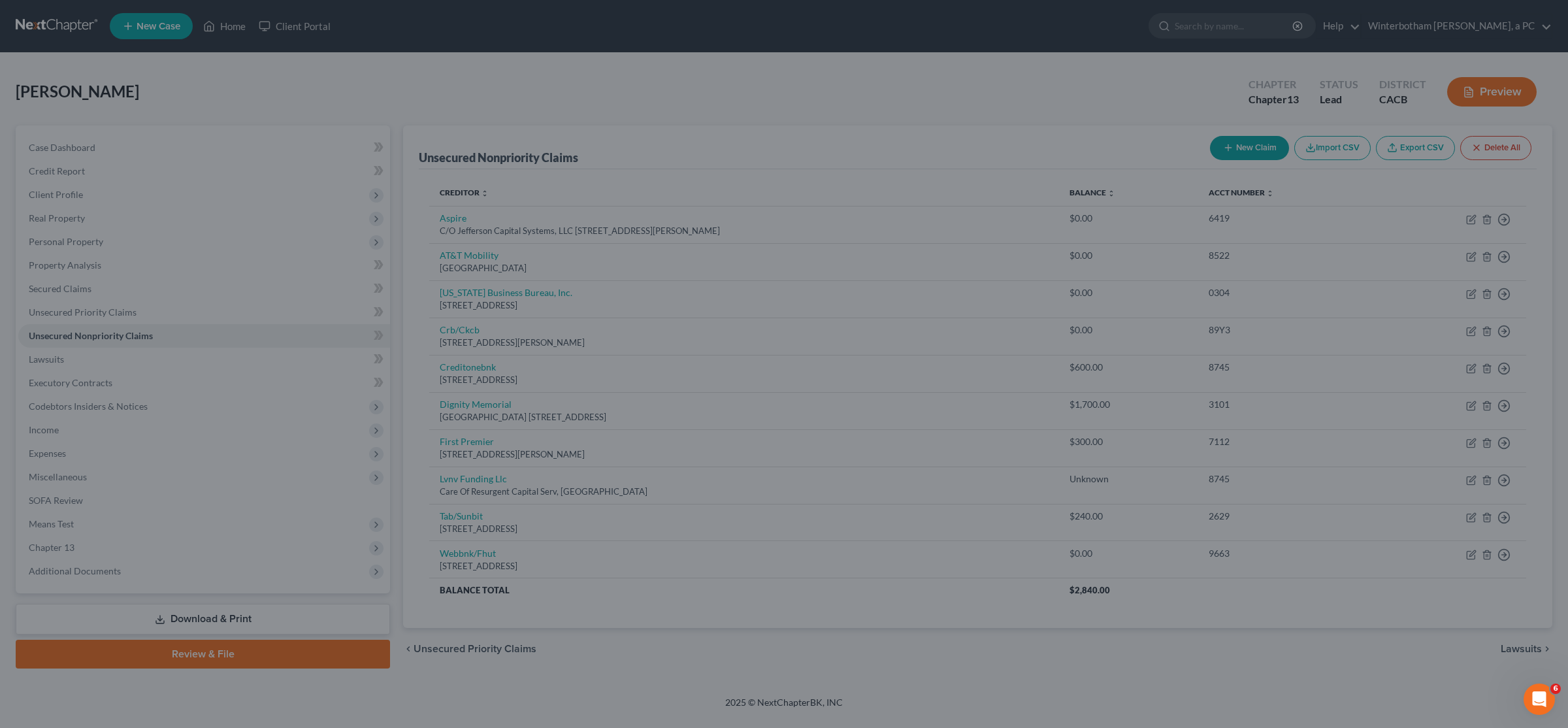
type input "616.00"
type input "0"
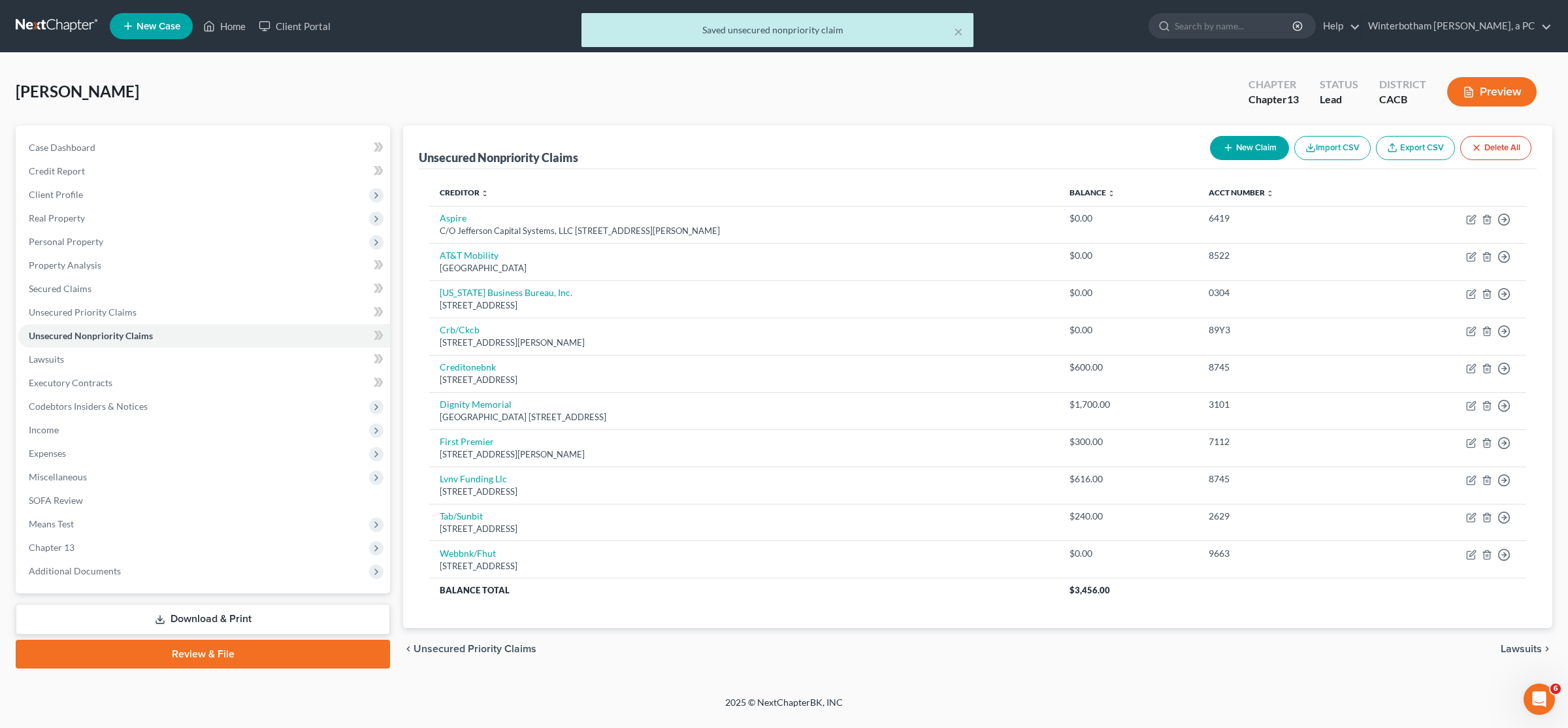
click at [738, 490] on div "[STREET_ADDRESS]" at bounding box center [744, 491] width 609 height 12
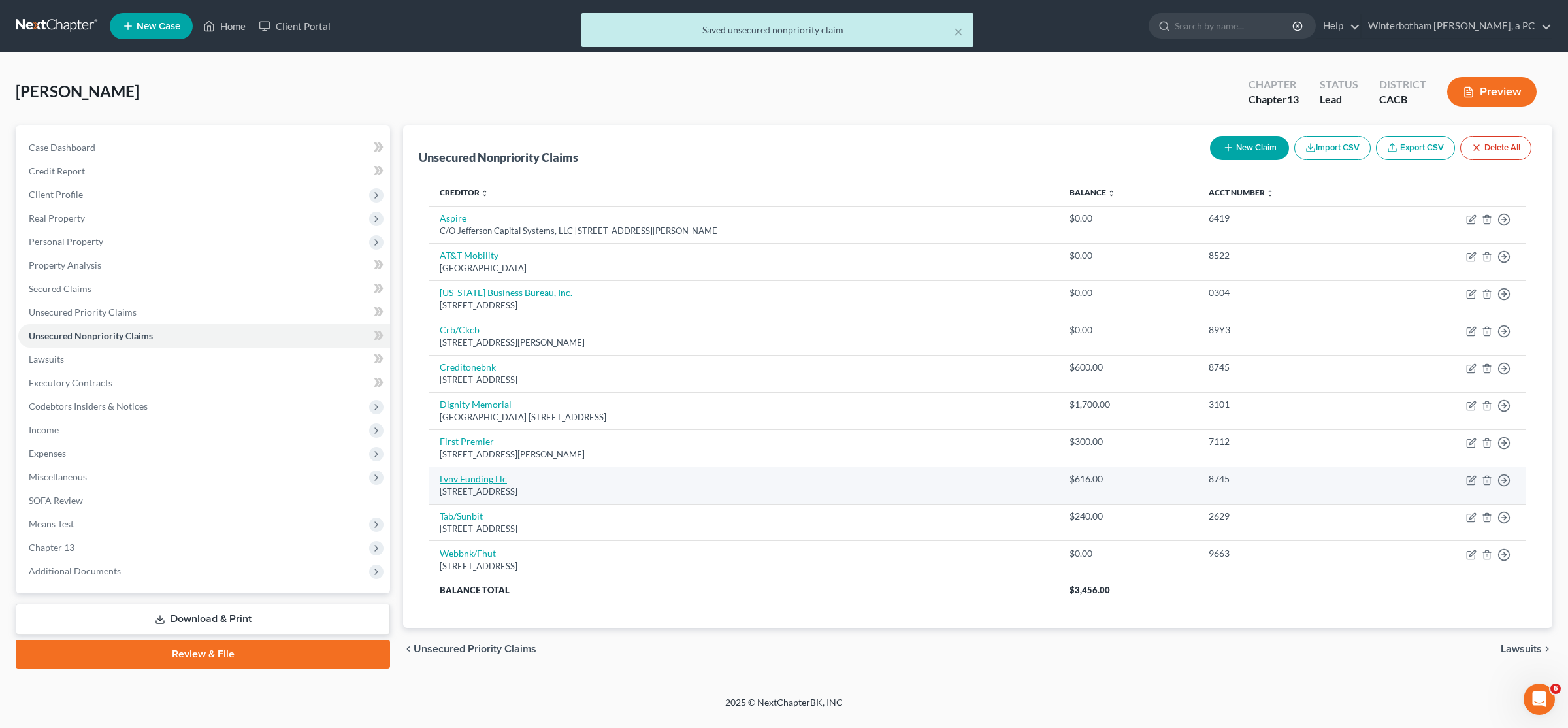
click at [495, 482] on link "Lvnv Funding Llc" at bounding box center [473, 478] width 67 height 11
select select "42"
select select "2"
select select "0"
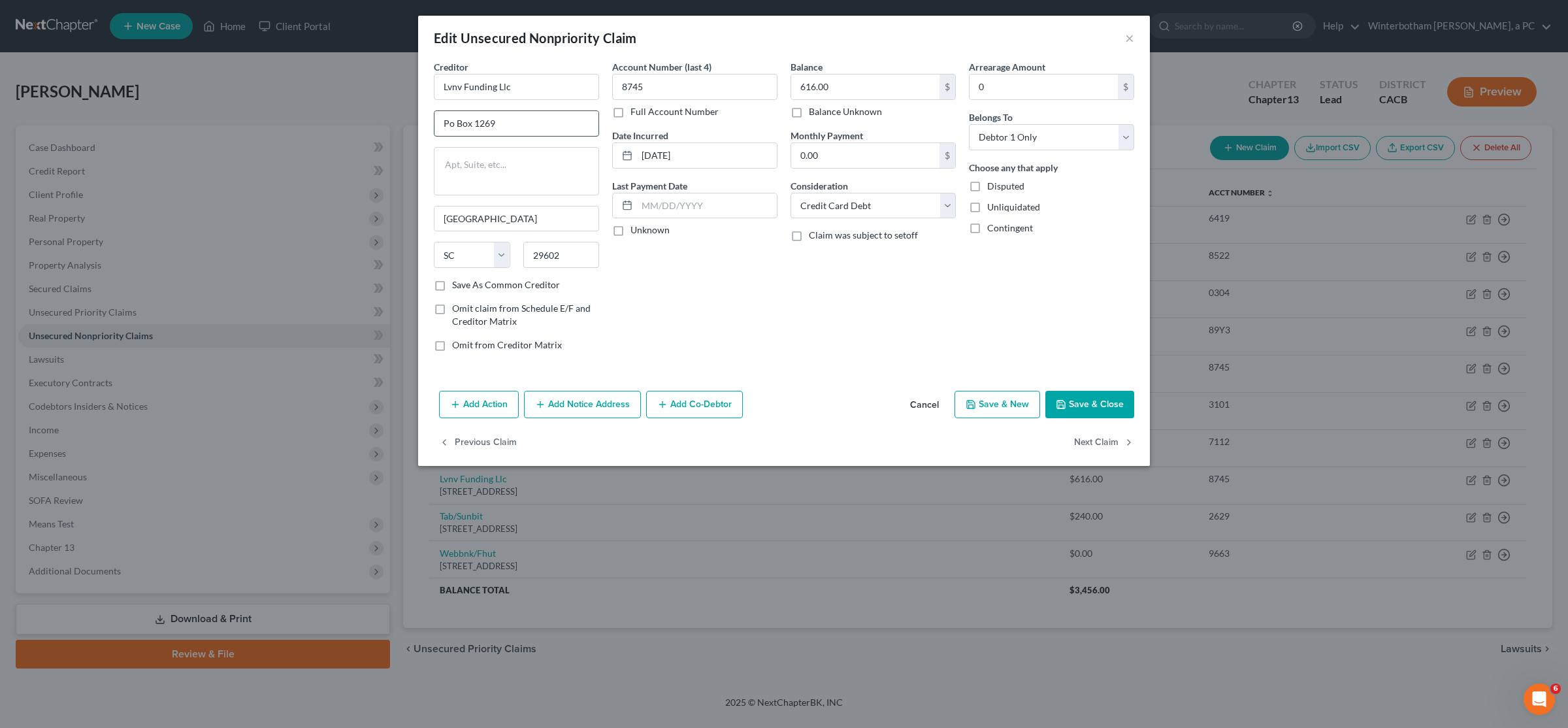
drag, startPoint x: 509, startPoint y: 125, endPoint x: 476, endPoint y: 120, distance: 33.4
click at [476, 120] on input "Po Box 1269" at bounding box center [516, 123] width 164 height 25
click at [490, 124] on input "Po Box 101587" at bounding box center [516, 123] width 164 height 25
type input "Po Box 10587"
click at [595, 406] on button "Add Notice Address" at bounding box center [583, 404] width 117 height 27
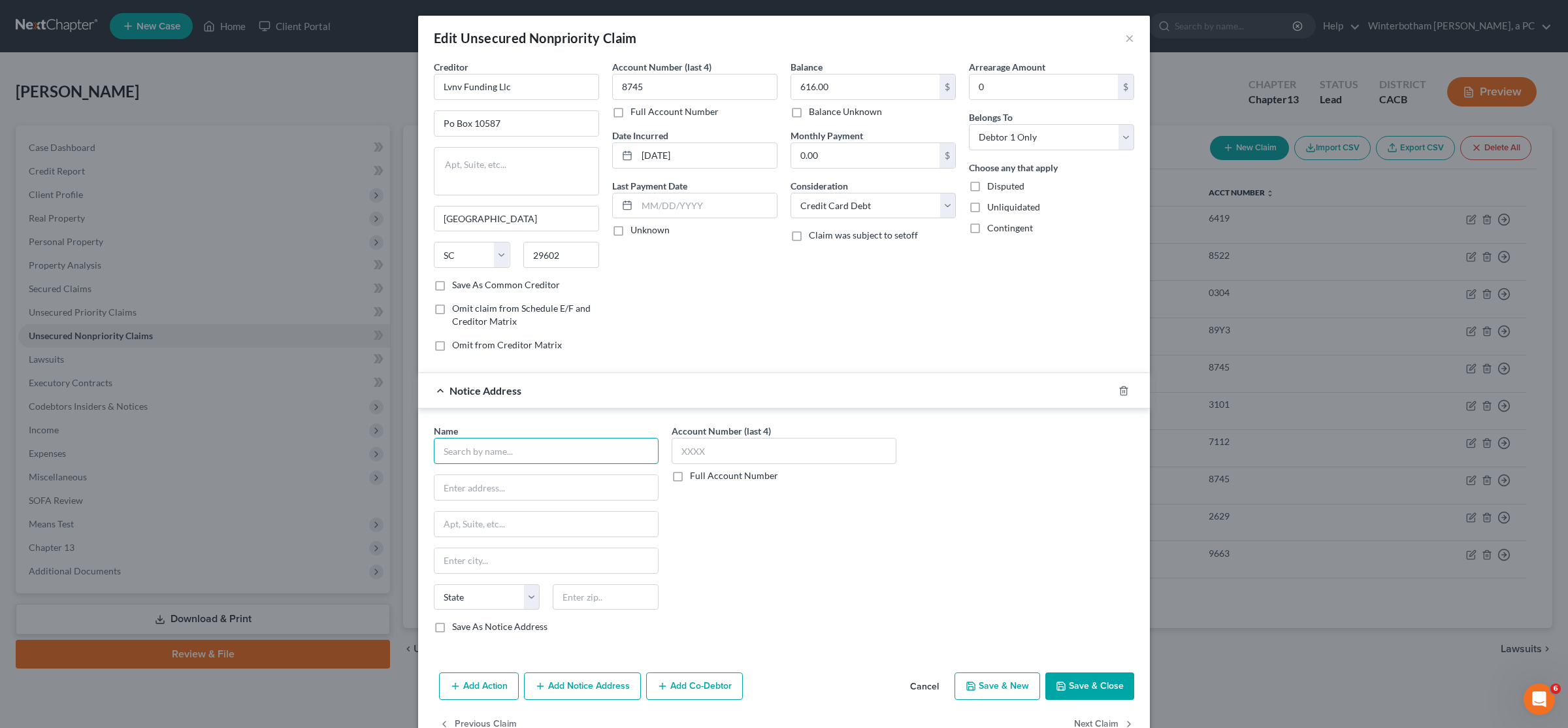
click at [493, 456] on input "text" at bounding box center [546, 451] width 225 height 26
click at [532, 489] on div "[STREET_ADDRESS]" at bounding box center [512, 486] width 136 height 11
type input "Resurgent Capital Services"
type input "PO Box 10497"
type input "Mail Stop 576"
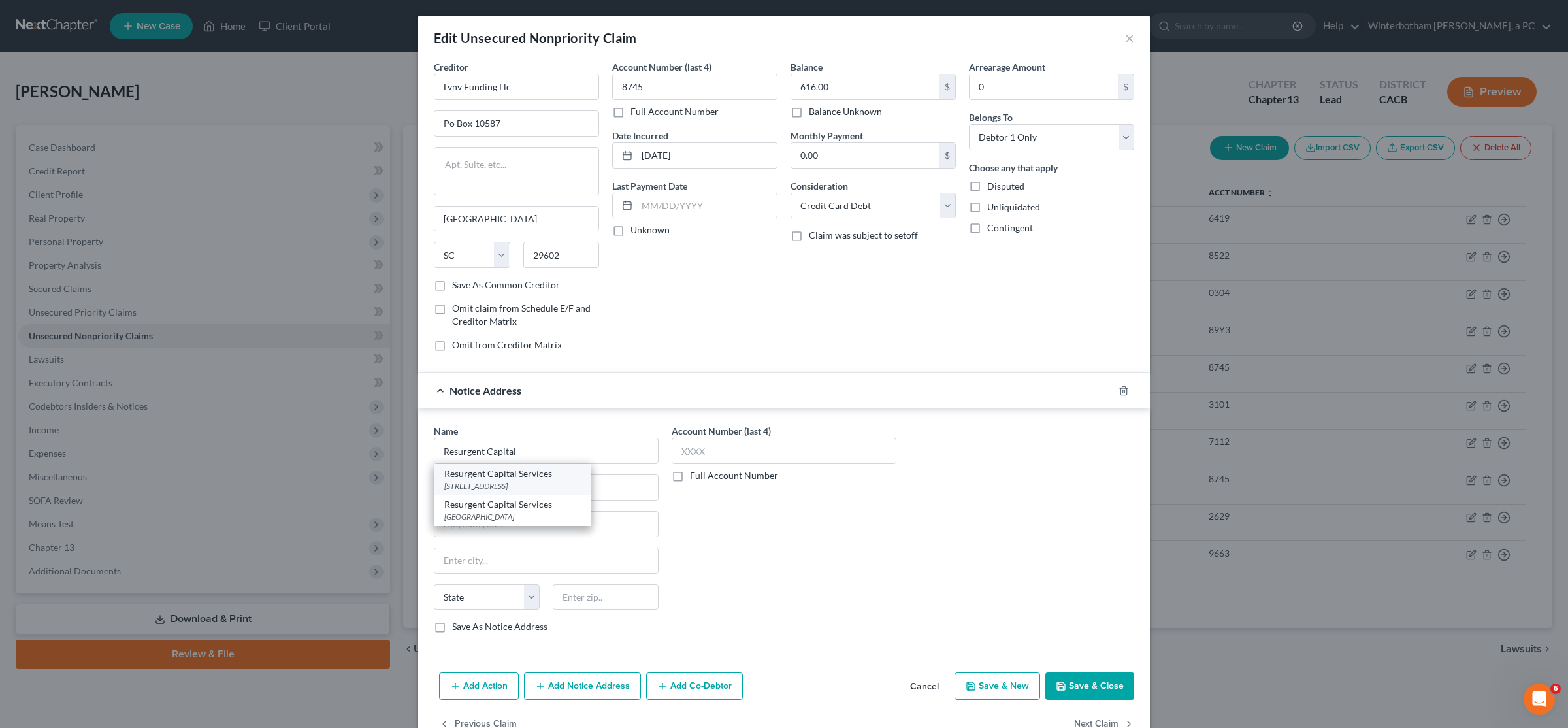
type input "[GEOGRAPHIC_DATA]"
select select "42"
type input "29603"
click at [711, 452] on input "text" at bounding box center [784, 451] width 225 height 26
type input "8745"
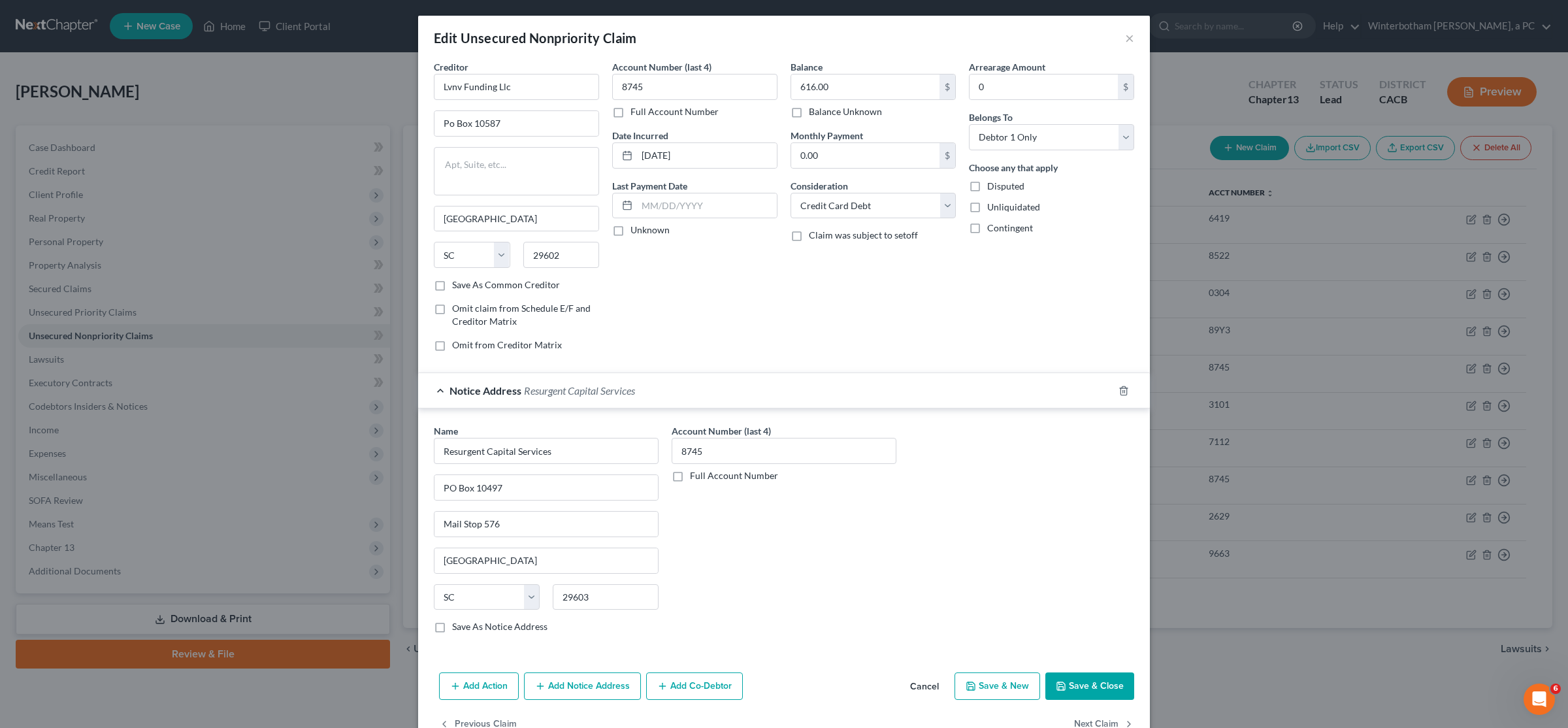
click at [1107, 685] on button "Save & Close" at bounding box center [1090, 686] width 89 height 27
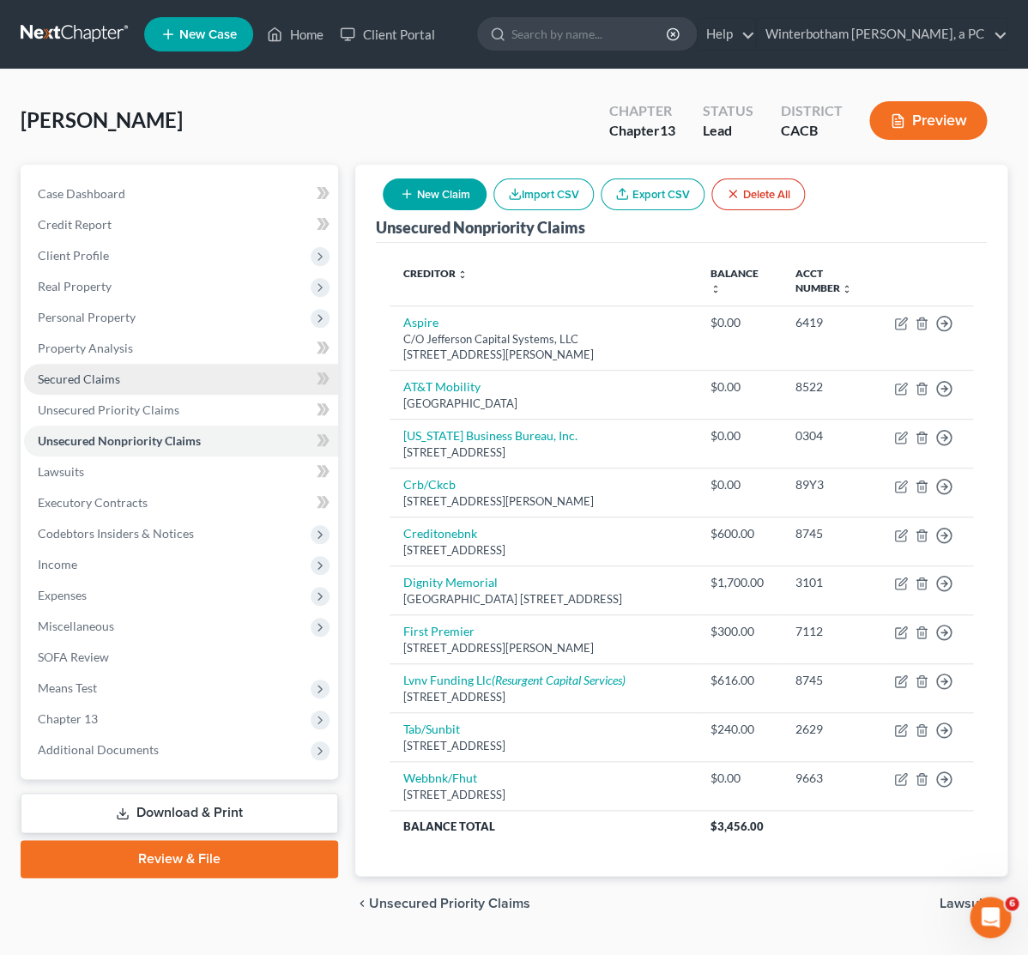
click at [114, 365] on link "Secured Claims" at bounding box center [181, 379] width 314 height 31
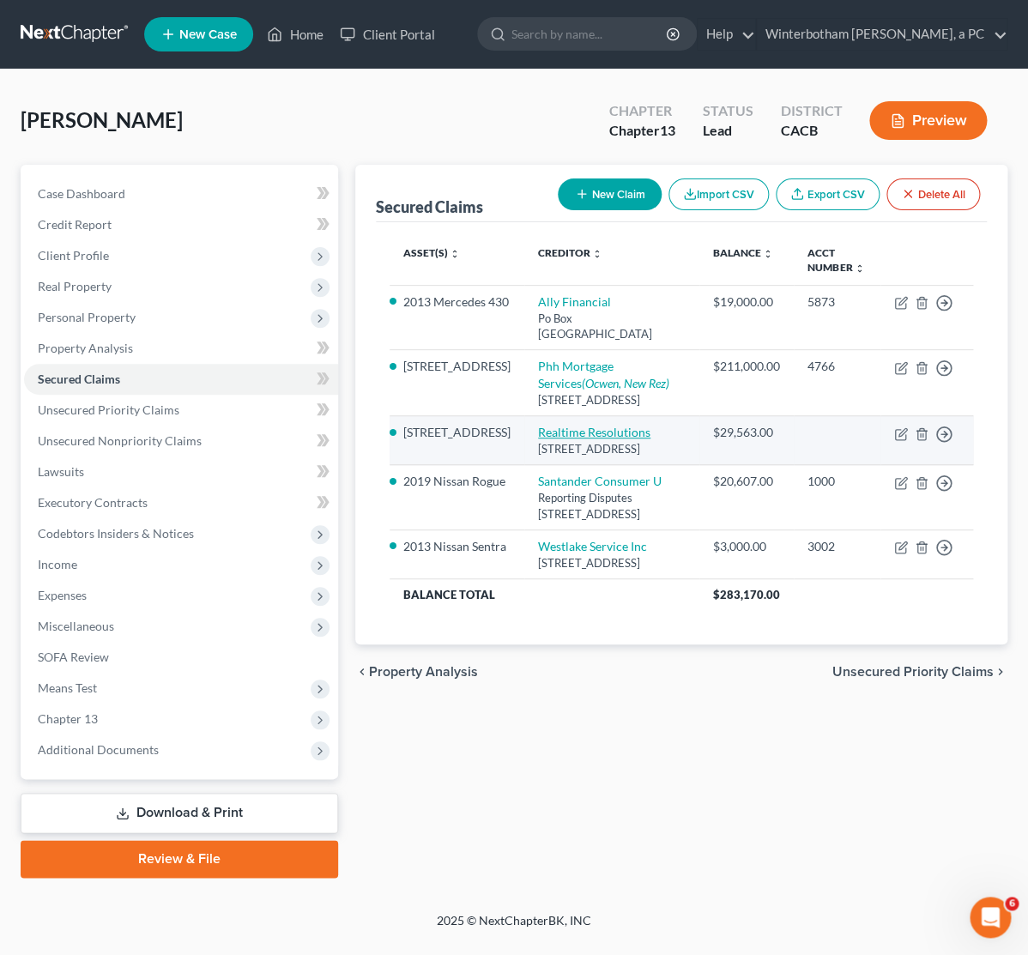
click at [541, 439] on link "Realtime Resolutions" at bounding box center [594, 432] width 112 height 15
select select "45"
select select "2"
select select "0"
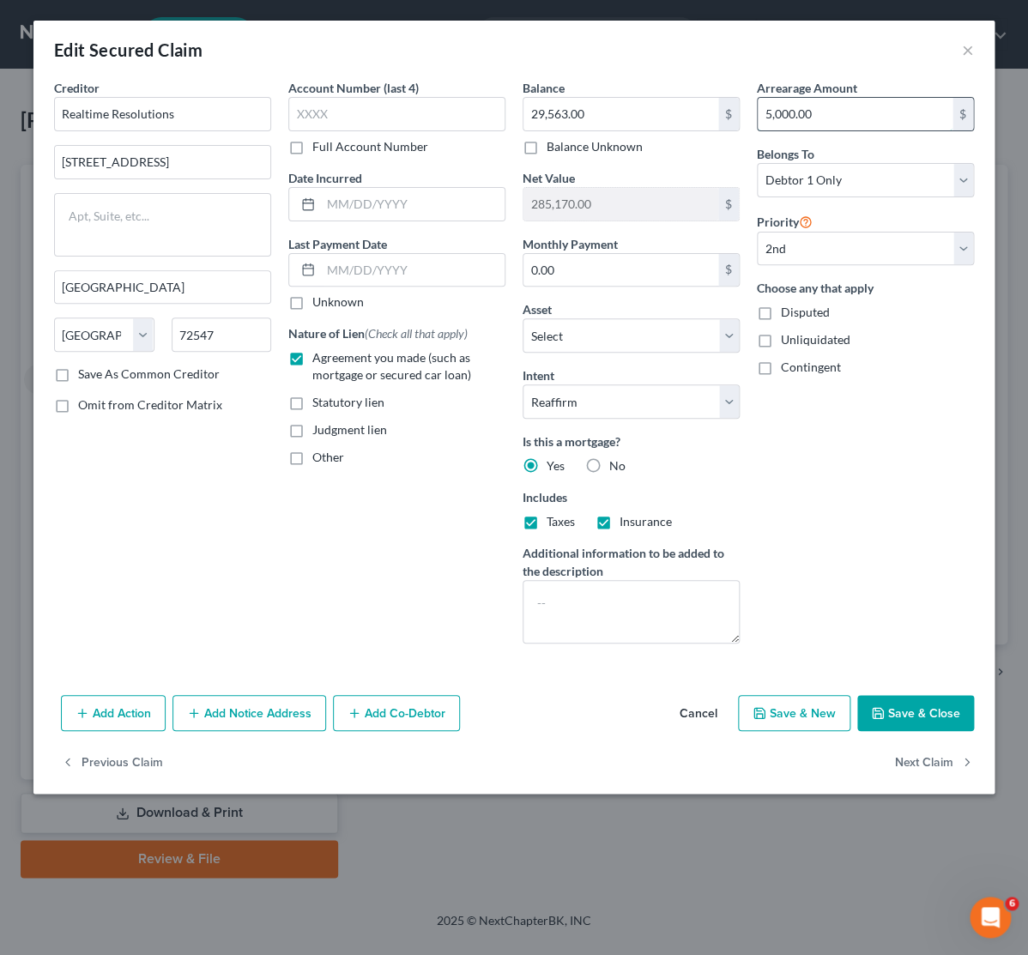
click at [832, 106] on input "5,000.00" at bounding box center [855, 114] width 195 height 33
paste input "[PHONE_NUMBER]"
drag, startPoint x: 858, startPoint y: 110, endPoint x: 702, endPoint y: 97, distance: 156.7
click at [758, 98] on input "[PHONE_NUMBER]" at bounding box center [855, 114] width 195 height 33
click at [307, 570] on div "Account Number (last 4) Full Account Number Date Incurred Last Payment Date Unk…" at bounding box center [397, 368] width 234 height 578
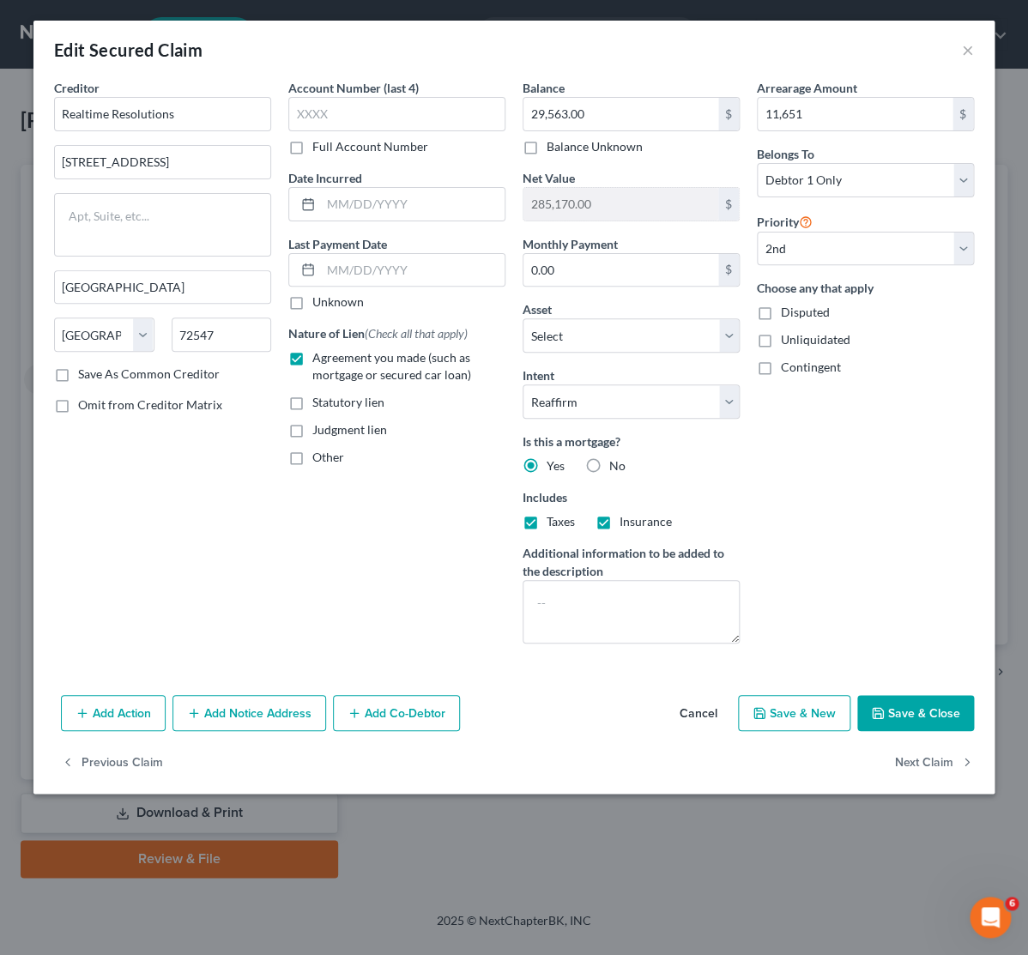
drag, startPoint x: 939, startPoint y: 725, endPoint x: 875, endPoint y: 553, distance: 183.0
click at [880, 571] on div "Edit Secured Claim × Creditor * Realtime Resolutions [STREET_ADDRESS][GEOGRAPHI…" at bounding box center [513, 407] width 961 height 773
click at [831, 108] on input "11,651" at bounding box center [855, 114] width 195 height 33
type input "0"
type input "5,000"
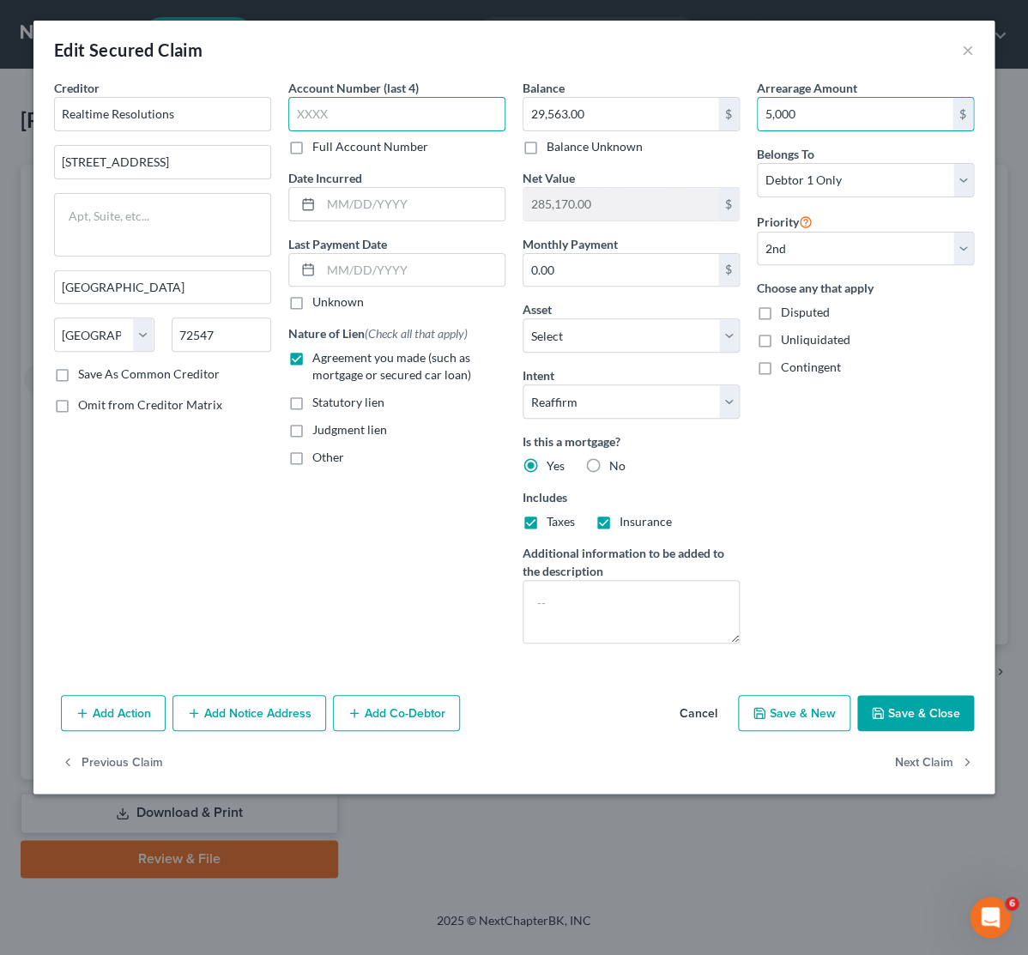
click at [377, 124] on input "text" at bounding box center [396, 114] width 217 height 34
type input "6923"
click at [275, 729] on button "Add Notice Address" at bounding box center [249, 713] width 154 height 36
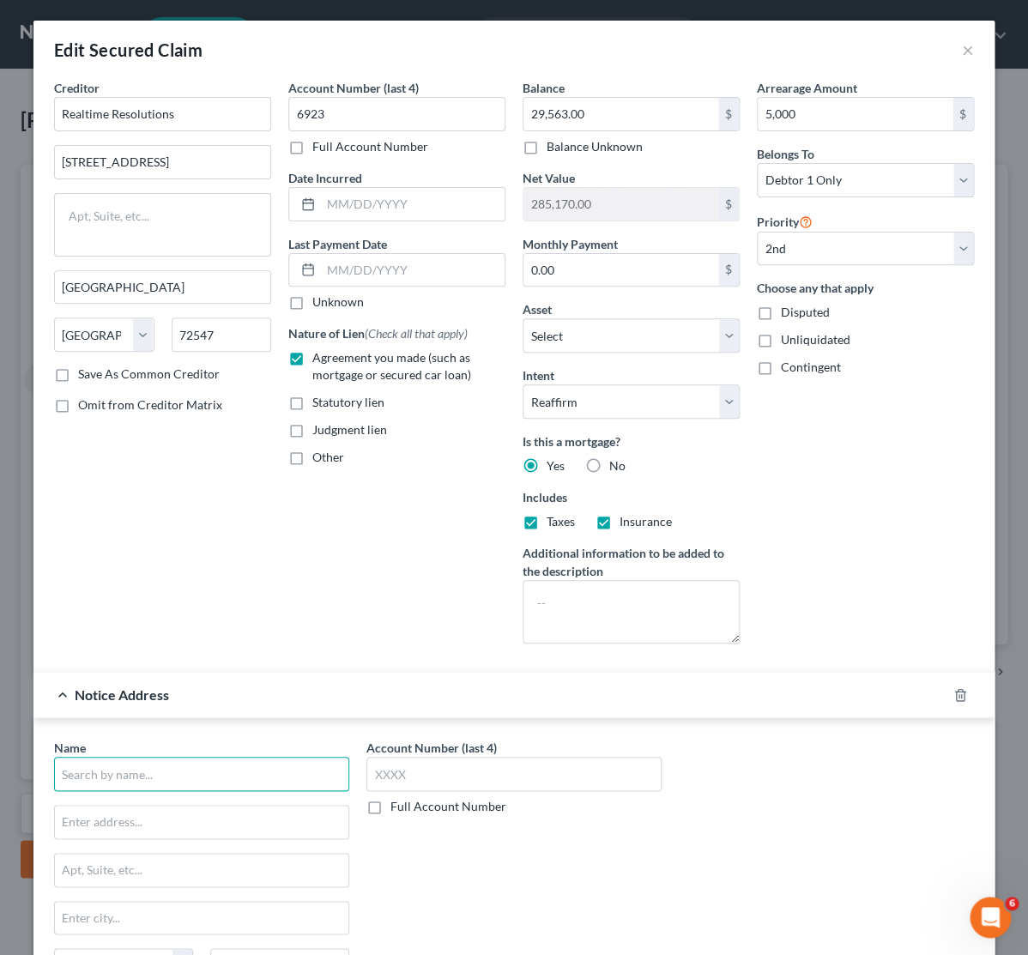
click at [185, 779] on input "text" at bounding box center [201, 774] width 295 height 34
type input "ZBS LLC"
click at [134, 829] on div "Name * ZBS LLC State [US_STATE] AK AR AZ CA CO CT DE DC [GEOGRAPHIC_DATA] [GEOG…" at bounding box center [201, 876] width 295 height 275
click at [134, 826] on input "text" at bounding box center [201, 822] width 293 height 33
paste input "[STREET_ADDRESS]"
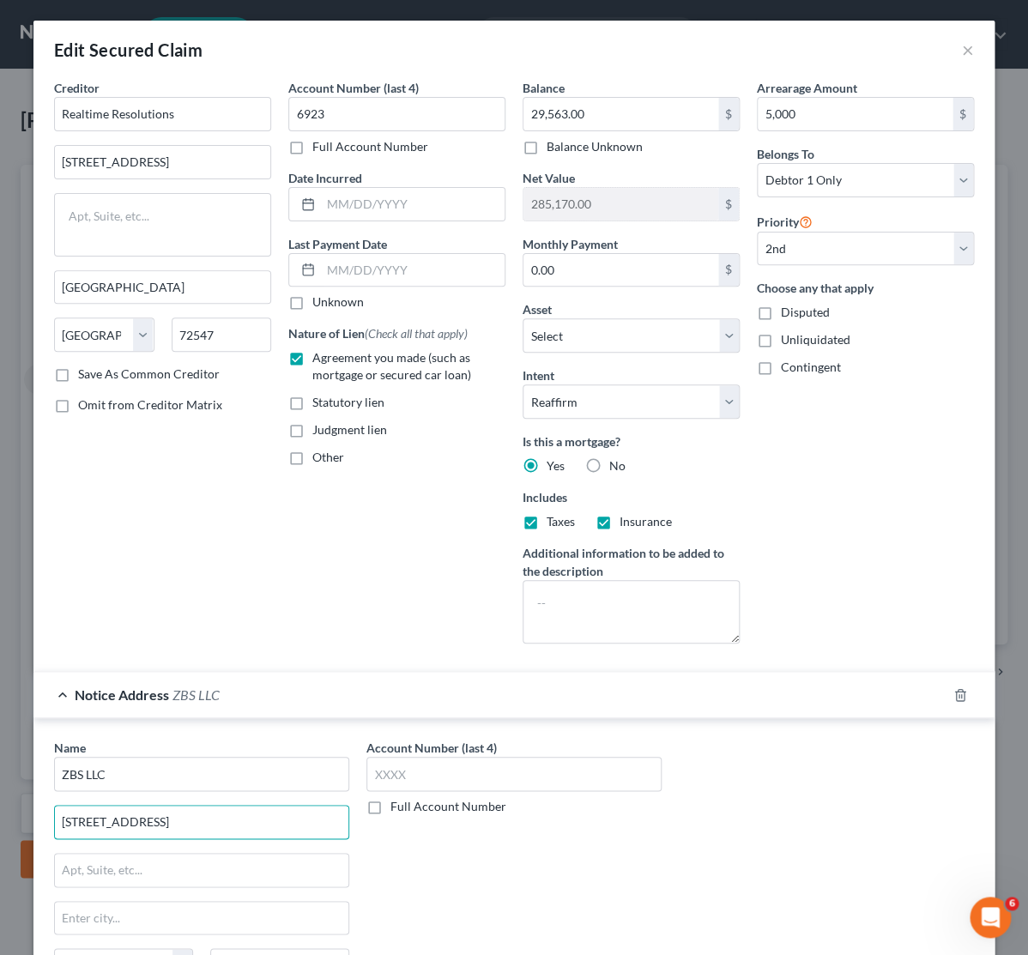
type input "[STREET_ADDRESS]"
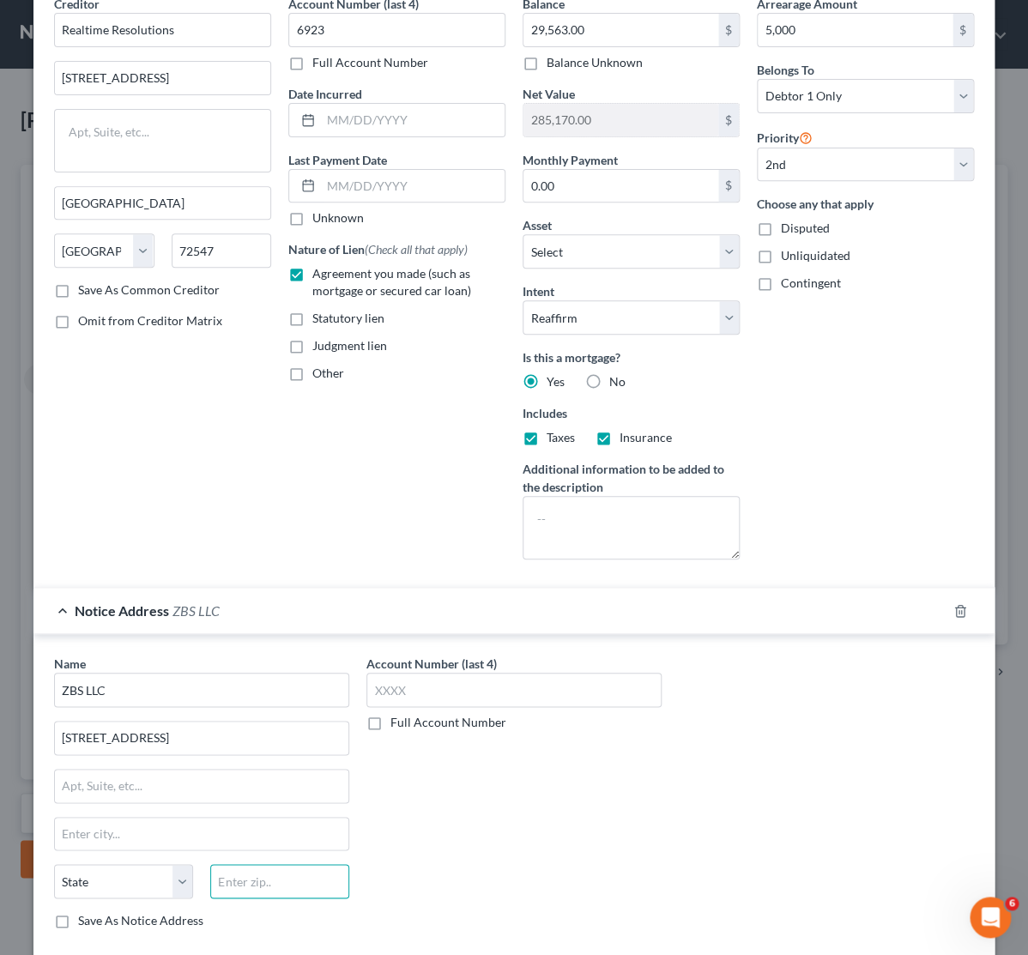
click at [244, 889] on input "text" at bounding box center [279, 881] width 139 height 34
paste input "92606"
type input "92606"
type input "Irvine"
select select "4"
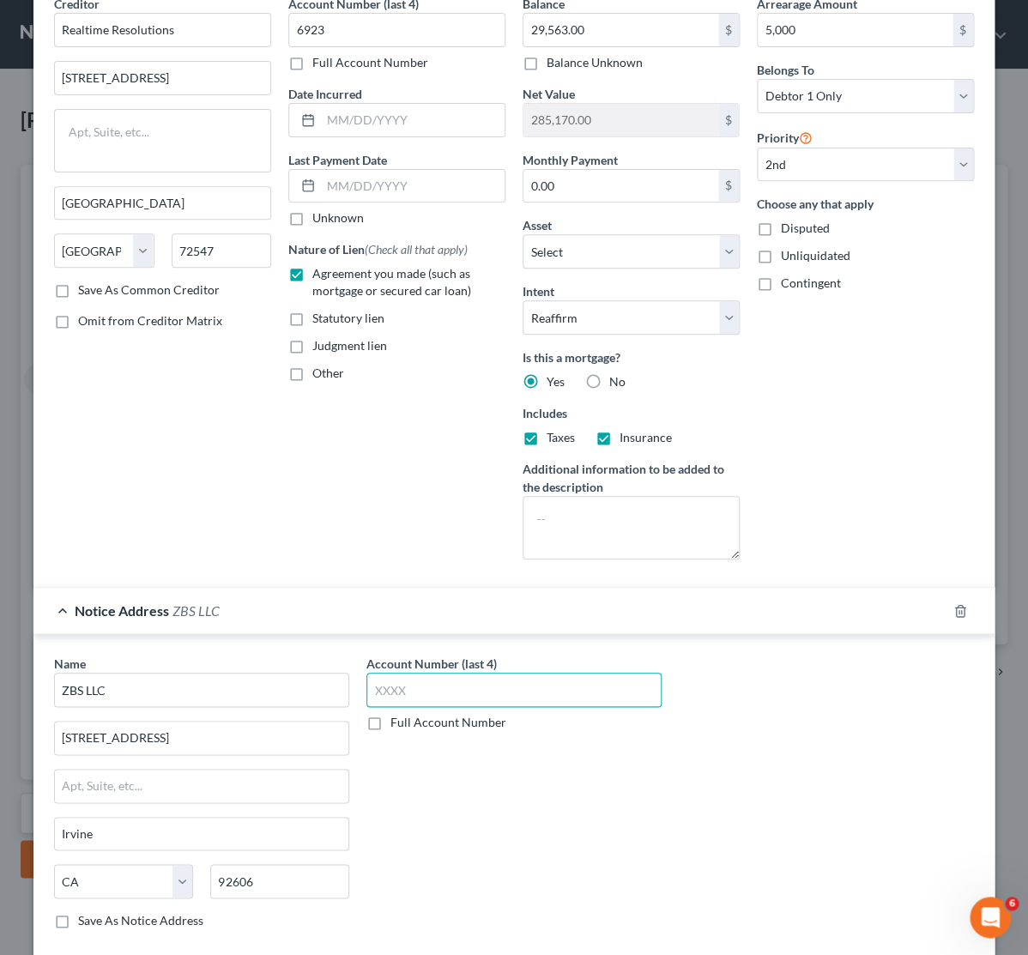
click at [472, 692] on input "text" at bounding box center [513, 690] width 295 height 34
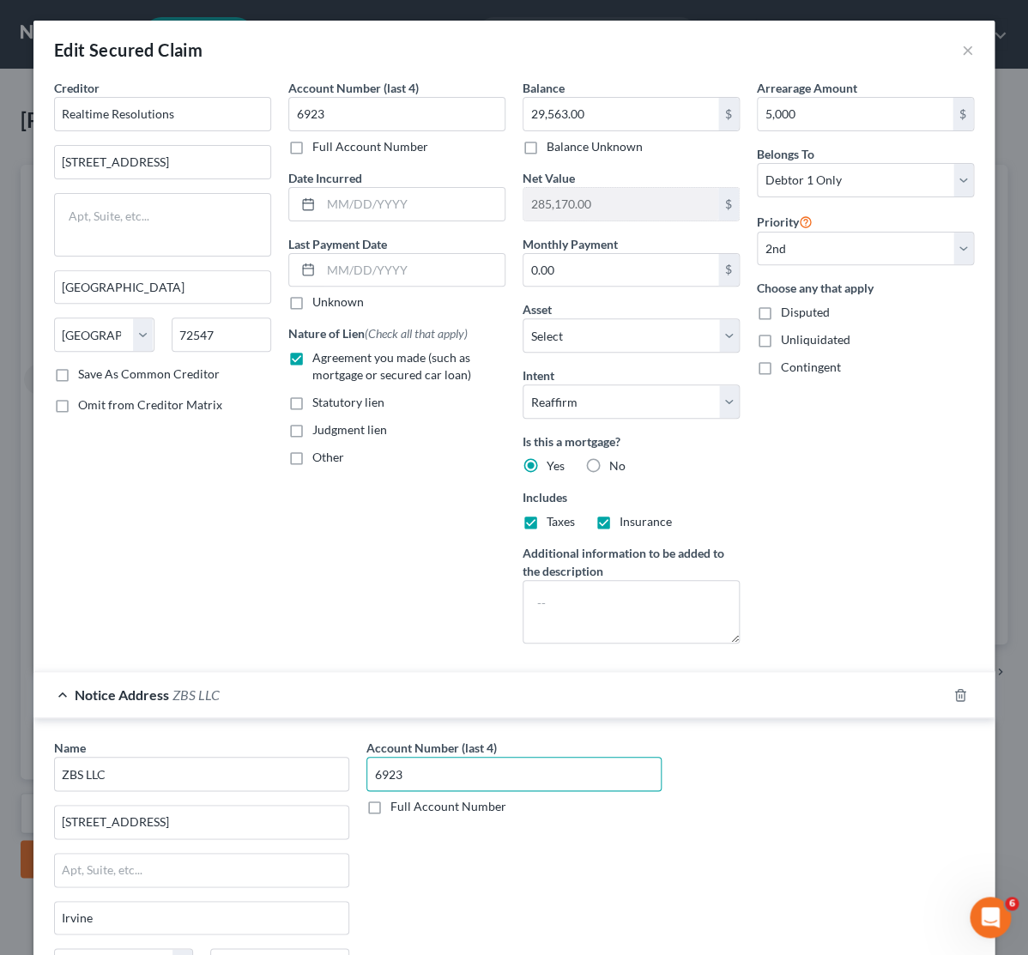
scroll to position [236, 0]
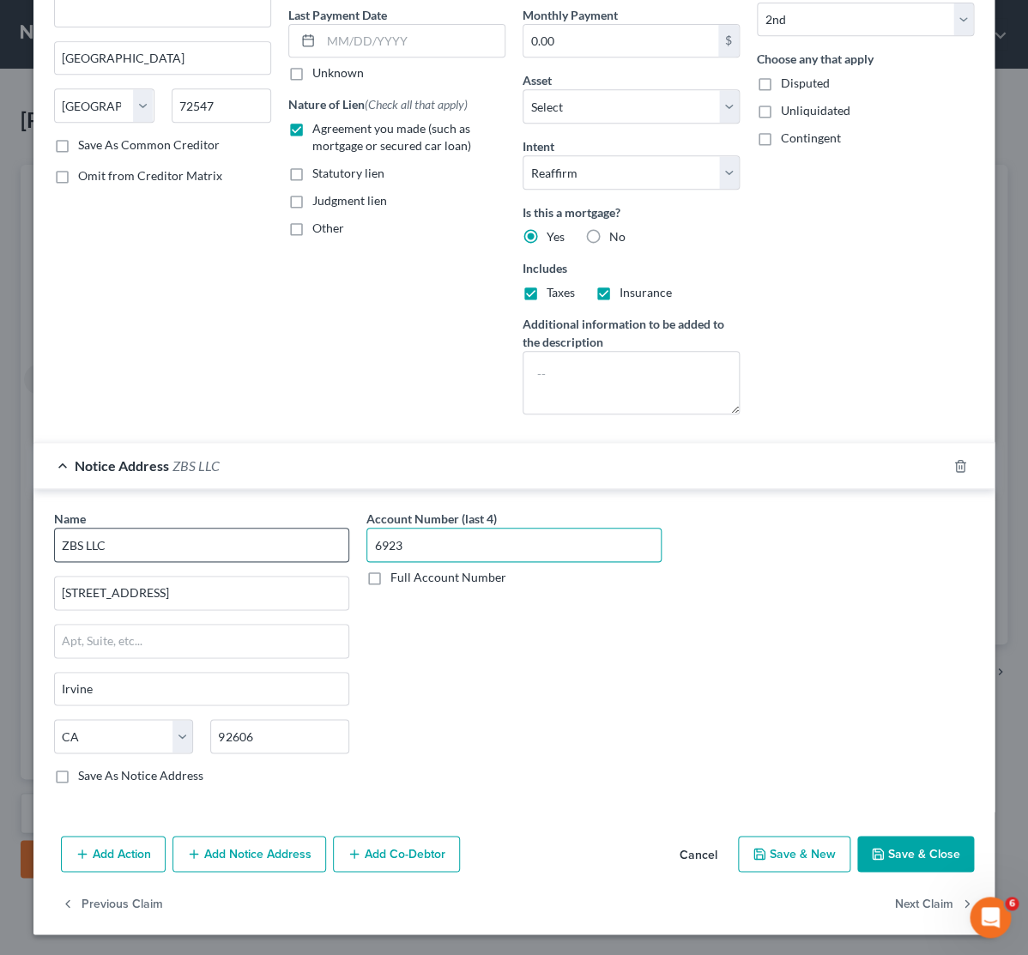
type input "6923"
click at [87, 539] on input "ZBS LLC" at bounding box center [201, 545] width 295 height 34
drag, startPoint x: 137, startPoint y: 540, endPoint x: 124, endPoint y: 540, distance: 12.9
click at [124, 540] on input "ZBS Law LLC" at bounding box center [201, 545] width 295 height 34
type input "ZBS Law LLP"
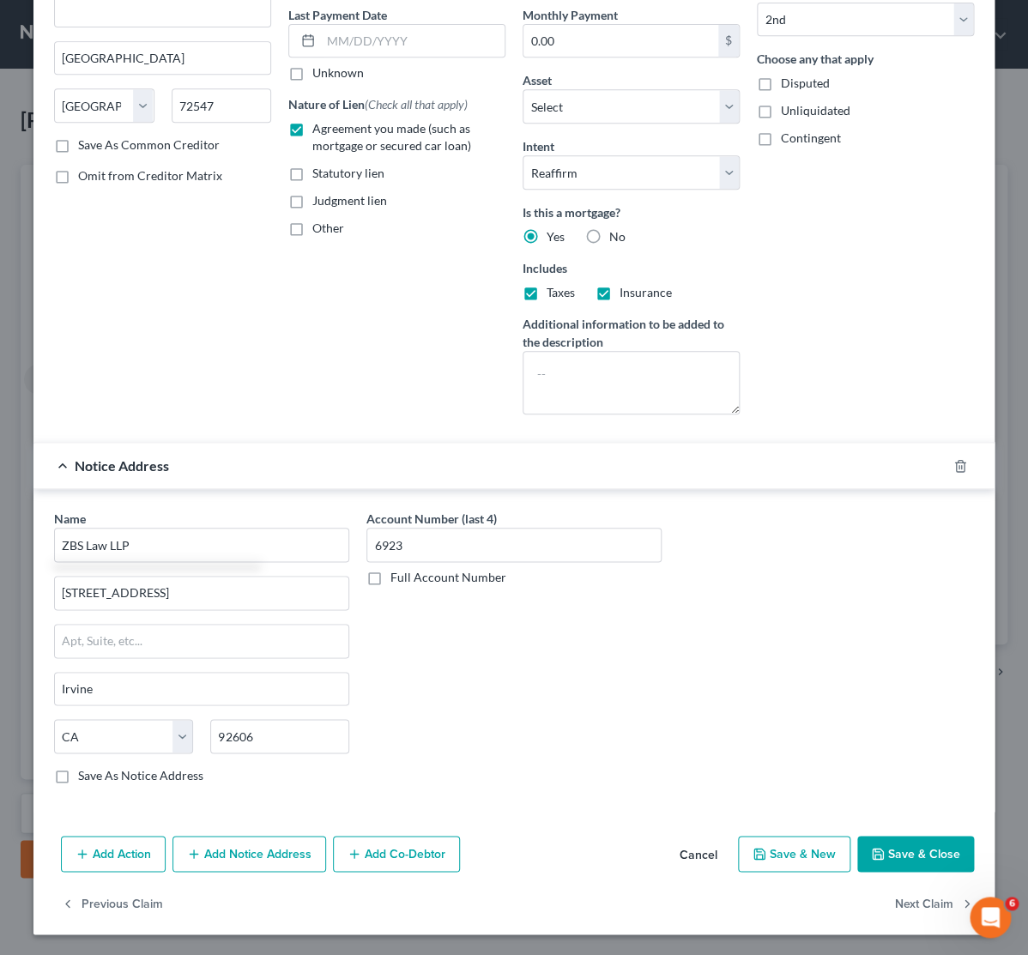
drag, startPoint x: 919, startPoint y: 861, endPoint x: 516, endPoint y: 800, distance: 407.7
click at [918, 861] on button "Save & Close" at bounding box center [915, 854] width 117 height 36
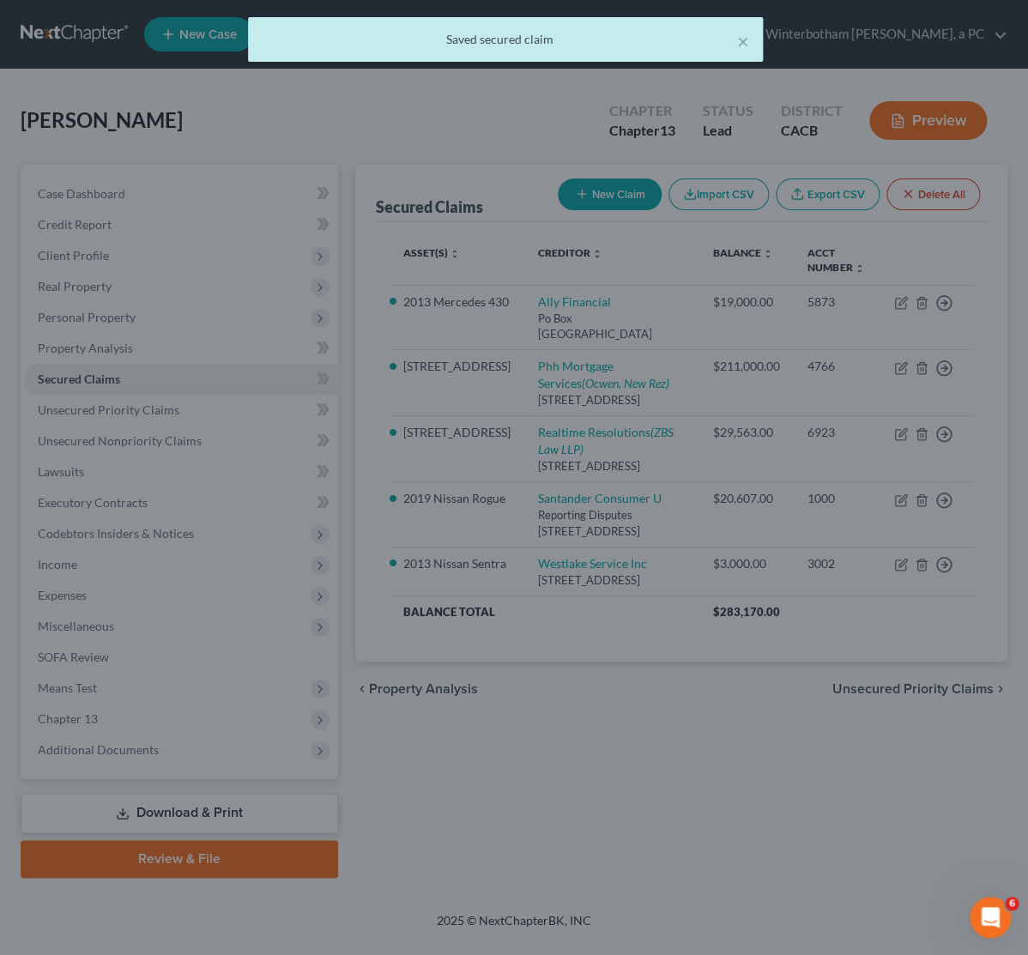
scroll to position [0, 0]
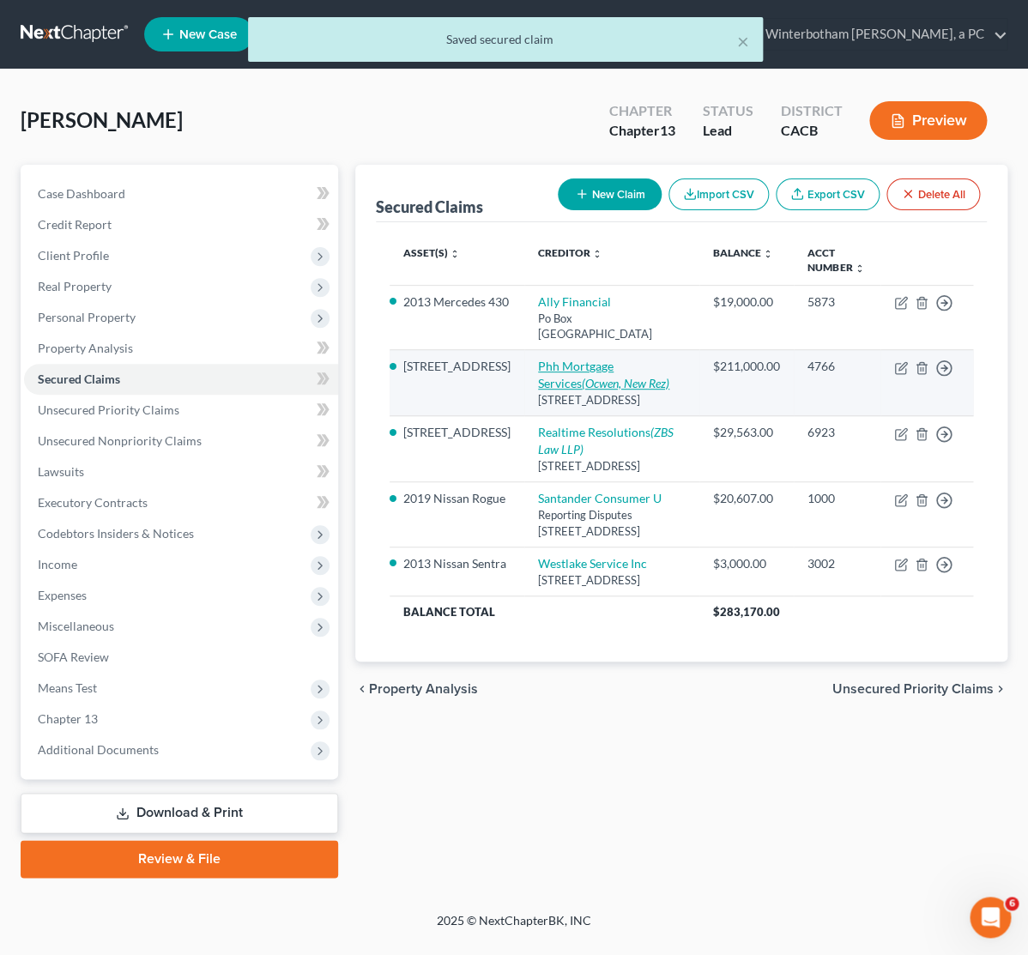
click at [541, 363] on link "Phh Mortgage Services (Ocwen, [GEOGRAPHIC_DATA])" at bounding box center [603, 375] width 131 height 32
select select "33"
select select "8"
select select "2"
select select "0"
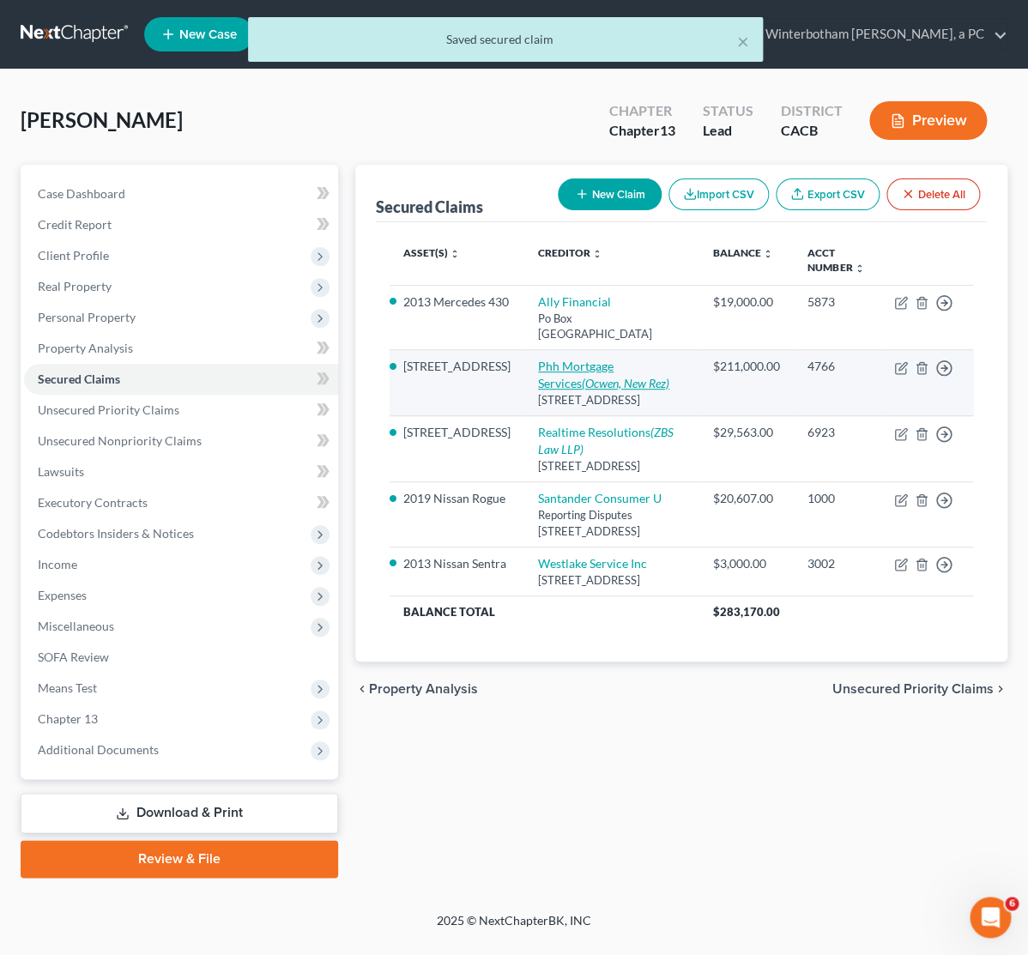
select select "0"
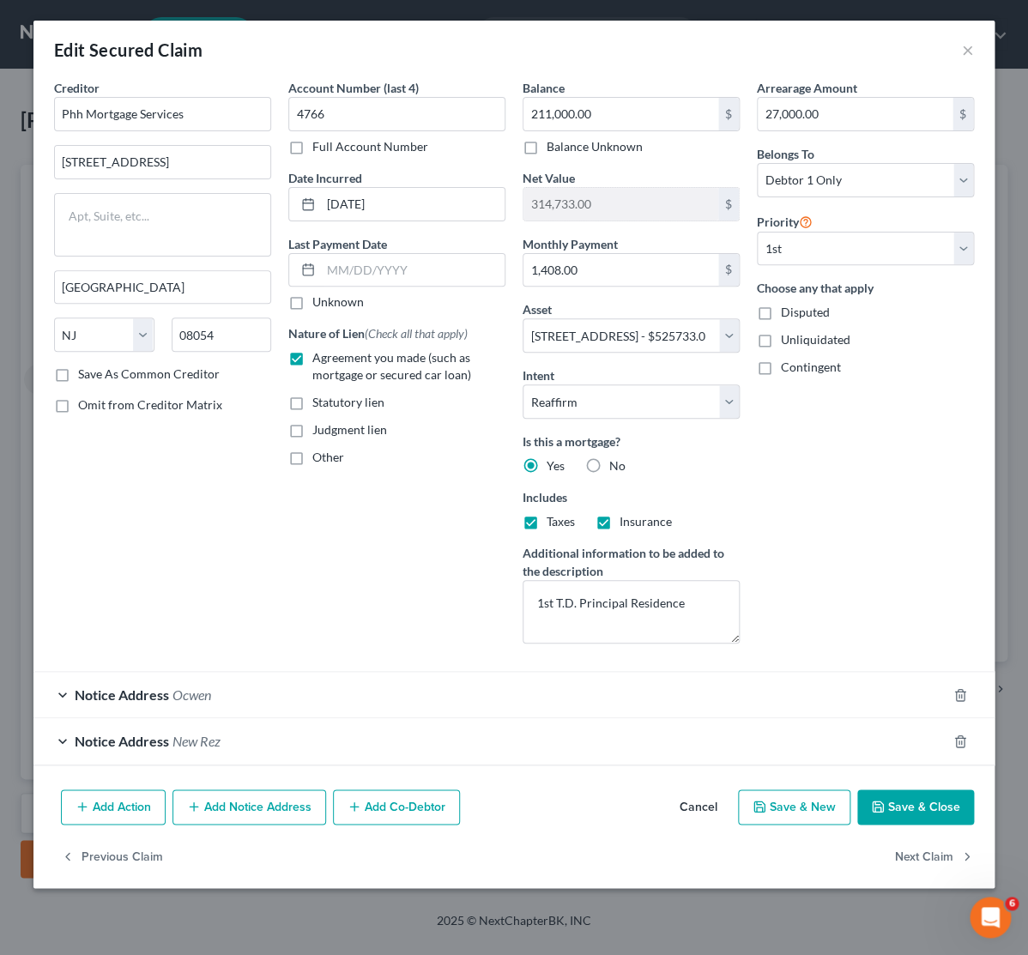
click at [223, 822] on button "Add Notice Address" at bounding box center [249, 807] width 154 height 36
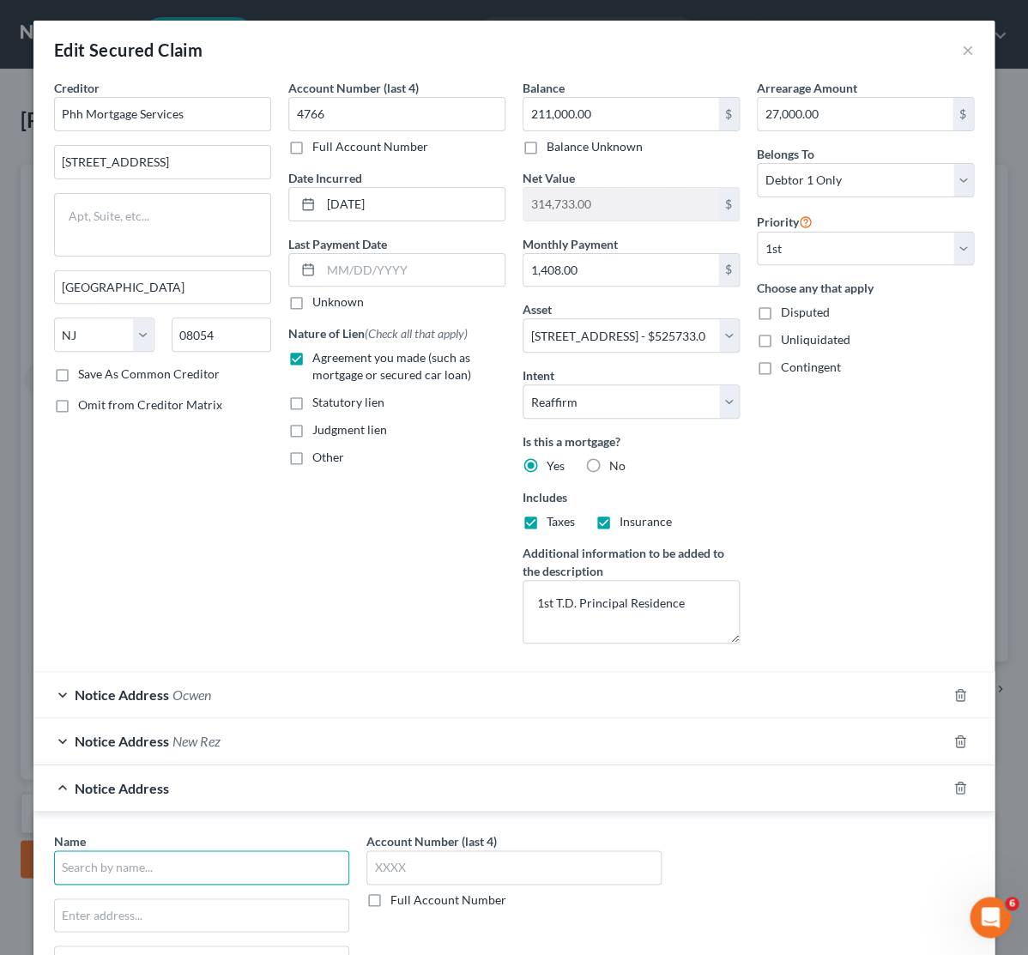
click at [172, 867] on input "text" at bounding box center [201, 867] width 295 height 34
click at [196, 874] on input "Western Progressive" at bounding box center [201, 867] width 295 height 34
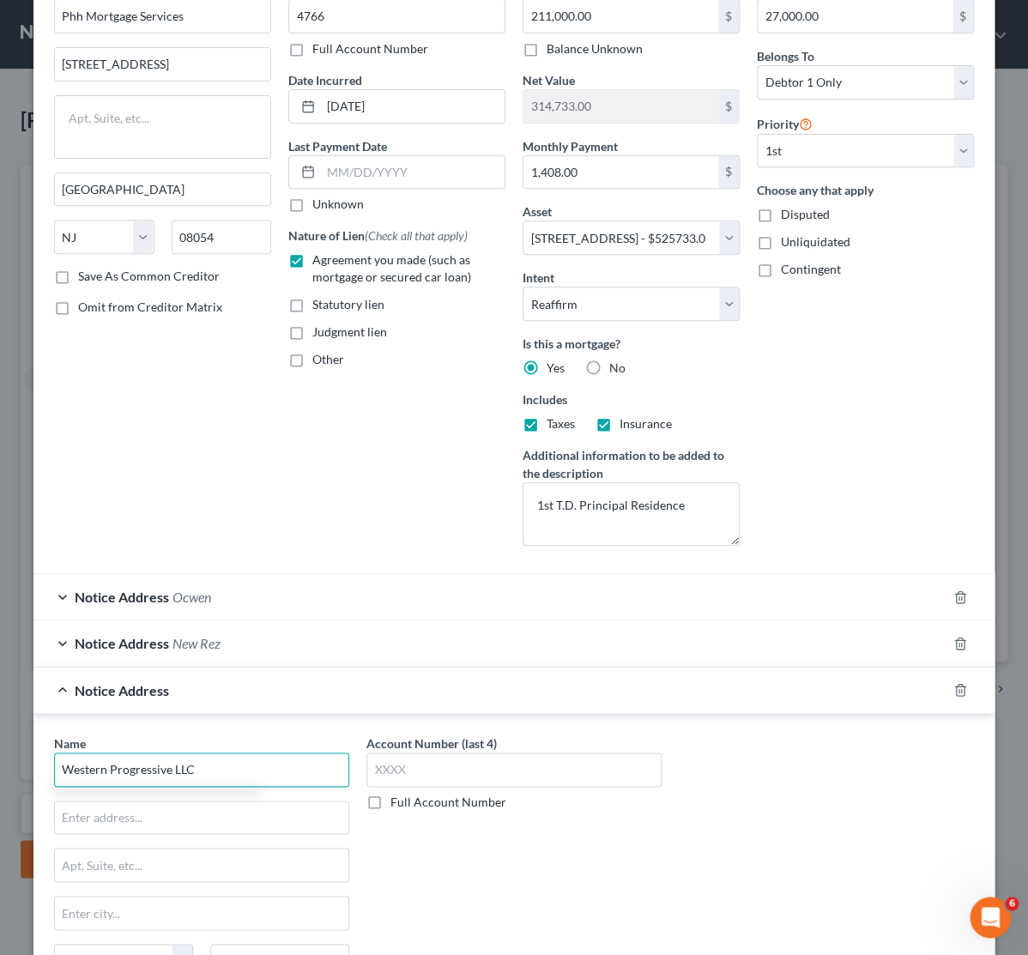
scroll to position [167, 0]
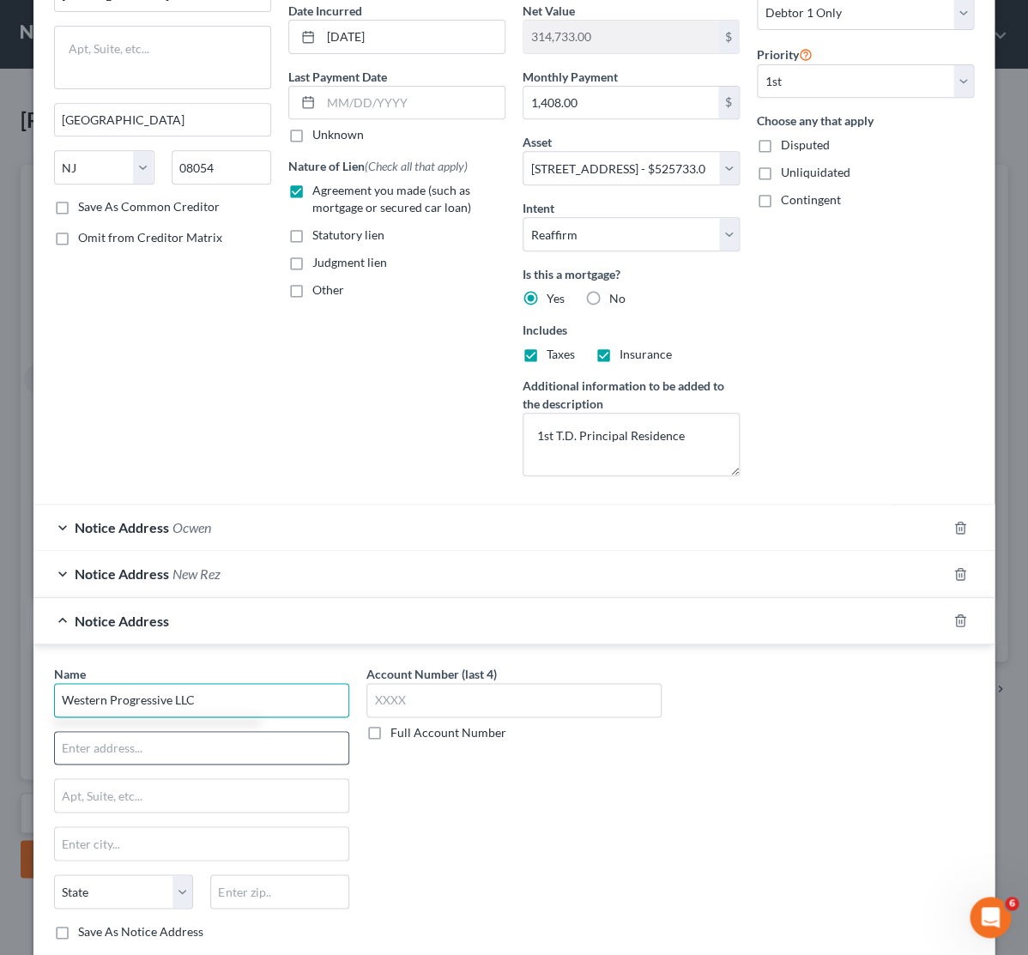
type input "Western Progressive LLC"
click at [115, 756] on input "text" at bounding box center [201, 748] width 293 height 33
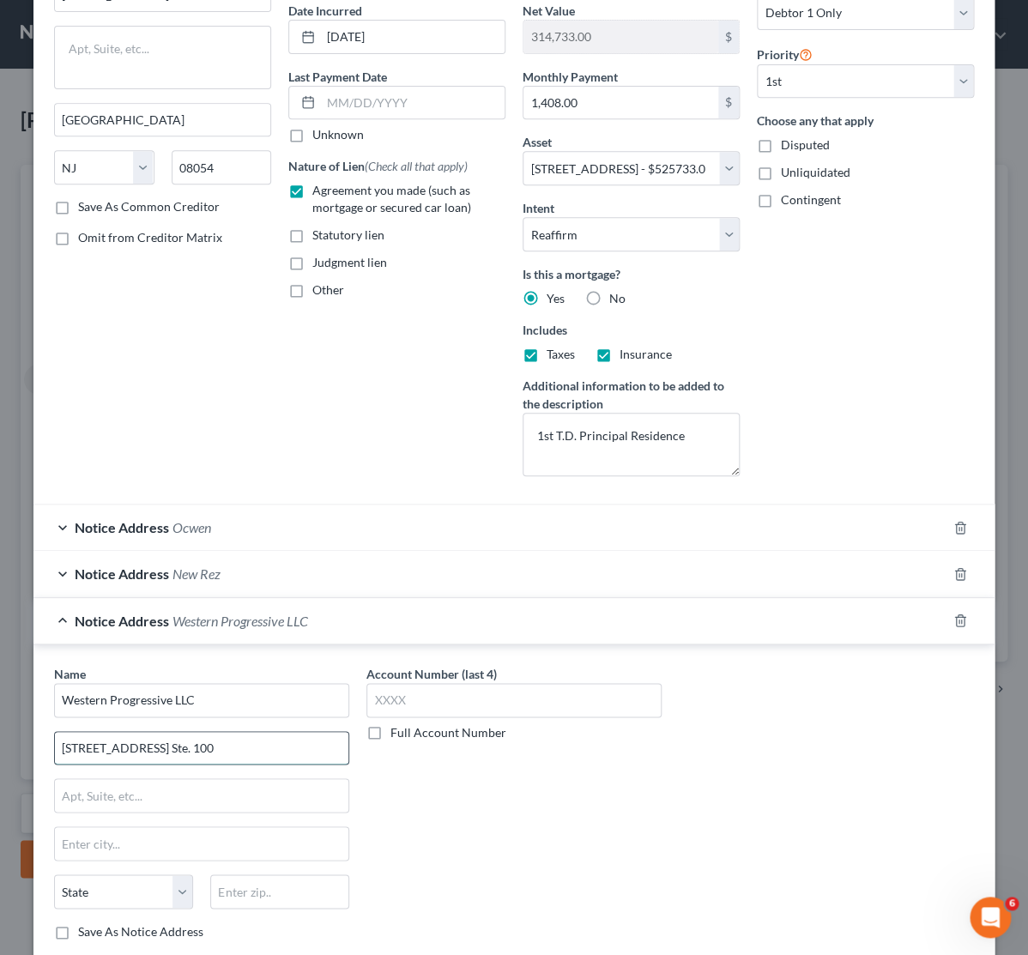
type input "[STREET_ADDRESS] Ste. 100"
type input "79912"
type input "[GEOGRAPHIC_DATA]"
select select "45"
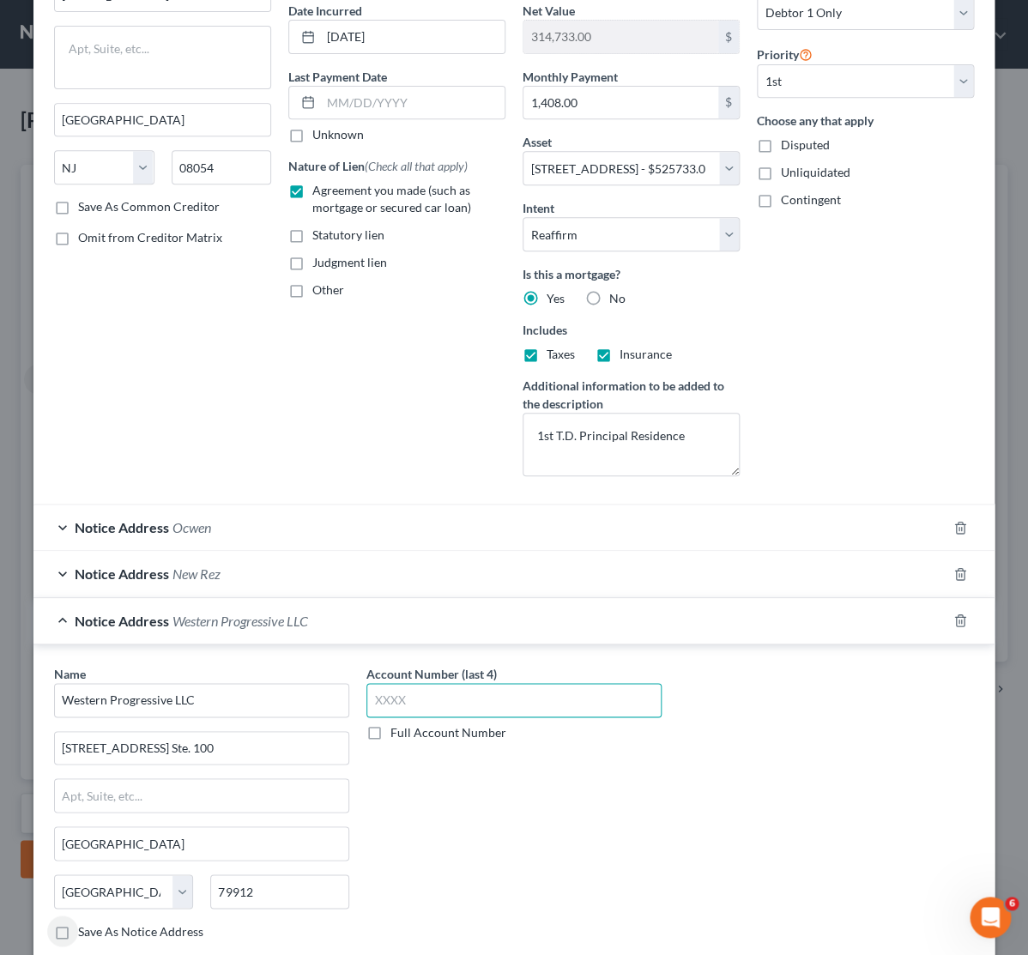
click at [420, 707] on input "text" at bounding box center [513, 700] width 295 height 34
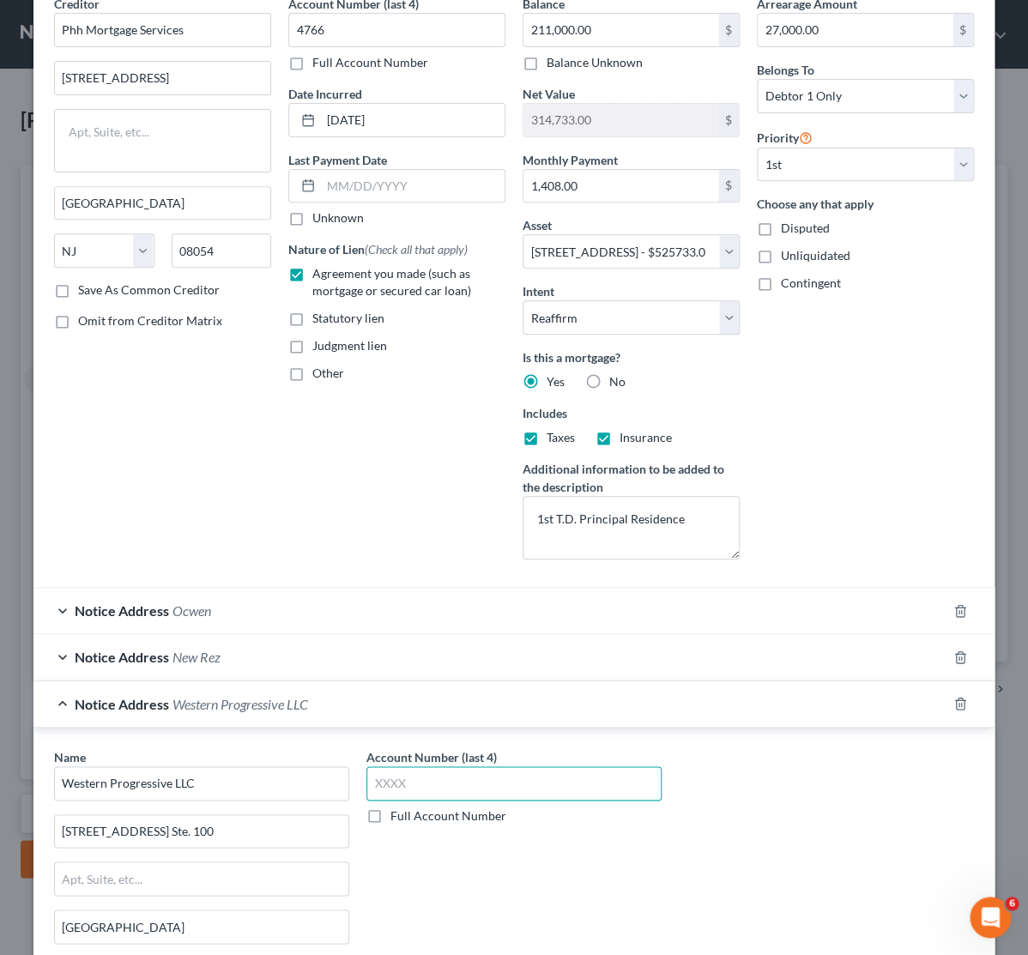
type input "7"
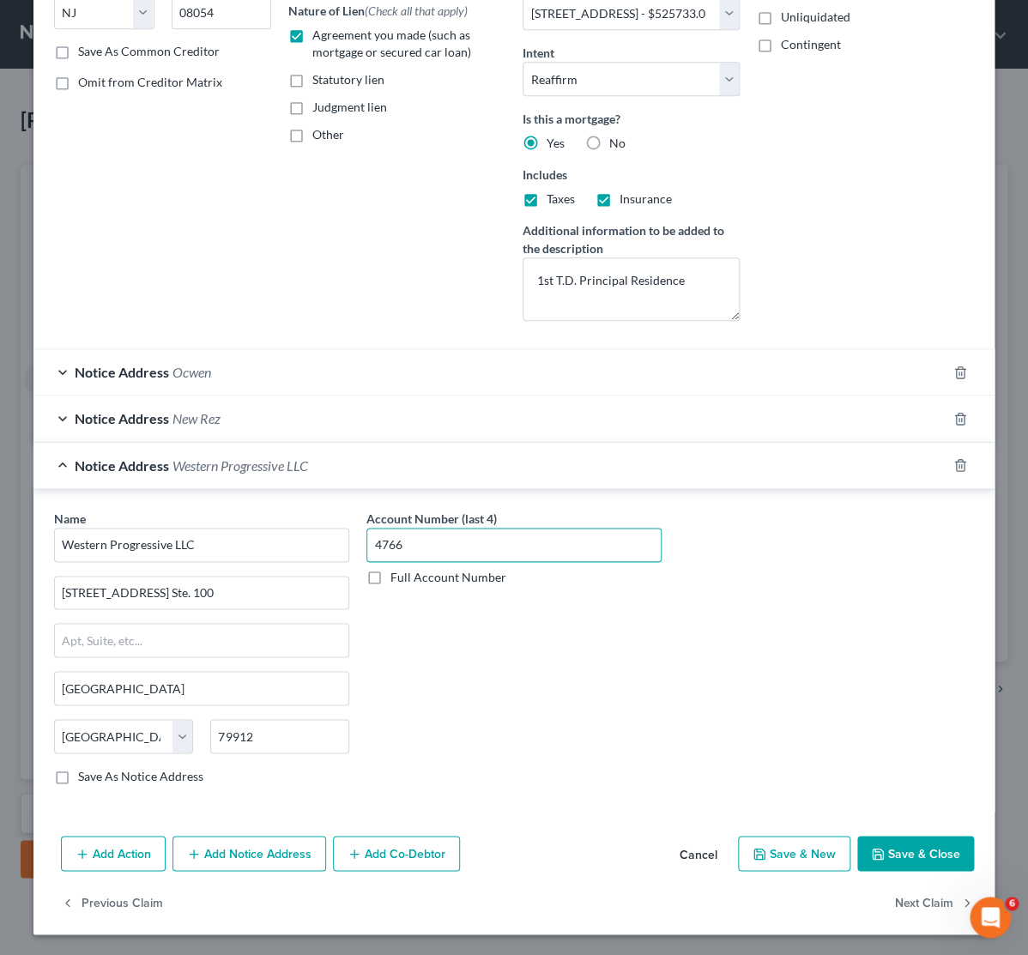
type input "4766"
click at [918, 852] on button "Save & Close" at bounding box center [915, 854] width 117 height 36
select select
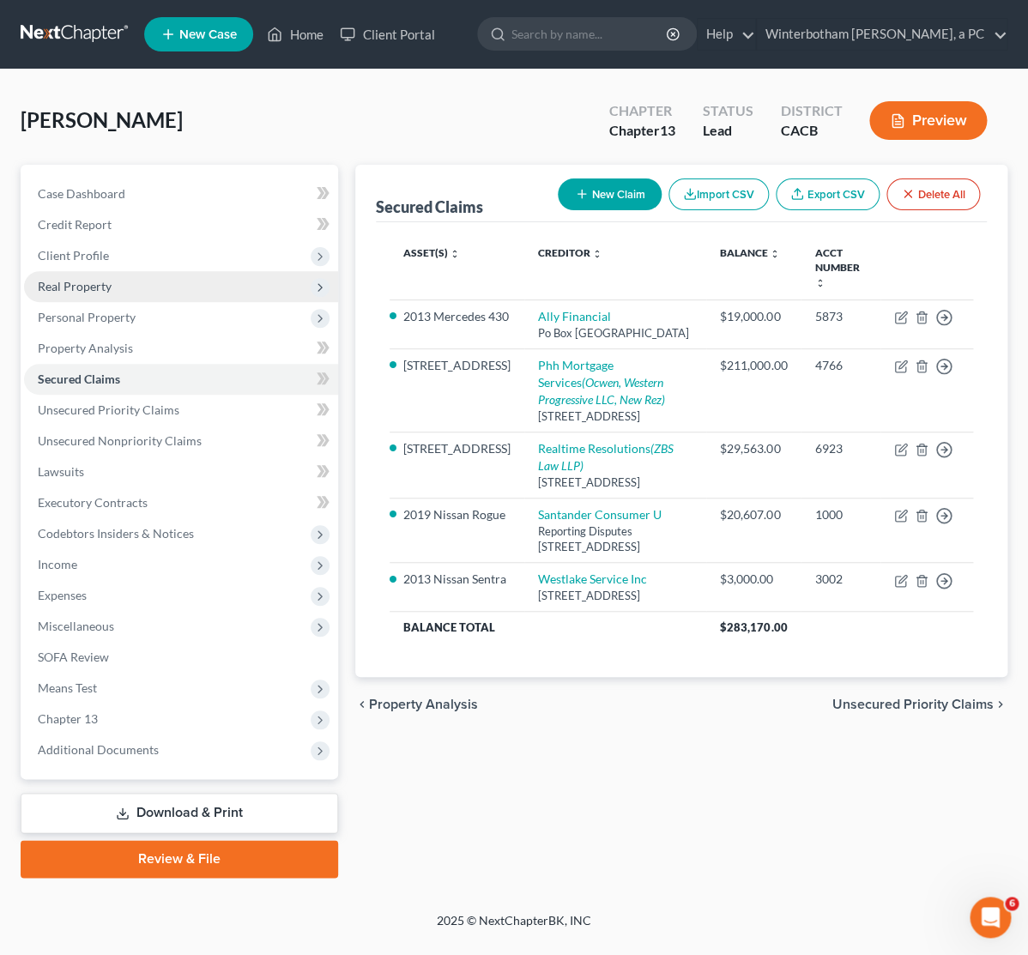
click at [99, 292] on span "Real Property" at bounding box center [75, 286] width 74 height 15
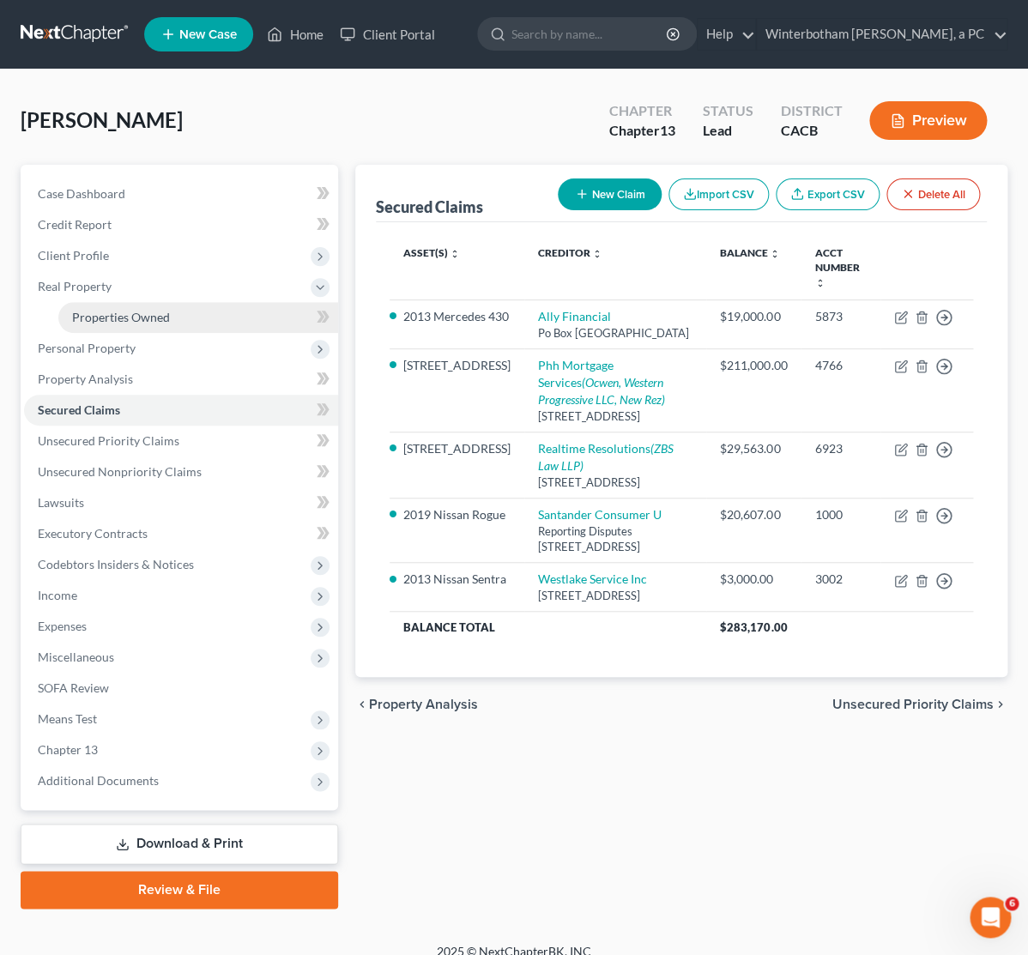
click at [124, 311] on span "Properties Owned" at bounding box center [121, 317] width 98 height 15
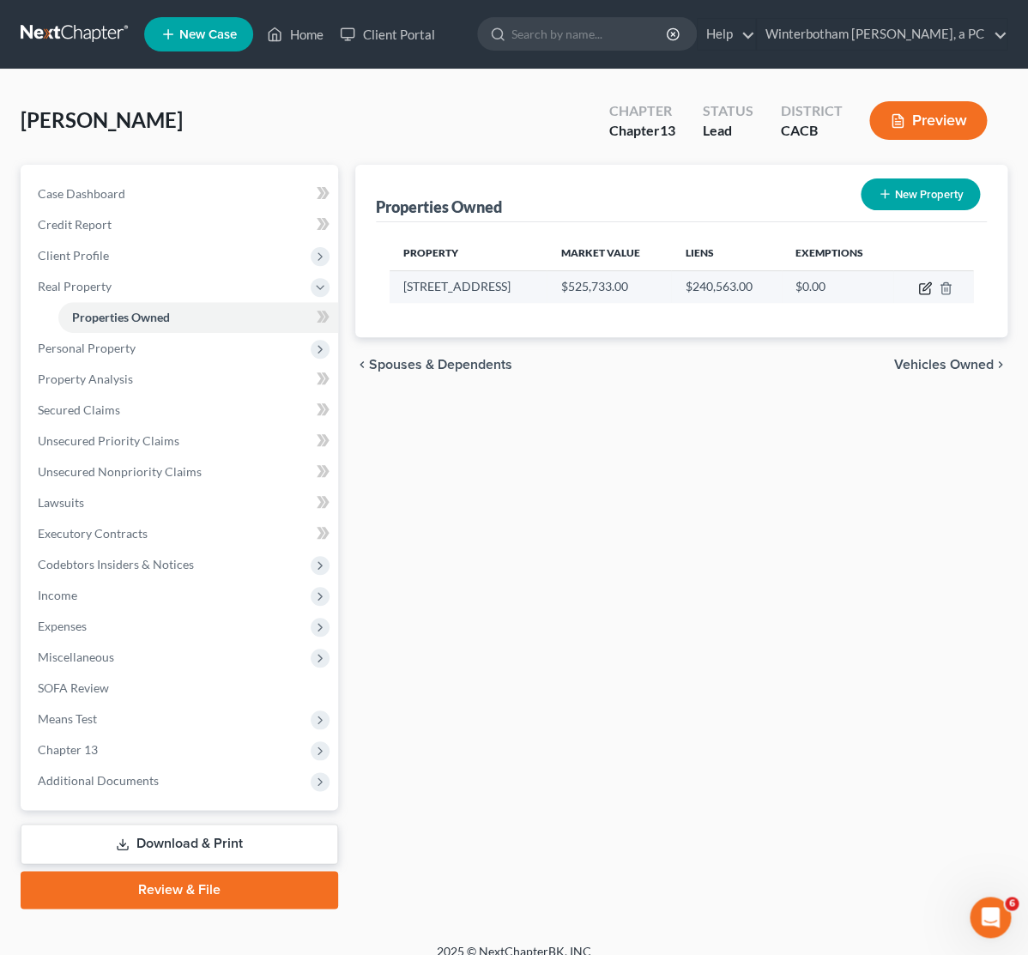
click at [922, 292] on icon "button" at bounding box center [925, 288] width 14 height 14
select select "4"
select select "35"
select select "0"
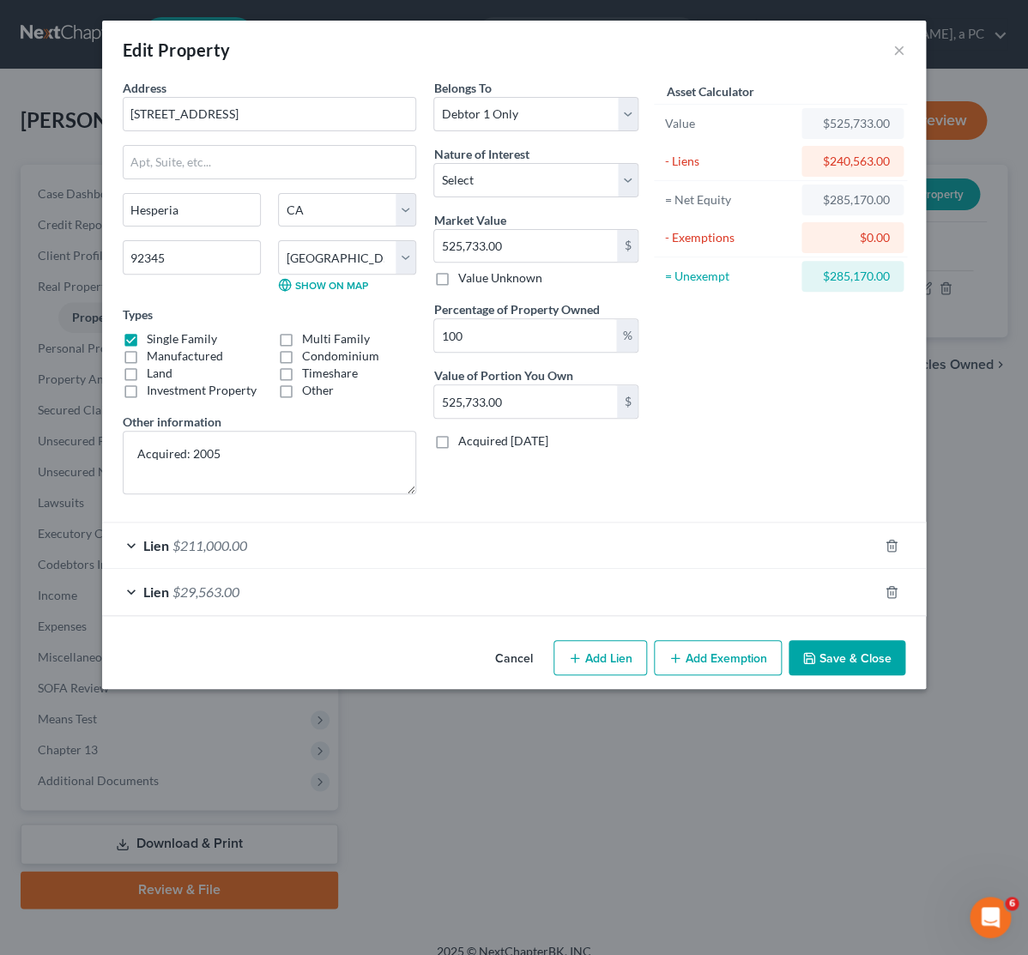
click at [254, 545] on div "Lien $211,000.00" at bounding box center [490, 544] width 776 height 45
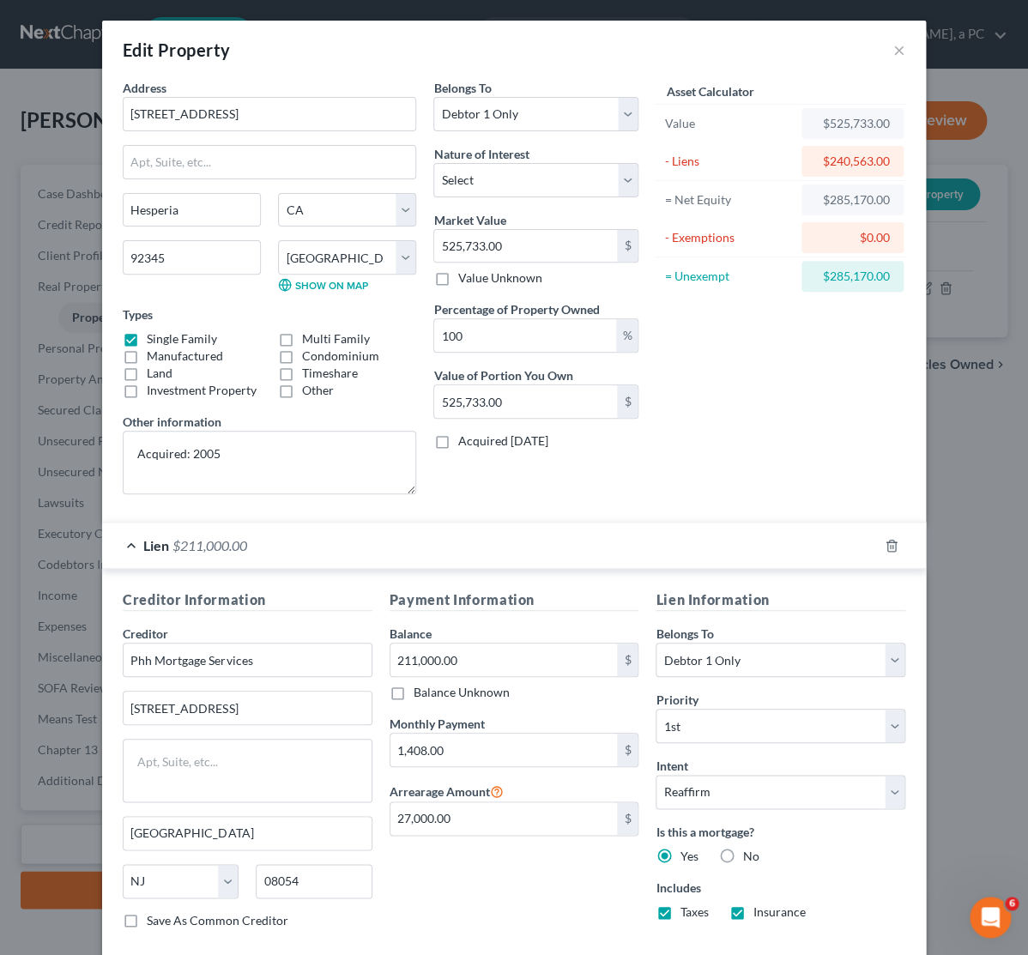
click at [254, 545] on div "Lien $211,000.00" at bounding box center [490, 544] width 776 height 45
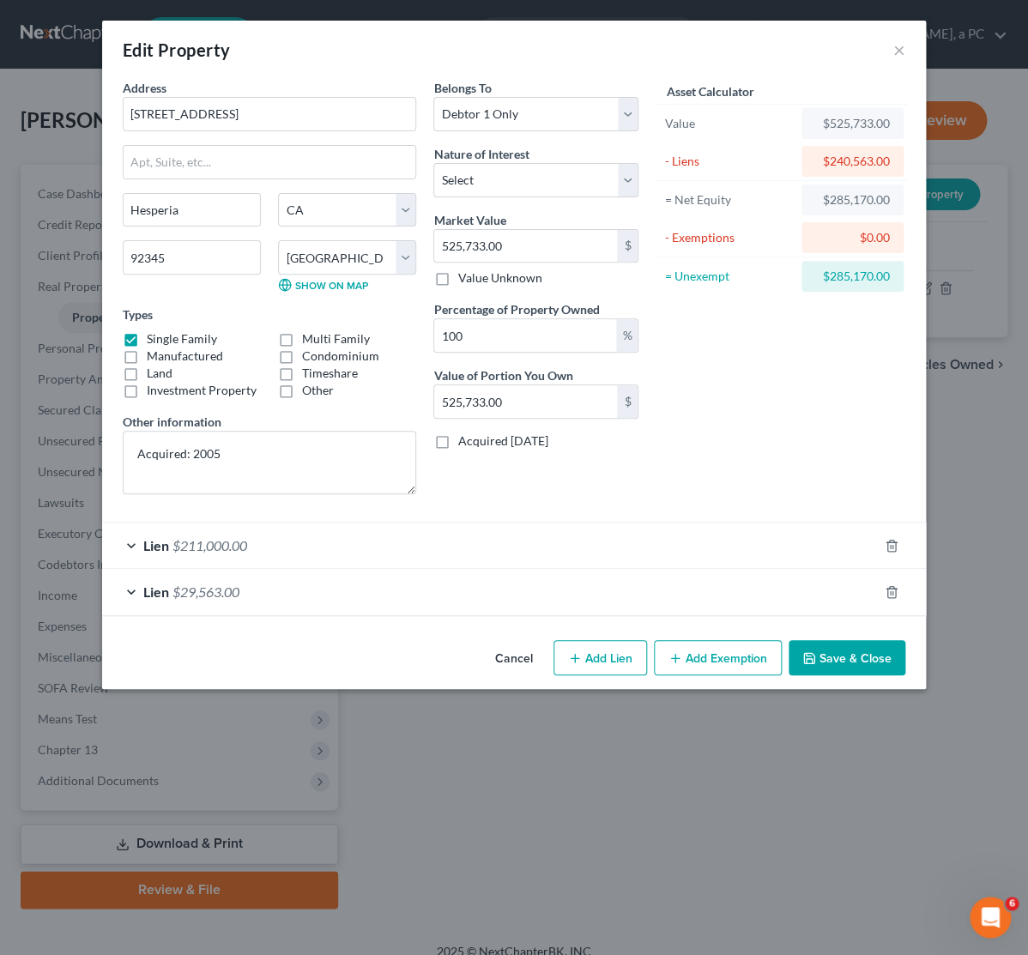
click at [867, 676] on button "Save & Close" at bounding box center [846, 658] width 117 height 36
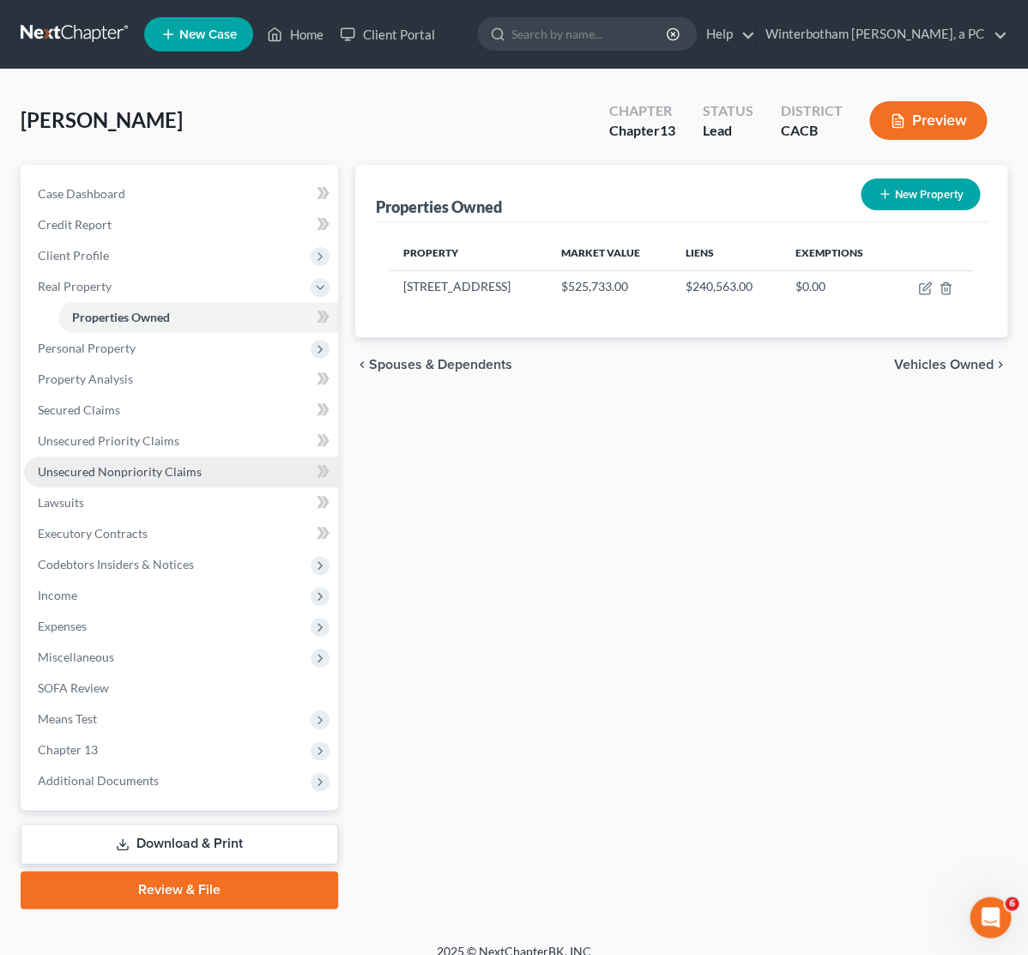
click at [125, 473] on span "Unsecured Nonpriority Claims" at bounding box center [120, 471] width 164 height 15
